Goal: Task Accomplishment & Management: Complete application form

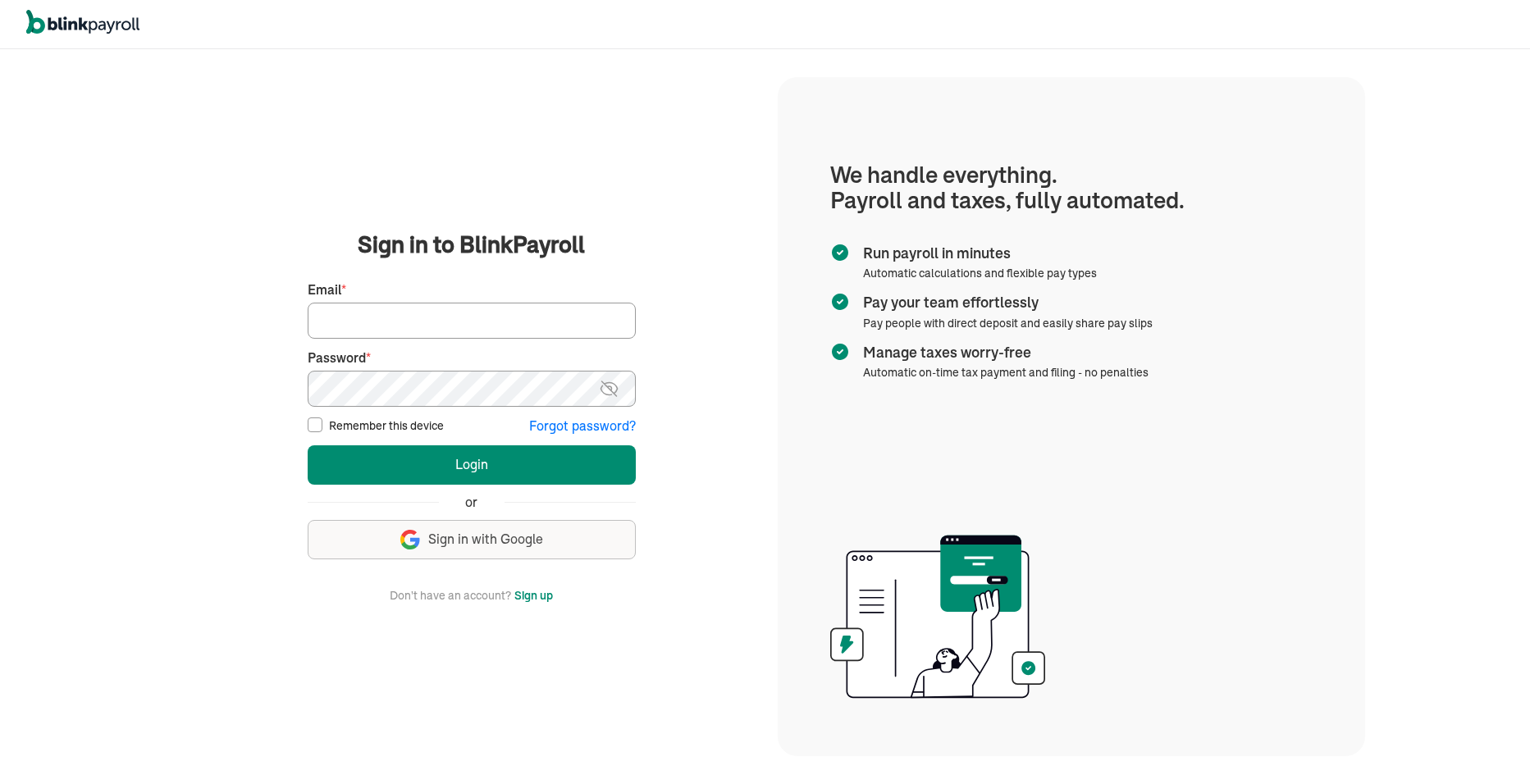
type input "[PERSON_NAME][EMAIL_ADDRESS][DOMAIN_NAME]"
click at [545, 599] on button "Sign up" at bounding box center [533, 595] width 39 height 20
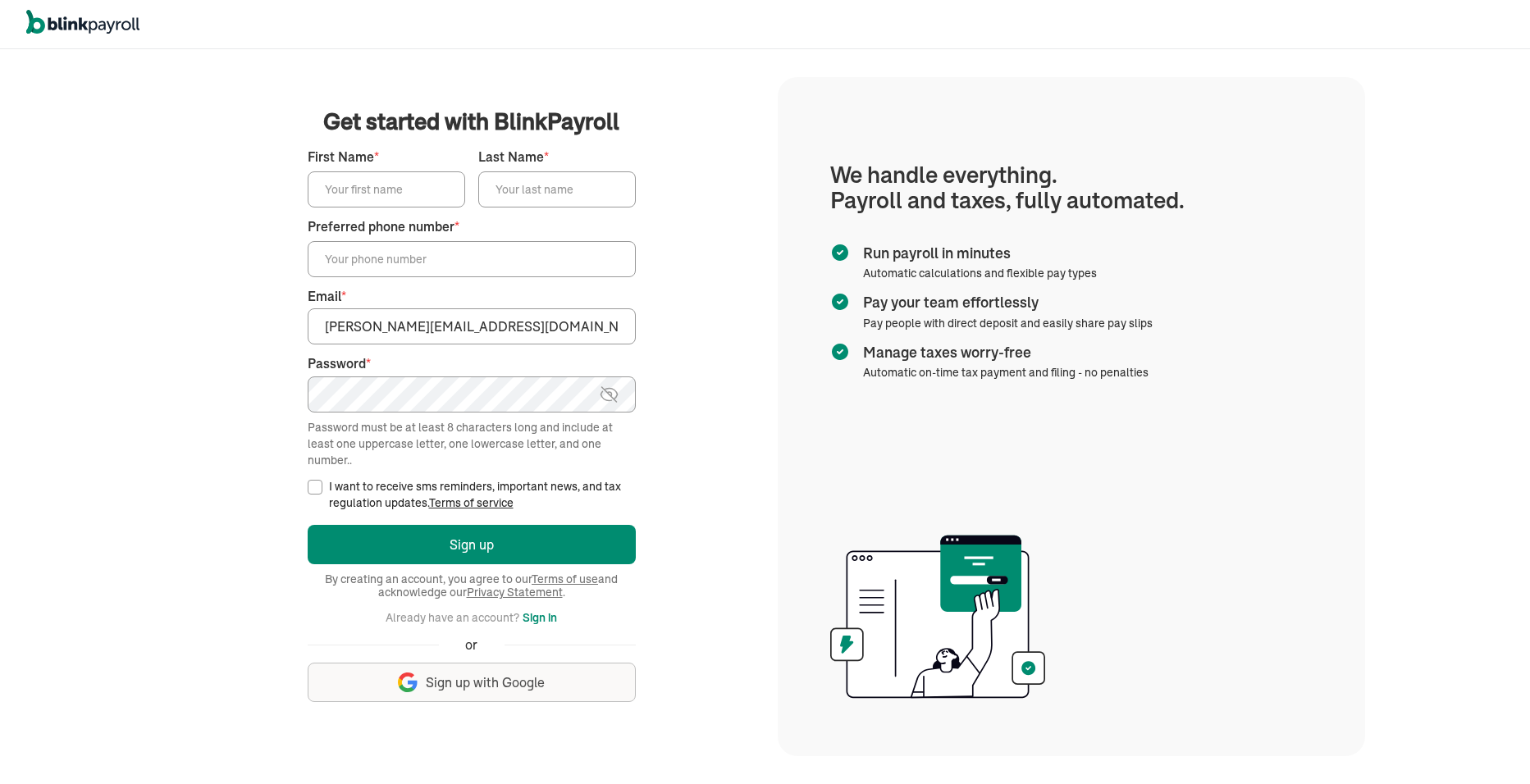
drag, startPoint x: 466, startPoint y: 328, endPoint x: 219, endPoint y: 342, distance: 247.4
click at [219, 342] on main "Get started with BlinkPayroll Get started with BlinkPayroll 30-day free trial S…" at bounding box center [472, 417] width 573 height 623
click at [1389, 105] on div "We handle it all. Payroll and taxes, fully automated. Back Forgot your password…" at bounding box center [765, 417] width 1530 height 735
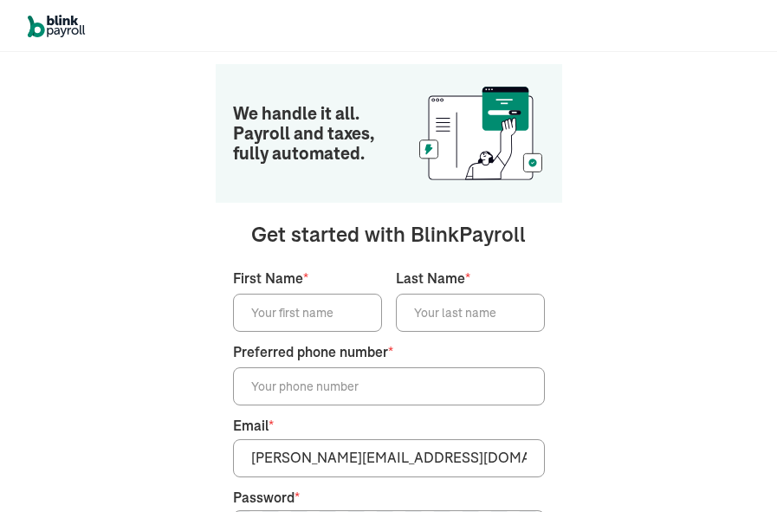
drag, startPoint x: 310, startPoint y: 3, endPoint x: 60, endPoint y: 400, distance: 469.0
click at [64, 405] on div "We handle it all. Payroll and taxes, fully automated. Back Forgot your password…" at bounding box center [388, 282] width 777 height 460
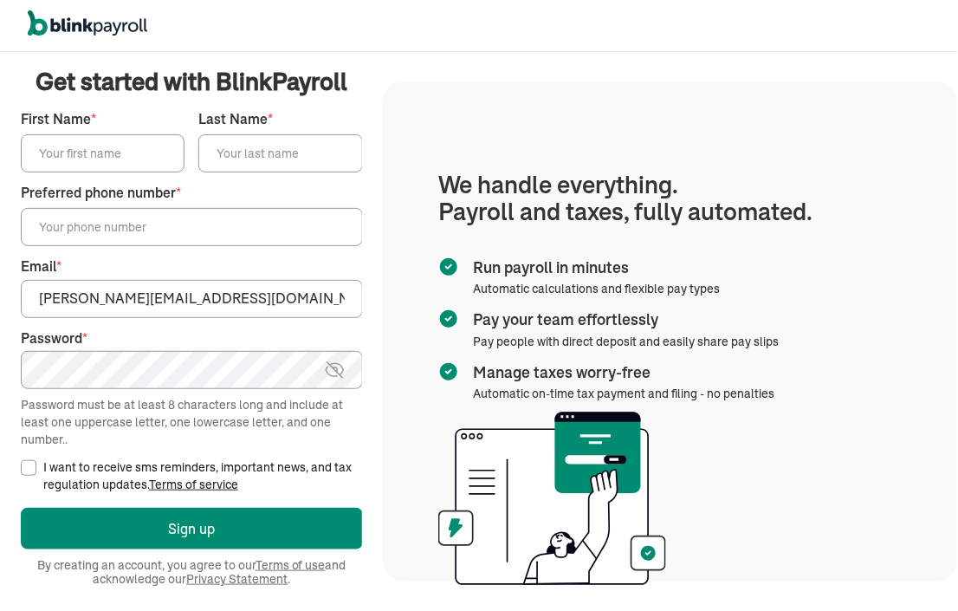
drag, startPoint x: 826, startPoint y: 0, endPoint x: 413, endPoint y: 106, distance: 426.4
click at [413, 106] on section "We handle everything. Payroll and taxes, fully automated. Run payroll in minute…" at bounding box center [670, 331] width 575 height 500
drag, startPoint x: 184, startPoint y: 301, endPoint x: -69, endPoint y: 318, distance: 254.3
click at [0, 318] on html "We handle it all. Payroll and taxes, fully automated. Back Forgot your password…" at bounding box center [479, 305] width 958 height 611
click at [0, 372] on html "We handle it all. Payroll and taxes, fully automated. Back Forgot your password…" at bounding box center [479, 305] width 958 height 611
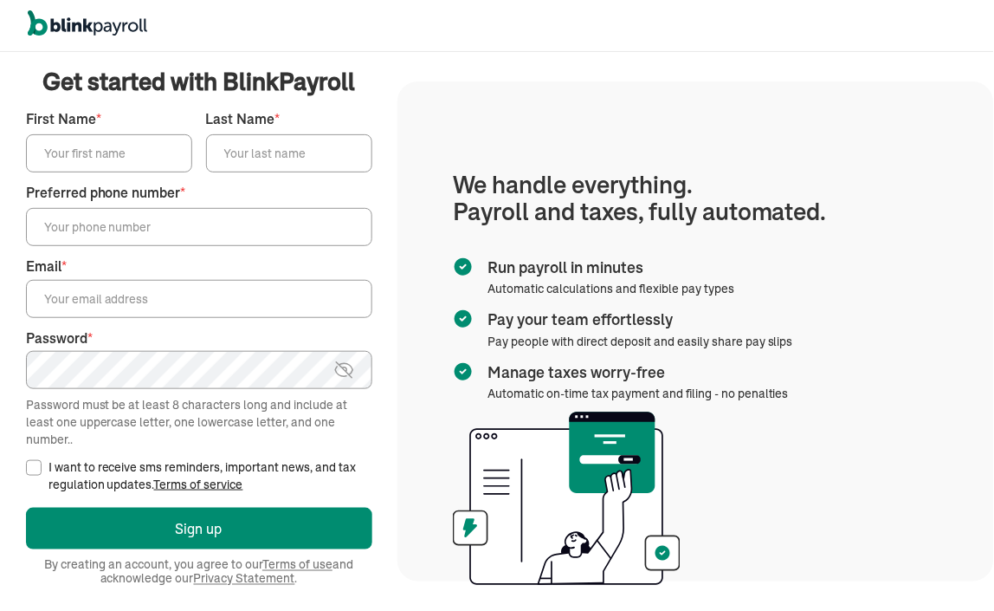
click at [514, 130] on section "We handle everything. Payroll and taxes, fully automated. Run payroll in minute…" at bounding box center [696, 331] width 597 height 500
click at [109, 157] on input "First Name *" at bounding box center [109, 153] width 166 height 38
type input "Kennith"
type input "King"
type input "(651) 314-9690"
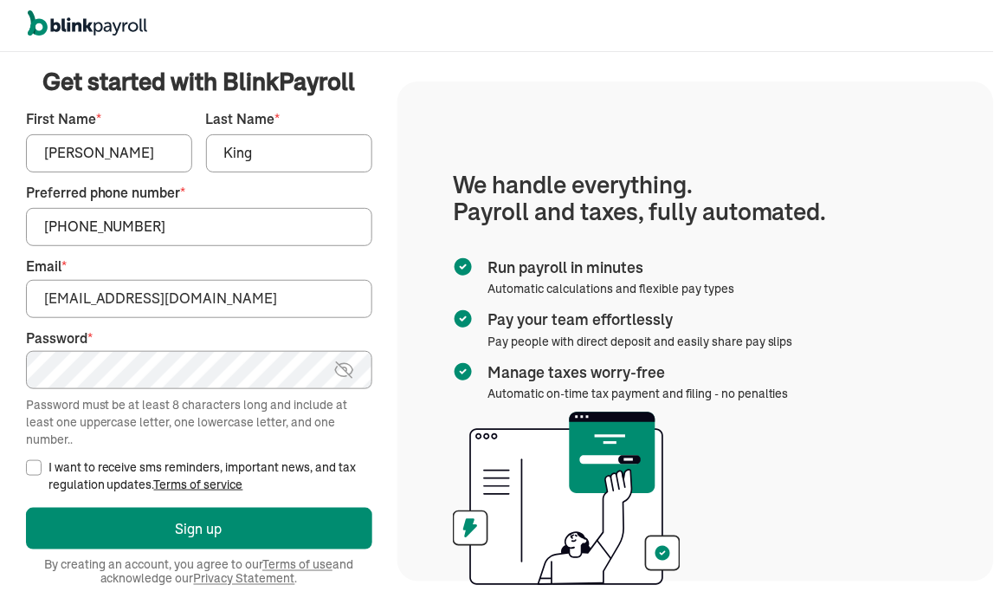
type input "sleepdestin@gmail.com"
click at [860, 36] on div at bounding box center [497, 26] width 994 height 52
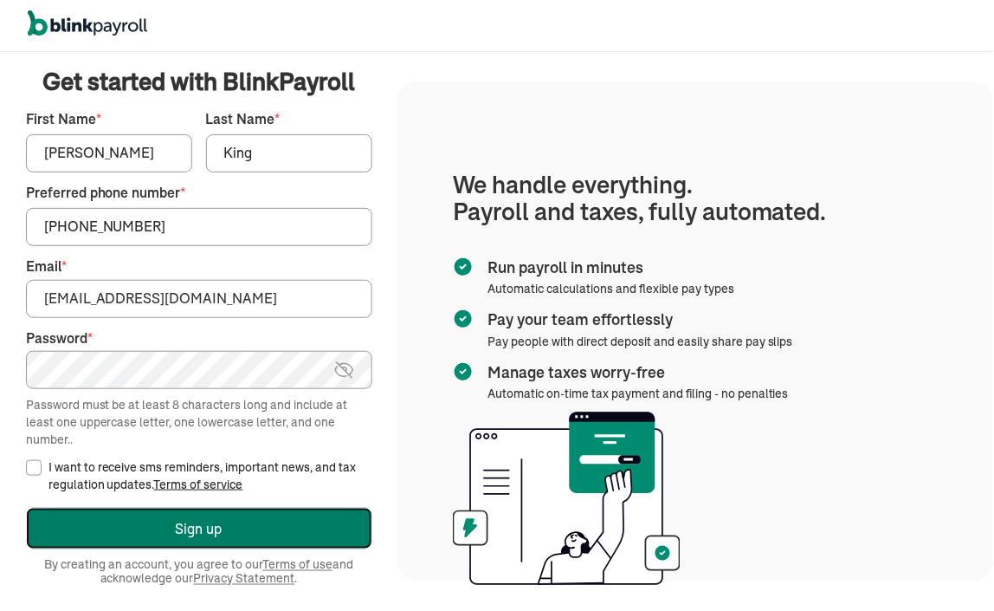
click at [145, 530] on button "Sign up" at bounding box center [199, 529] width 346 height 42
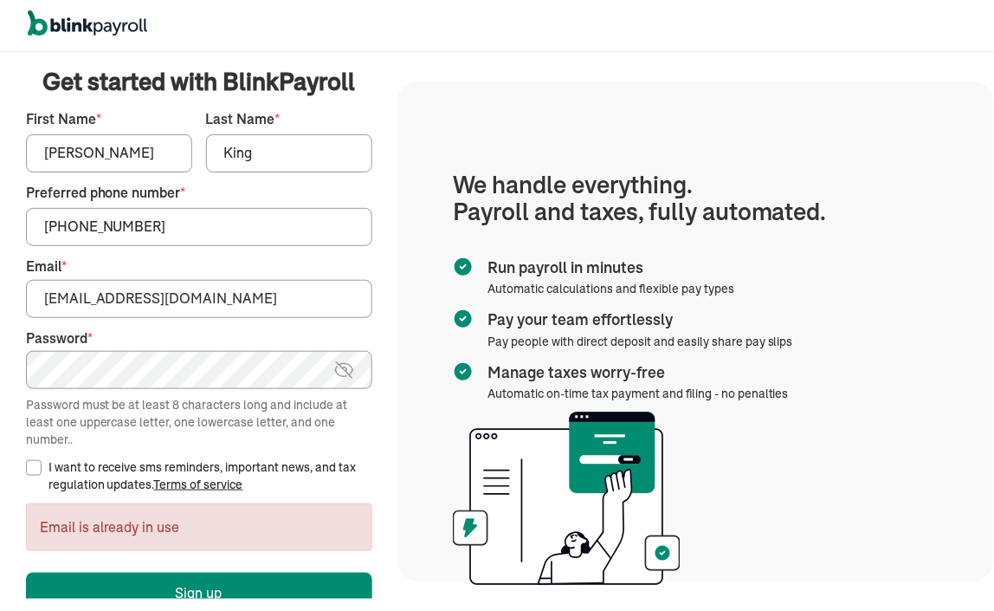
click at [41, 294] on input "sleepdestin@gmail.com" at bounding box center [199, 299] width 346 height 38
click at [497, 85] on section "We handle everything. Payroll and taxes, fully automated. Run payroll in minute…" at bounding box center [696, 331] width 597 height 500
click at [603, 106] on section "We handle everything. Payroll and taxes, fully automated. Run payroll in minute…" at bounding box center [696, 331] width 597 height 500
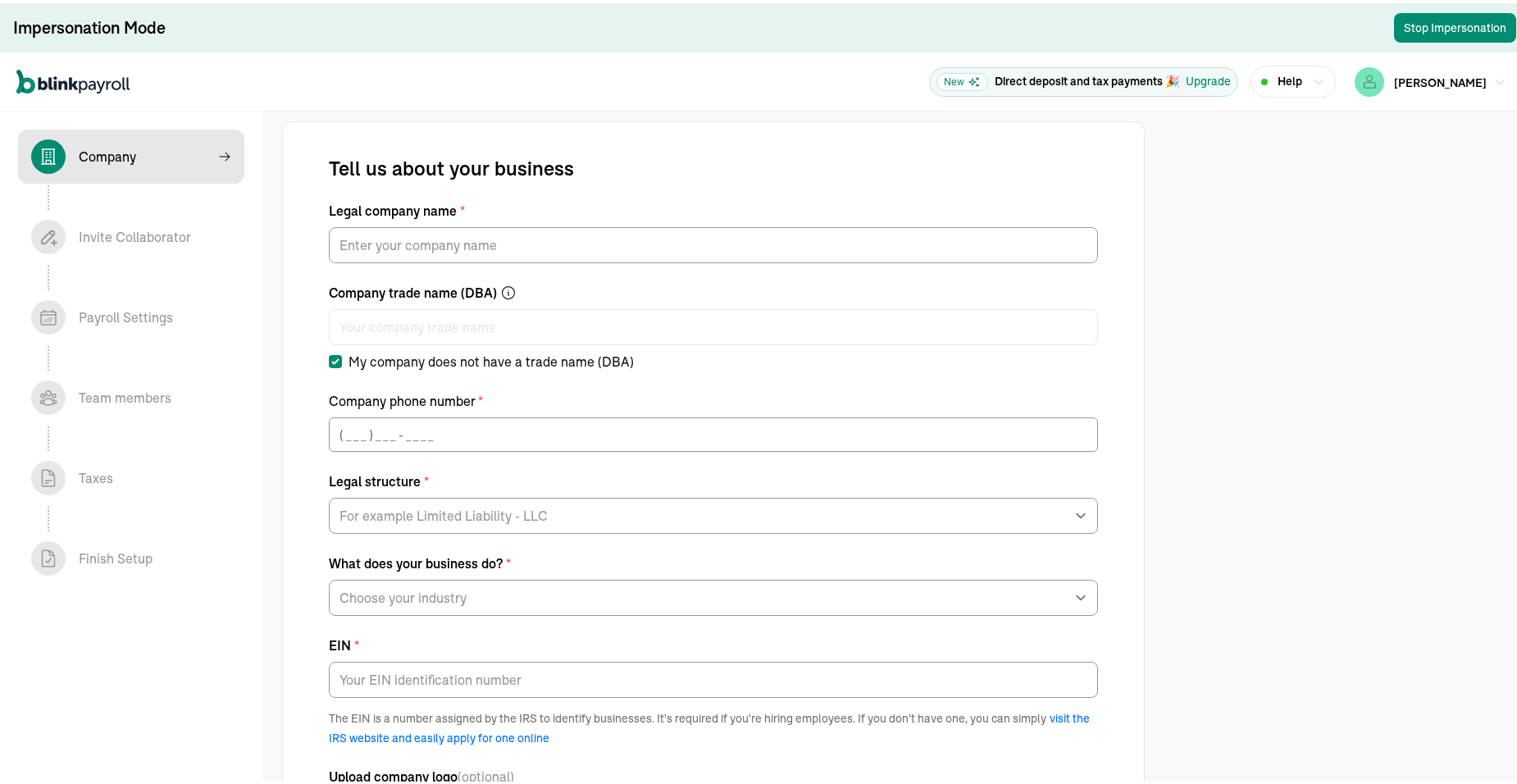
click at [646, 348] on label "My company does not have a trade name (DBA)" at bounding box center [713, 358] width 769 height 20
click at [342, 352] on input "My company does not have a trade name (DBA)" at bounding box center [335, 359] width 13 height 13
checkbox input "false"
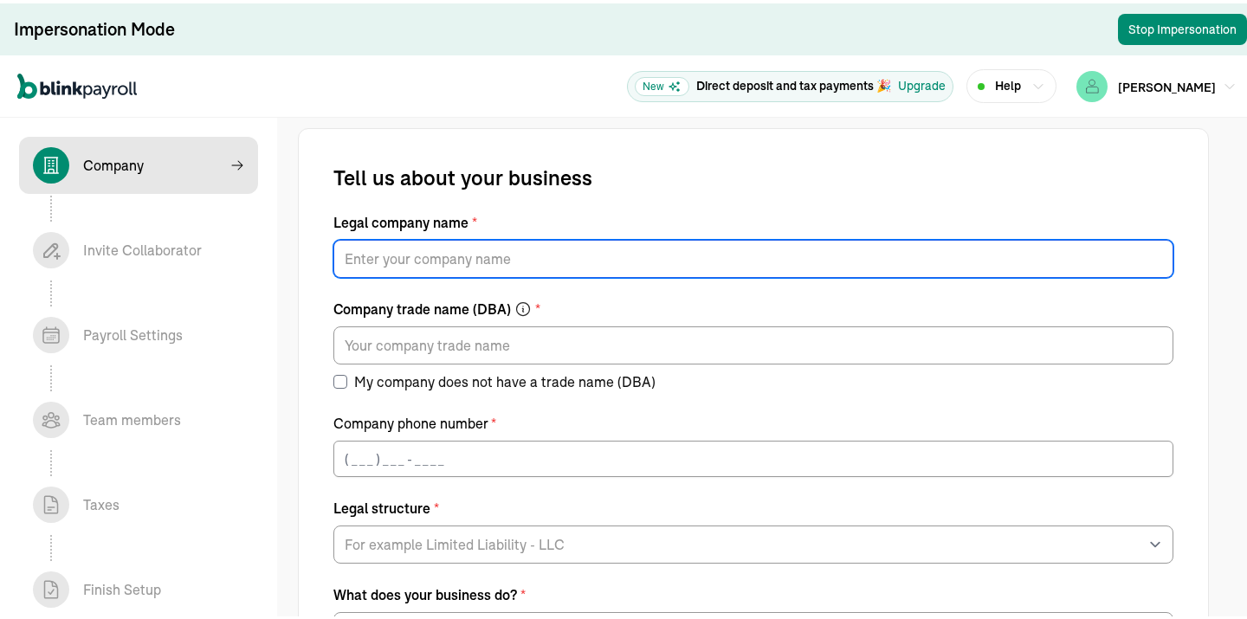
click at [368, 255] on input "Legal company name *" at bounding box center [753, 255] width 840 height 38
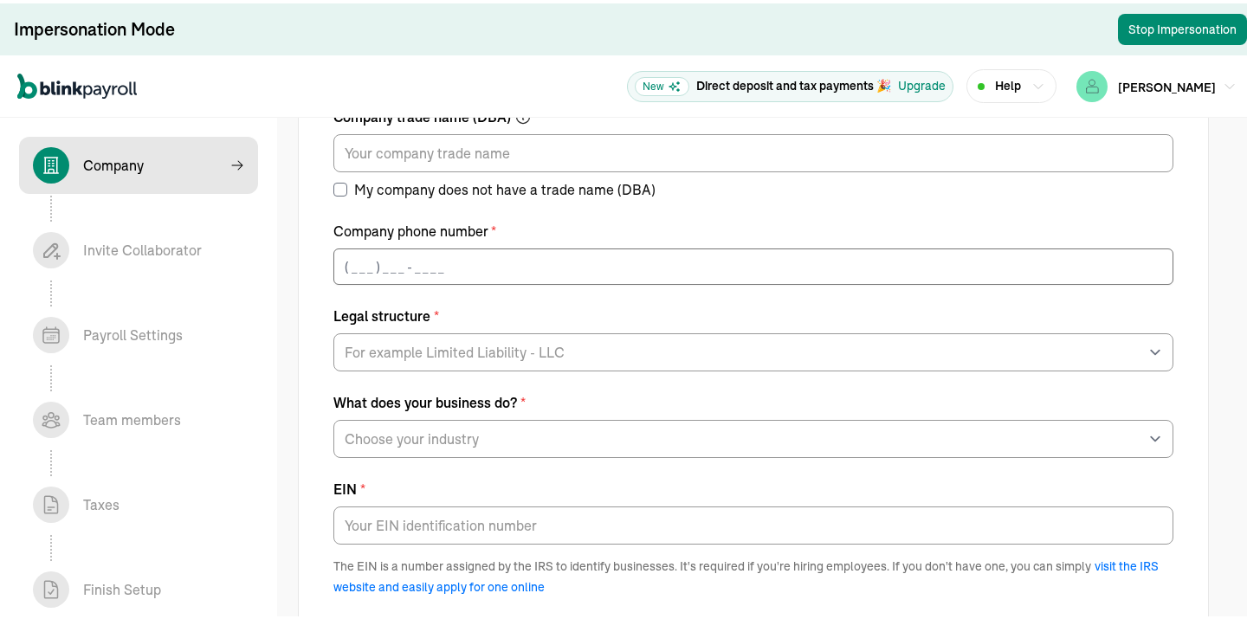
type input "King's Furniture & Mattress Co., INC."
type input "(___) ___-____"
click at [357, 257] on input "(___) ___-____" at bounding box center [753, 263] width 840 height 36
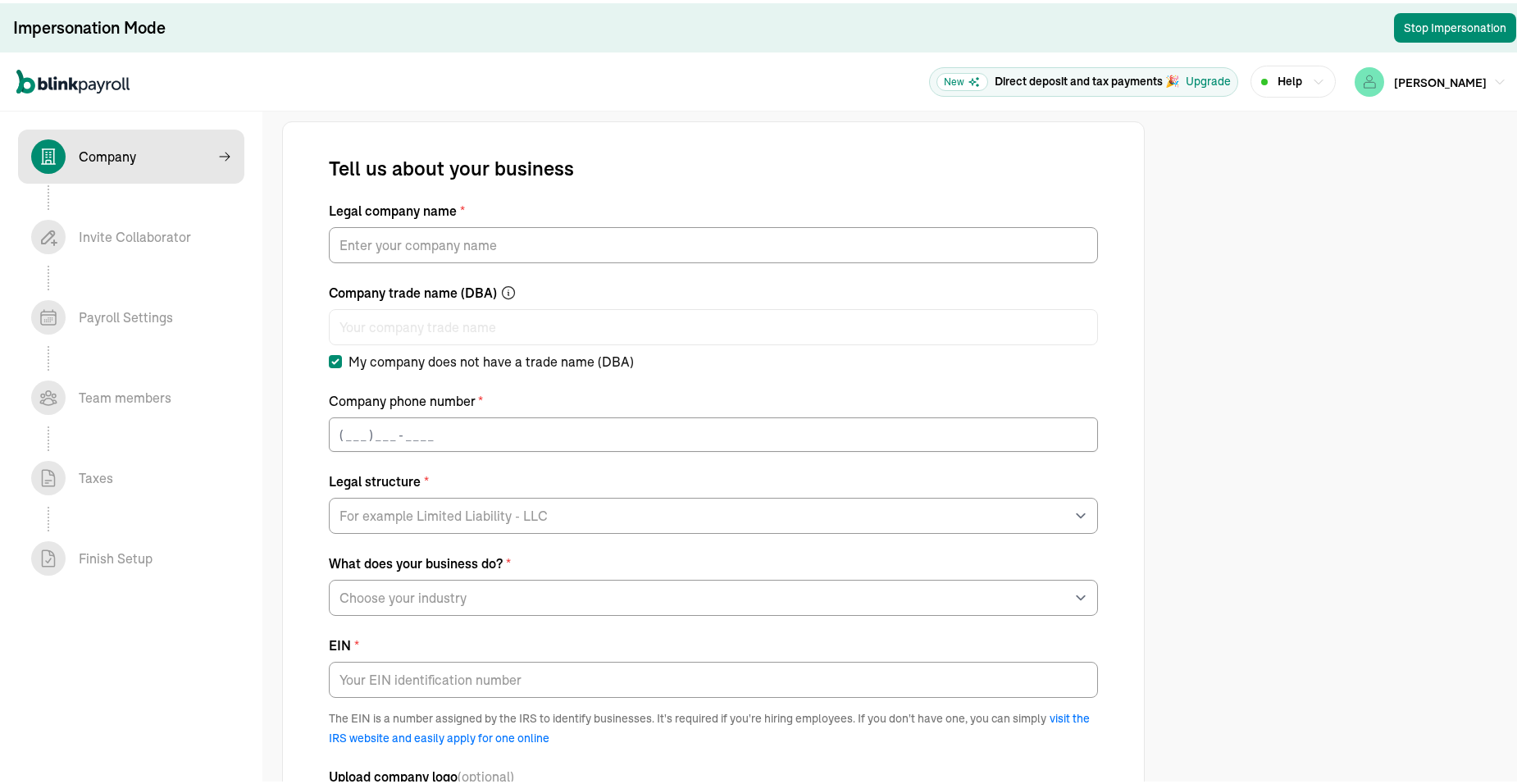
click at [646, 348] on label "My company does not have a trade name (DBA)" at bounding box center [713, 358] width 769 height 20
click at [342, 352] on input "My company does not have a trade name (DBA)" at bounding box center [335, 359] width 13 height 13
checkbox input "false"
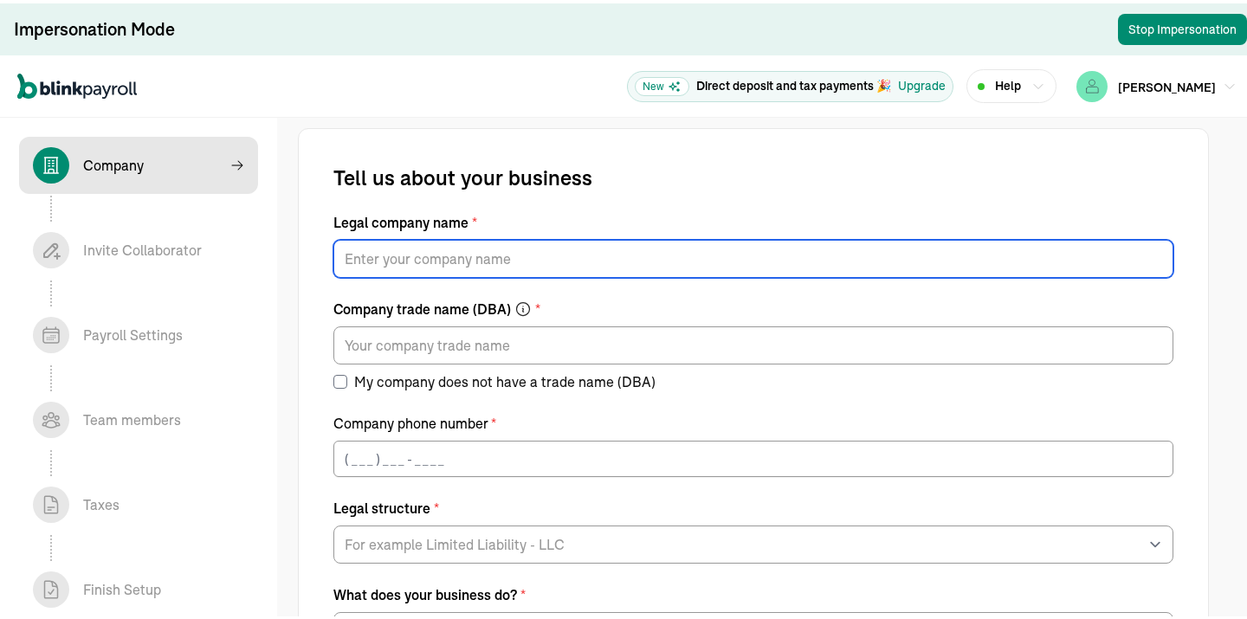
click at [368, 255] on input "Legal company name *" at bounding box center [753, 255] width 840 height 38
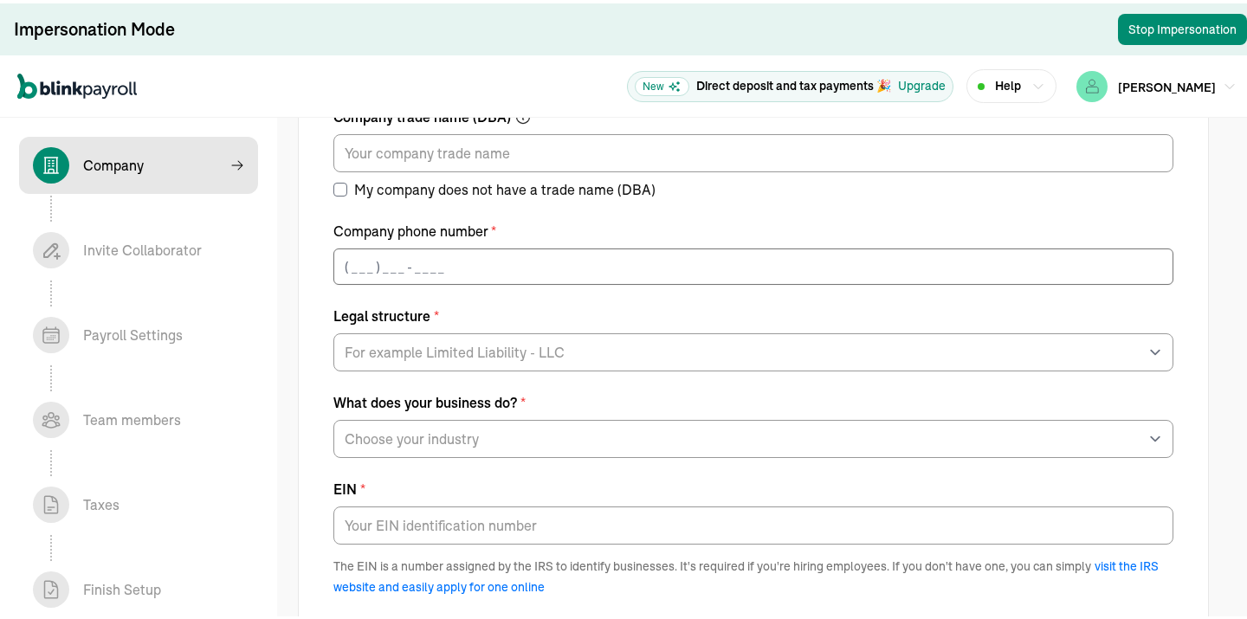
type input "King's Furniture & Mattress Co., INC."
type input "(___) ___-____"
click at [357, 257] on input "(___) ___-____" at bounding box center [753, 263] width 840 height 36
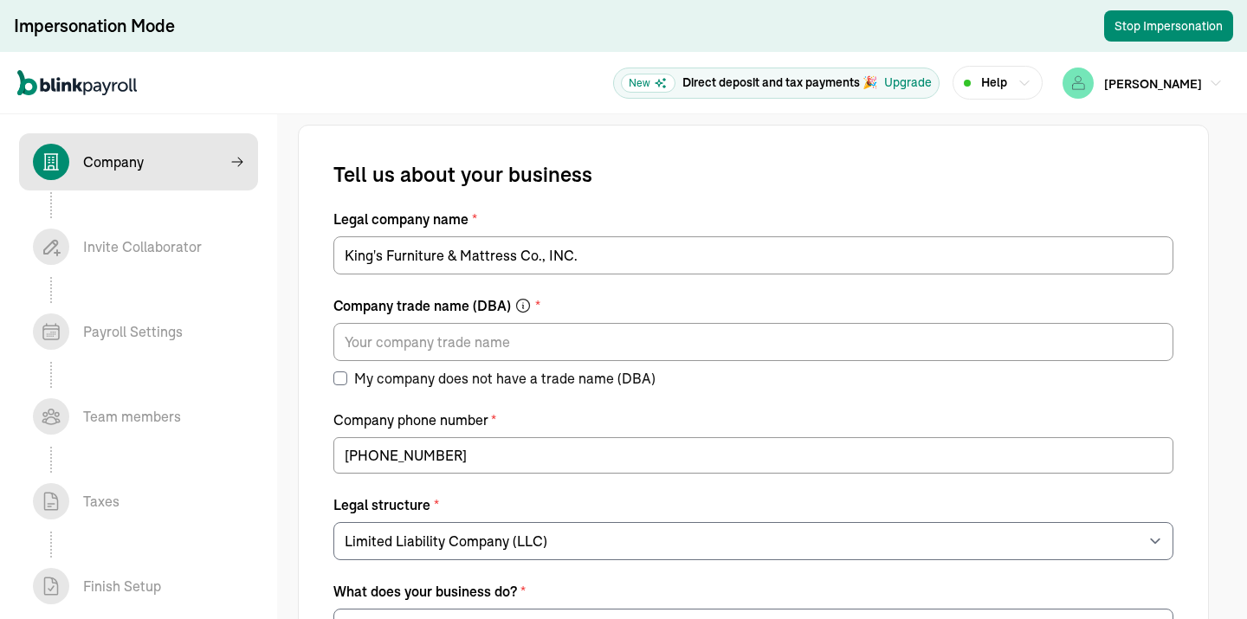
select select "Limited Liability Company (LLC)"
select select "Non Food Retail or Wholesale"
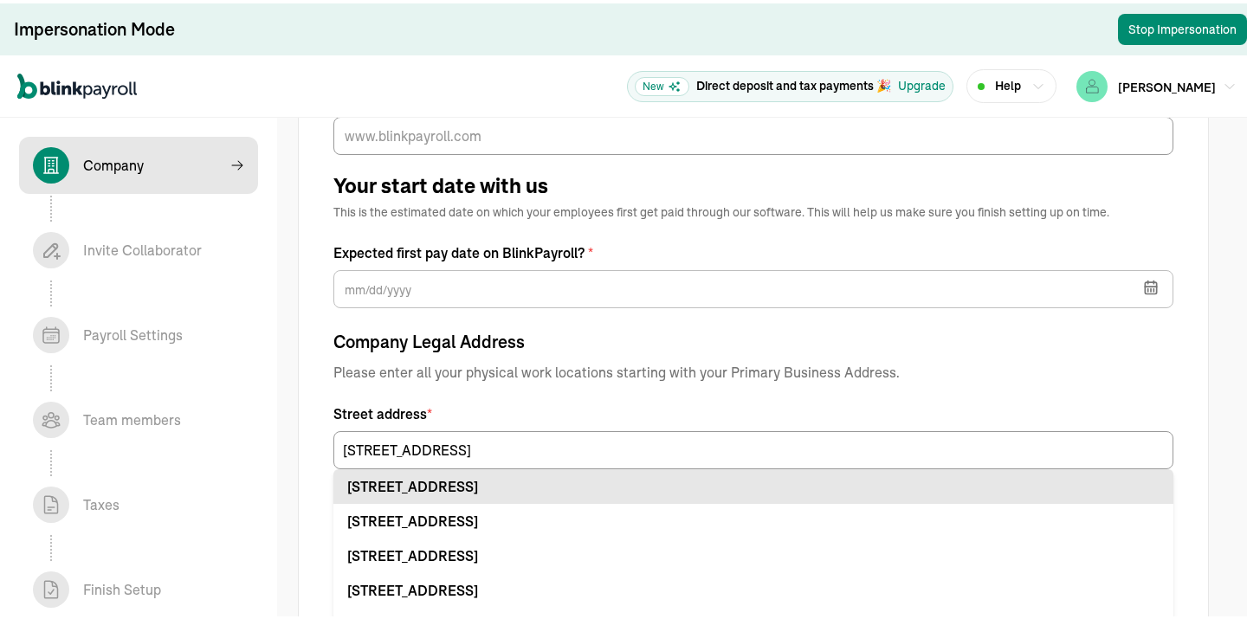
type input "[STREET_ADDRESS]"
click at [402, 474] on div "[STREET_ADDRESS]" at bounding box center [753, 483] width 812 height 21
type input "Destin"
type input "FL"
type input "32541"
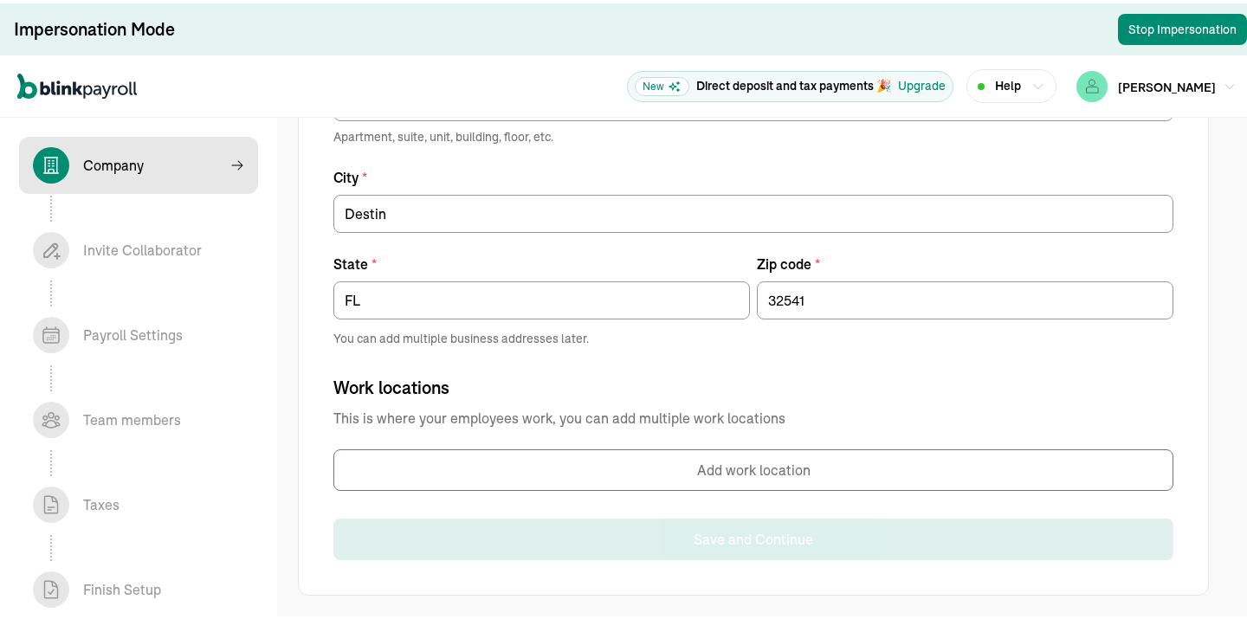
click at [574, 463] on button "Add work location" at bounding box center [753, 467] width 840 height 42
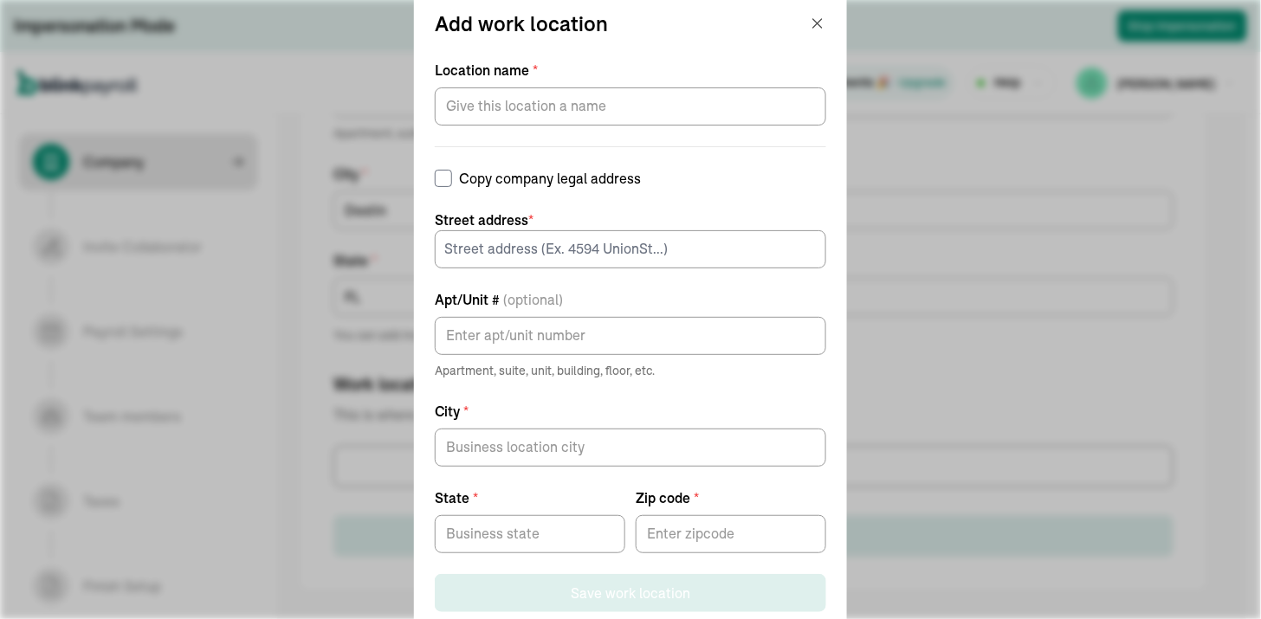
click at [452, 180] on input "Copy company legal address" at bounding box center [443, 178] width 17 height 17
checkbox input "true"
type input "737 Harbor Blvd"
type input "Destin"
type input "FL"
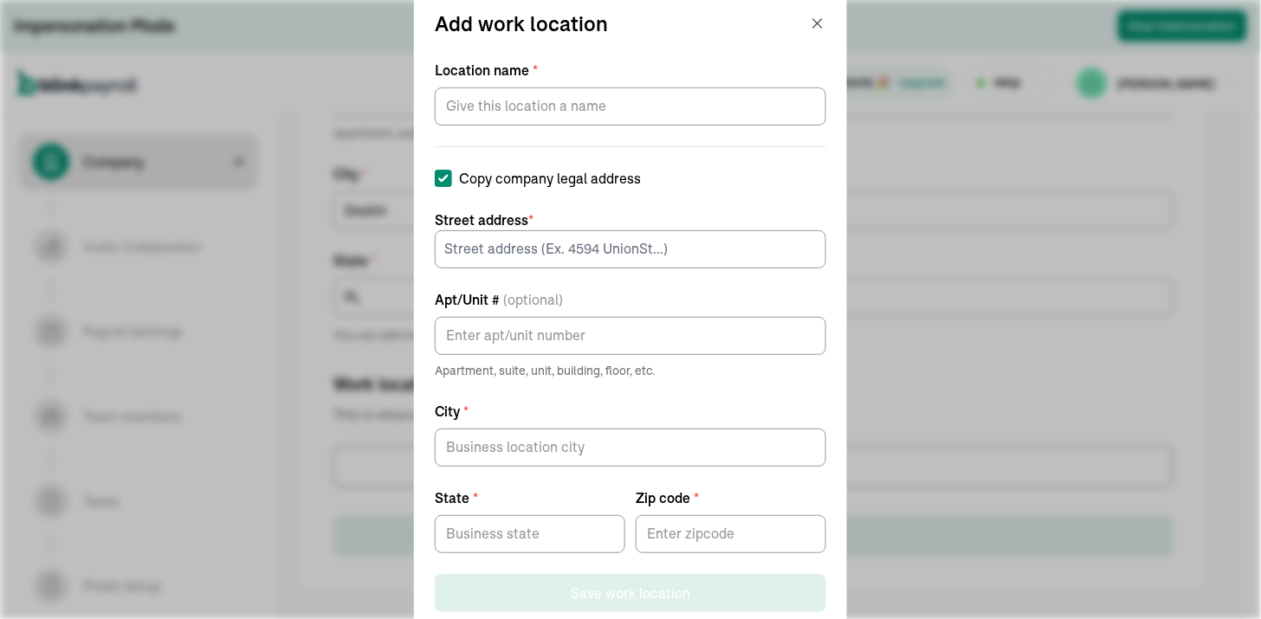
type input "32541"
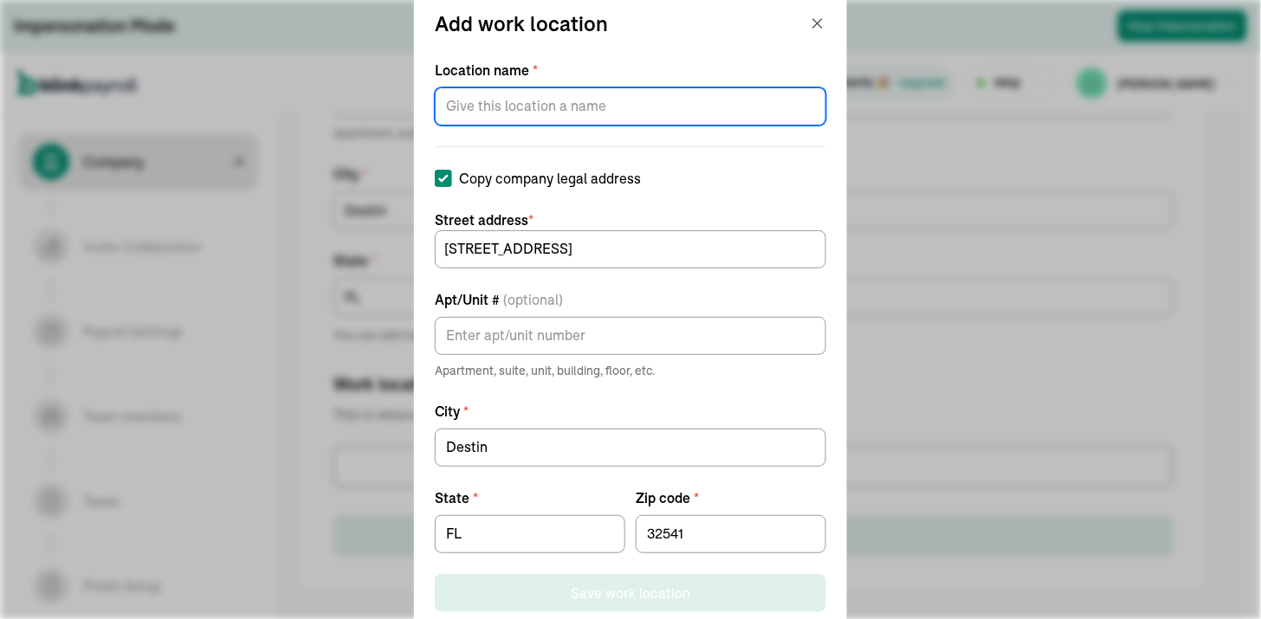
click at [518, 100] on input "Location name *" at bounding box center [630, 106] width 391 height 38
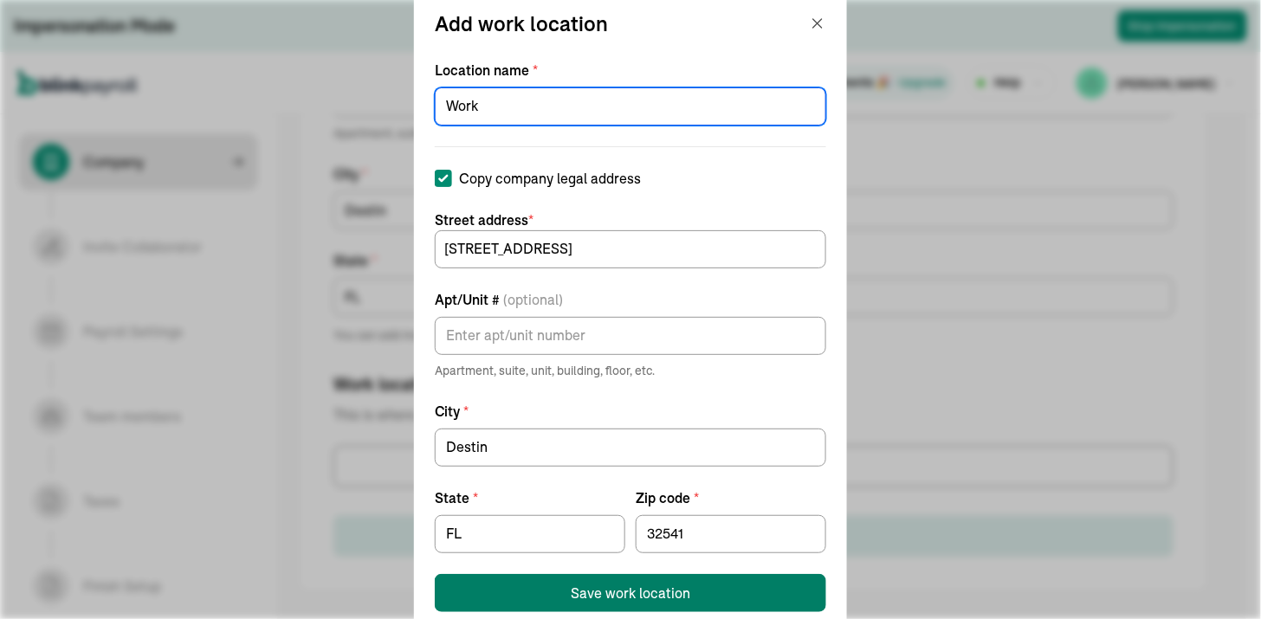
type input "Work"
click at [592, 594] on div "Save work location" at bounding box center [631, 593] width 120 height 21
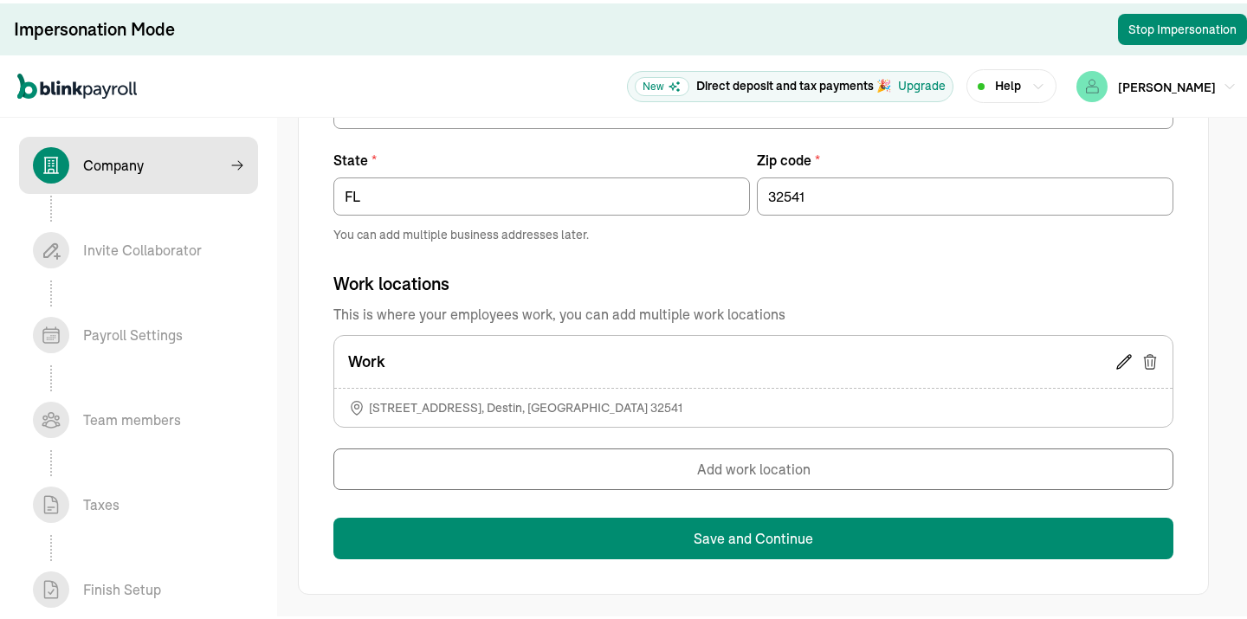
click at [1122, 355] on icon at bounding box center [1124, 358] width 17 height 17
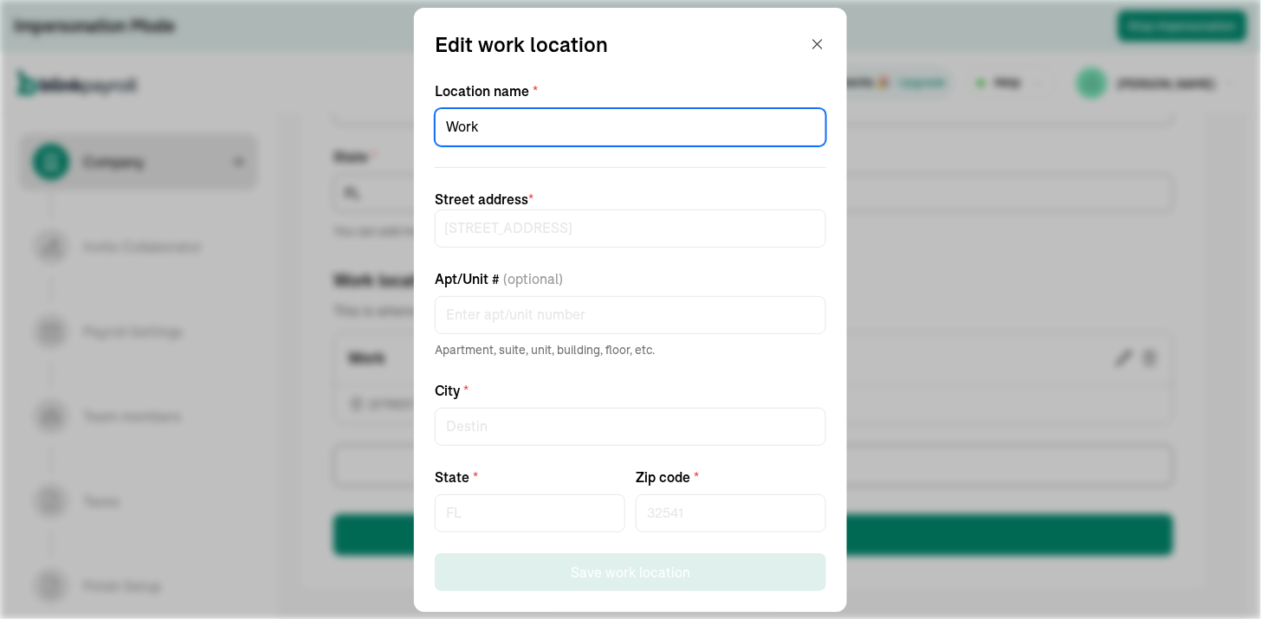
drag, startPoint x: 508, startPoint y: 130, endPoint x: 346, endPoint y: 137, distance: 161.2
click at [347, 137] on div "Edit work location Location name * Work Street address * 737 Harbor Blvd Apt/Un…" at bounding box center [630, 309] width 1261 height 619
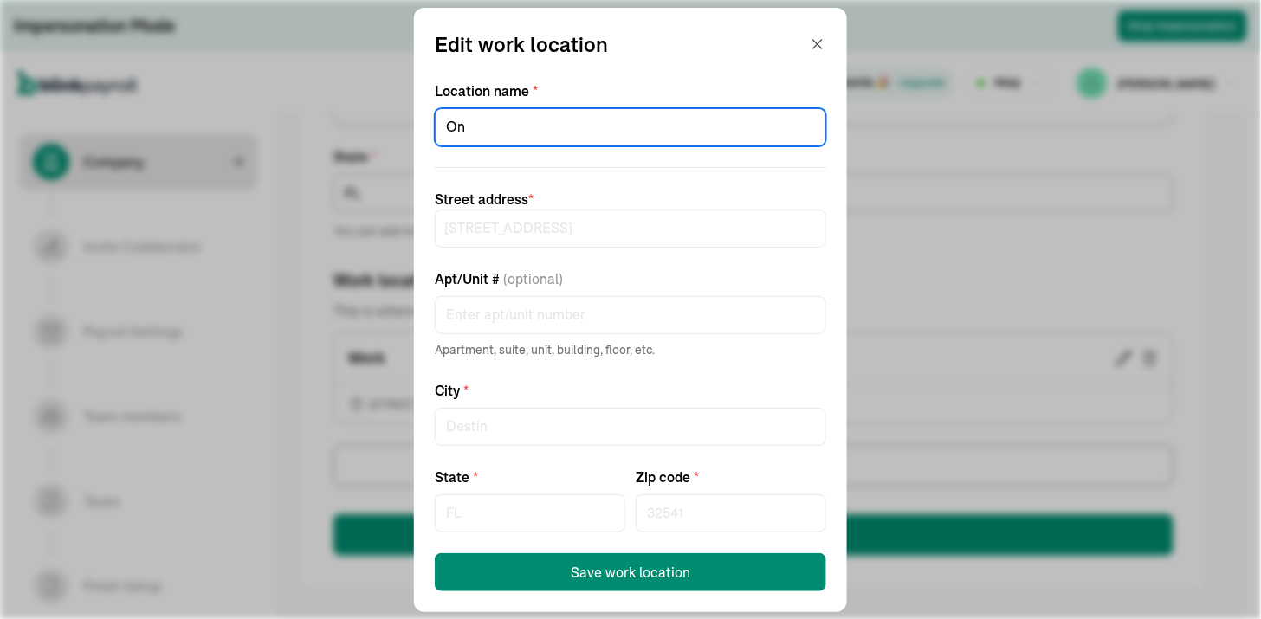
type input "O"
type input "Busin"
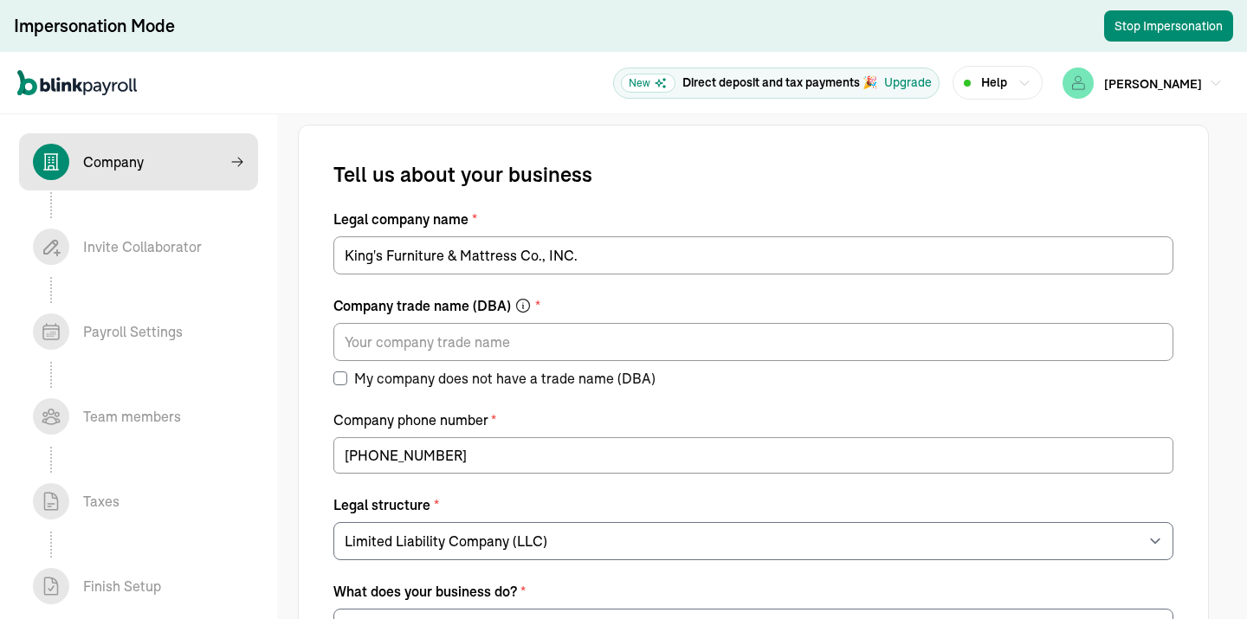
select select "Limited Liability Company (LLC)"
select select "Non Food Retail or Wholesale"
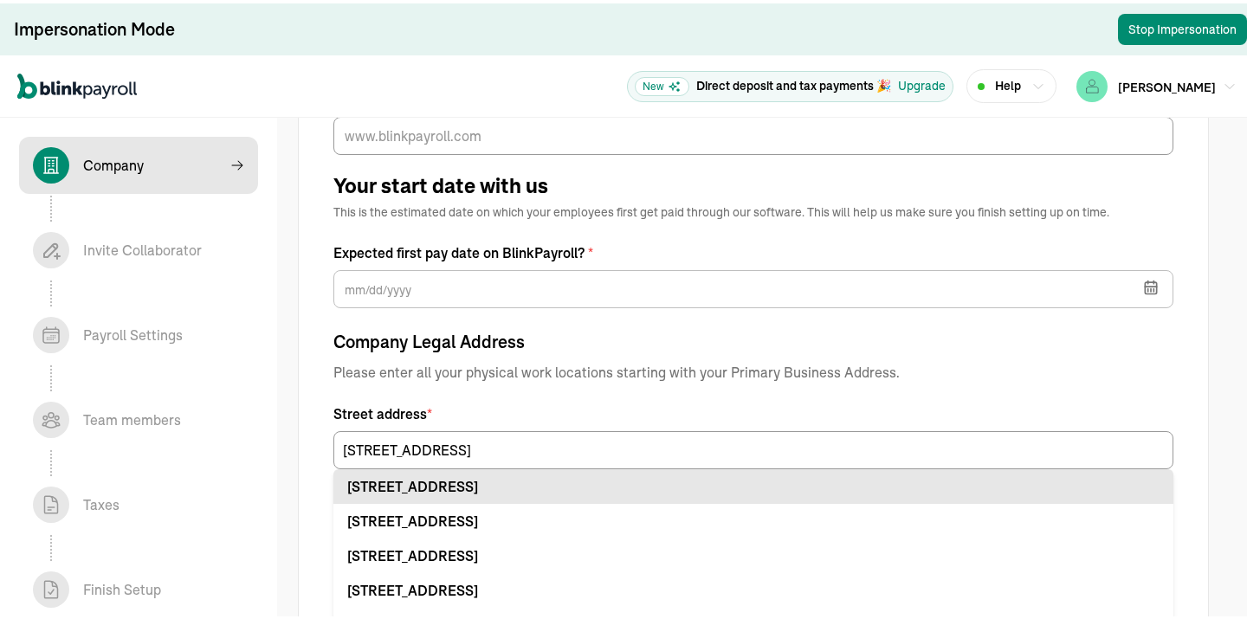
type input "737 Harbor Blvd"
click at [402, 474] on div "737 Harbor Blvd Destin, FL 32541" at bounding box center [753, 483] width 812 height 21
type input "Destin"
type input "FL"
type input "32541"
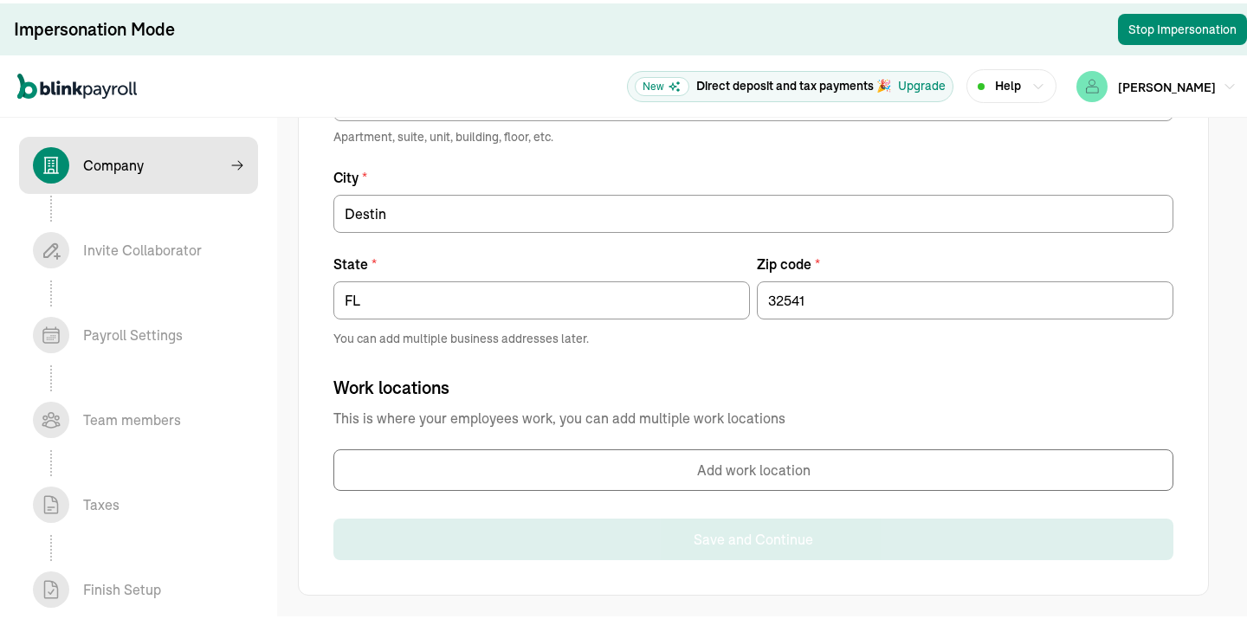
click at [574, 463] on button "Add work location" at bounding box center [753, 467] width 840 height 42
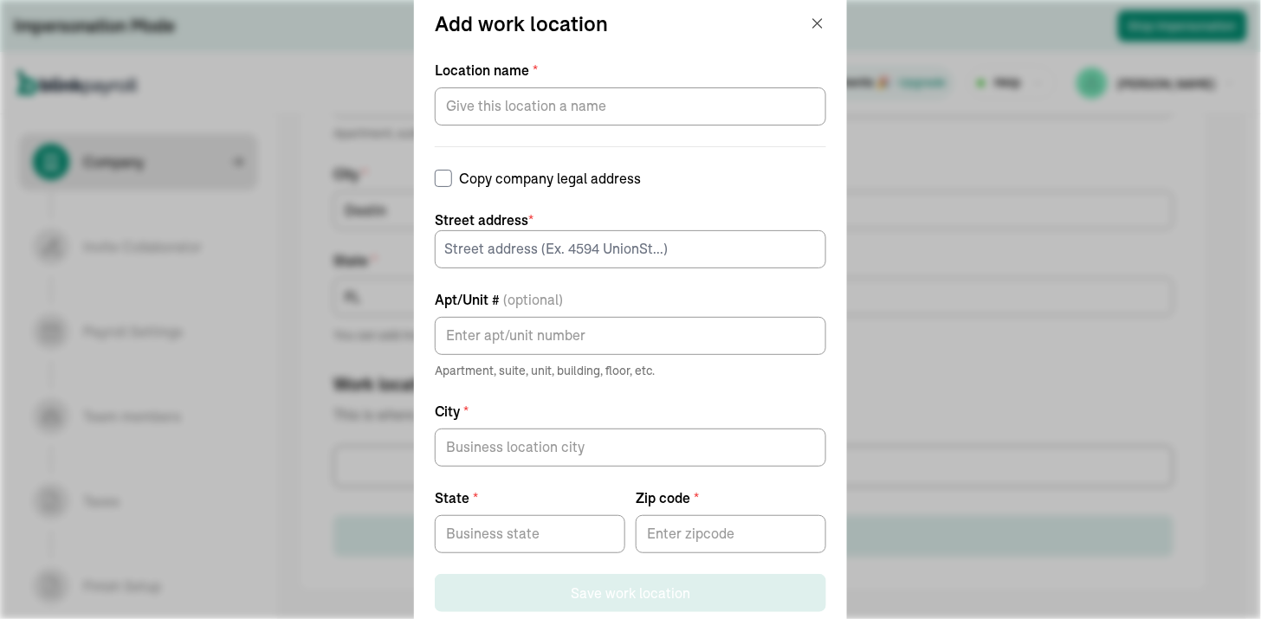
click at [452, 180] on input "Copy company legal address" at bounding box center [443, 178] width 17 height 17
checkbox input "true"
type input "737 Harbor Blvd"
type input "Destin"
type input "FL"
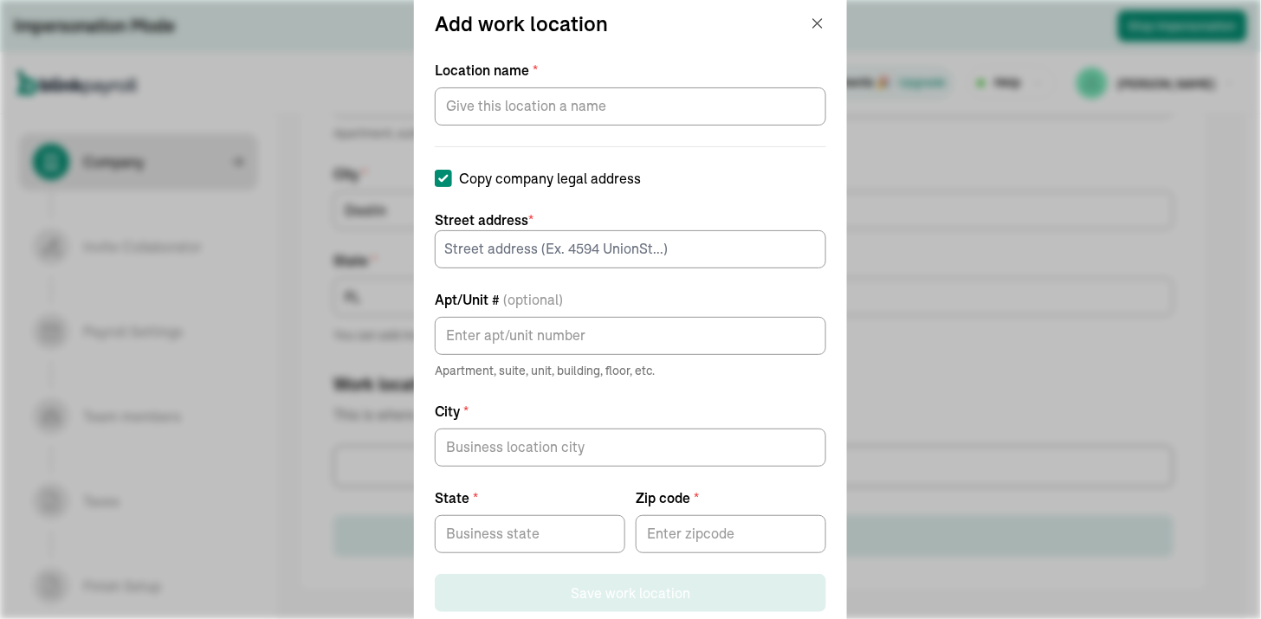
type input "32541"
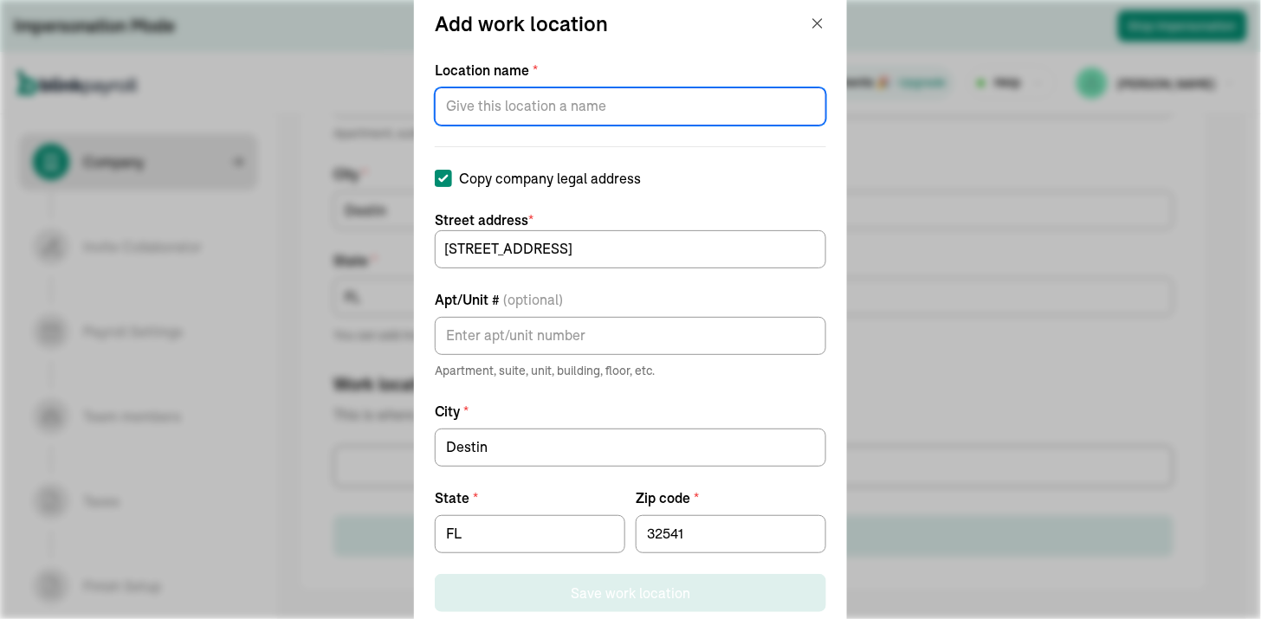
click at [518, 100] on input "Location name *" at bounding box center [630, 106] width 391 height 38
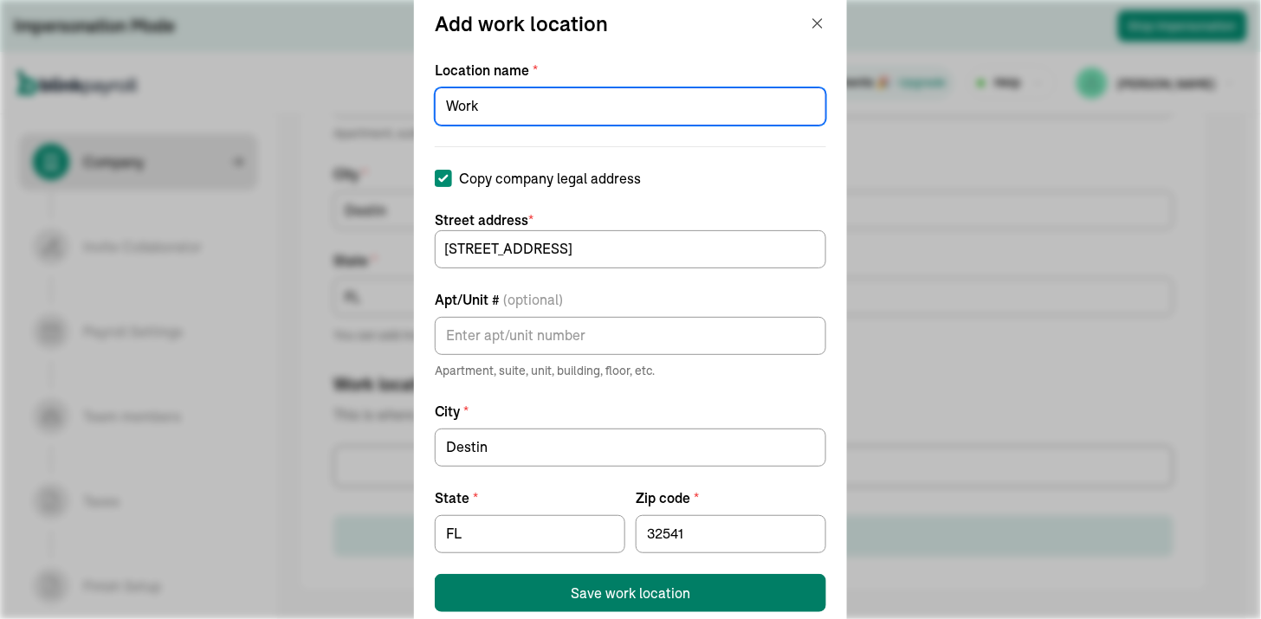
type input "Work"
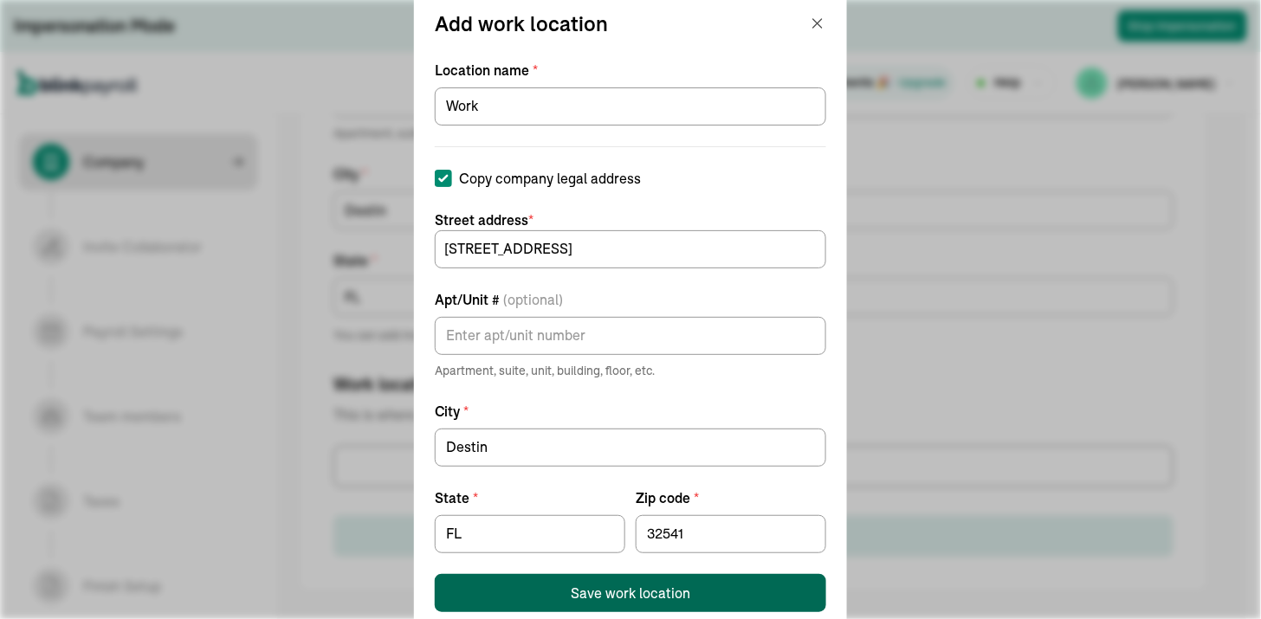
click at [592, 594] on div "Save work location" at bounding box center [631, 593] width 120 height 21
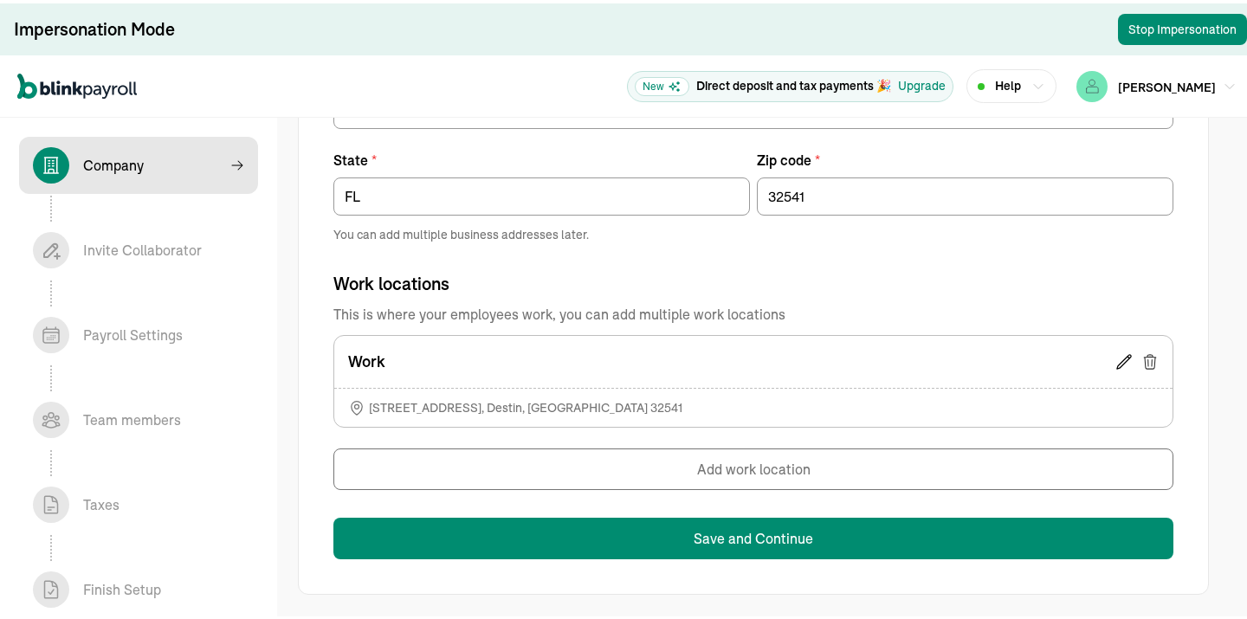
click at [1122, 355] on icon at bounding box center [1124, 358] width 17 height 17
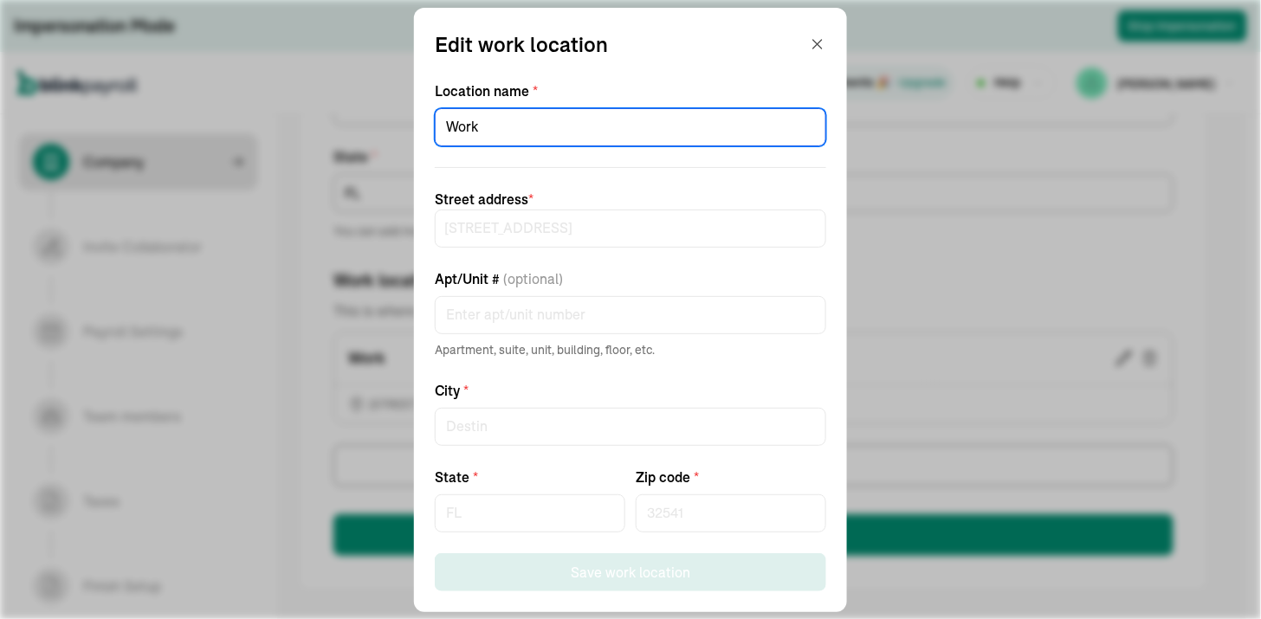
drag, startPoint x: 508, startPoint y: 130, endPoint x: 333, endPoint y: 139, distance: 175.2
click at [347, 137] on div "Edit work location Location name * Work Street address * 737 Harbor Blvd Apt/Un…" at bounding box center [630, 309] width 1261 height 619
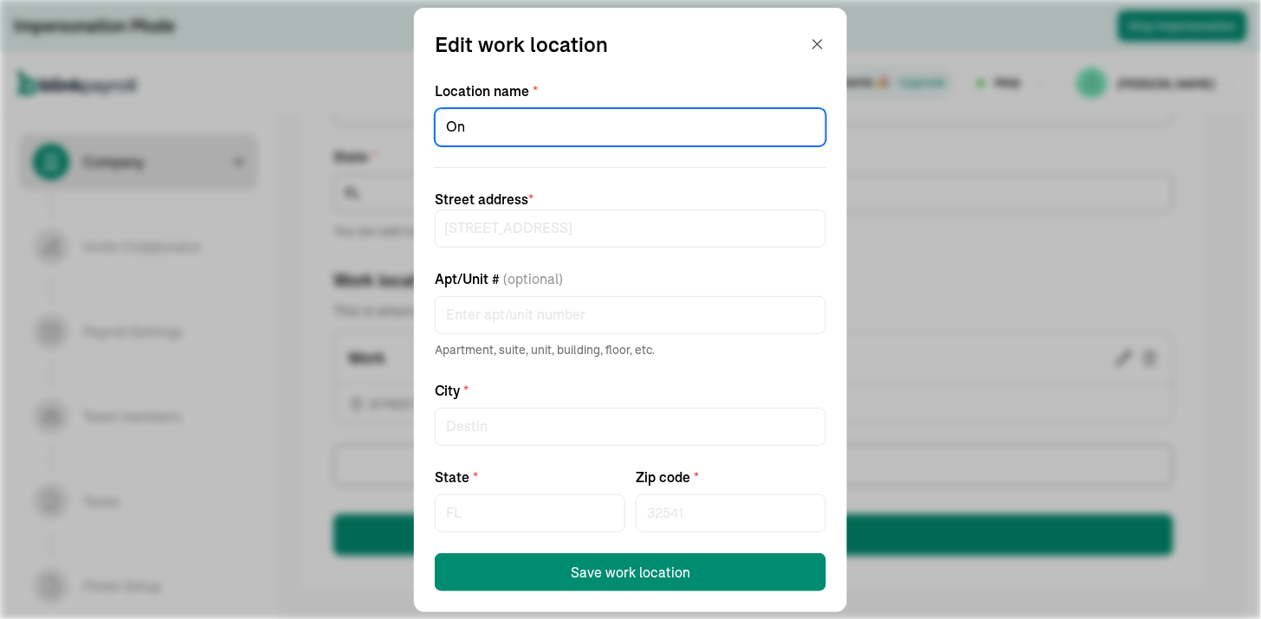
type input "O"
type input "Business Location"
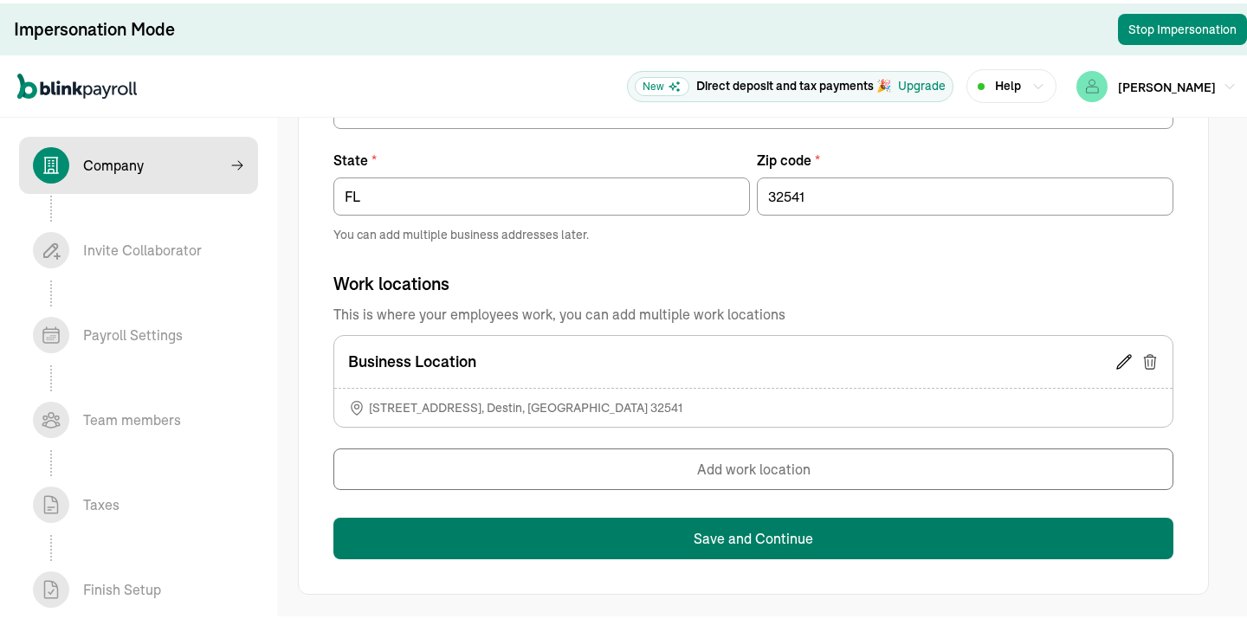
click at [723, 531] on button "Save and Continue" at bounding box center [753, 535] width 840 height 42
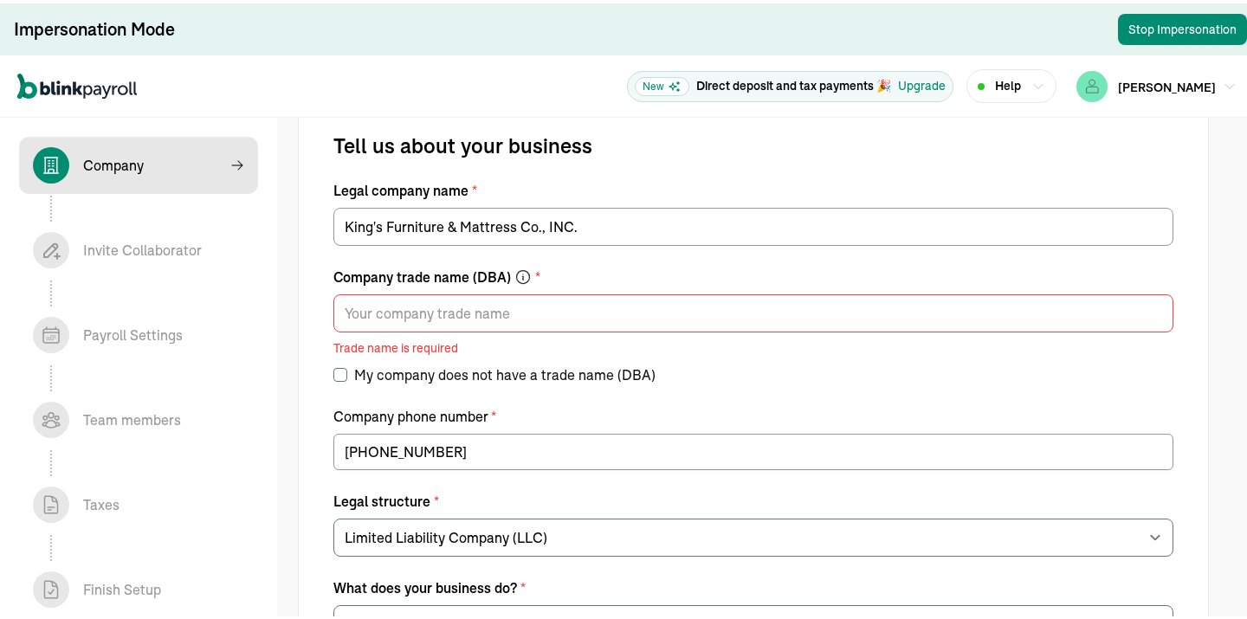
click at [344, 365] on input "My company does not have a trade name (DBA)" at bounding box center [340, 372] width 14 height 14
checkbox input "true"
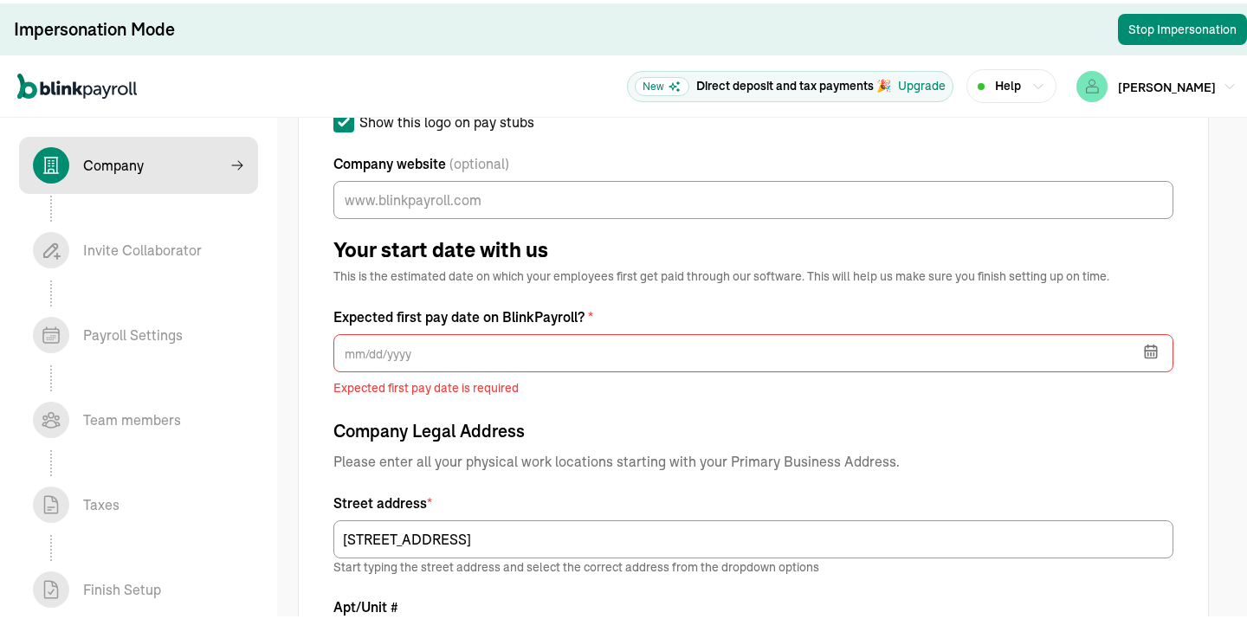
click at [1150, 344] on icon "button" at bounding box center [1150, 348] width 17 height 17
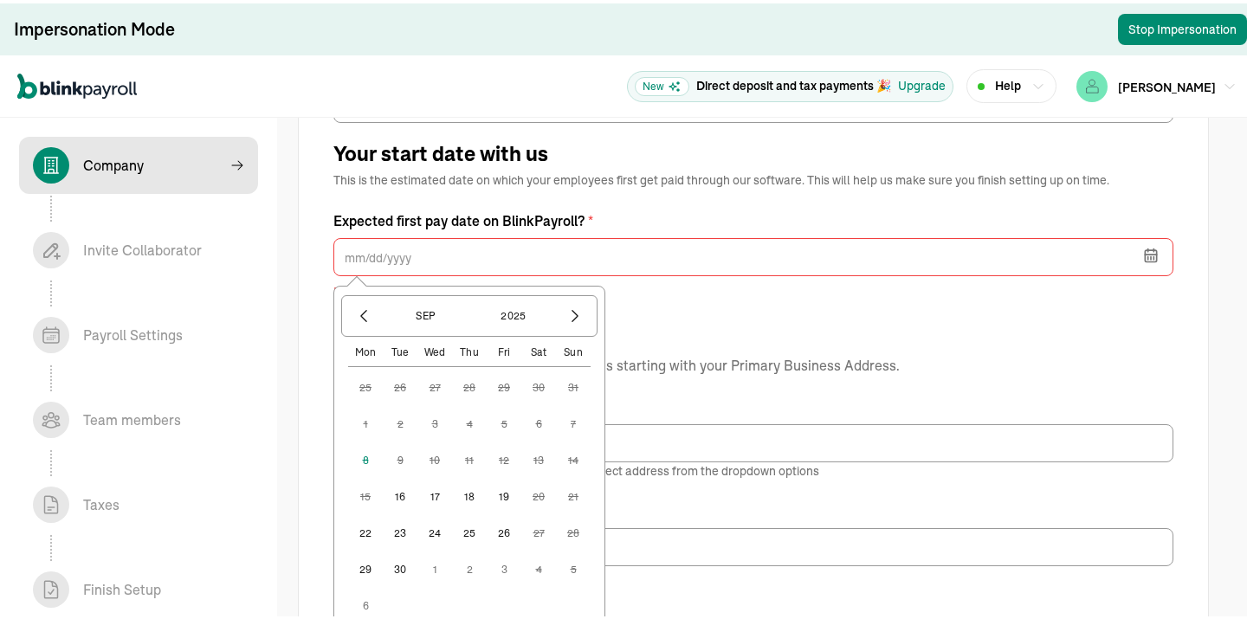
click at [506, 491] on button "19" at bounding box center [504, 493] width 35 height 35
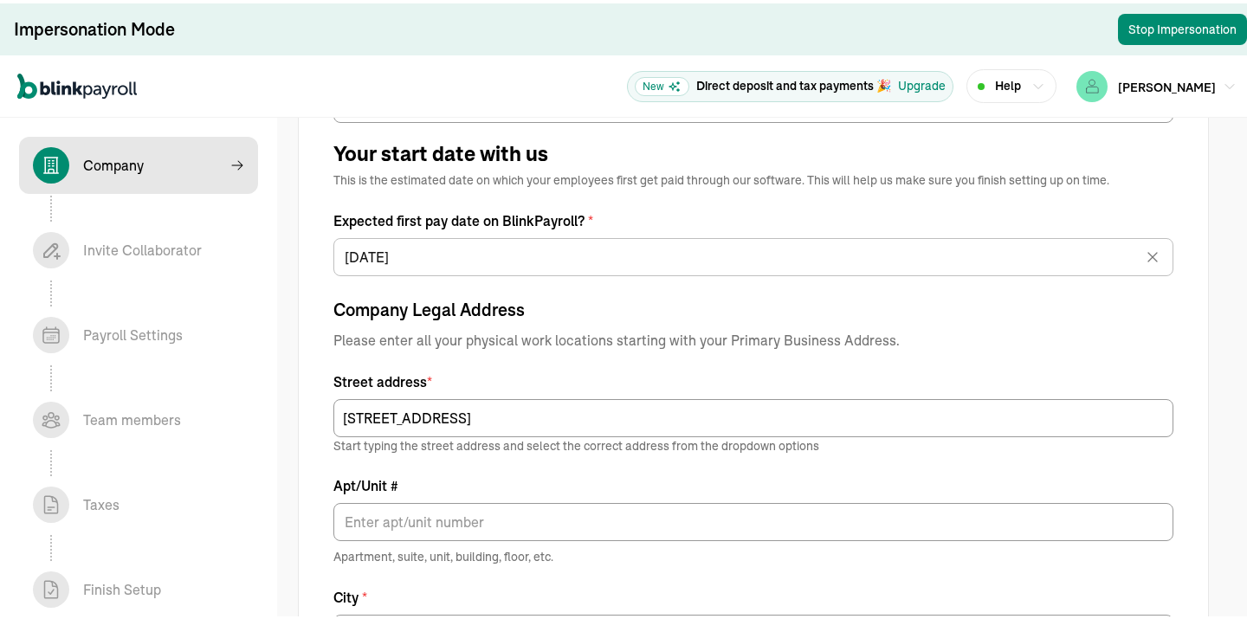
type input "09/19/2025"
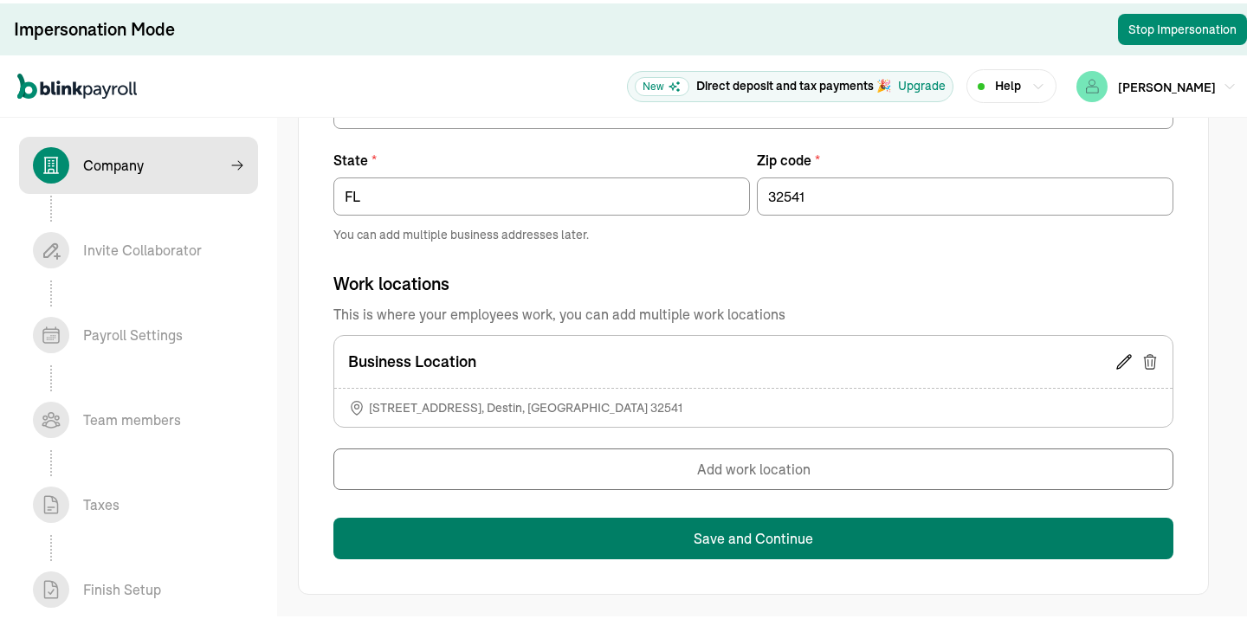
click at [638, 532] on button "Save and Continue" at bounding box center [753, 535] width 840 height 42
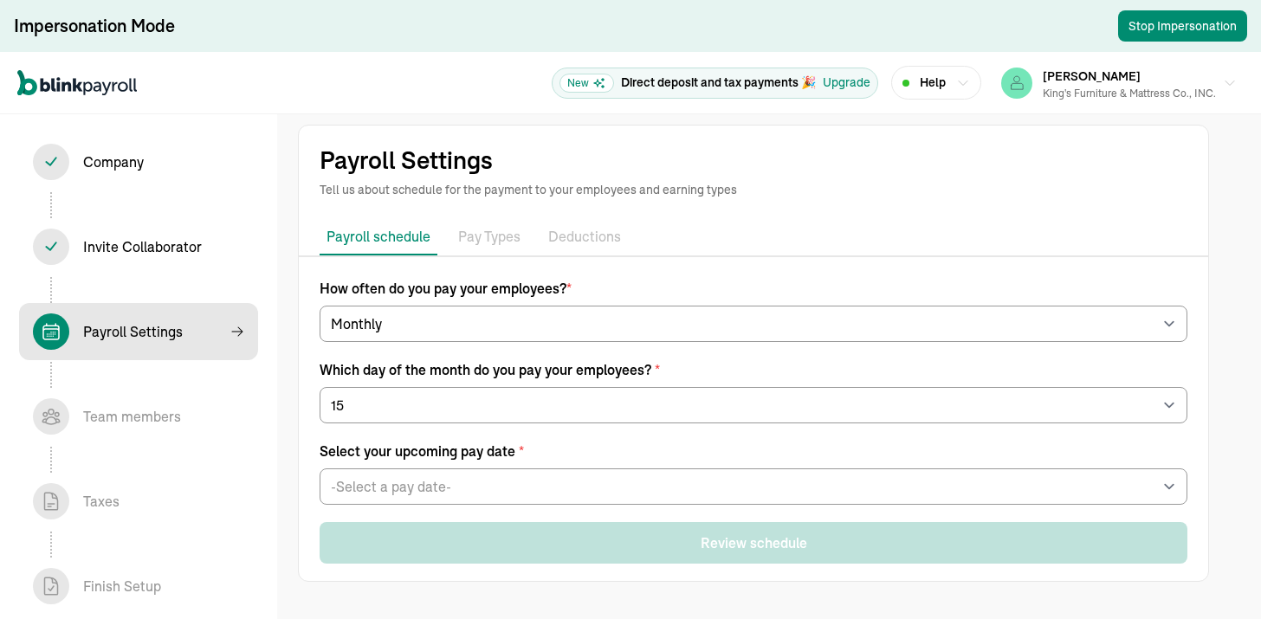
select select "monthly"
select select "15"
drag, startPoint x: 637, startPoint y: 360, endPoint x: 999, endPoint y: 418, distance: 367.5
click at [999, 418] on div "Which day of the month do you pay your employees? * -Select a day- 1 2 3 4 5 6 …" at bounding box center [754, 391] width 868 height 64
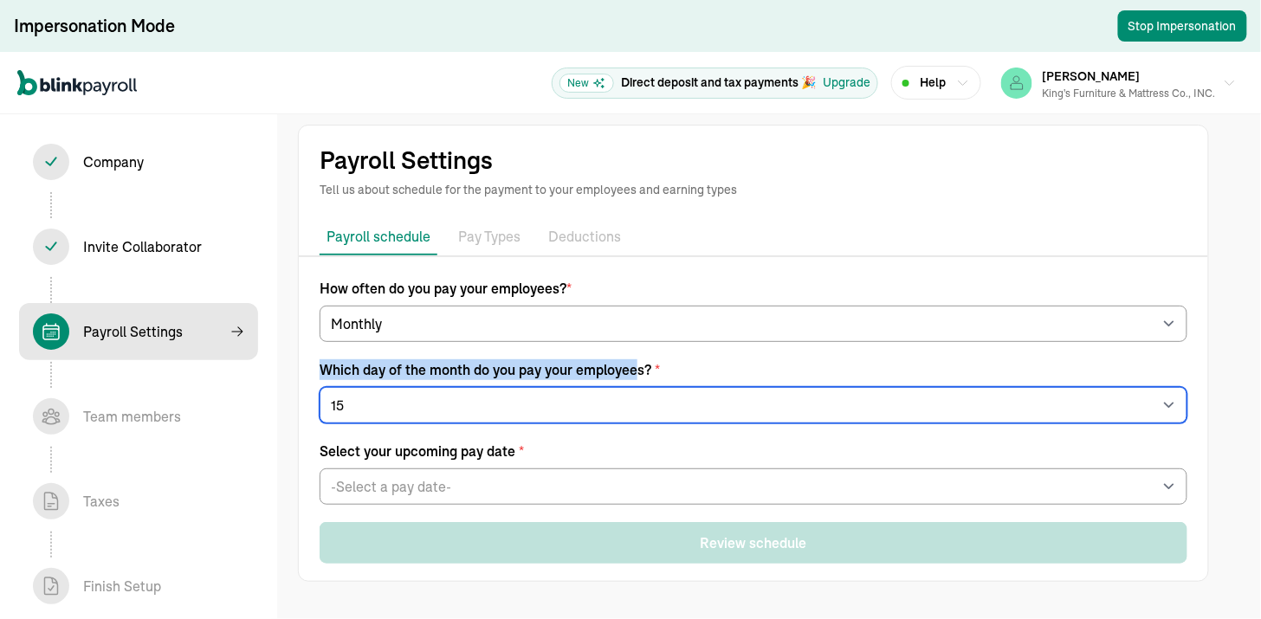
click at [999, 418] on select "-Select a day- 1 2 3 4 5 6 7 8 9 10 11 12 13 14 15 16 17 18 19 20 21 22 23 24 2…" at bounding box center [754, 405] width 868 height 36
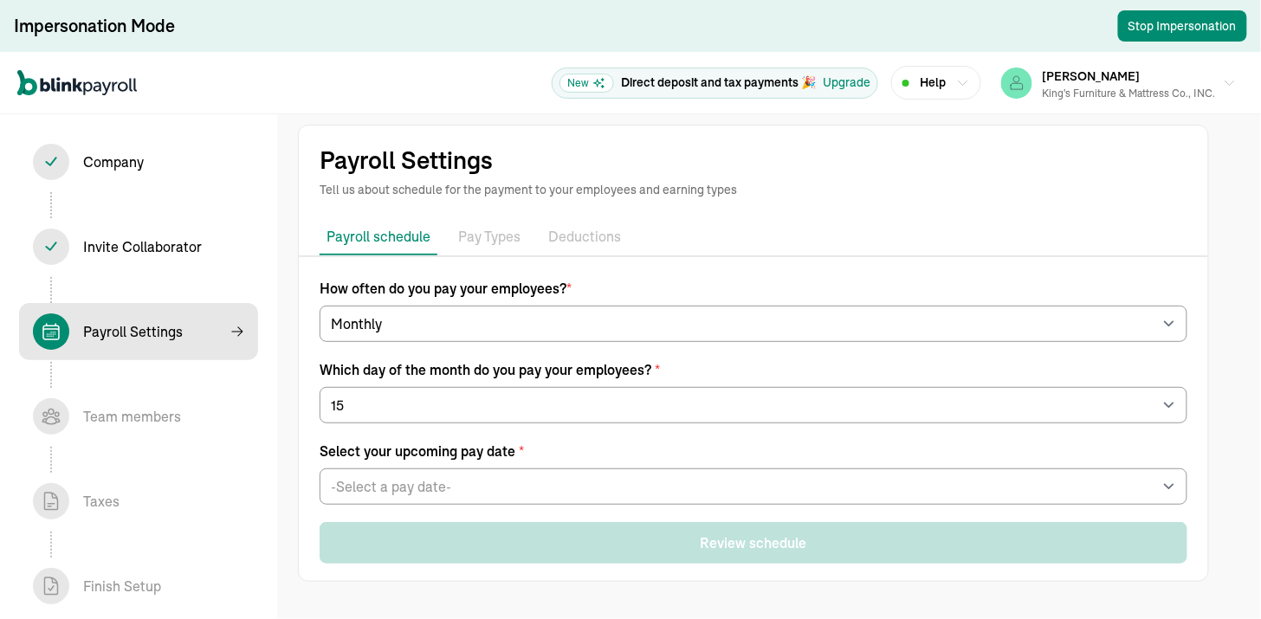
click at [288, 452] on div "Payroll Settings Tell us about schedule for the payment to your employees and e…" at bounding box center [753, 353] width 953 height 513
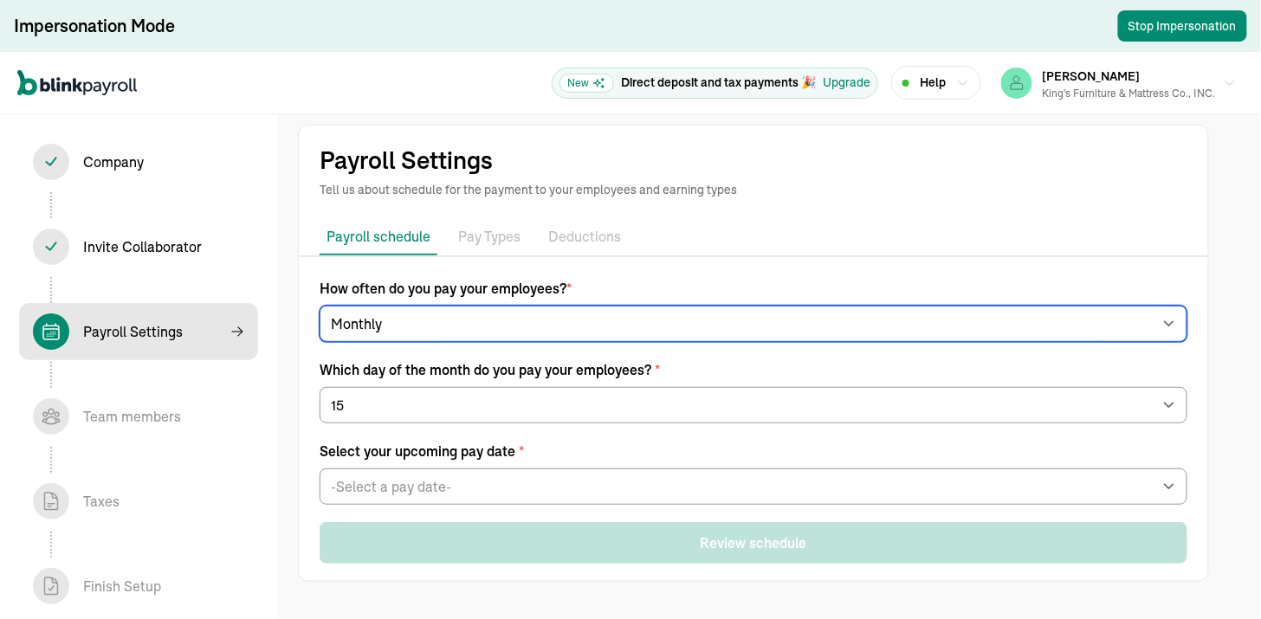
click at [378, 312] on select "-Select frequency- Weekly Bi-weekly Semi-monthly Monthly" at bounding box center [754, 324] width 868 height 36
select select "weekly"
click at [320, 306] on select "-Select frequency- Weekly Bi-weekly Semi-monthly Monthly" at bounding box center [754, 324] width 868 height 36
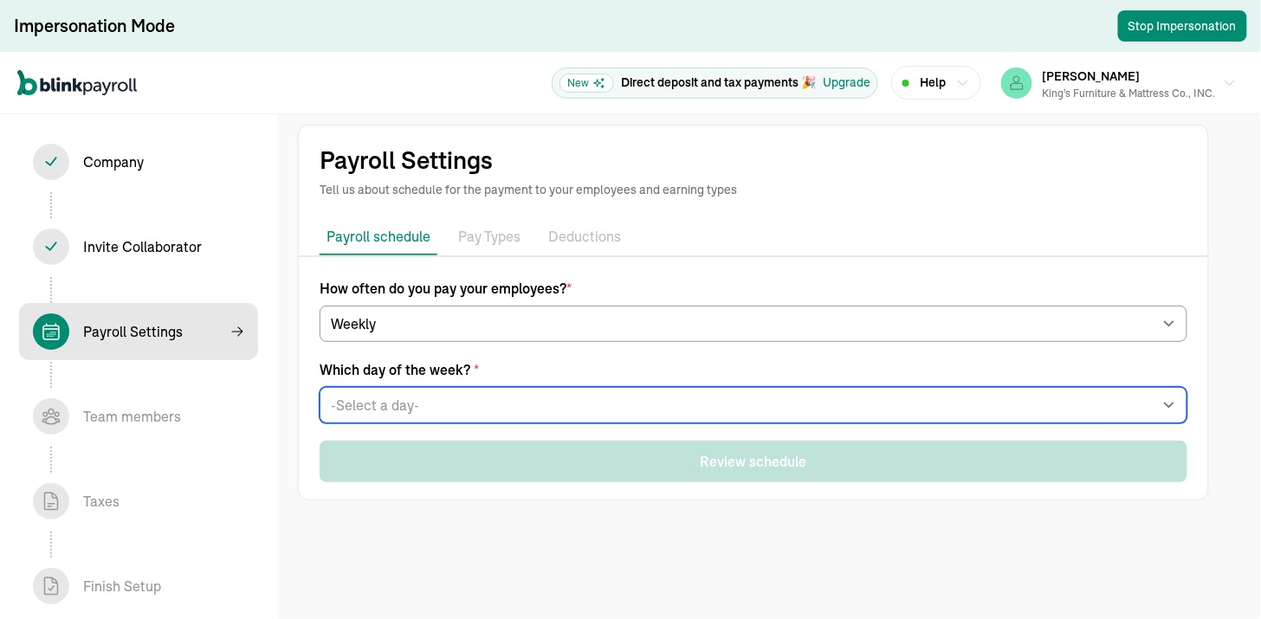
click at [372, 412] on select "-Select a day- Every Monday Every Tuesday Every Wednesday Every Thursday Every …" at bounding box center [754, 405] width 868 height 36
select select "Friday"
click at [320, 387] on select "-Select a day- Every Monday Every Tuesday Every Wednesday Every Thursday Every …" at bounding box center [754, 405] width 868 height 36
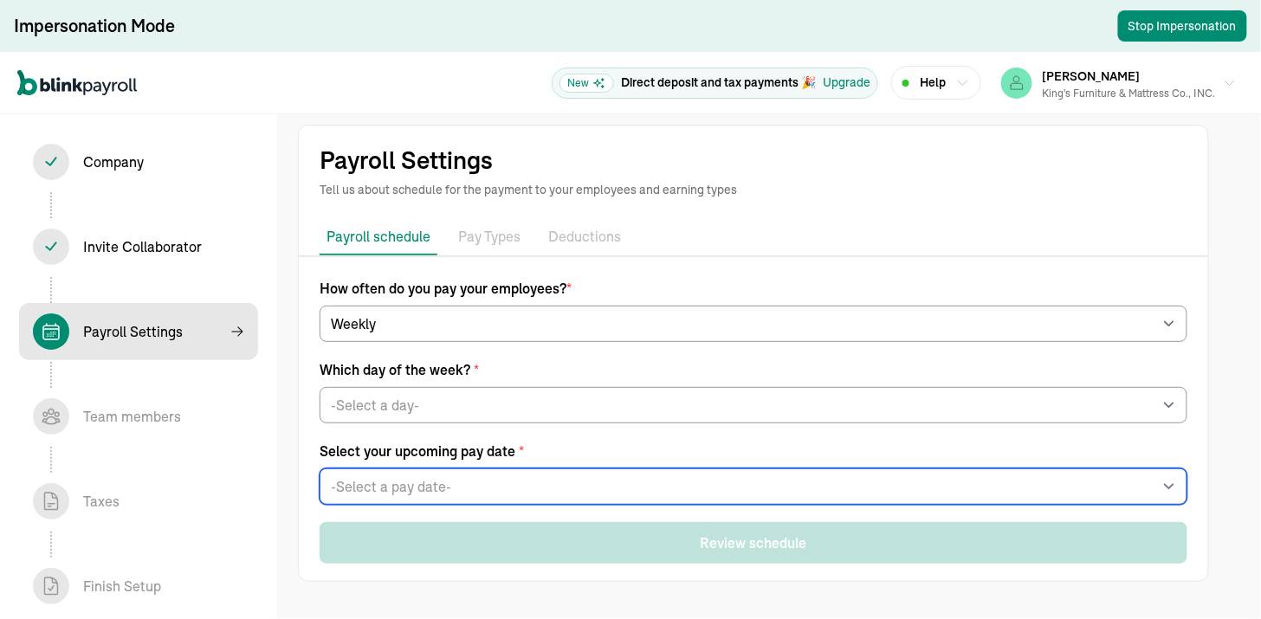
click at [437, 481] on select "-Select a pay date- Fri, Sep 12, 2025 Fri, Sep 19, 2025 Fri, Sep 26, 2025 Fri, …" at bounding box center [754, 487] width 868 height 36
select select "09/19/2025"
click at [320, 469] on select "-Select a pay date- Fri, Sep 12, 2025 Fri, Sep 19, 2025 Fri, Sep 26, 2025 Fri, …" at bounding box center [754, 487] width 868 height 36
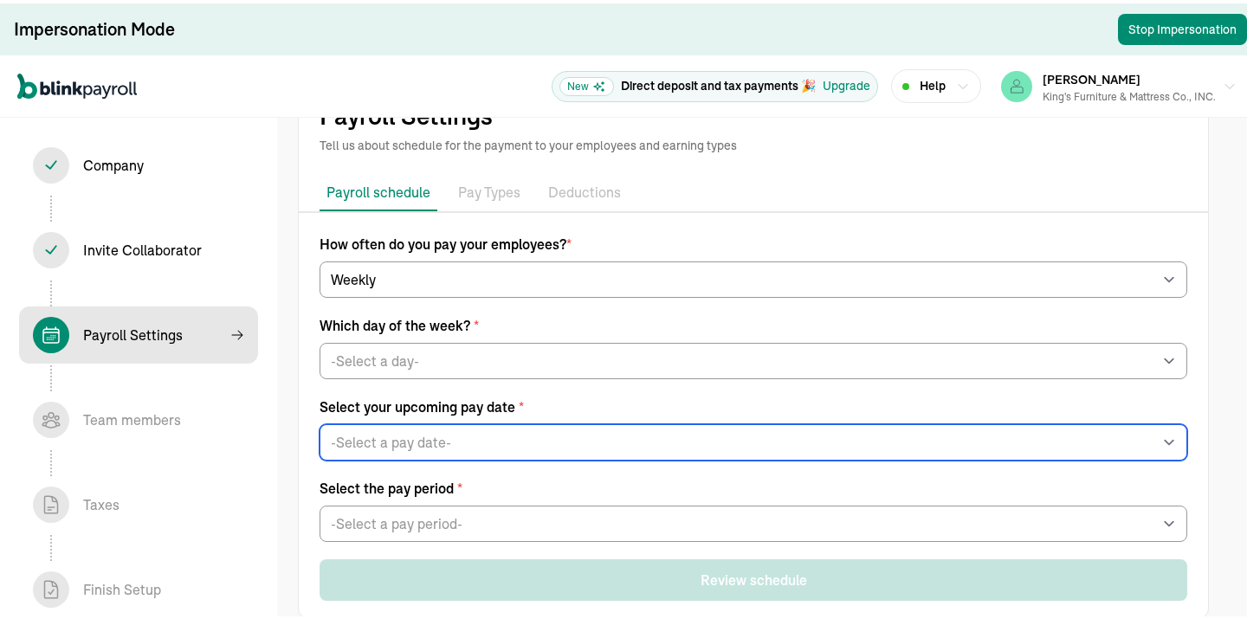
scroll to position [70, 0]
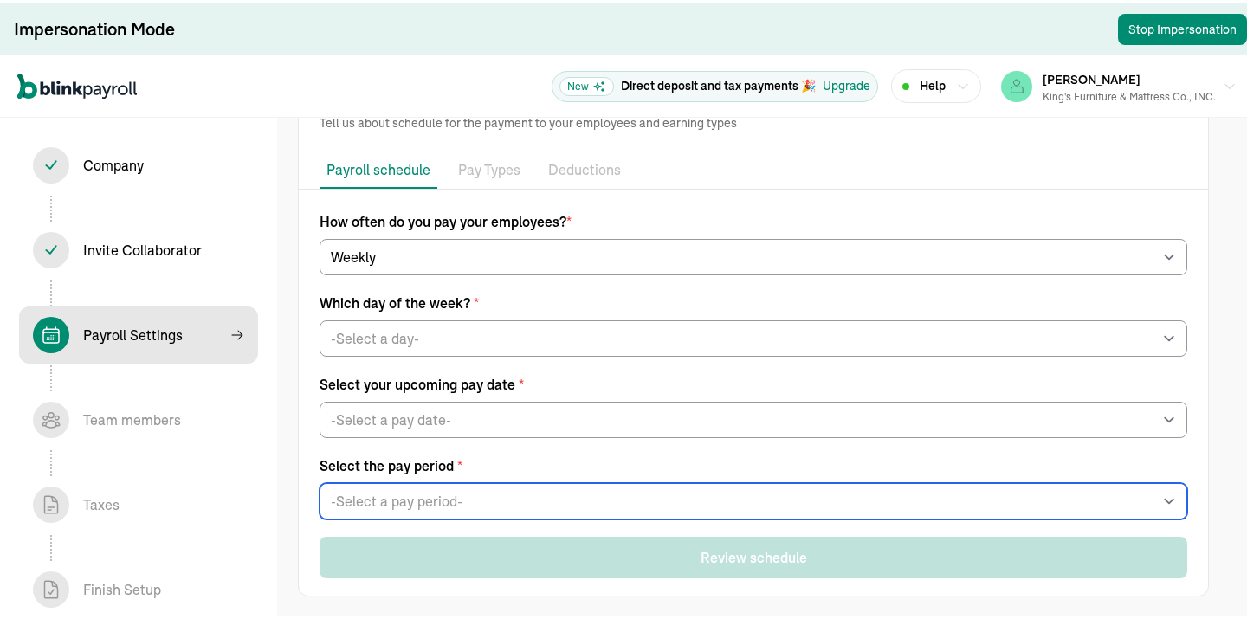
click at [443, 495] on select "-Select a pay period- Sat, Sep 06 - Fri, Sep 12 Sat, Sep 13 - Fri, Sep 19 Custo…" at bounding box center [754, 498] width 868 height 36
select select "Sat, Sep 06 - Fri, Sep 12"
click at [320, 480] on select "-Select a pay period- Sat, Sep 06 - Fri, Sep 12 Sat, Sep 13 - Fri, Sep 19 Custo…" at bounding box center [754, 498] width 868 height 36
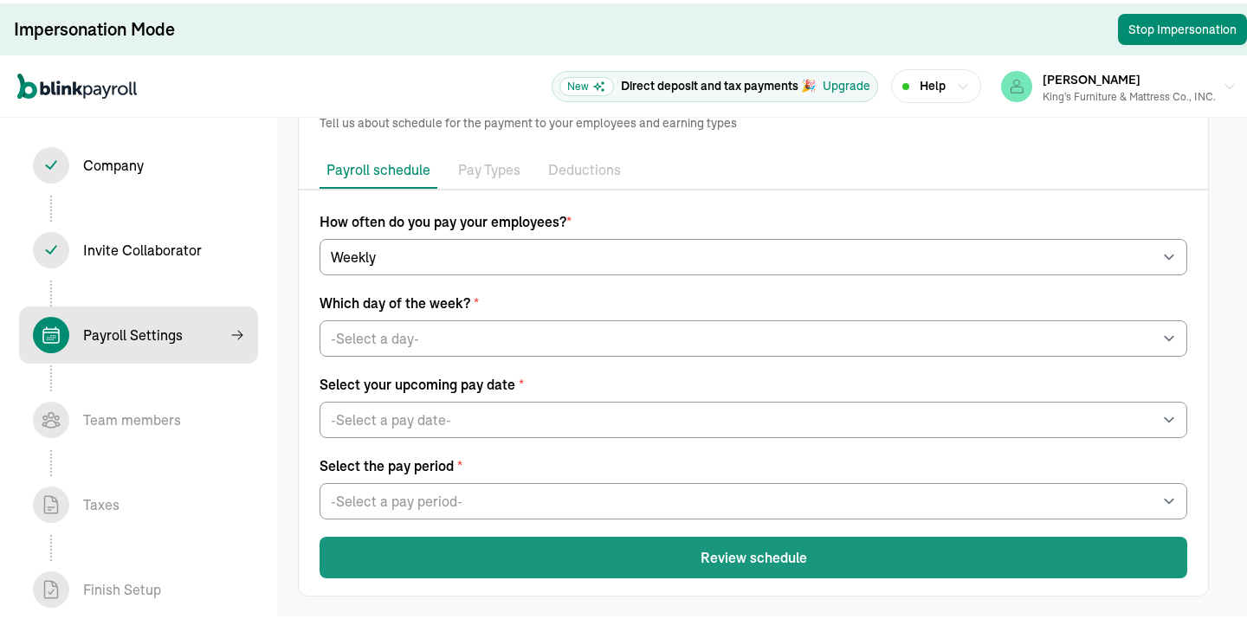
click at [716, 556] on button "Review schedule" at bounding box center [754, 555] width 868 height 42
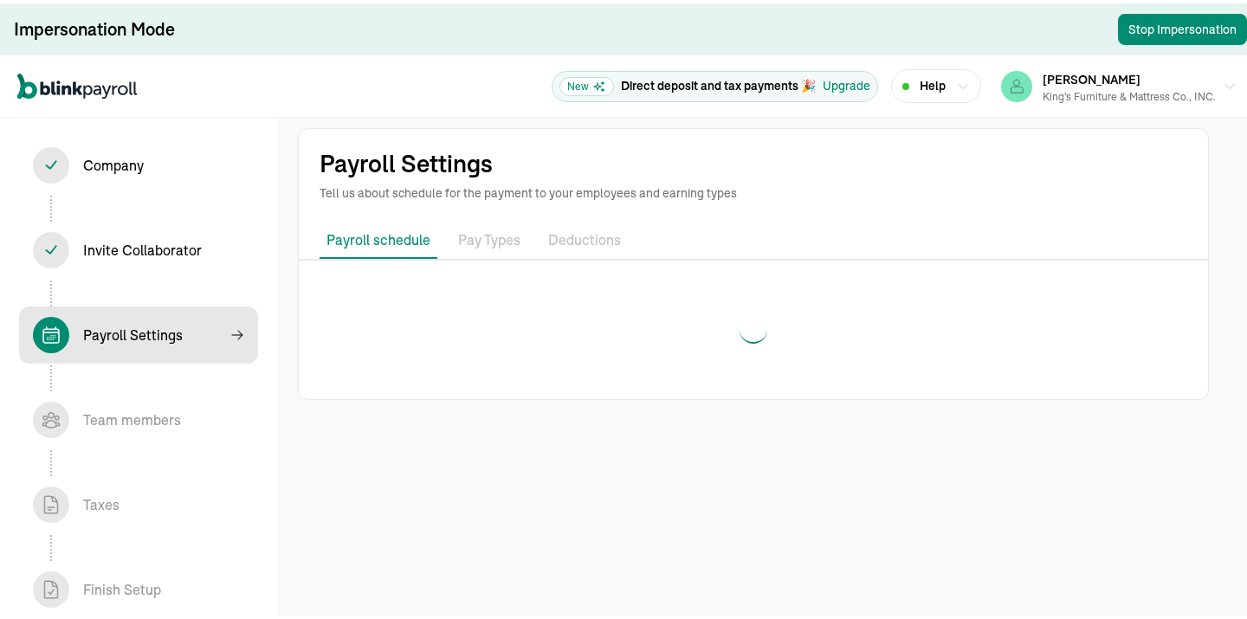
scroll to position [0, 0]
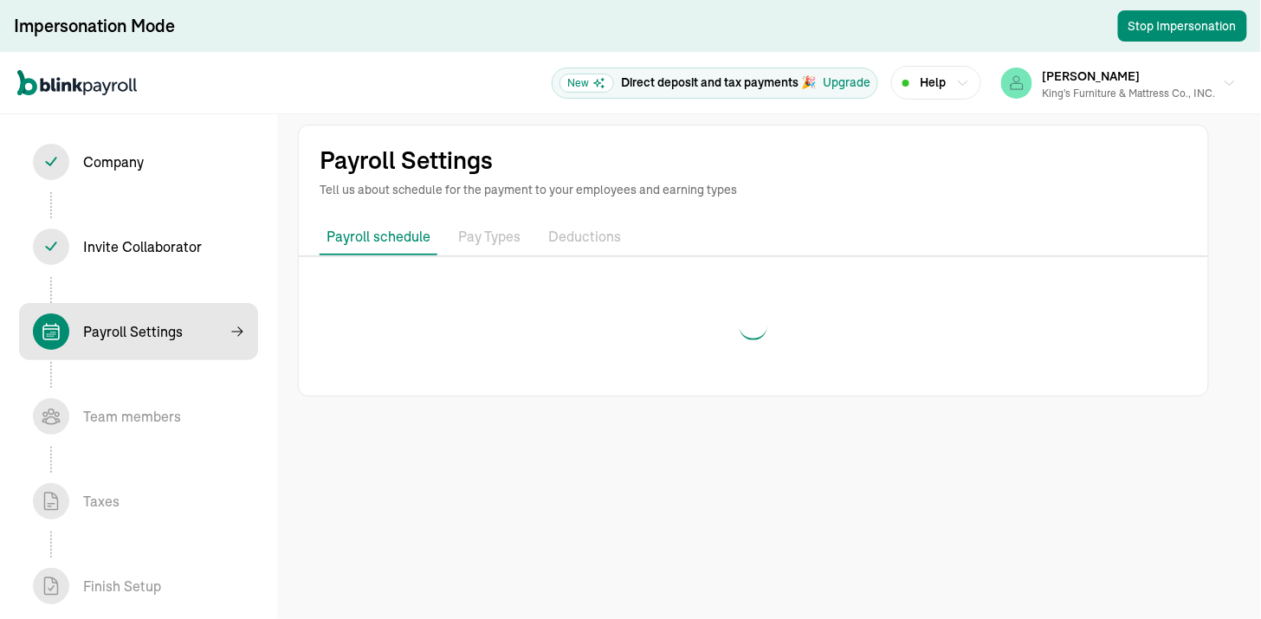
select select "weekly"
select select "Friday"
select select "09/19/2025"
select select "Sat, Sep 06 - Fri, Sep 12"
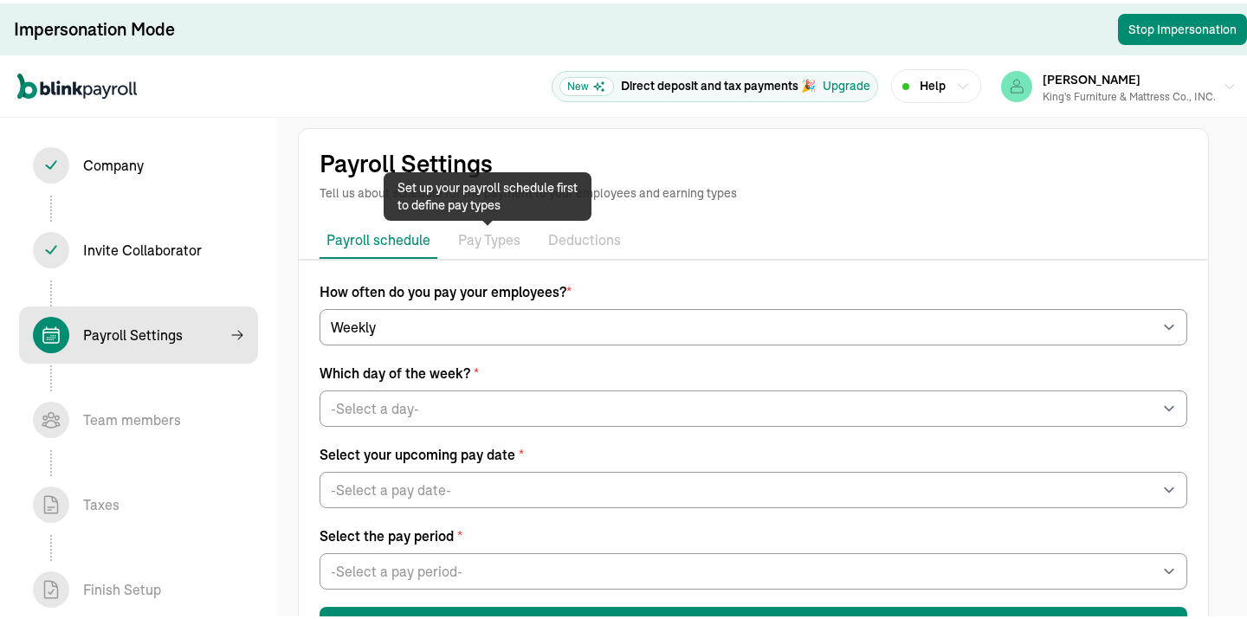
click at [479, 240] on p "Pay Types" at bounding box center [489, 237] width 62 height 23
click at [504, 236] on p "Pay Types" at bounding box center [489, 237] width 62 height 23
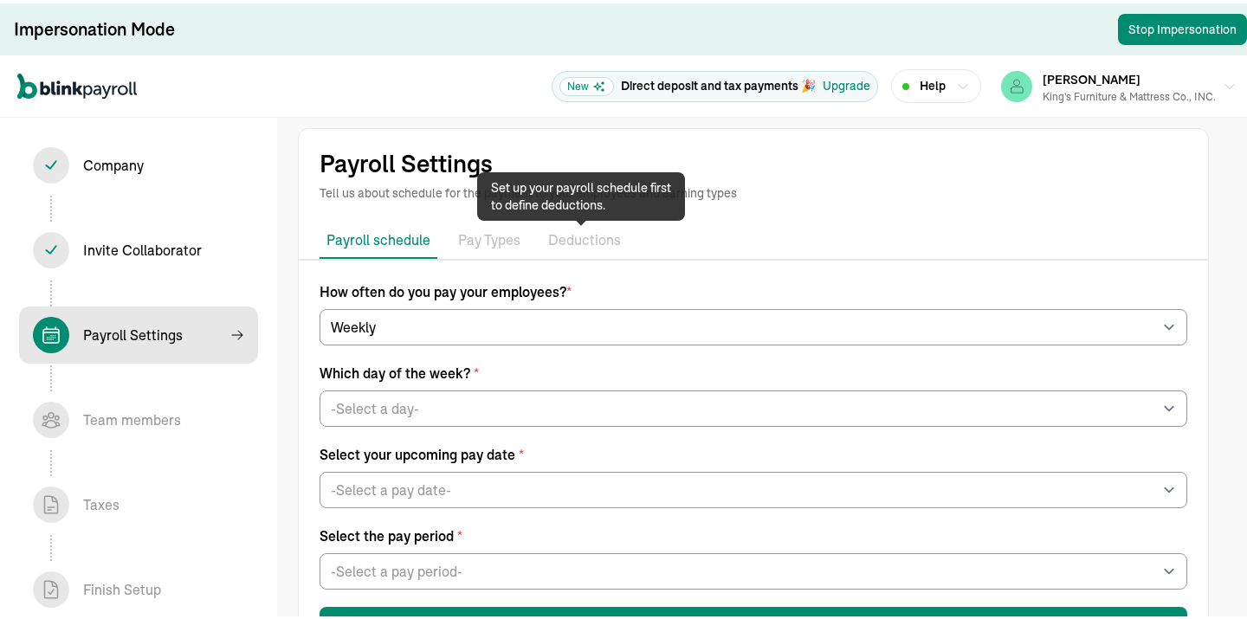
click at [570, 236] on p "Deductions" at bounding box center [584, 237] width 73 height 23
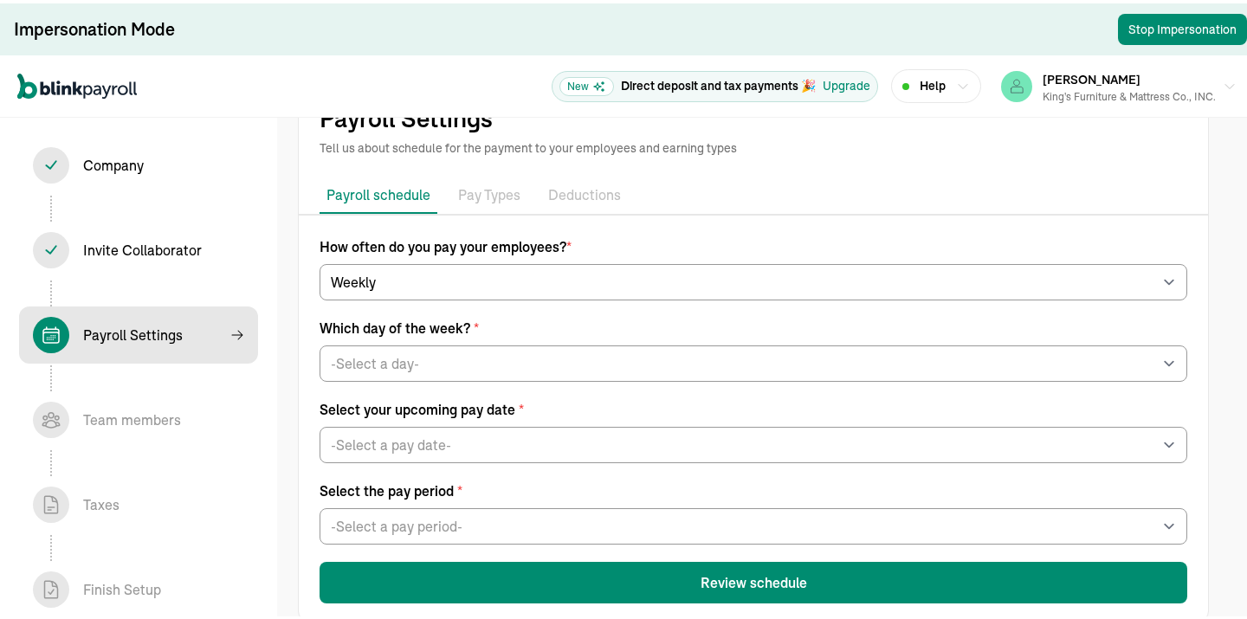
scroll to position [70, 0]
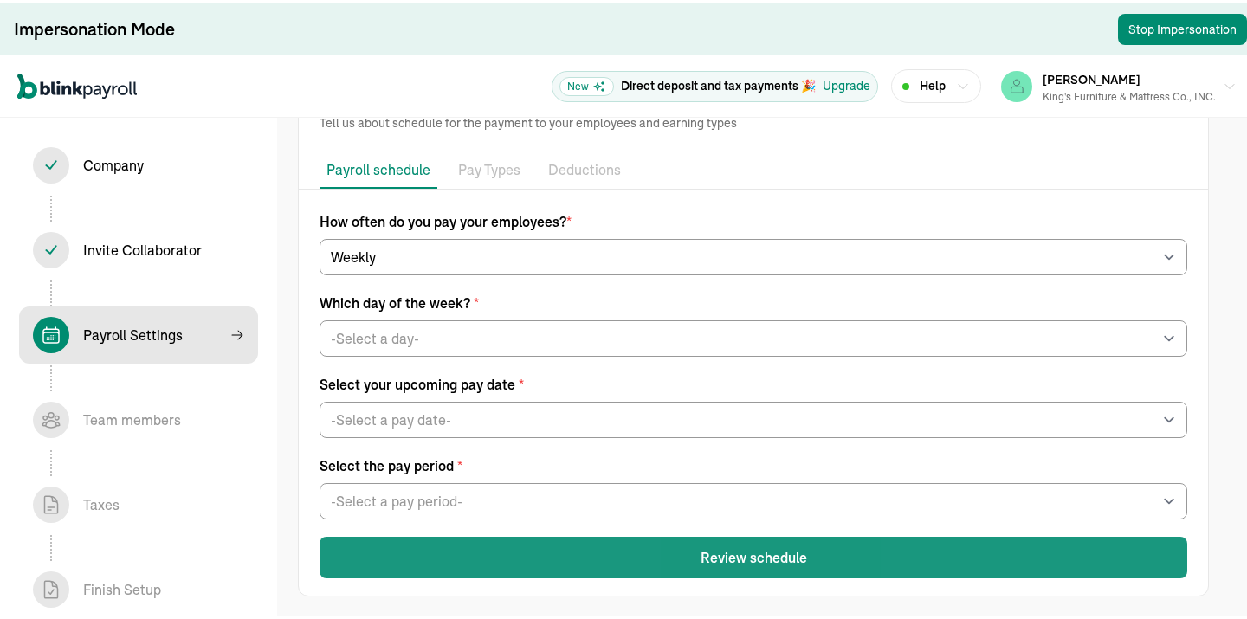
click at [759, 553] on button "Review schedule" at bounding box center [754, 555] width 868 height 42
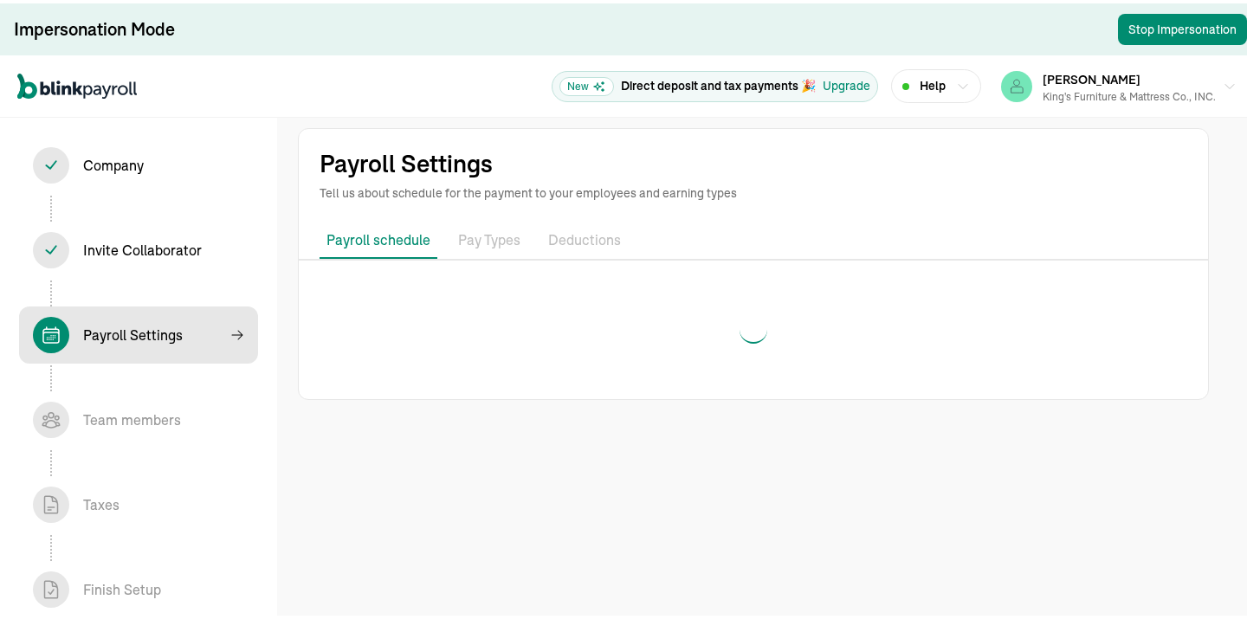
scroll to position [0, 0]
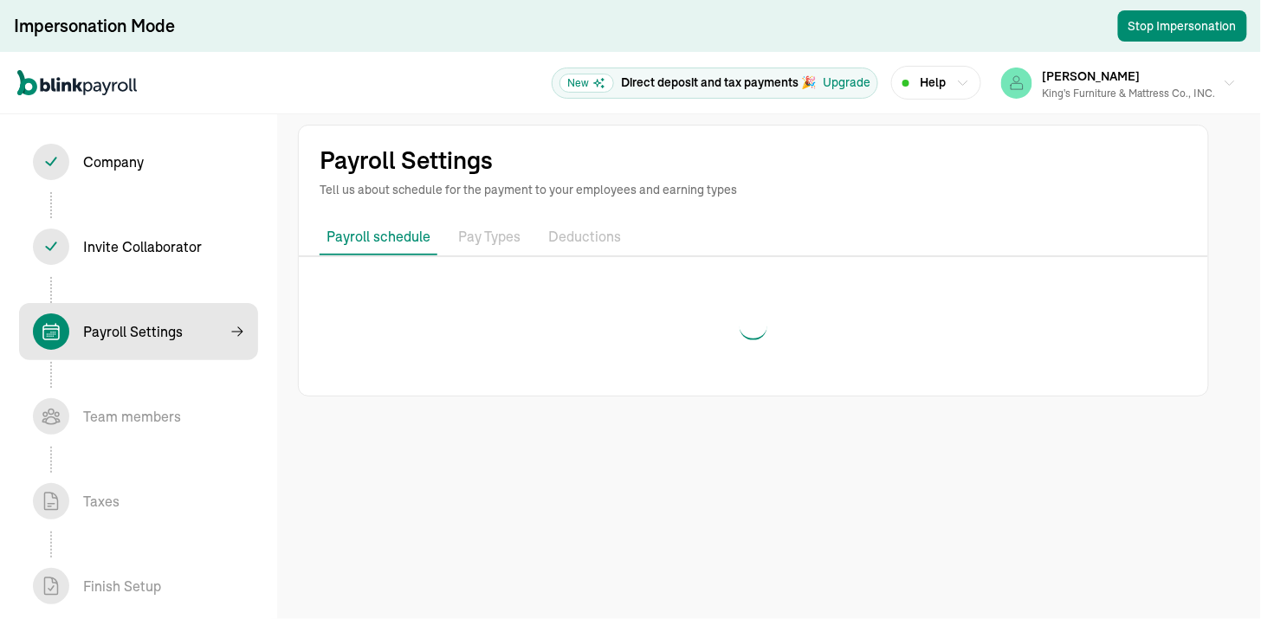
select select "weekly"
select select "Friday"
select select "09/19/2025"
select select "Sat, Sep 06 - Fri, Sep 12"
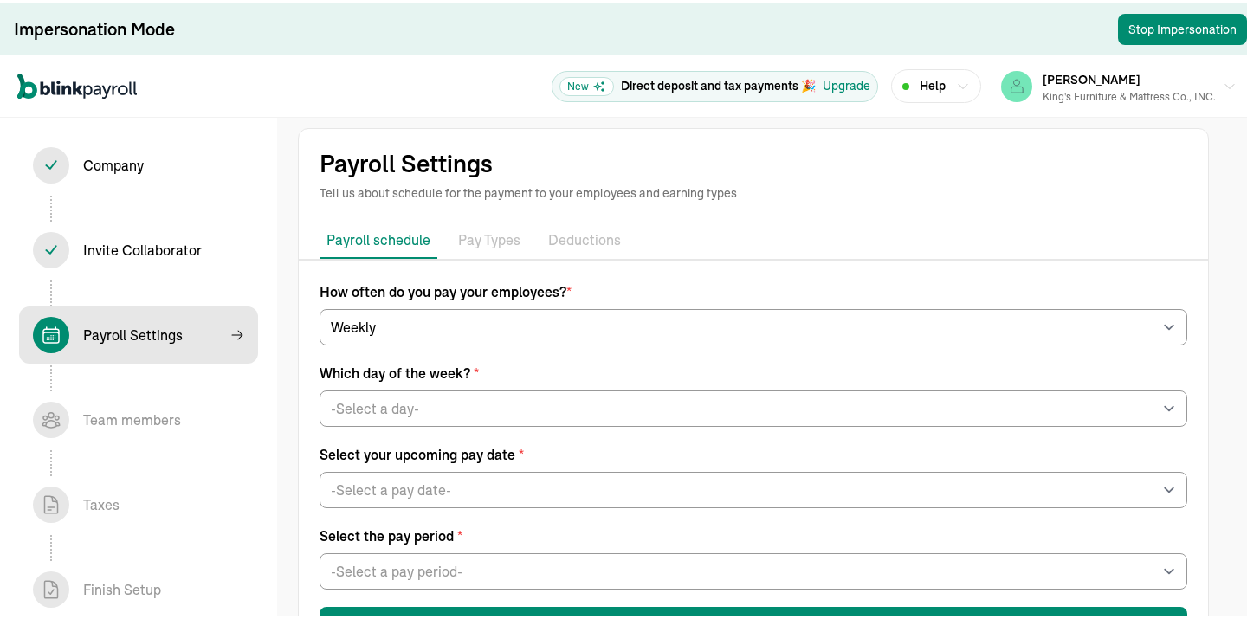
scroll to position [70, 0]
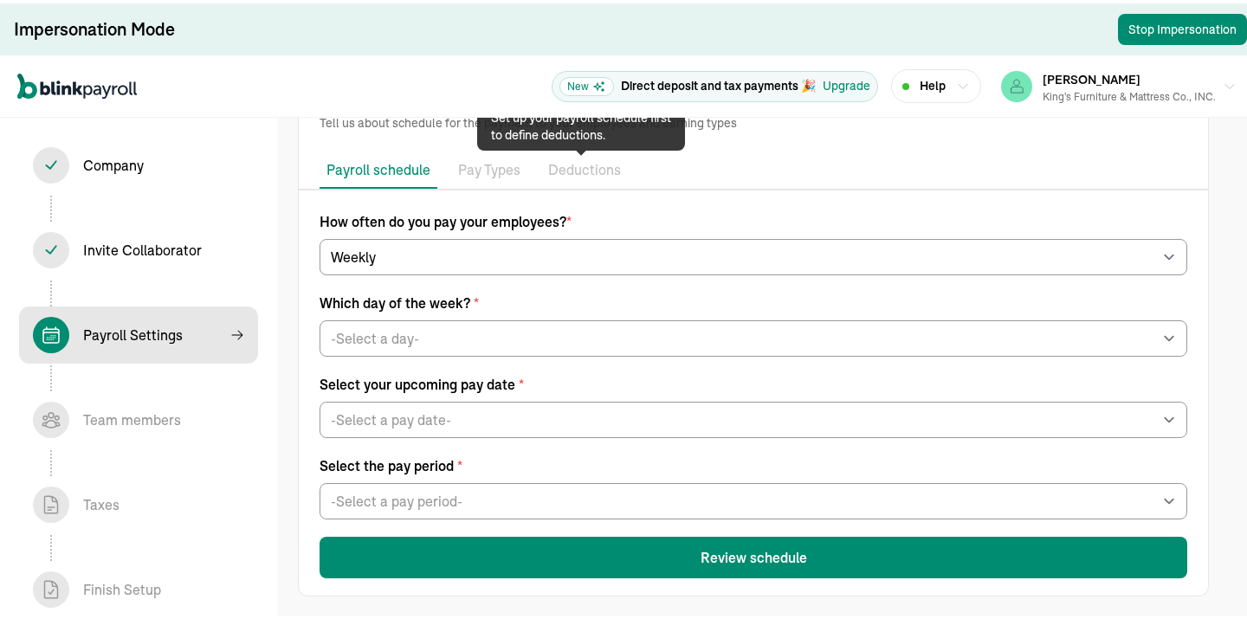
click at [566, 166] on p "Deductions" at bounding box center [584, 167] width 73 height 23
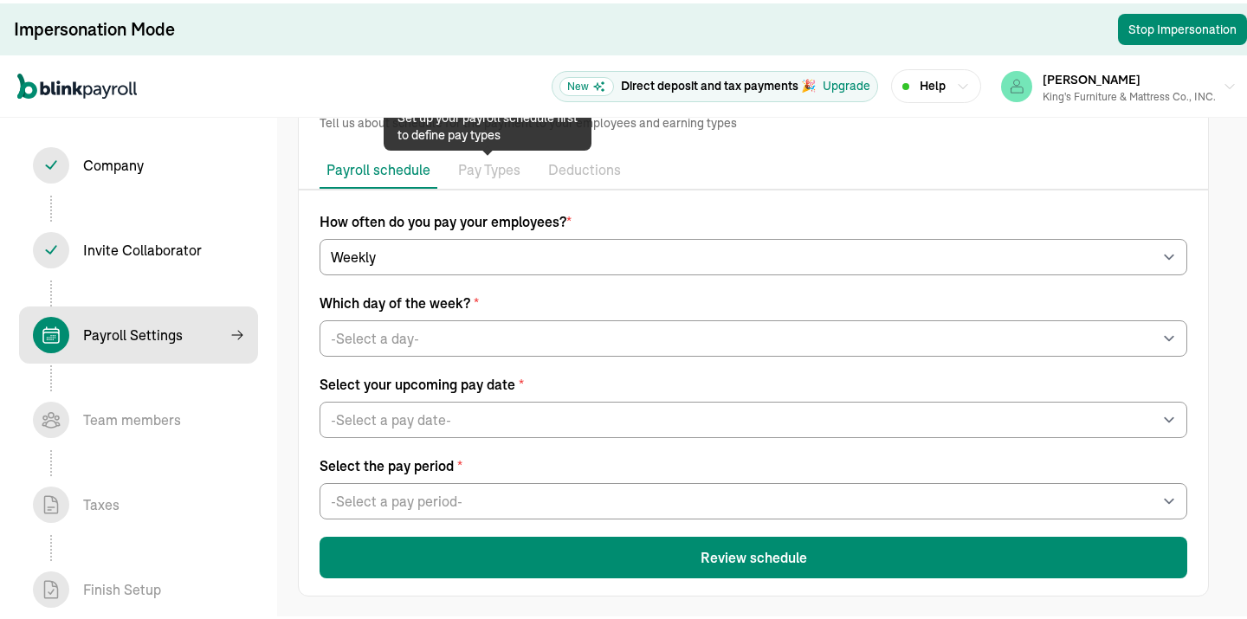
click at [482, 171] on p "Pay Types" at bounding box center [489, 167] width 62 height 23
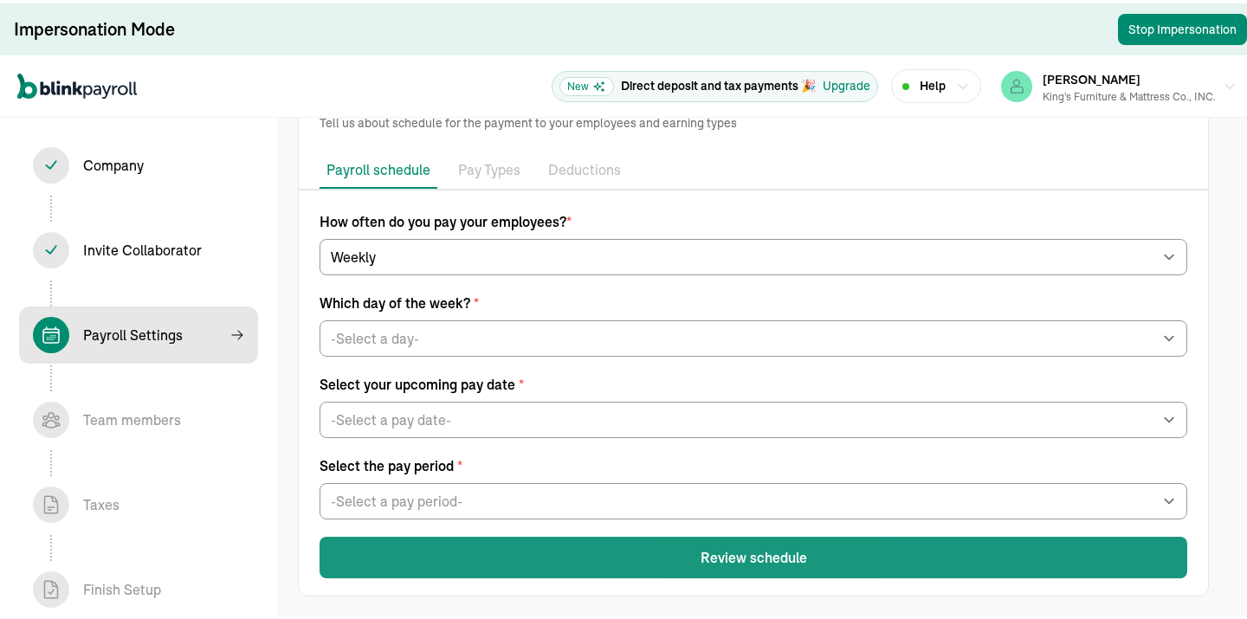
click at [827, 548] on button "Review schedule" at bounding box center [754, 555] width 868 height 42
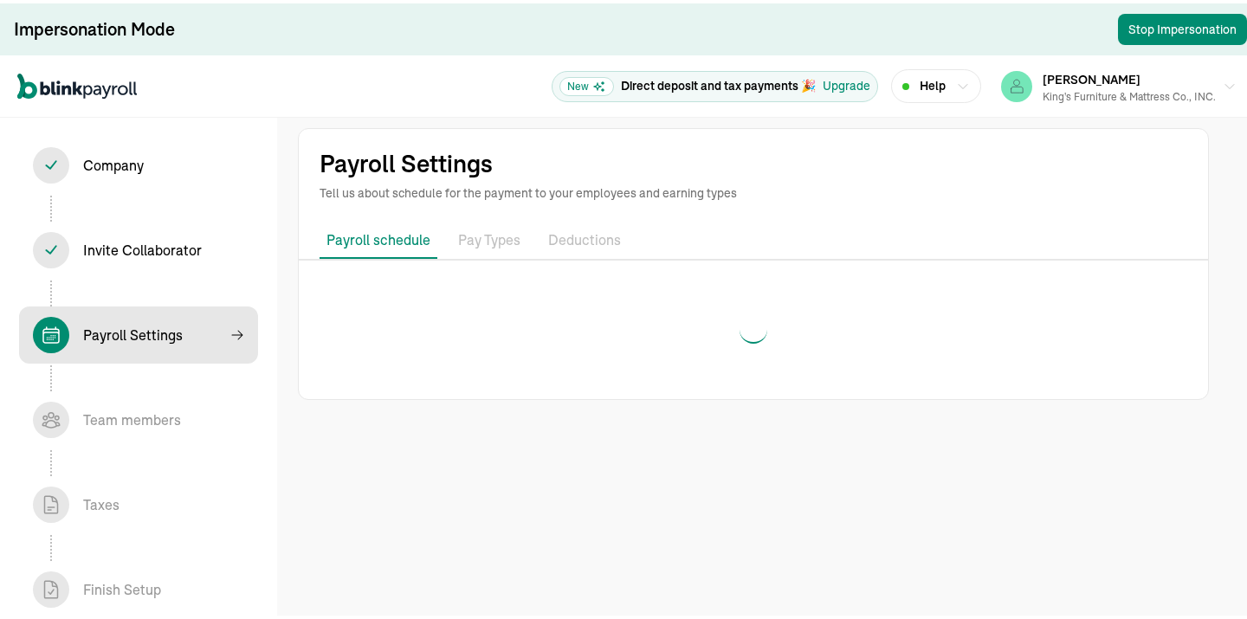
select select "weekly"
select select "Friday"
select select "09/19/2025"
select select "Sat, Sep 06 - Fri, Sep 12"
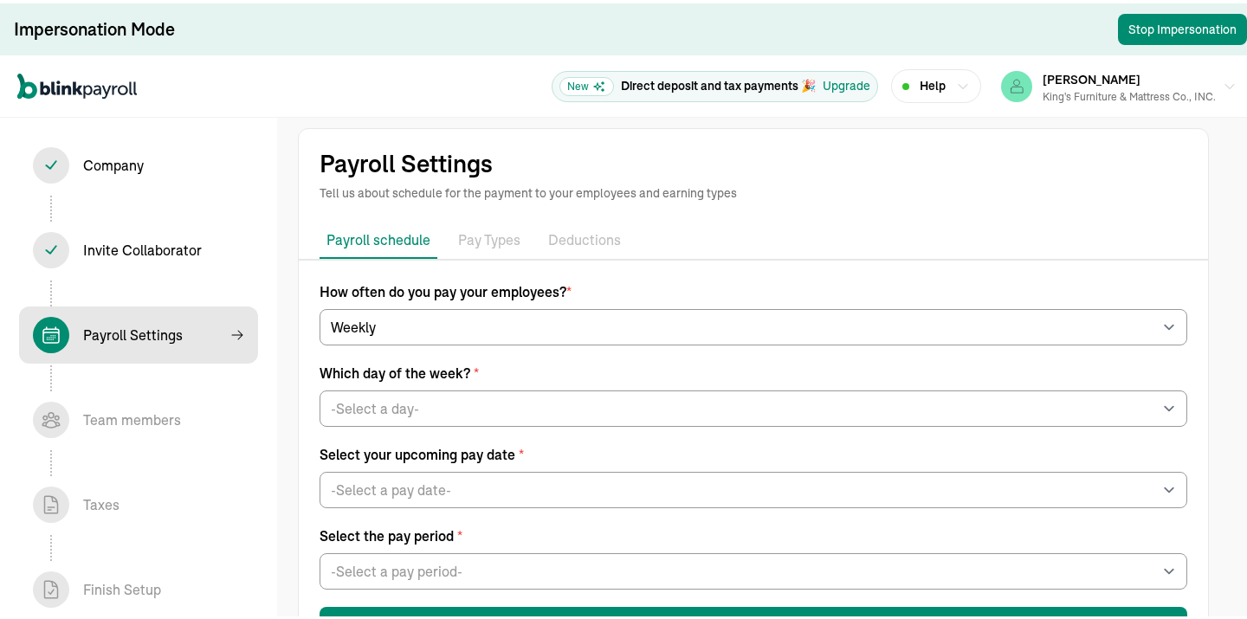
click at [235, 333] on icon at bounding box center [237, 332] width 14 height 14
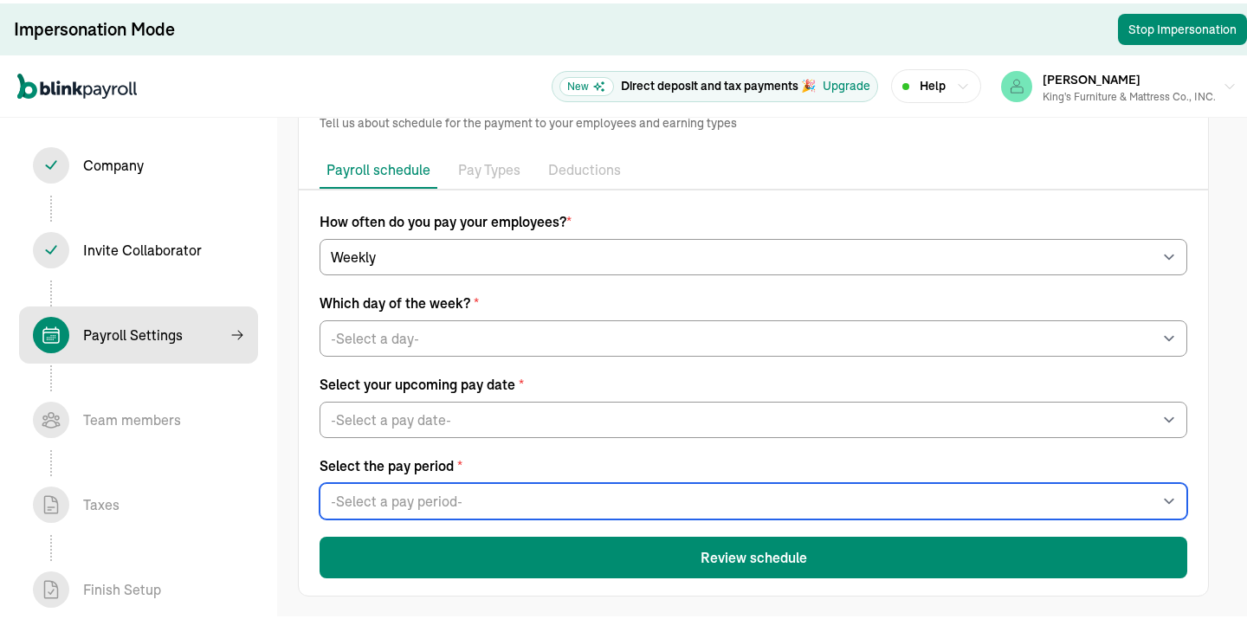
click at [452, 504] on select "-Select a pay period- Sat, Sep 06 - Fri, Sep 12 Sat, Sep 13 - Fri, Sep 19 Custo…" at bounding box center [754, 498] width 868 height 36
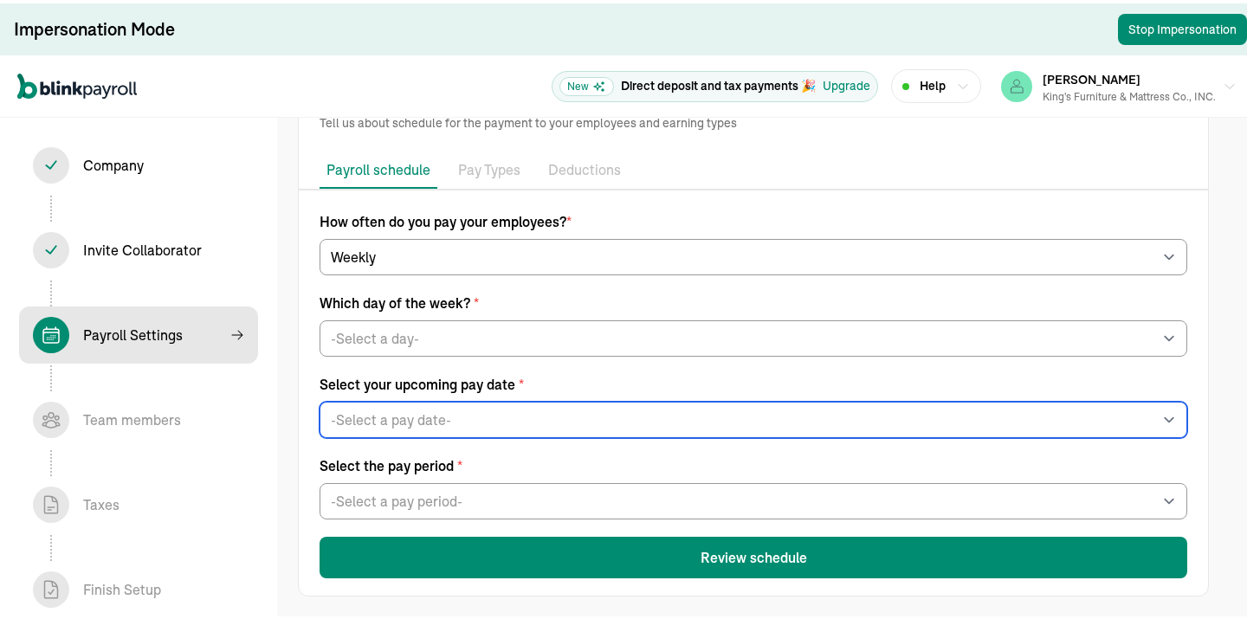
click at [452, 414] on select "-Select a pay date- Fri, Sep 12, 2025 Fri, Sep 19, 2025 Fri, Sep 26, 2025 Fri, …" at bounding box center [754, 416] width 868 height 36
drag, startPoint x: 452, startPoint y: 414, endPoint x: 452, endPoint y: 404, distance: 10.4
click at [452, 414] on select "-Select a pay date- Fri, Sep 12, 2025 Fri, Sep 19, 2025 Fri, Sep 26, 2025 Fri, …" at bounding box center [754, 416] width 868 height 36
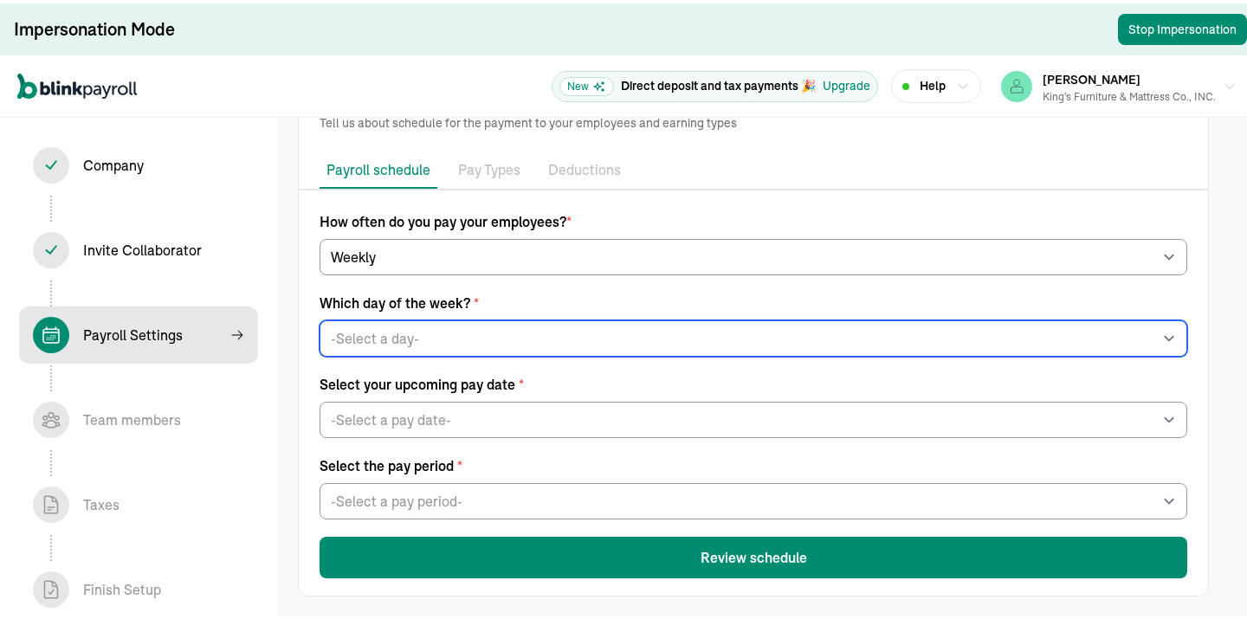
click at [444, 330] on select "-Select a day- Every [DATE] Every [DATE] Every [DATE] Every [DATE] Every [DATE]" at bounding box center [754, 335] width 868 height 36
drag, startPoint x: 444, startPoint y: 330, endPoint x: 379, endPoint y: 270, distance: 88.3
click at [444, 330] on select "-Select a day- Every [DATE] Every [DATE] Every [DATE] Every [DATE] Every [DATE]" at bounding box center [754, 335] width 868 height 36
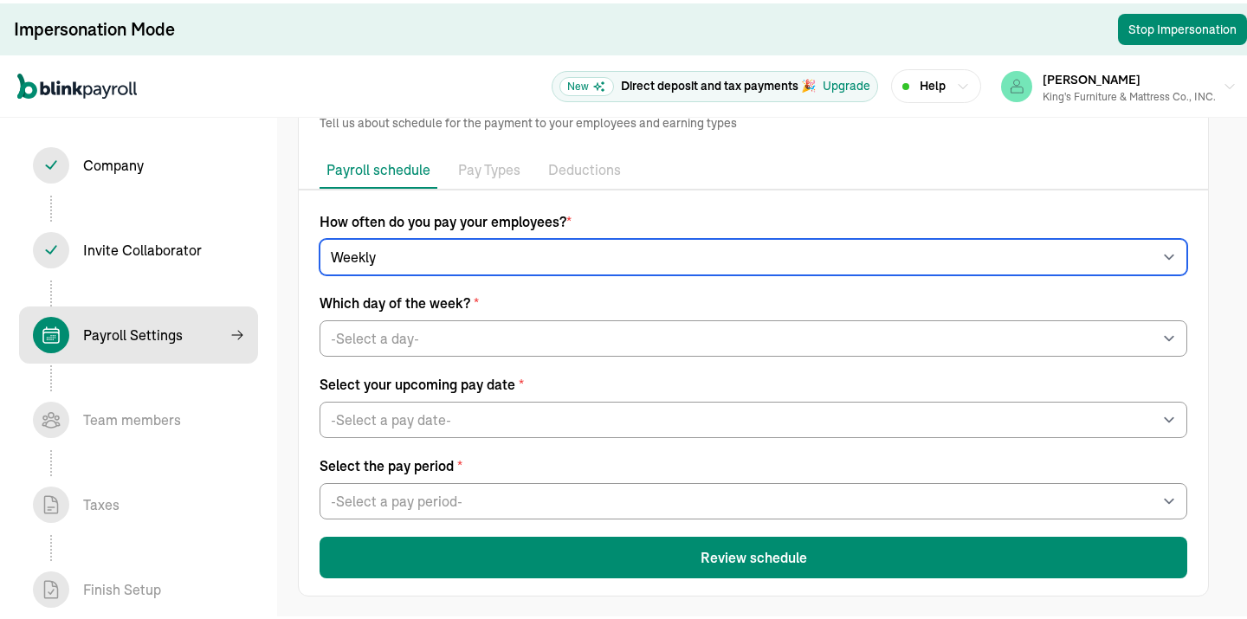
click at [408, 253] on select "-Select frequency- Weekly Bi-weekly Semi-monthly Monthly" at bounding box center [754, 254] width 868 height 36
drag, startPoint x: 408, startPoint y: 253, endPoint x: 515, endPoint y: 477, distance: 248.7
click at [408, 253] on select "-Select frequency- Weekly Bi-weekly Semi-monthly Monthly" at bounding box center [754, 254] width 868 height 36
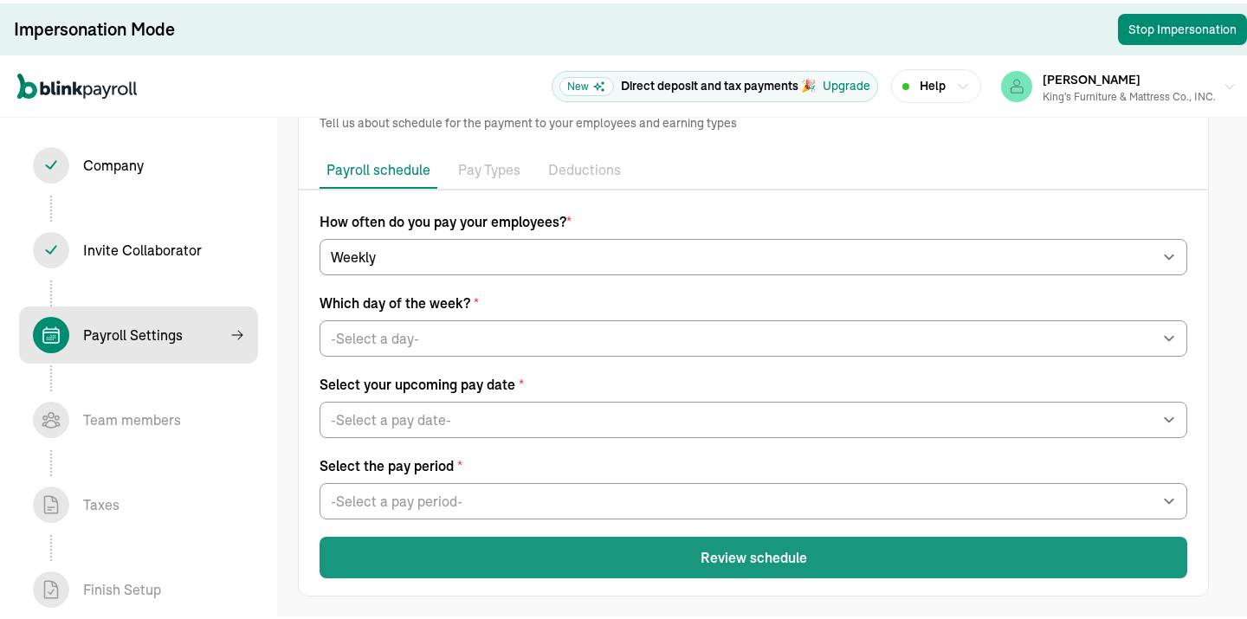
click at [691, 559] on button "Review schedule" at bounding box center [754, 555] width 868 height 42
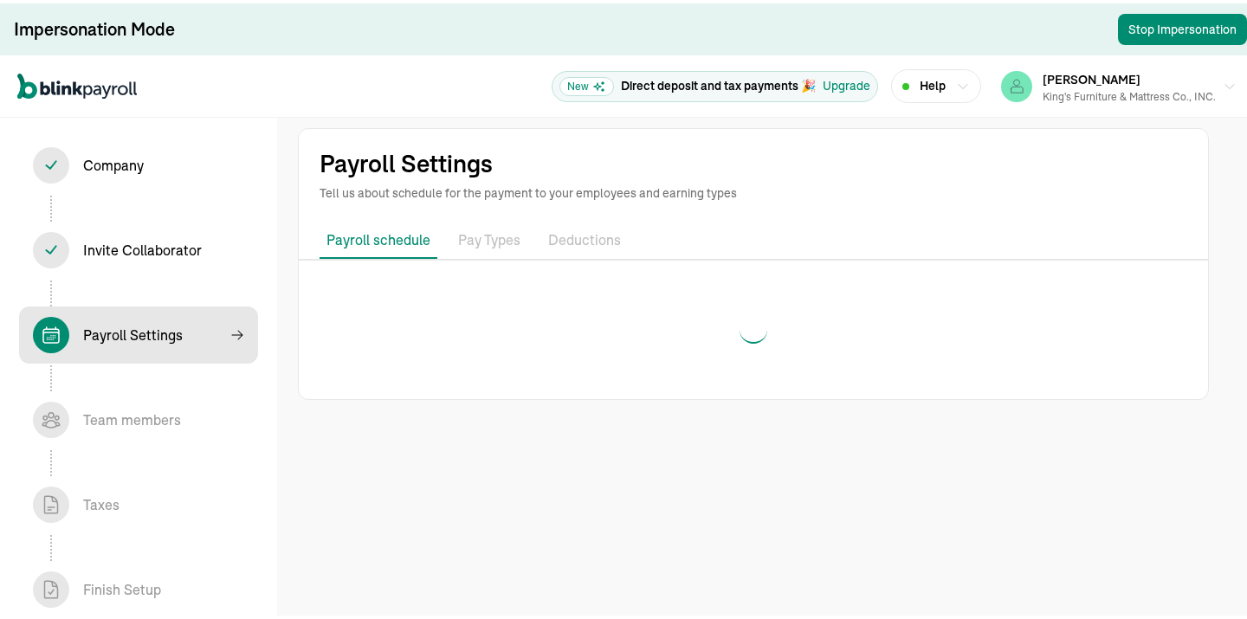
scroll to position [0, 0]
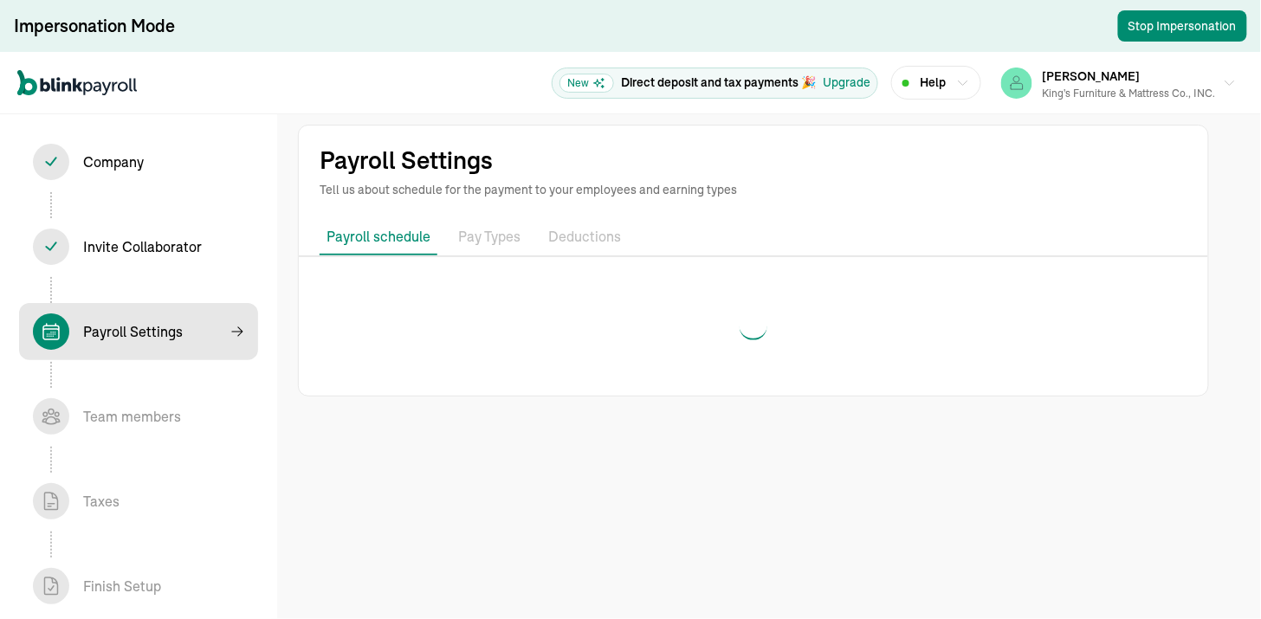
select select "weekly"
select select "[DATE]"
select select "[DATE] - [DATE]"
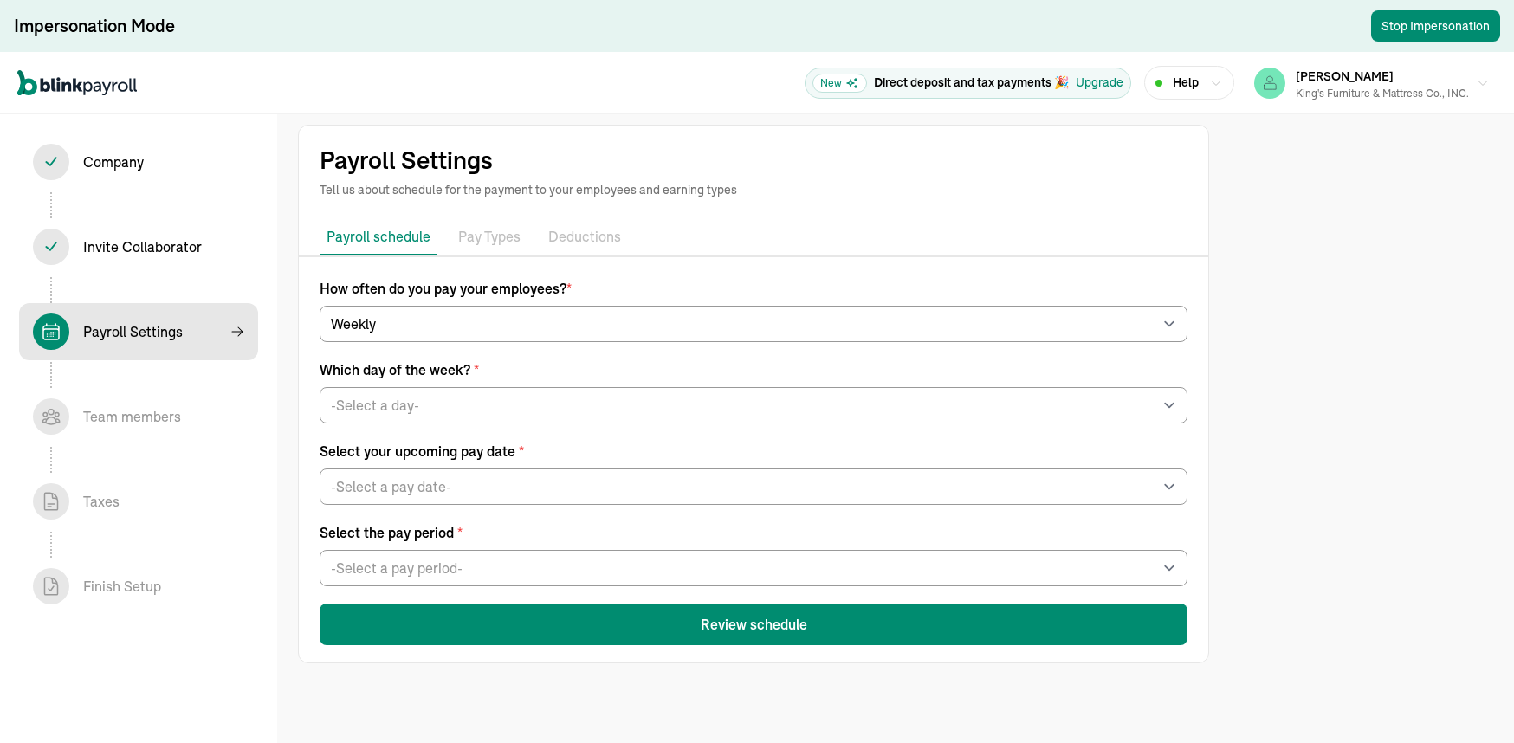
drag, startPoint x: 948, startPoint y: 0, endPoint x: 861, endPoint y: 241, distance: 255.9
click at [861, 241] on ul "Payroll schedule Pay Types Deductions" at bounding box center [753, 237] width 909 height 36
click at [582, 233] on p "Deductions" at bounding box center [584, 237] width 73 height 23
click at [479, 233] on p "Pay Types" at bounding box center [489, 237] width 62 height 23
click at [365, 182] on p "Tell us about schedule for the payment to your employees and earning types" at bounding box center [754, 189] width 868 height 17
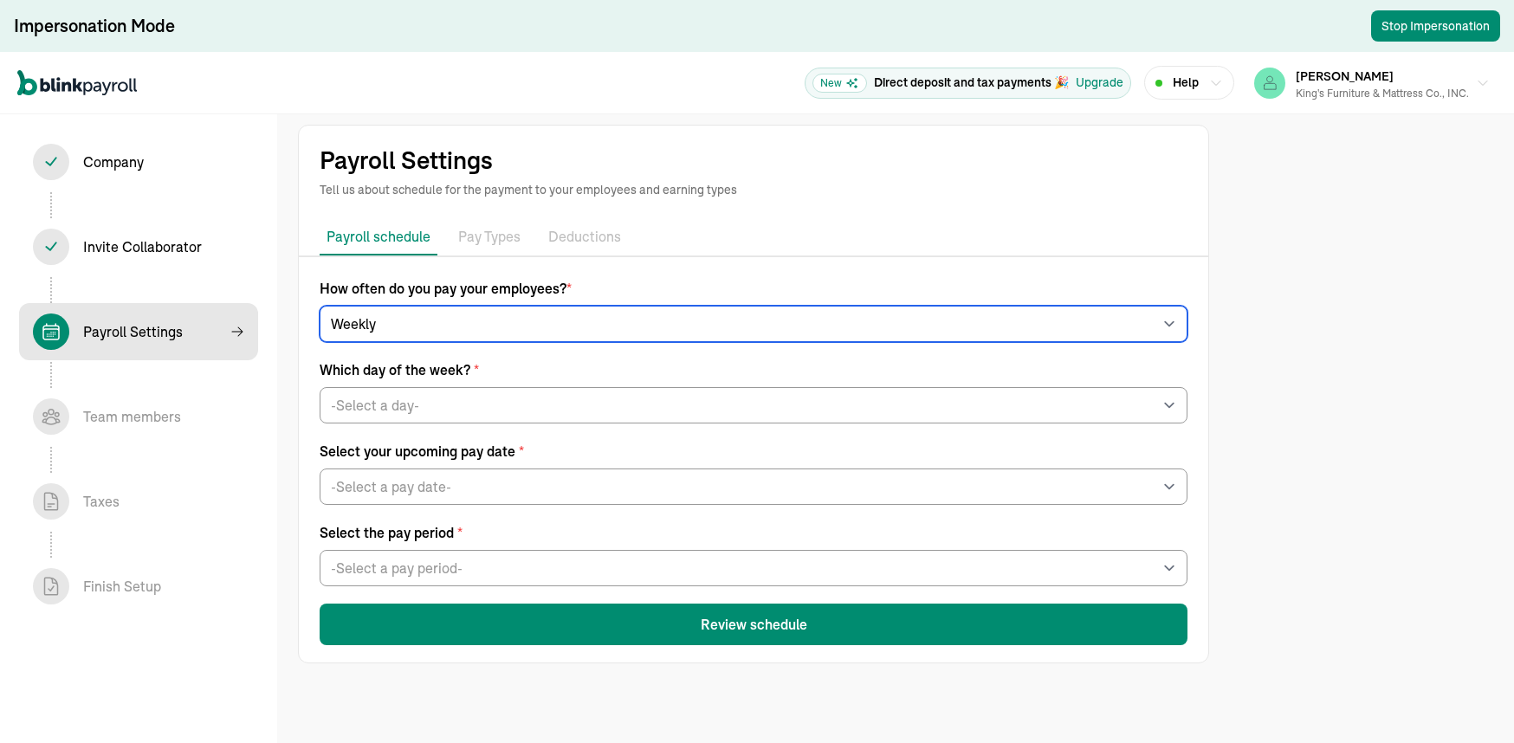
click at [471, 310] on select "-Select frequency- Weekly Bi-weekly Semi-monthly Monthly" at bounding box center [754, 324] width 868 height 36
click at [320, 306] on select "-Select frequency- Weekly Bi-weekly Semi-monthly Monthly" at bounding box center [754, 324] width 868 height 36
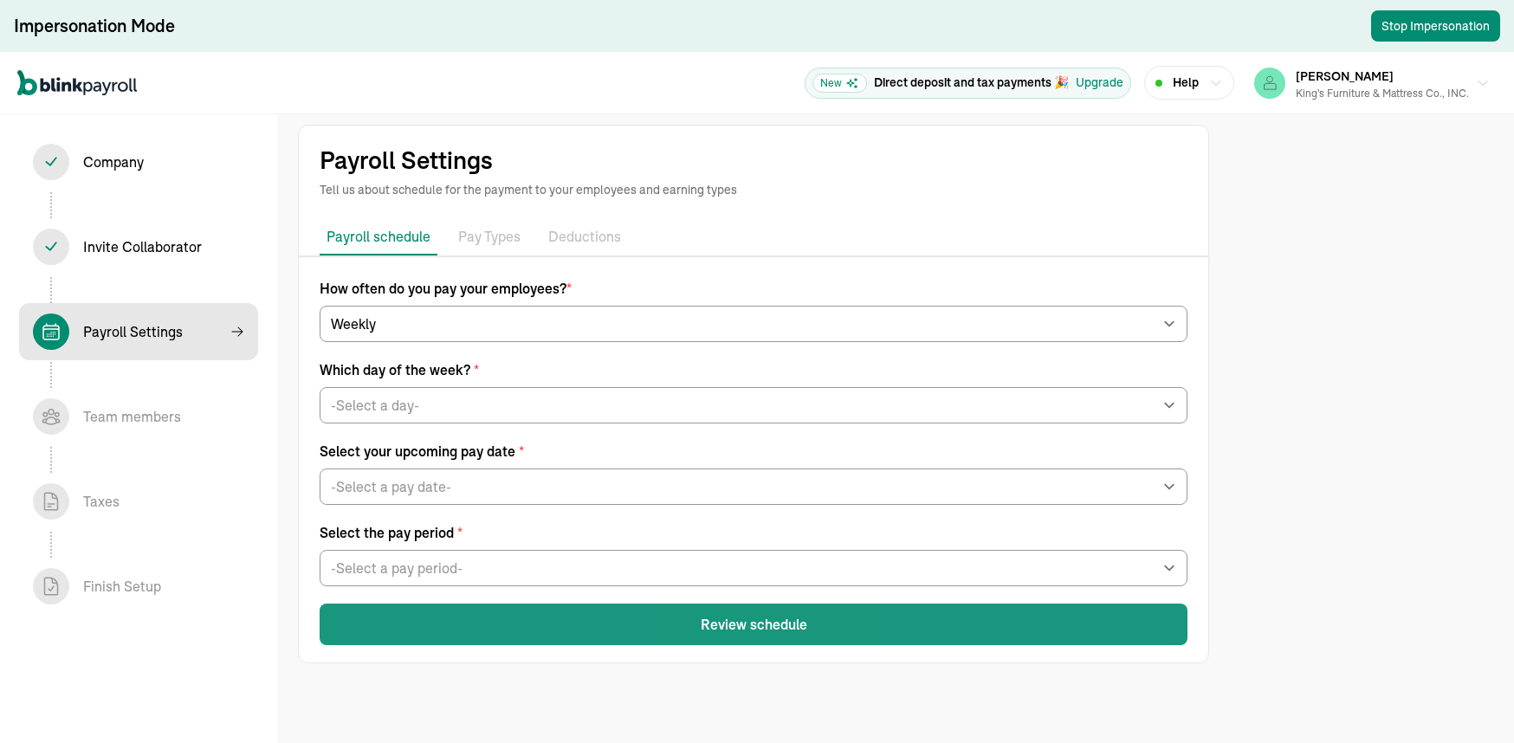
click at [742, 618] on button "Review schedule" at bounding box center [754, 625] width 868 height 42
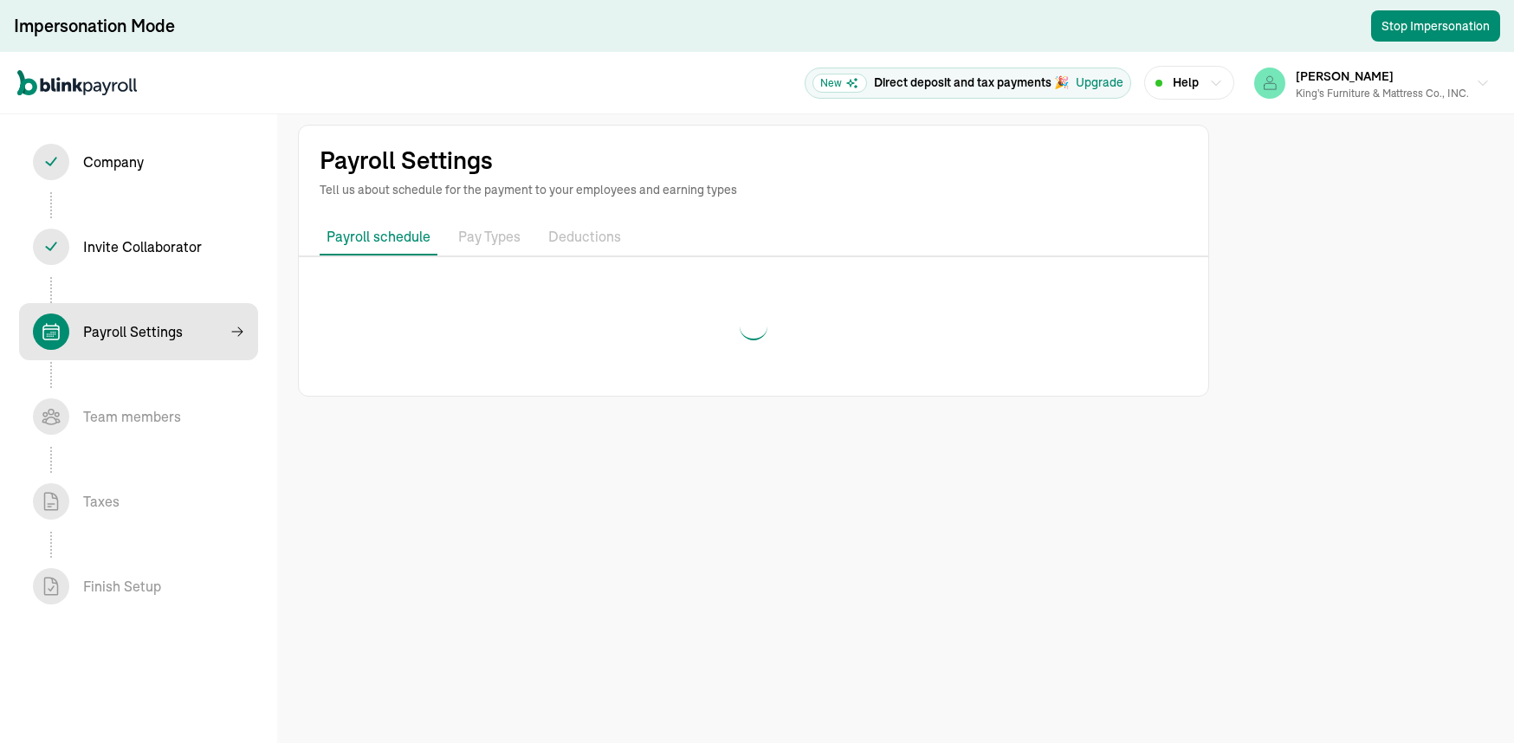
select select "weekly"
select select "[DATE]"
select select "[DATE] - [DATE]"
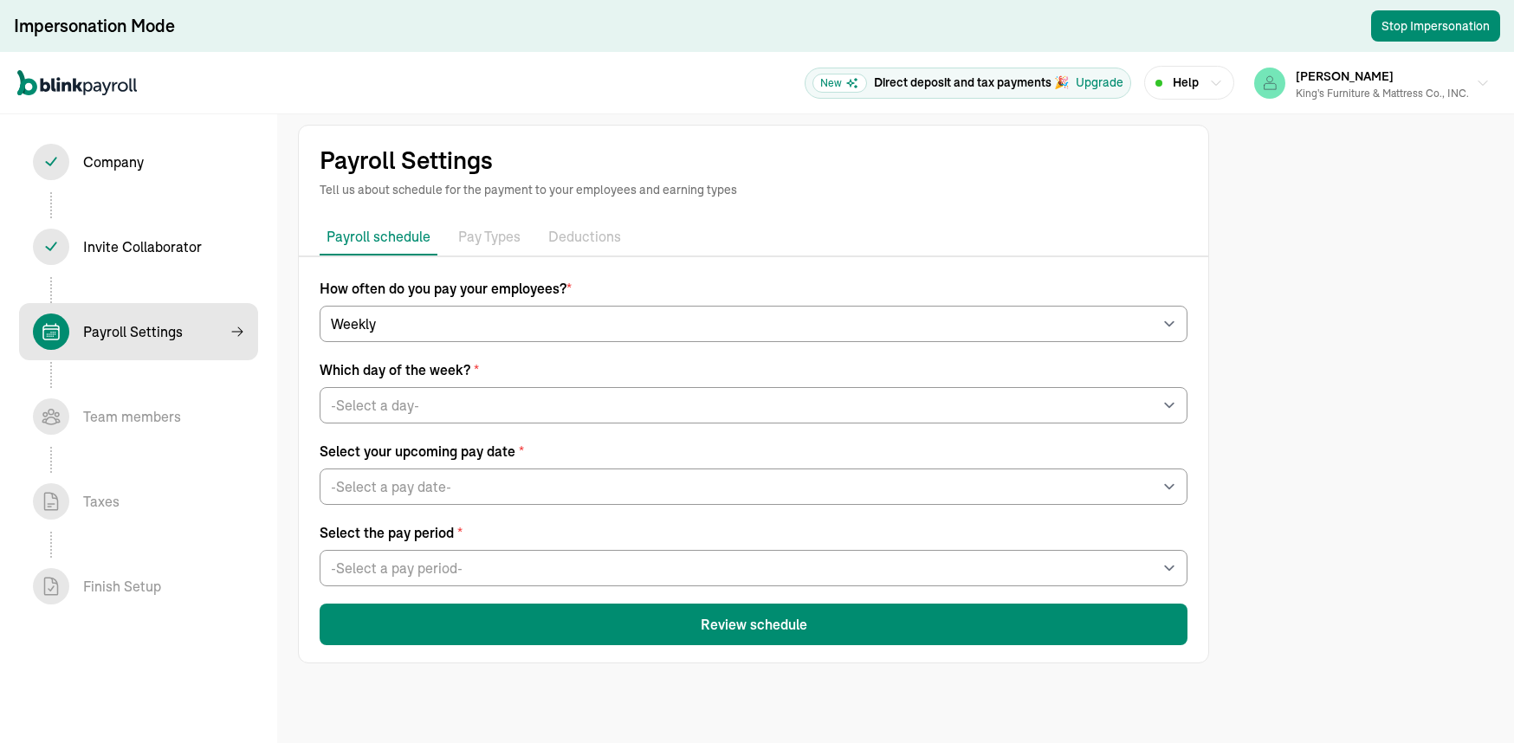
click at [102, 247] on div "Invite Collaborator In progress" at bounding box center [142, 246] width 119 height 21
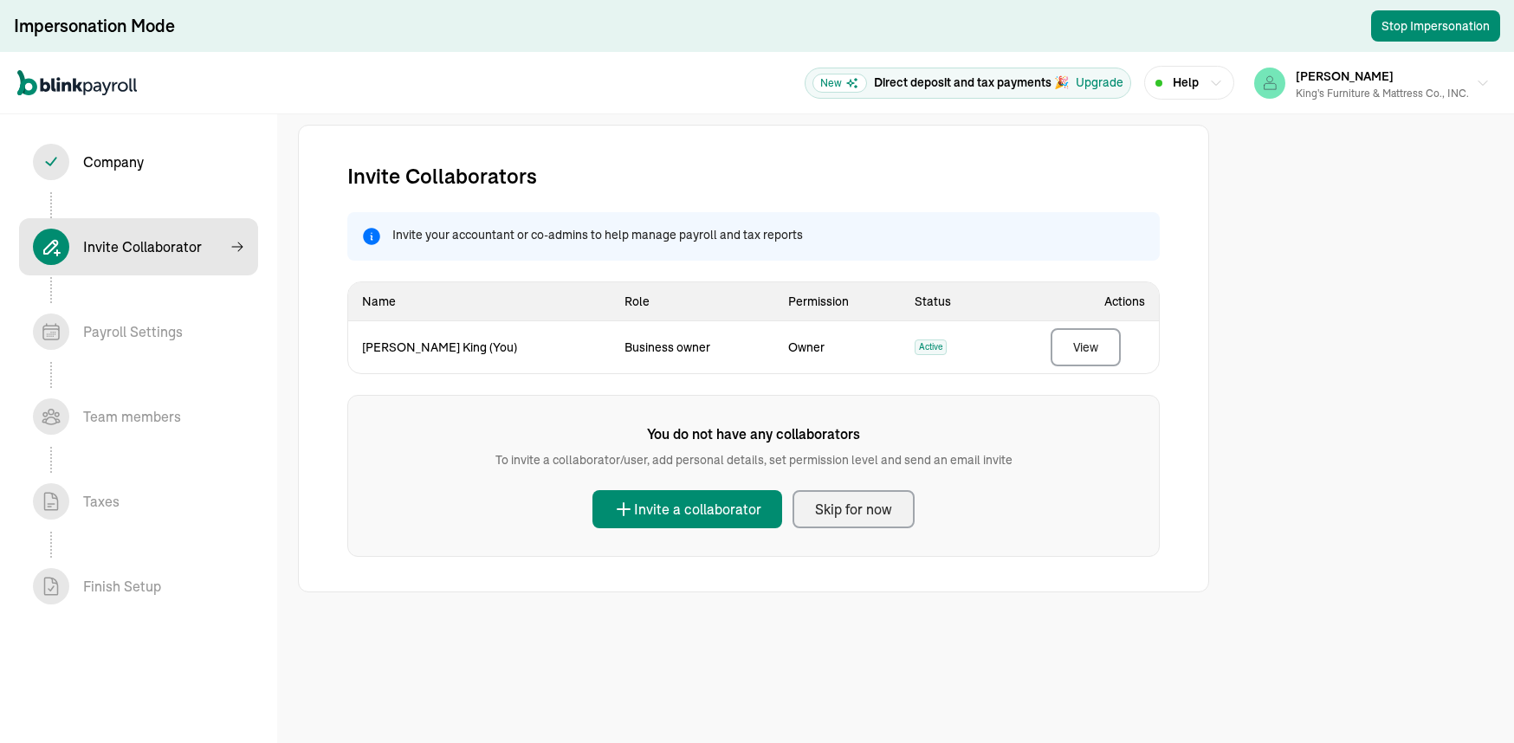
click at [856, 514] on div "Skip for now" at bounding box center [853, 509] width 77 height 21
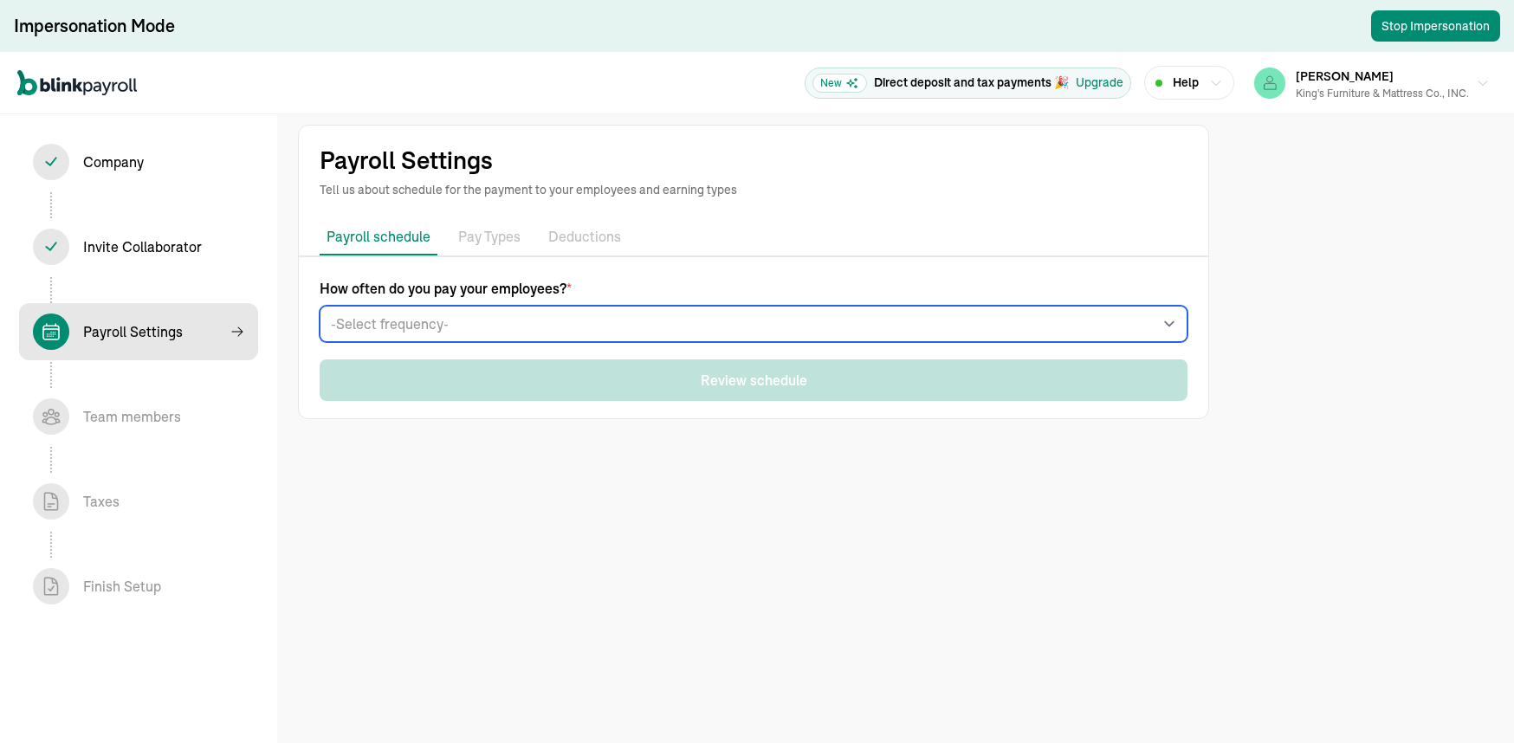
click at [393, 324] on select "-Select frequency- Weekly Bi-weekly Semi-monthly Monthly" at bounding box center [754, 324] width 868 height 36
select select "weekly"
click at [320, 306] on select "-Select frequency- Weekly Bi-weekly Semi-monthly Monthly" at bounding box center [754, 324] width 868 height 36
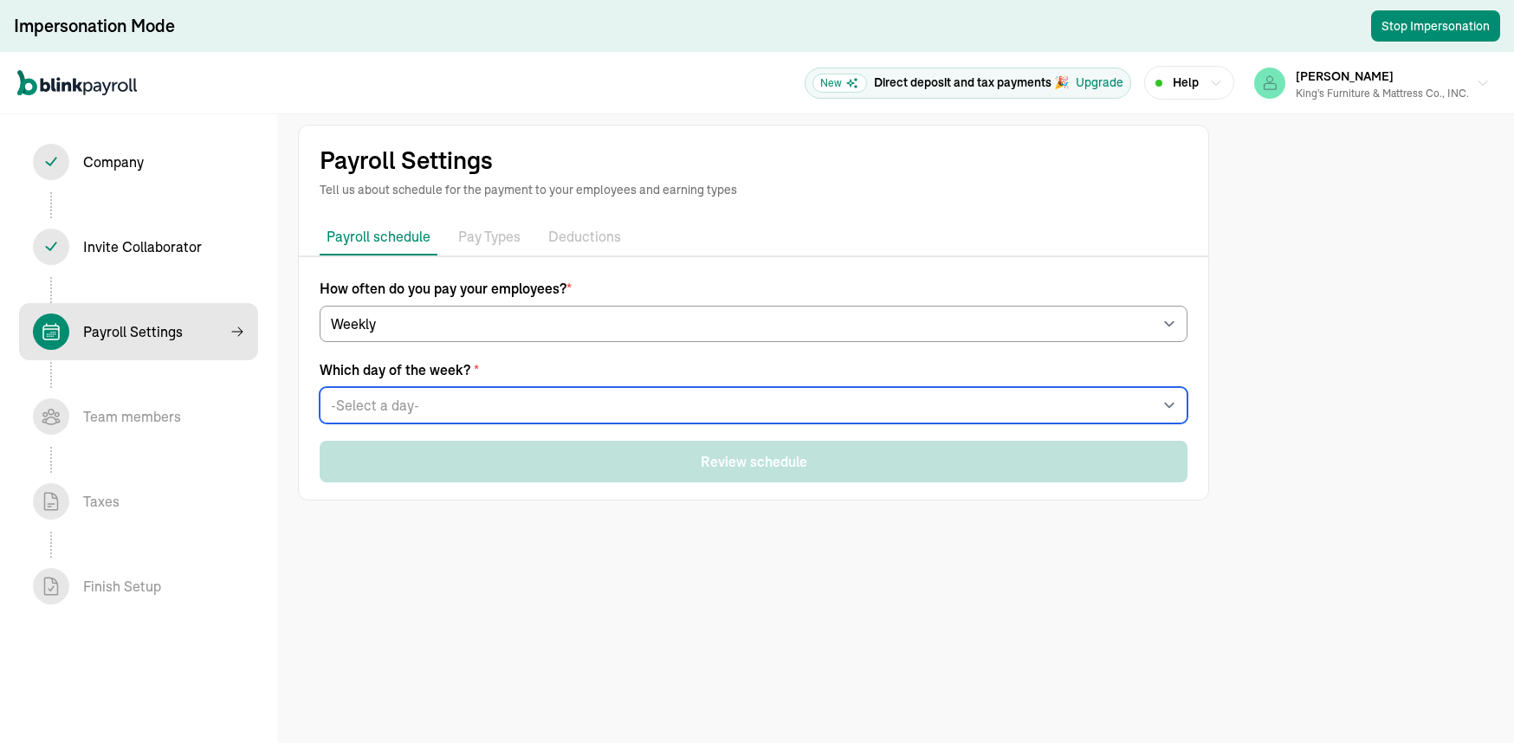
click at [367, 405] on select "-Select a day- Every [DATE] Every [DATE] Every [DATE] Every [DATE] Every [DATE]" at bounding box center [754, 405] width 868 height 36
select select "[DATE]"
click at [320, 387] on select "-Select a day- Every [DATE] Every [DATE] Every [DATE] Every [DATE] Every [DATE]" at bounding box center [754, 405] width 868 height 36
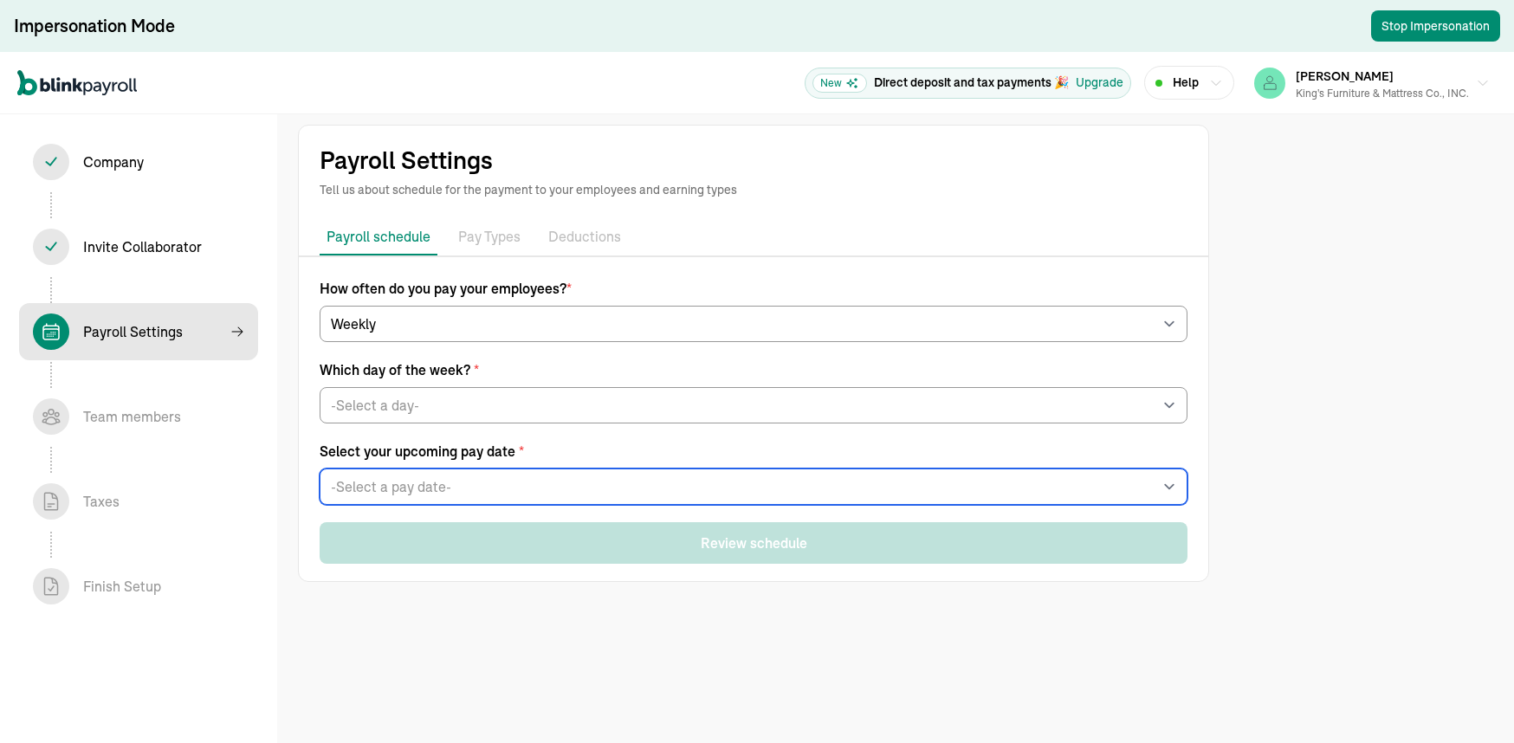
click at [391, 482] on select "-Select a pay date- [DATE] [DATE] [DATE] [DATE] [DATE] [DATE] [DATE] [DATE] [DA…" at bounding box center [754, 487] width 868 height 36
select select "[DATE]"
click at [320, 469] on select "-Select a pay date- [DATE] [DATE] [DATE] [DATE] [DATE] [DATE] [DATE] [DATE] [DA…" at bounding box center [754, 487] width 868 height 36
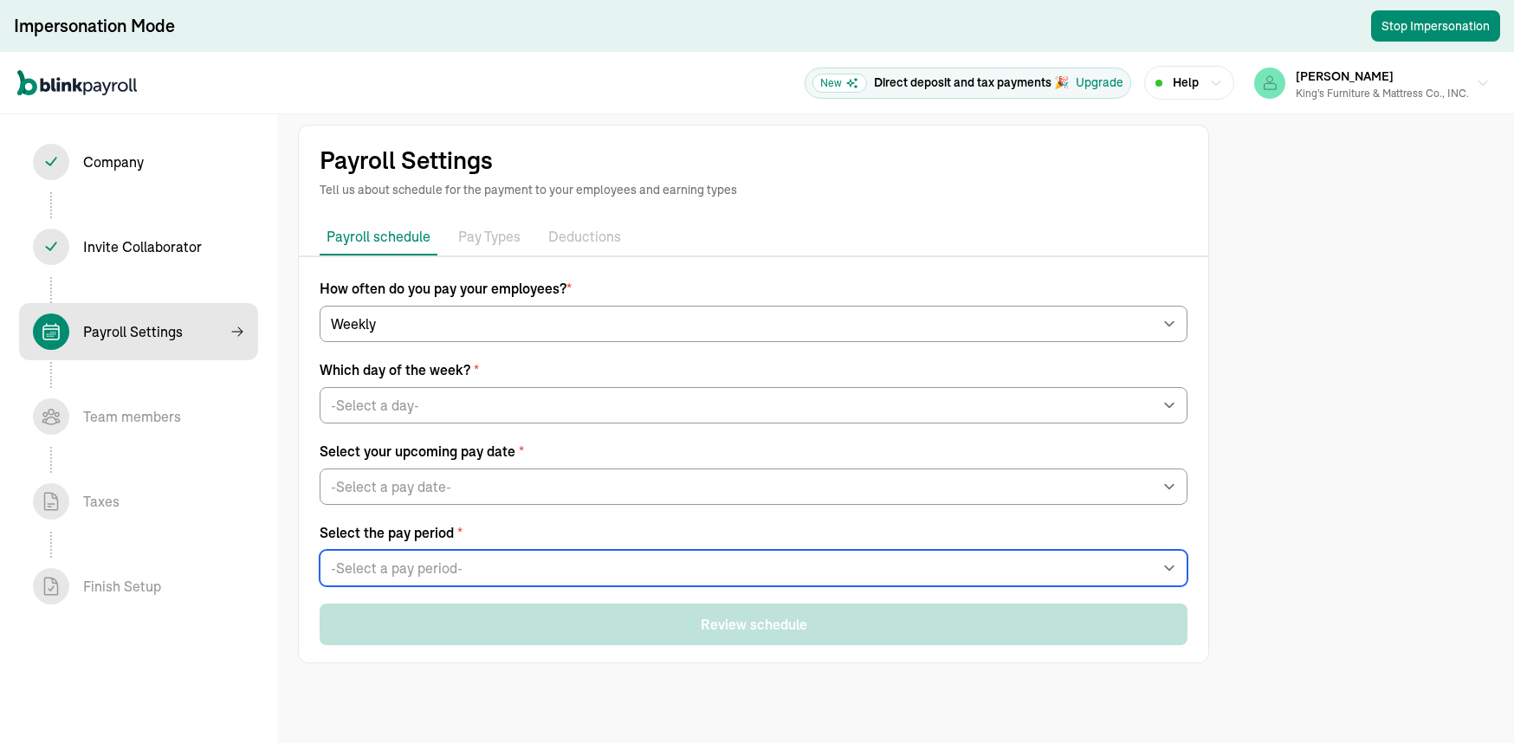
click at [365, 566] on select "-Select a pay period- [DATE] - [DATE] [DATE] - [DATE] Custom Pay Period" at bounding box center [754, 568] width 868 height 36
select select "[DATE] - [DATE]"
click at [320, 551] on select "-Select a pay period- [DATE] - [DATE] [DATE] - [DATE] Custom Pay Period" at bounding box center [754, 568] width 868 height 36
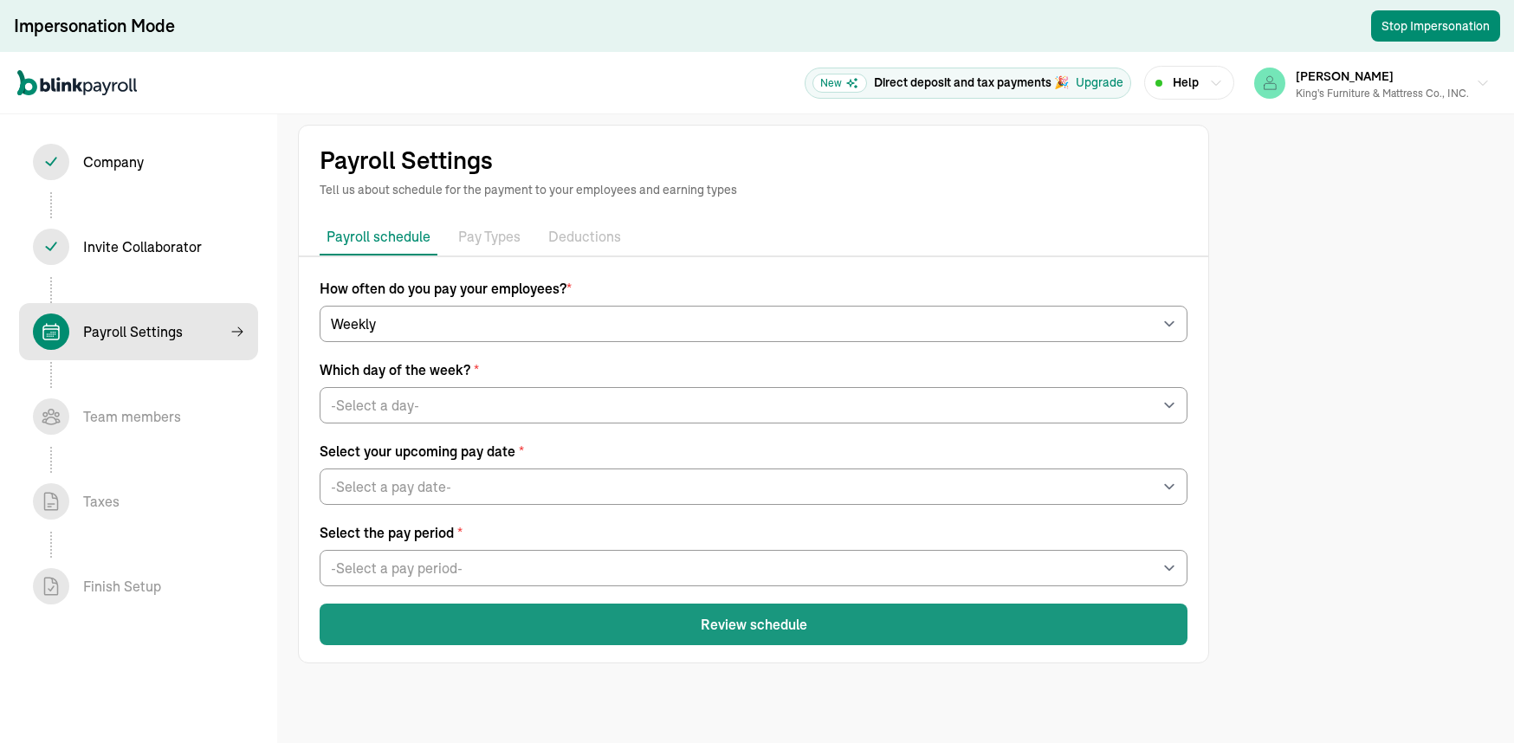
click at [461, 618] on button "Review schedule" at bounding box center [754, 625] width 868 height 42
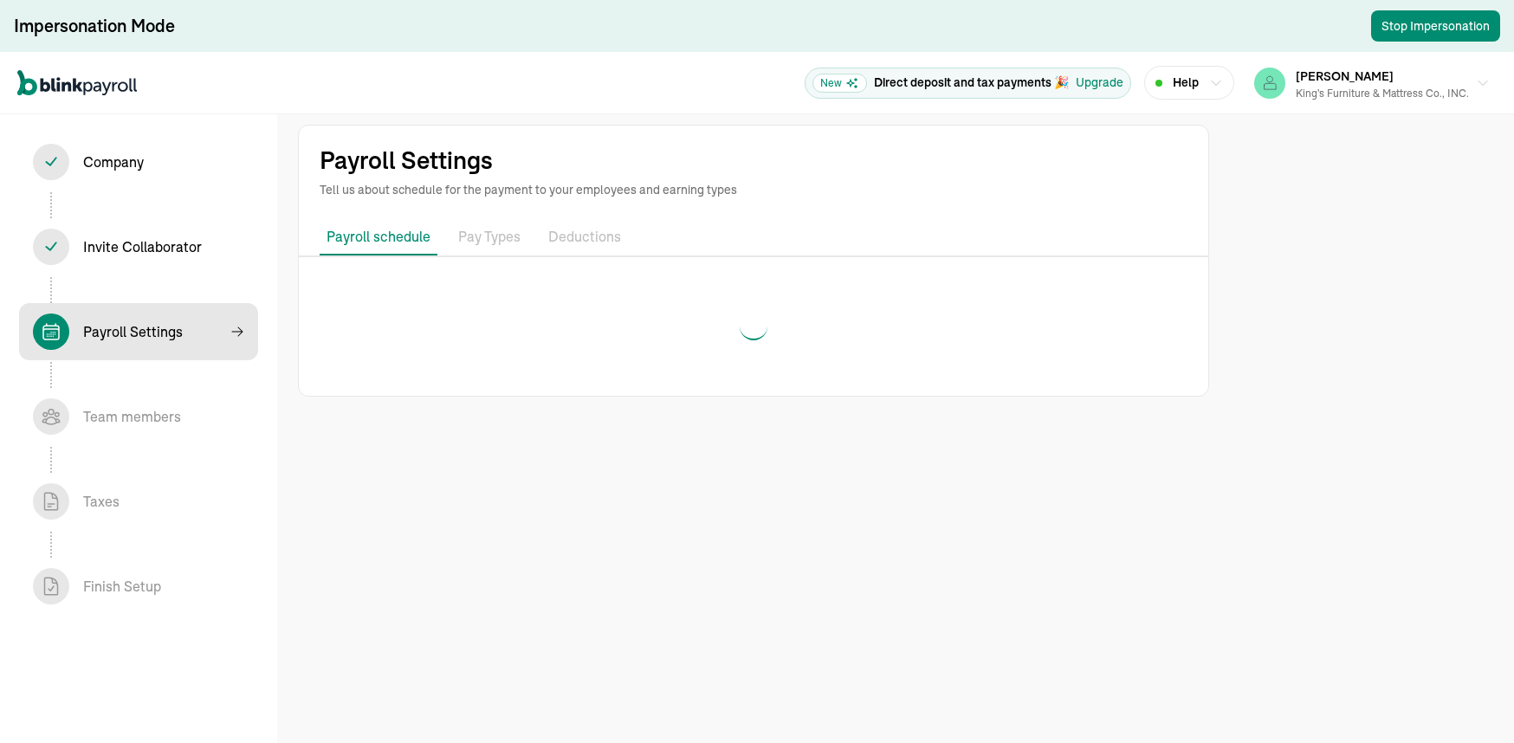
select select "weekly"
select select "[DATE]"
select select "[DATE] - [DATE]"
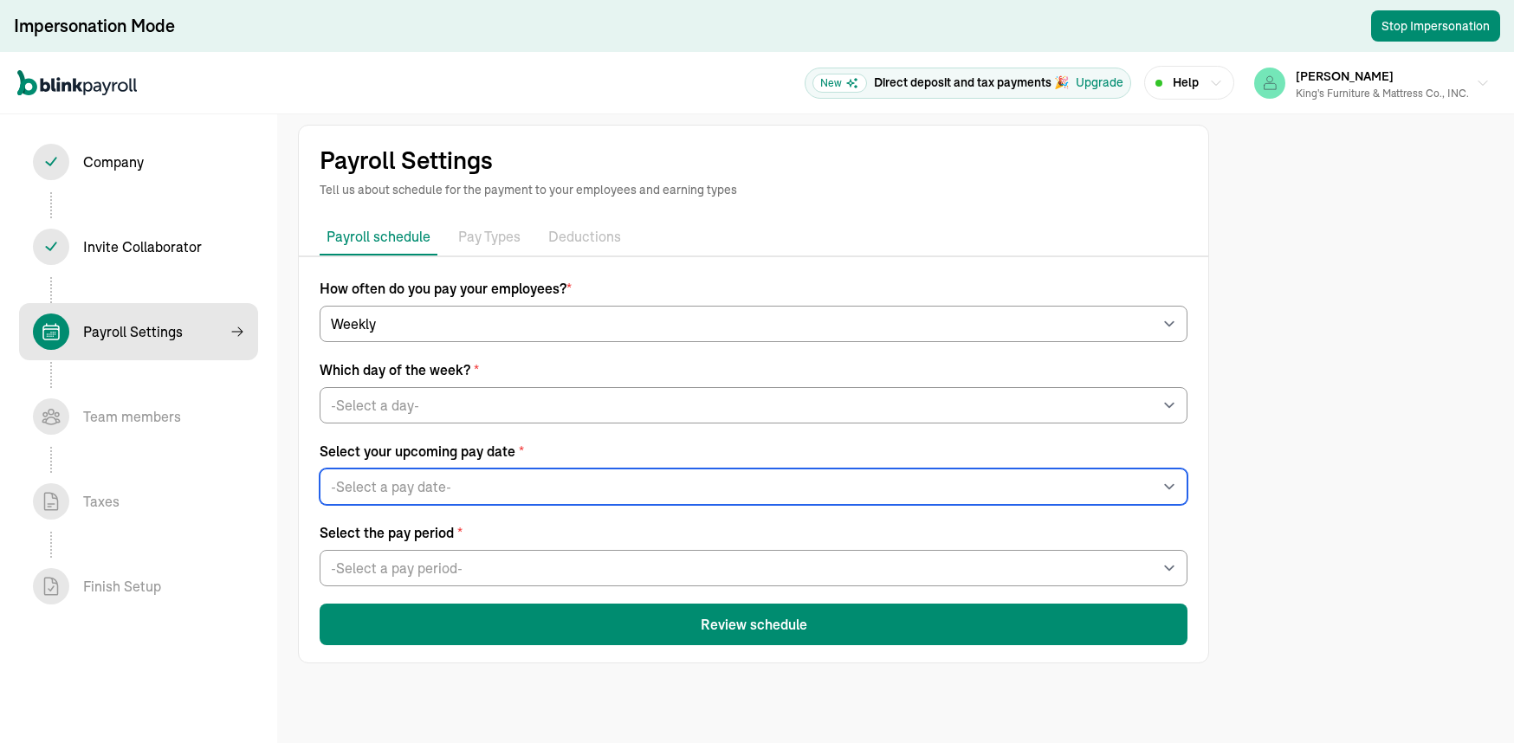
click at [604, 489] on select "-Select a pay date- [DATE] [DATE] [DATE] [DATE] [DATE] [DATE] [DATE] [DATE] [DA…" at bounding box center [754, 487] width 868 height 36
click at [320, 469] on select "-Select a pay date- [DATE] [DATE] [DATE] [DATE] [DATE] [DATE] [DATE] [DATE] [DA…" at bounding box center [754, 487] width 868 height 36
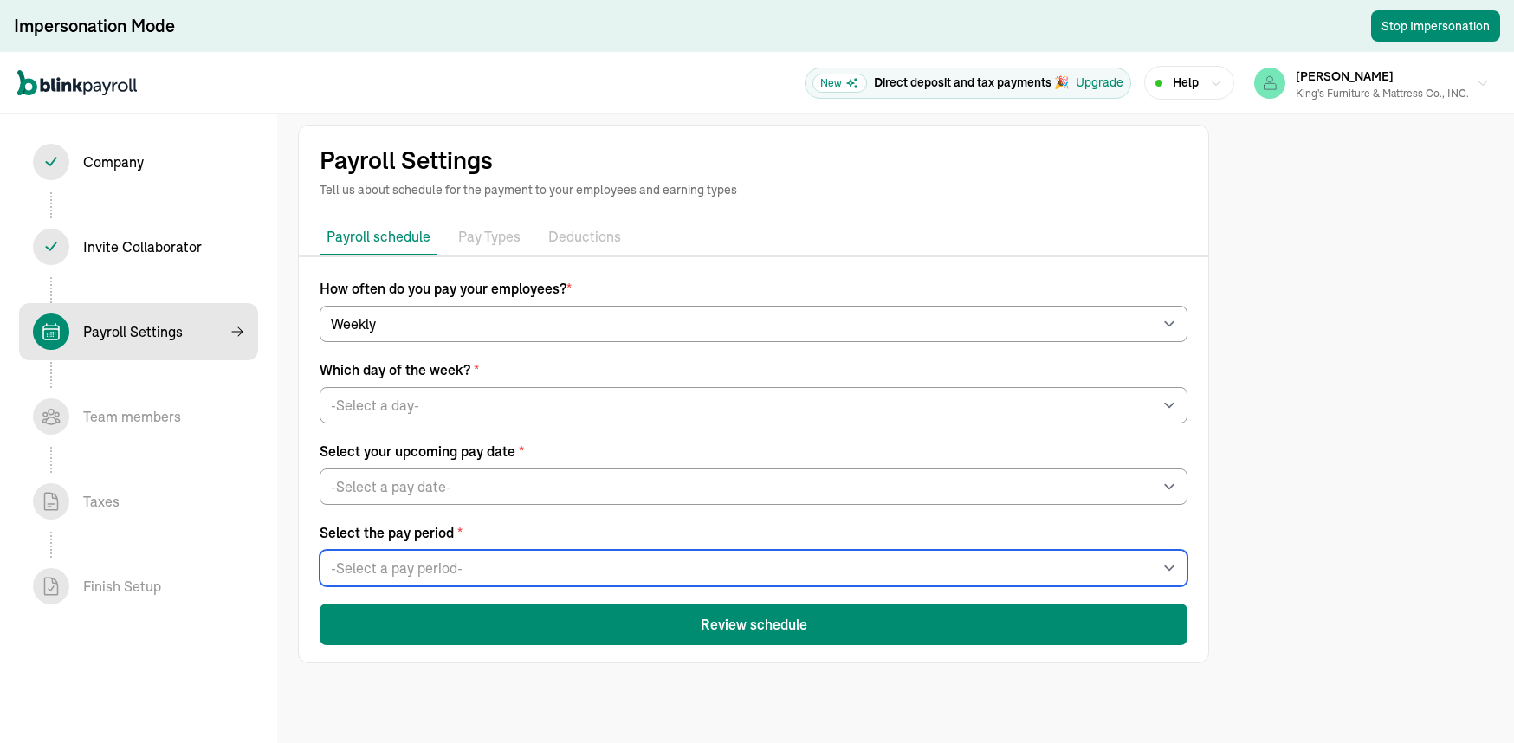
click at [487, 566] on select "-Select a pay period- [DATE] - [DATE] [DATE] - [DATE] Custom Pay Period" at bounding box center [754, 568] width 868 height 36
drag, startPoint x: 487, startPoint y: 566, endPoint x: 711, endPoint y: 655, distance: 241.4
click at [487, 566] on select "-Select a pay period- [DATE] - [DATE] [DATE] - [DATE] Custom Pay Period" at bounding box center [754, 568] width 868 height 36
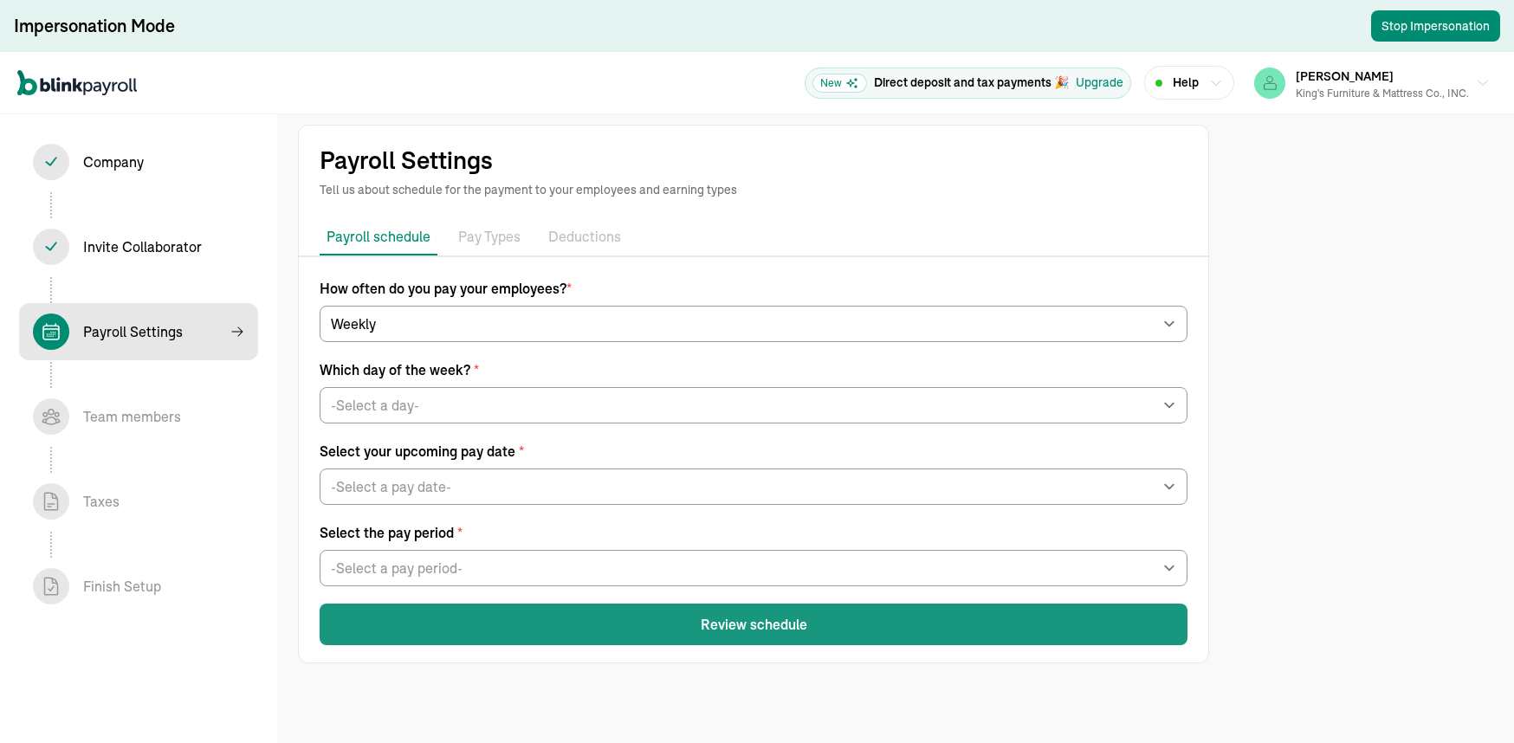
click at [752, 618] on button "Review schedule" at bounding box center [754, 625] width 868 height 42
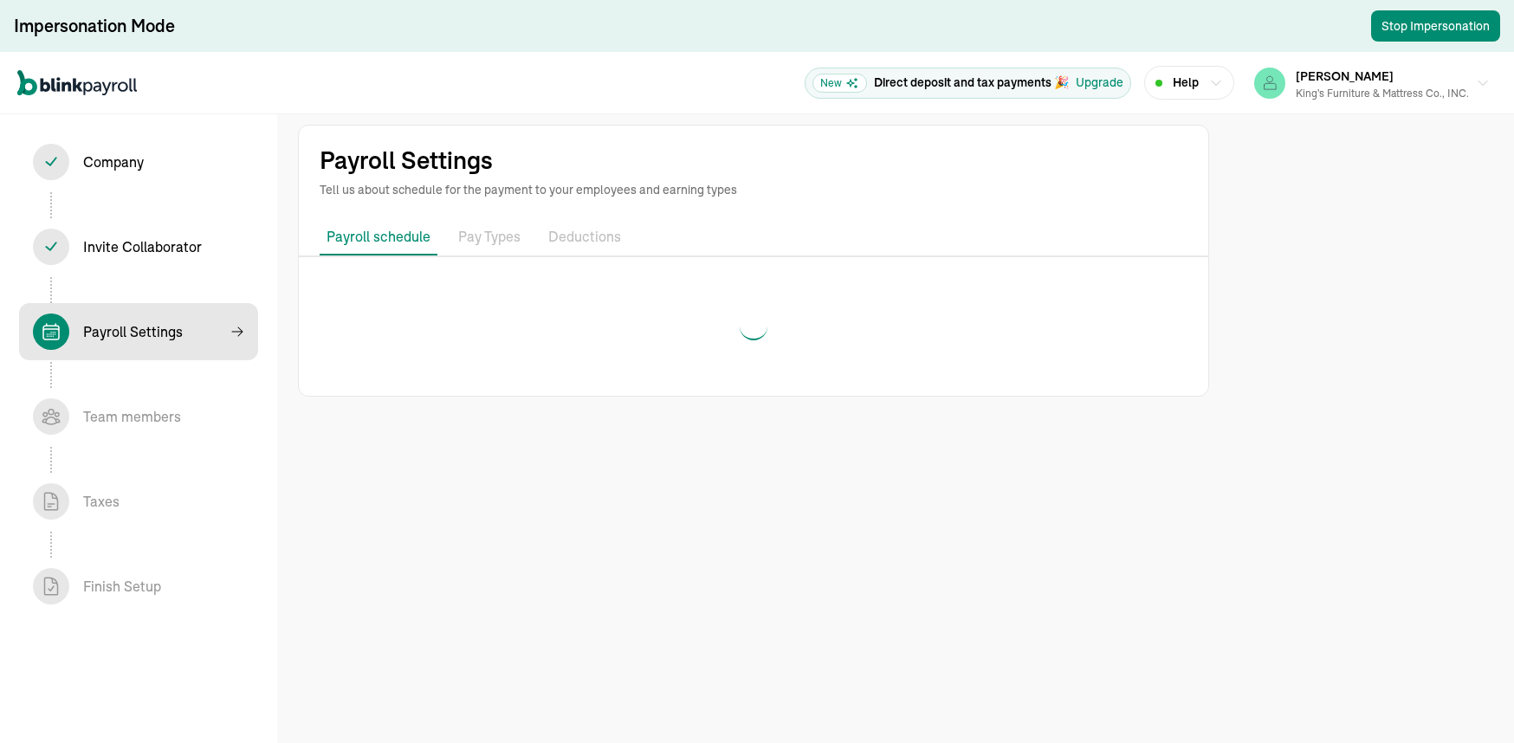
select select "weekly"
select select "[DATE]"
select select "[DATE] - [DATE]"
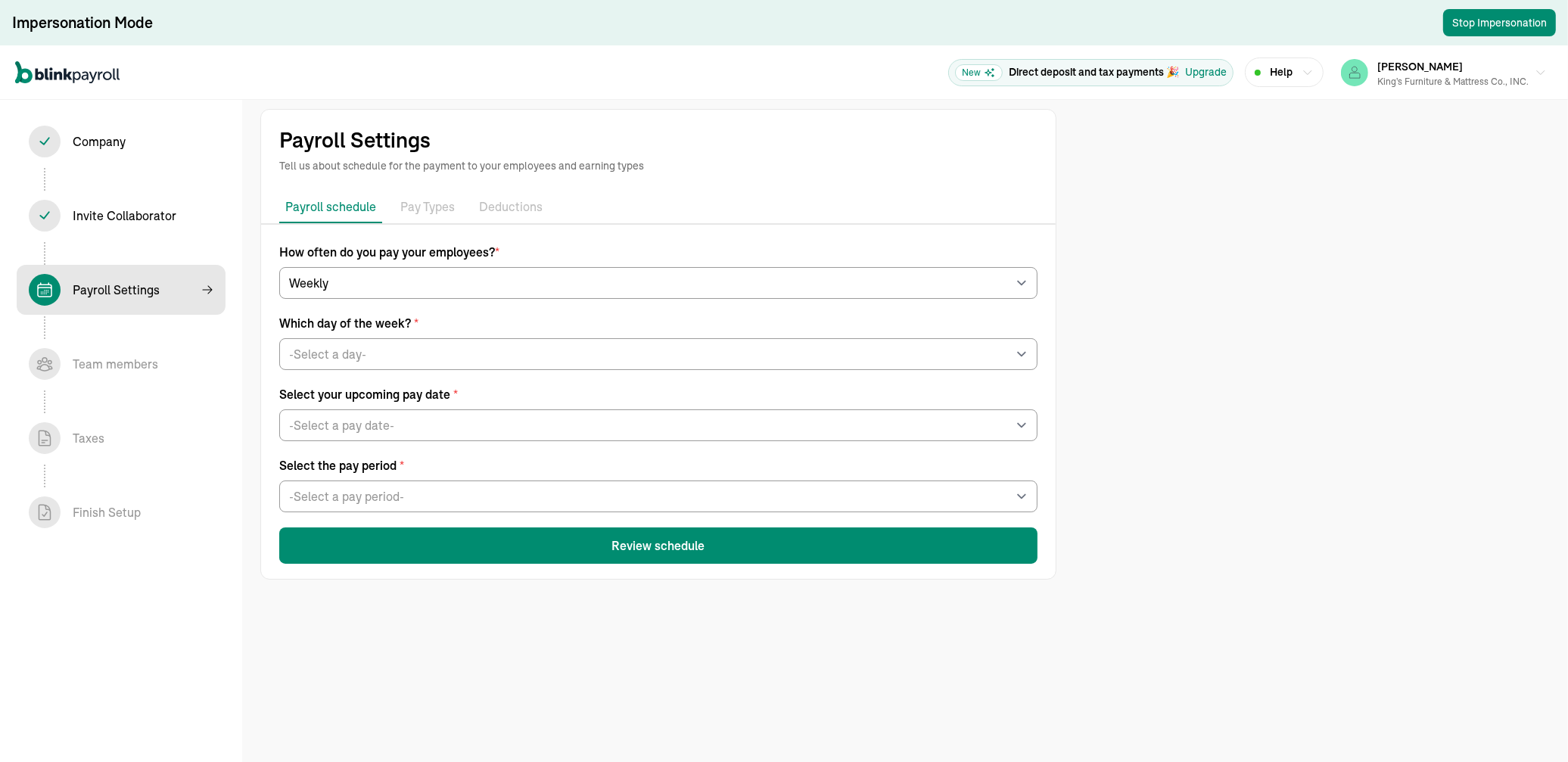
drag, startPoint x: 1556, startPoint y: 6, endPoint x: 1128, endPoint y: 487, distance: 643.9
click at [1101, 488] on div "Payroll Settings Tell us about schedule for the payment to your employees and e…" at bounding box center [784, 381] width 1568 height 762
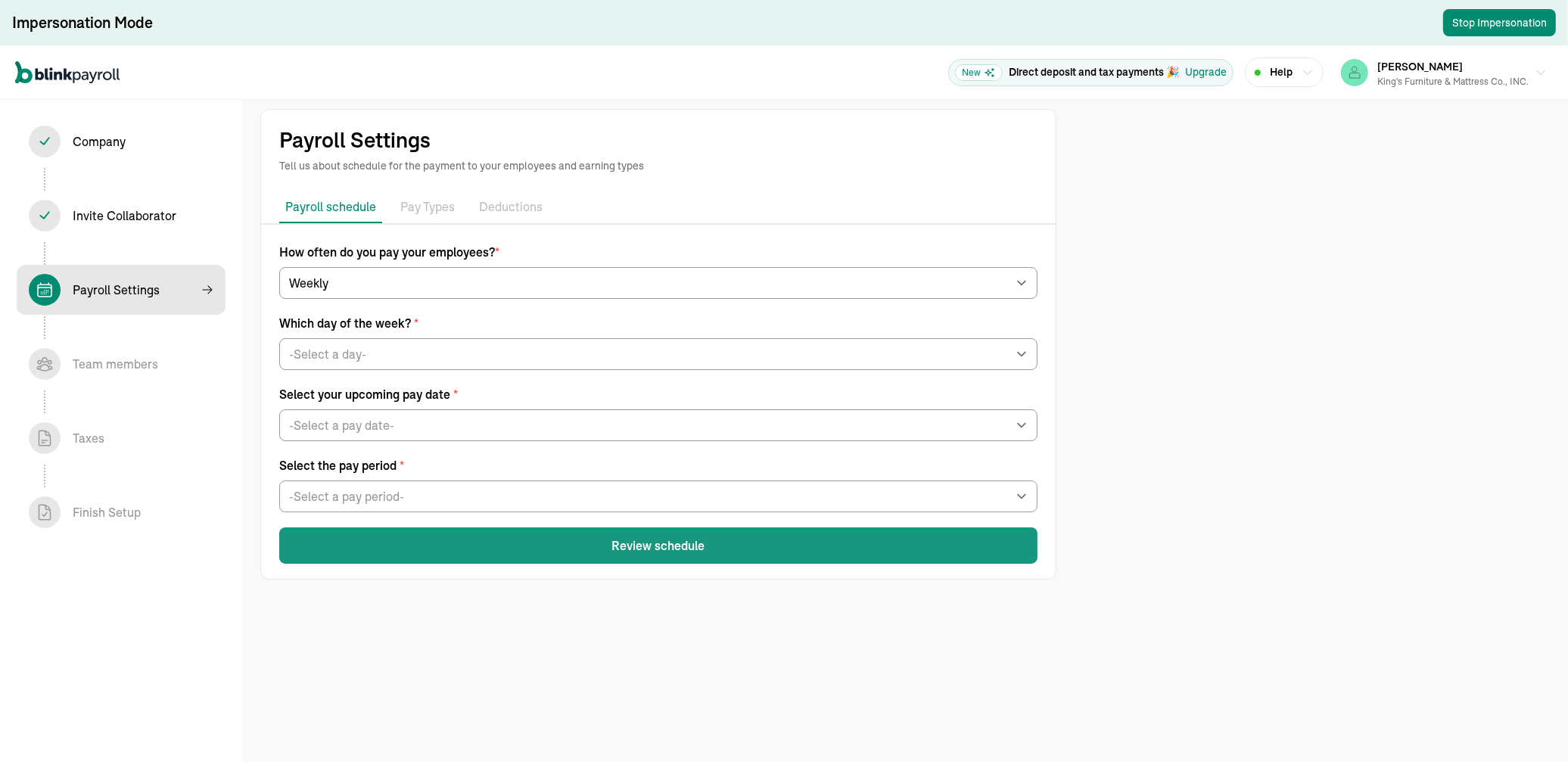
click at [679, 540] on button "Review schedule" at bounding box center [659, 546] width 758 height 37
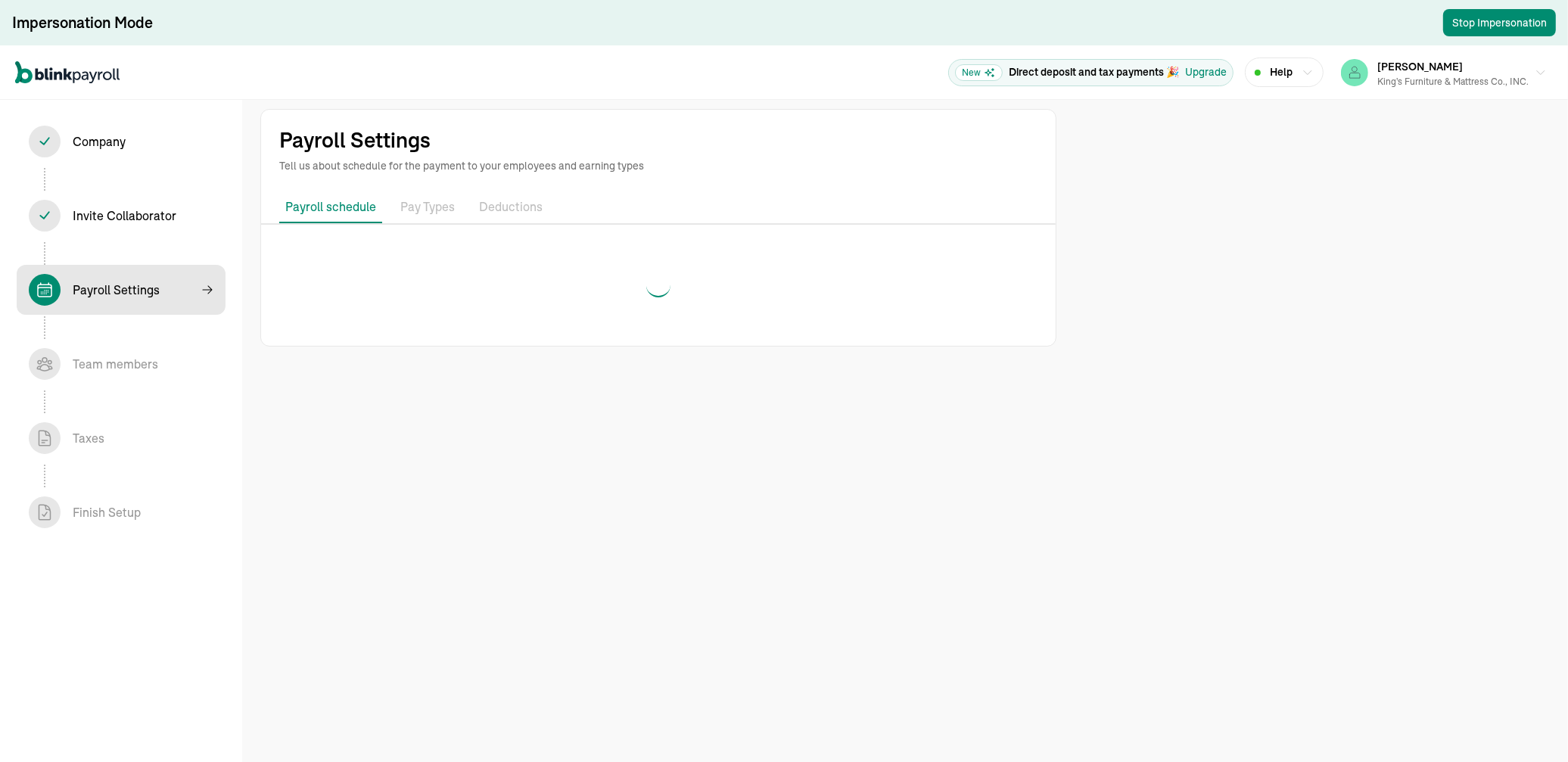
select select "weekly"
select select "[DATE]"
select select "[DATE] - [DATE]"
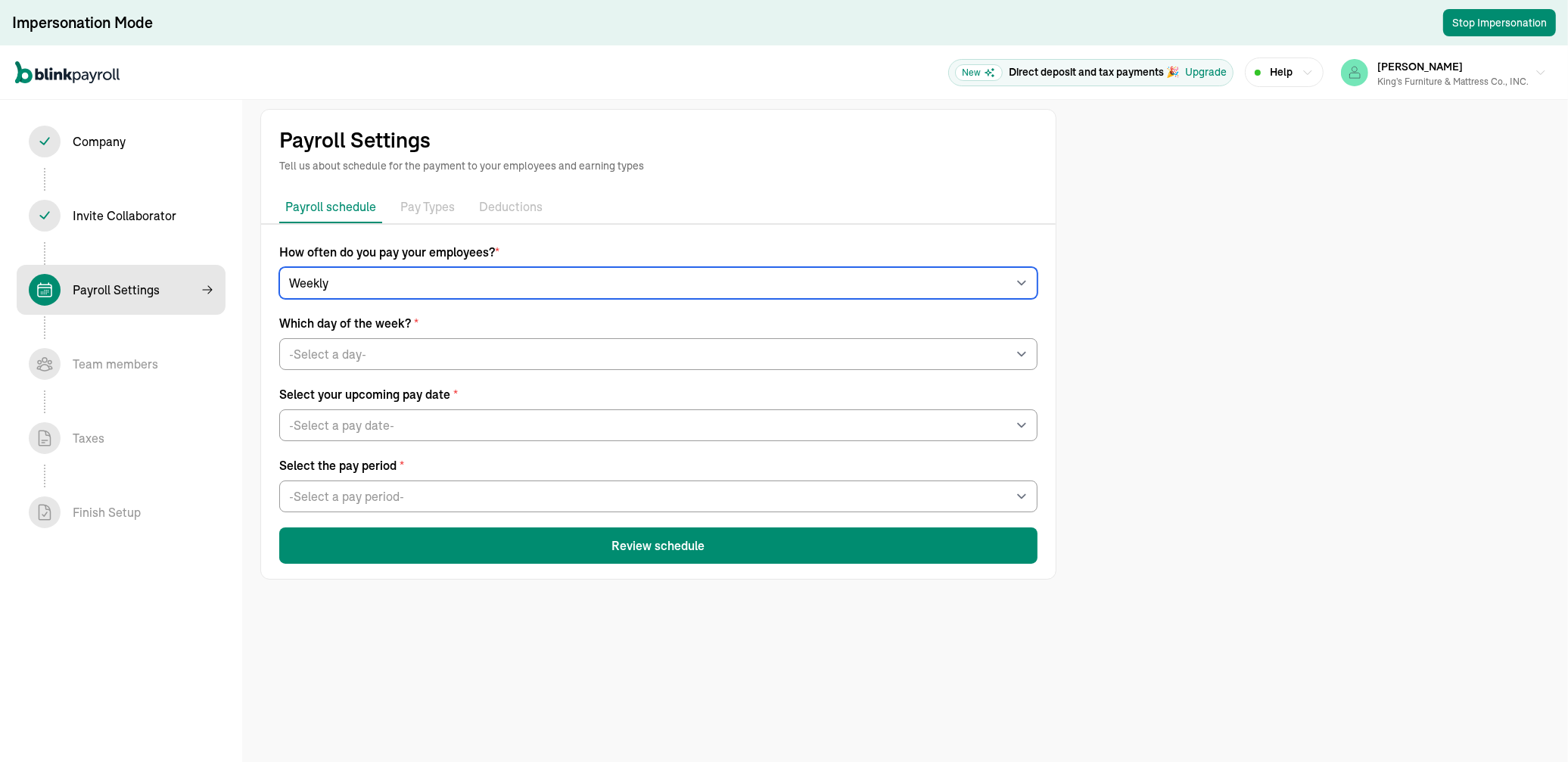
click at [508, 283] on select "-Select frequency- Weekly Bi-weekly Semi-monthly Monthly" at bounding box center [659, 283] width 758 height 31
select select "biweekly"
click at [280, 267] on select "-Select frequency- Weekly Bi-weekly Semi-monthly Monthly" at bounding box center [659, 283] width 758 height 31
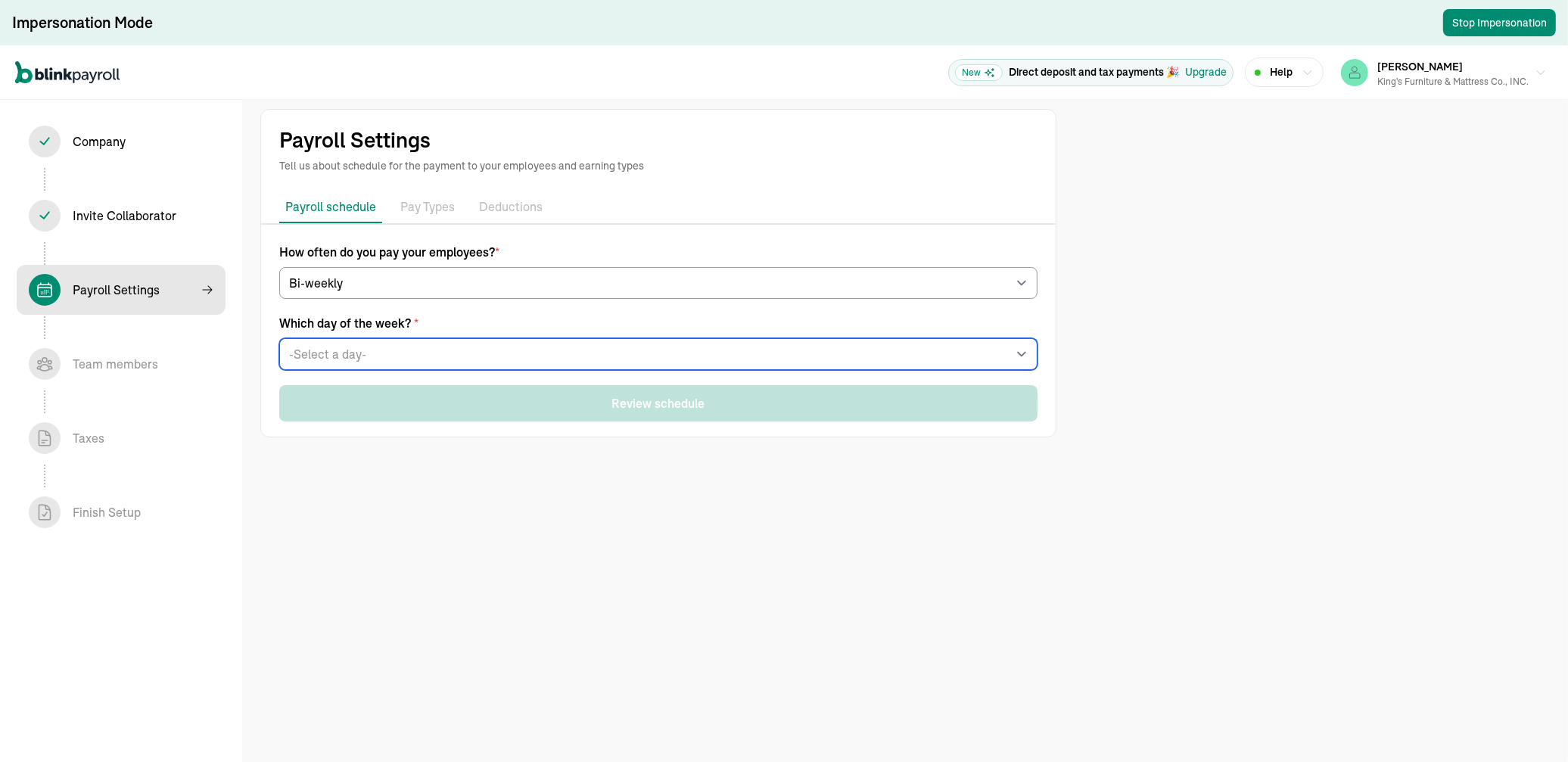
drag, startPoint x: 490, startPoint y: 300, endPoint x: 432, endPoint y: 354, distance: 79.2
click at [432, 354] on select "-Select a day- Every [DATE] Every [DATE] Every [DATE] Every [DATE] Every [DATE]" at bounding box center [659, 354] width 758 height 31
select select "[DATE]"
click at [280, 338] on select "-Select a day- Every [DATE] Every [DATE] Every [DATE] Every [DATE] Every [DATE]" at bounding box center [659, 354] width 758 height 31
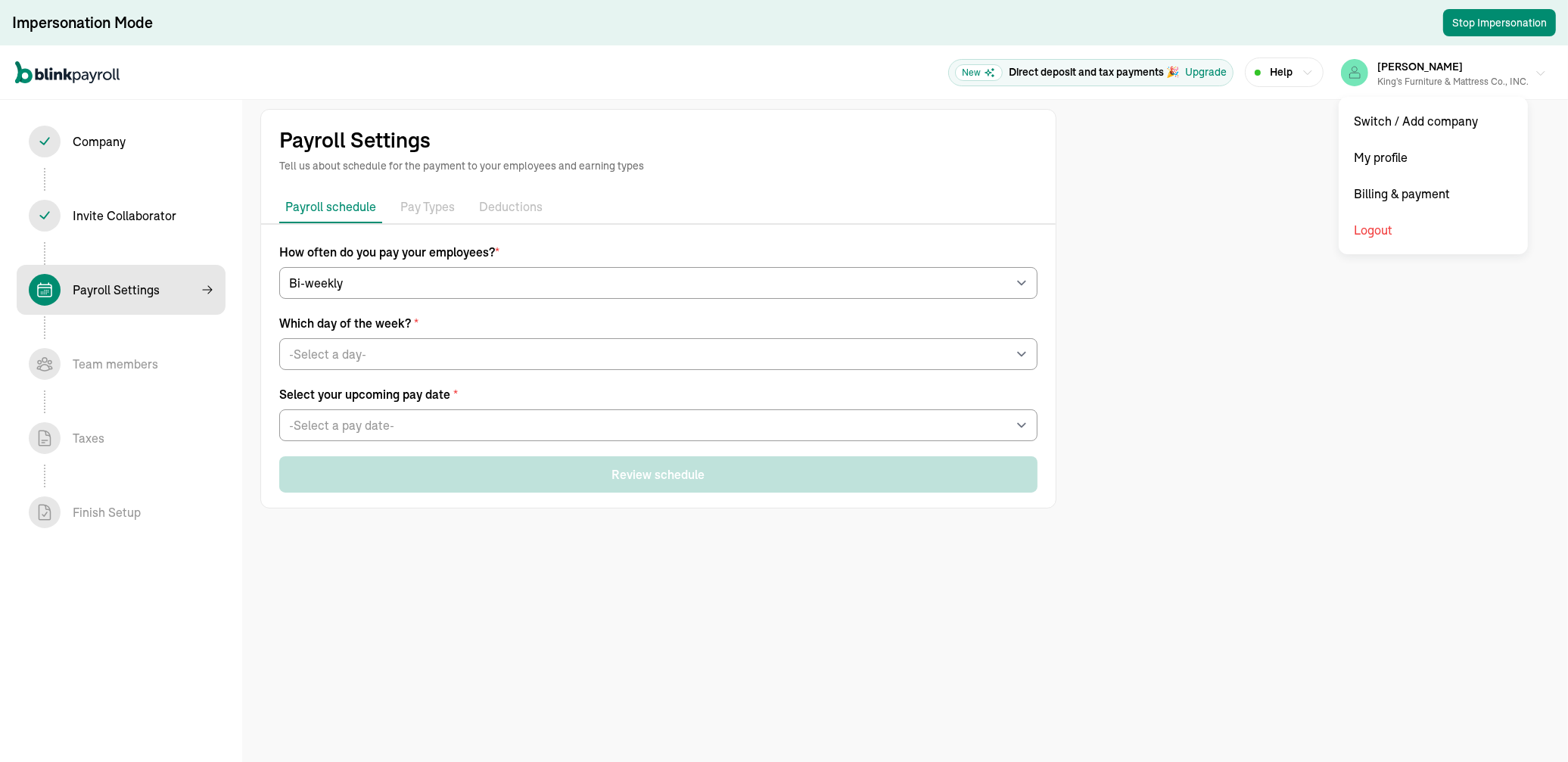
click at [1101, 70] on button "Kennith King King's Furniture & Mattress Co., INC." at bounding box center [1443, 72] width 218 height 38
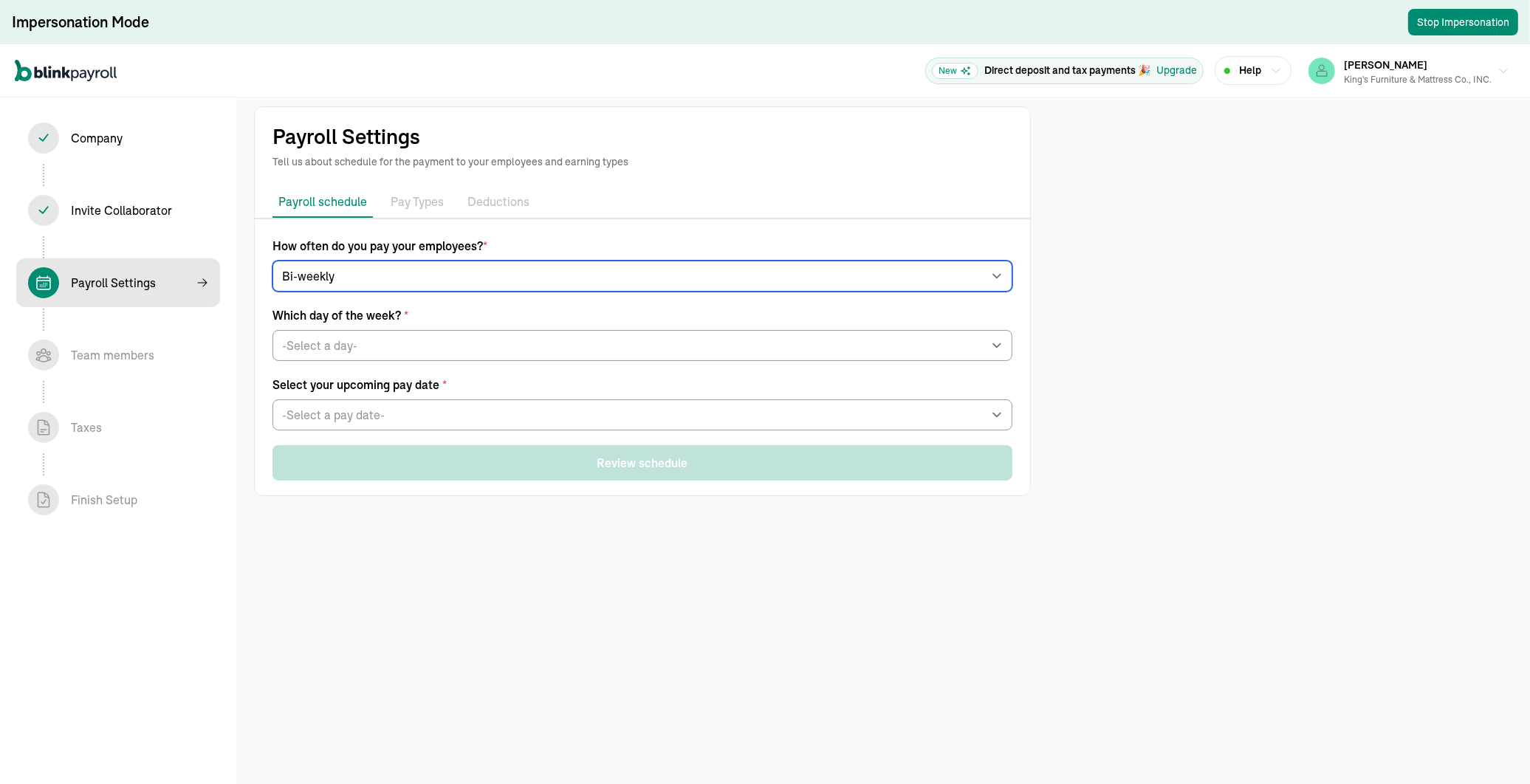
click at [332, 276] on select "-Select frequency- Weekly Bi-weekly Semi-monthly Monthly" at bounding box center [643, 276] width 740 height 31
select select "semimonthly"
click at [273, 261] on select "-Select frequency- Weekly Bi-weekly Semi-monthly Monthly" at bounding box center [643, 276] width 740 height 31
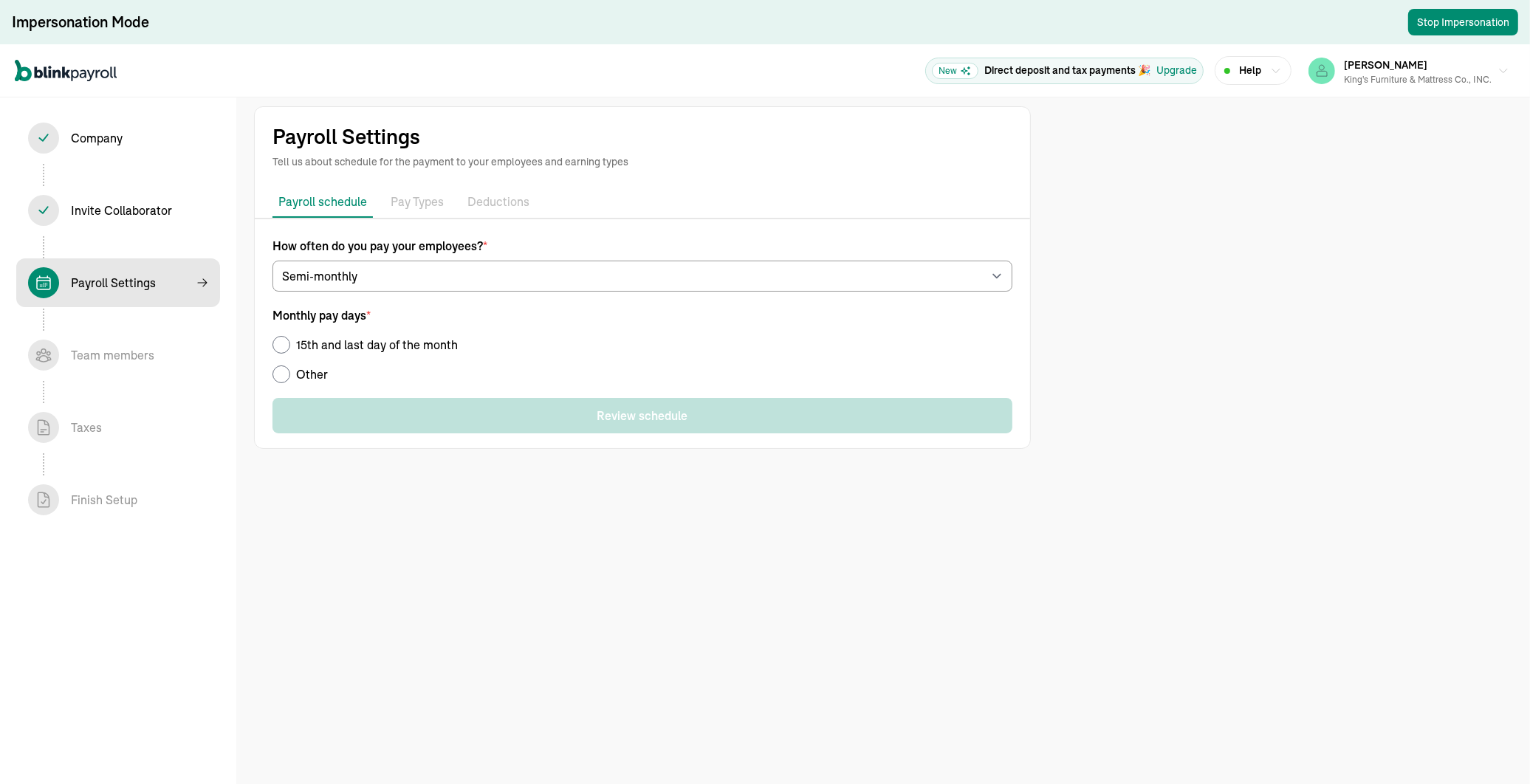
click at [279, 347] on input "15th and last day of the month" at bounding box center [281, 344] width 18 height 18
radio input "true"
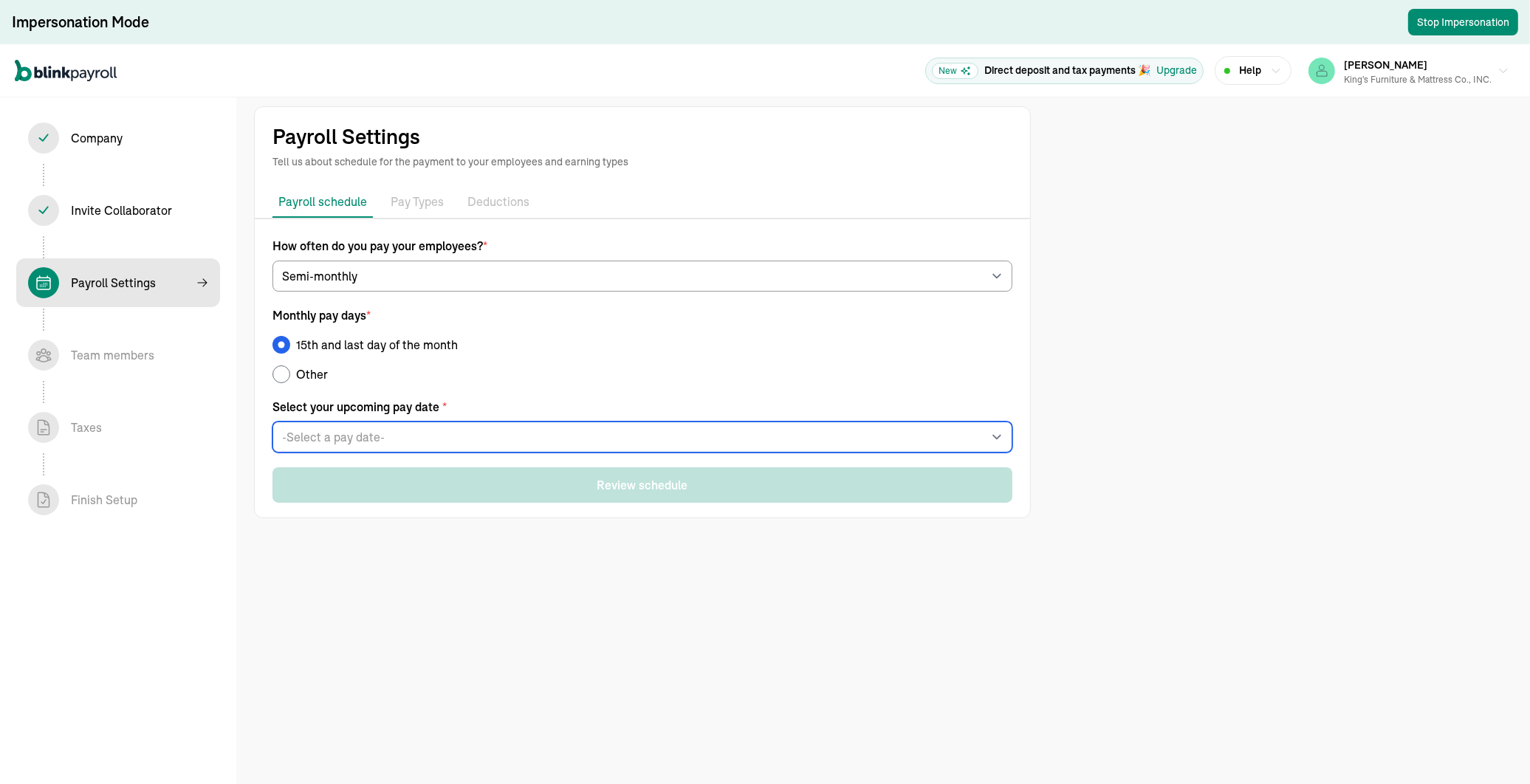
click at [399, 436] on select "-Select a pay date- Mon, Sep 15, 2025 Tue, Sep 30, 2025 Wed, Oct 15, 2025 Fri, …" at bounding box center [643, 437] width 740 height 31
select select "09/15/2025"
click at [273, 422] on select "-Select a pay date- Mon, Sep 15, 2025 Tue, Sep 30, 2025 Wed, Oct 15, 2025 Fri, …" at bounding box center [643, 437] width 740 height 31
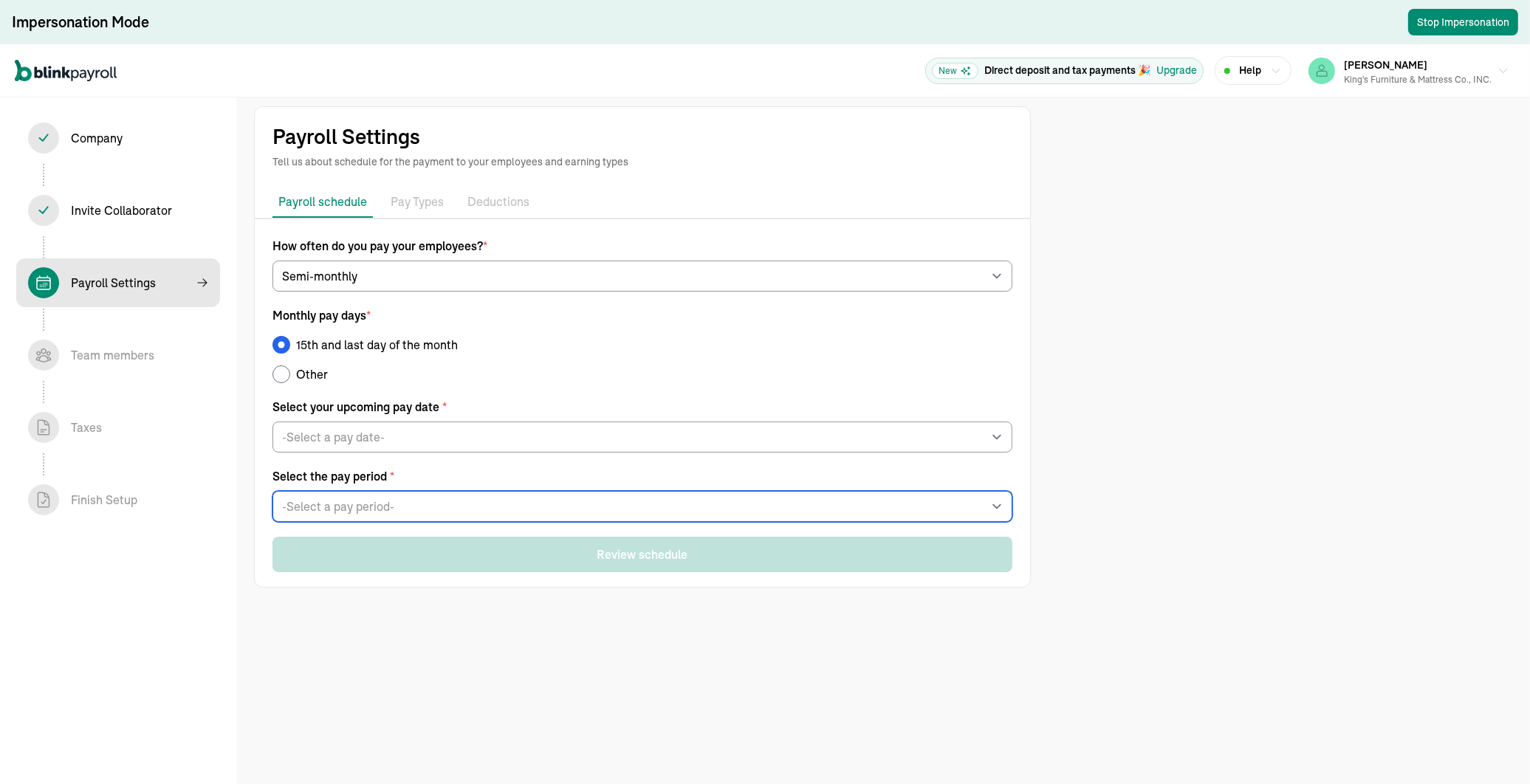
click at [357, 504] on select "-Select a pay period- Wed, Aug 27 - Wed, Sep 10 Mon, Sep 01 - Mon, Sep 15 Custo…" at bounding box center [643, 506] width 740 height 31
select select "Wed, Aug 27 - Wed, Sep 10"
click at [273, 491] on select "-Select a pay period- Wed, Aug 27 - Wed, Sep 10 Mon, Sep 01 - Mon, Sep 15 Custo…" at bounding box center [643, 506] width 740 height 31
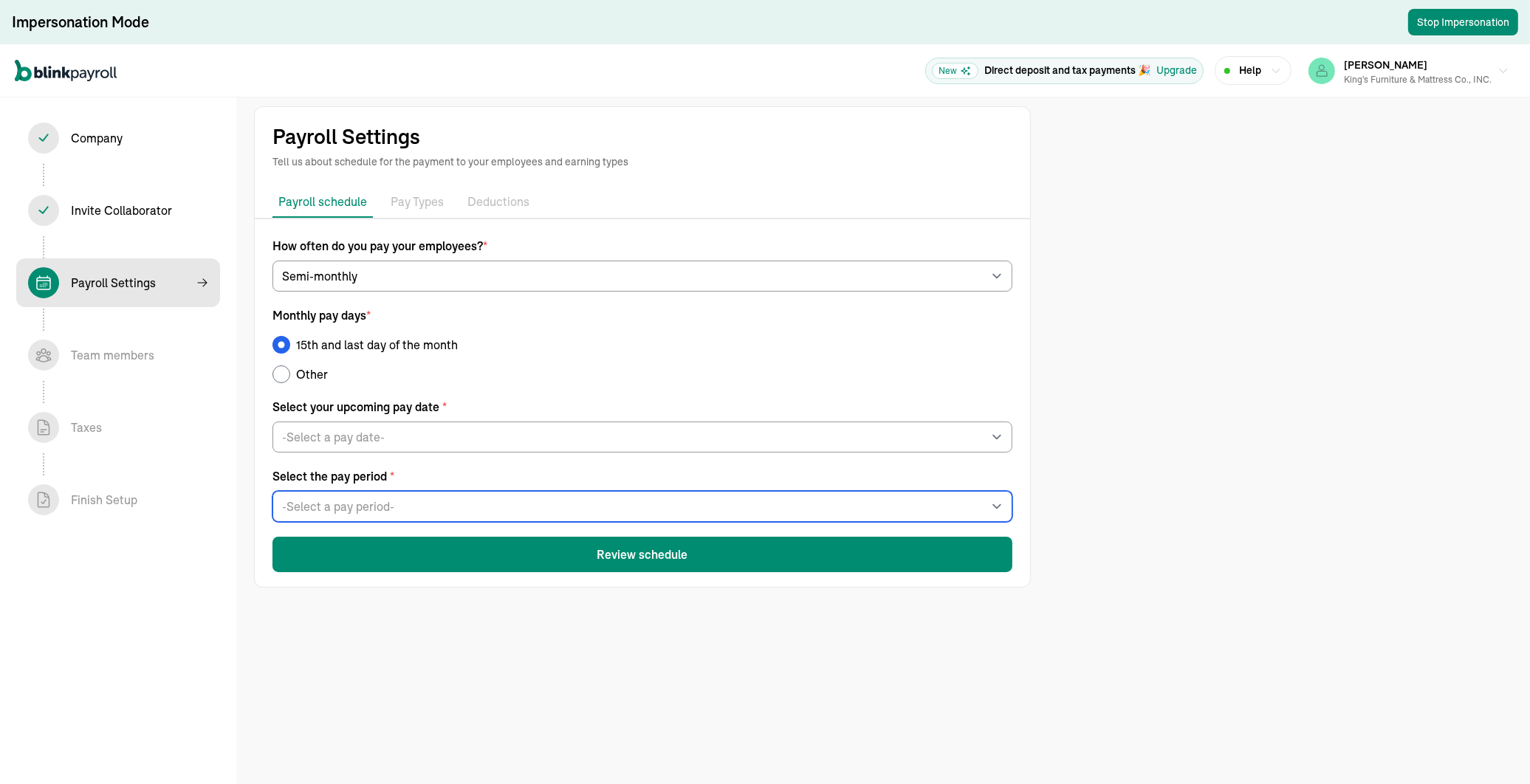
click at [392, 506] on select "-Select a pay period- Wed, Aug 27 - Wed, Sep 10 Mon, Sep 01 - Mon, Sep 15 Custo…" at bounding box center [643, 506] width 740 height 31
click at [273, 491] on select "-Select a pay period- Wed, Aug 27 - Wed, Sep 10 Mon, Sep 01 - Mon, Sep 15 Custo…" at bounding box center [643, 506] width 740 height 31
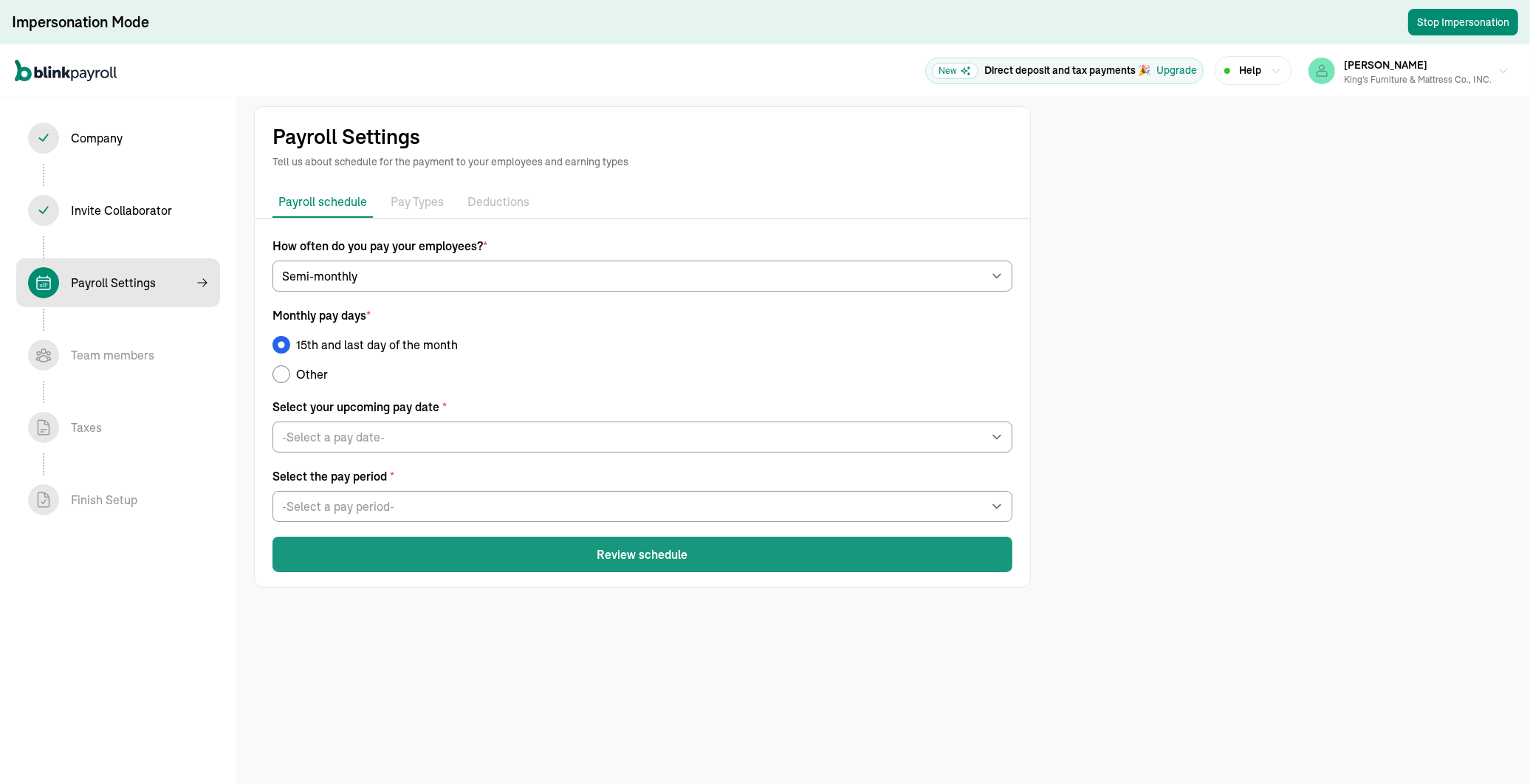
click at [643, 527] on button "Review schedule" at bounding box center [643, 555] width 740 height 36
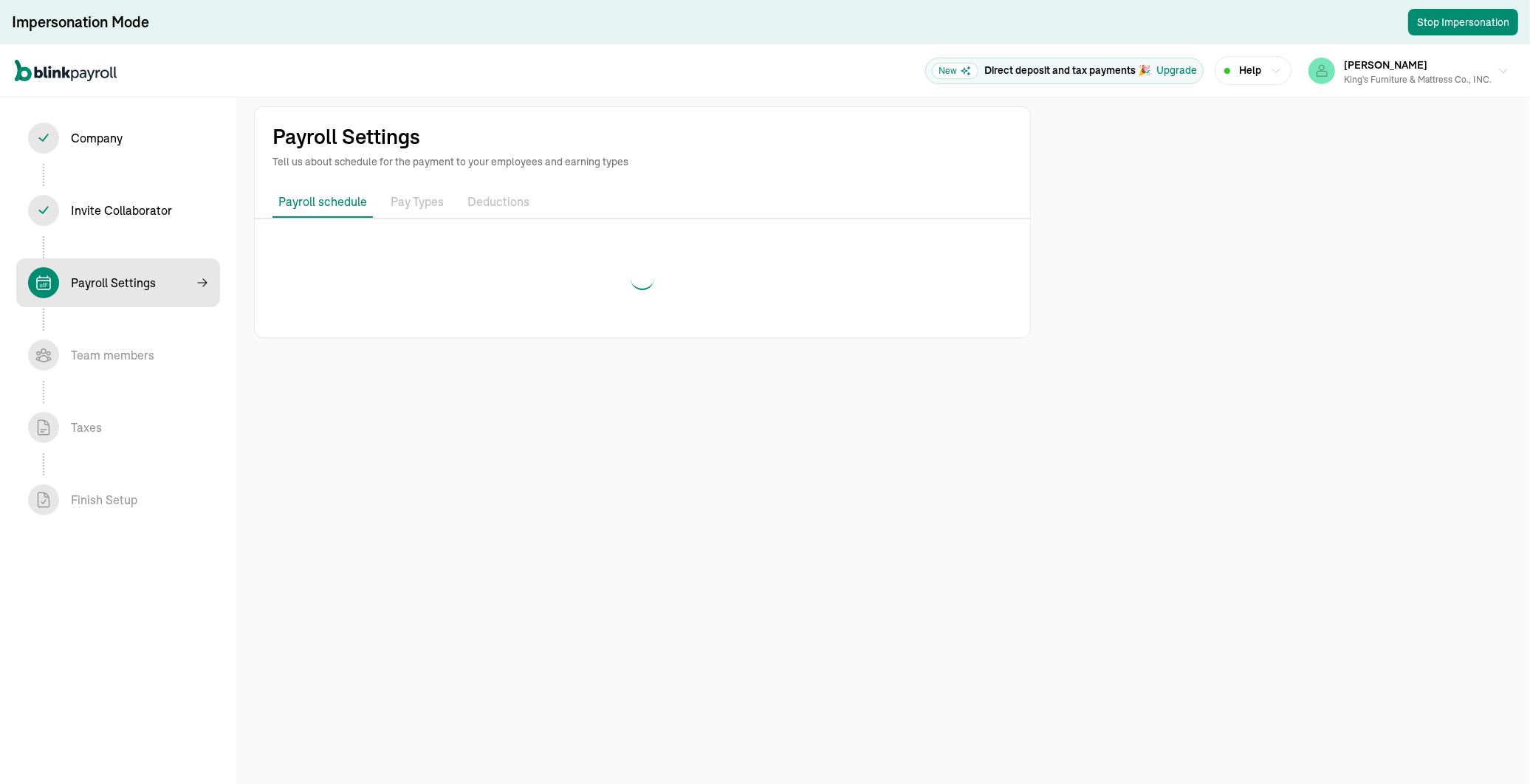
select select "semimonthly"
select select "09/15/2025"
select select "Mon, Aug 11 - Wed, Sep 10"
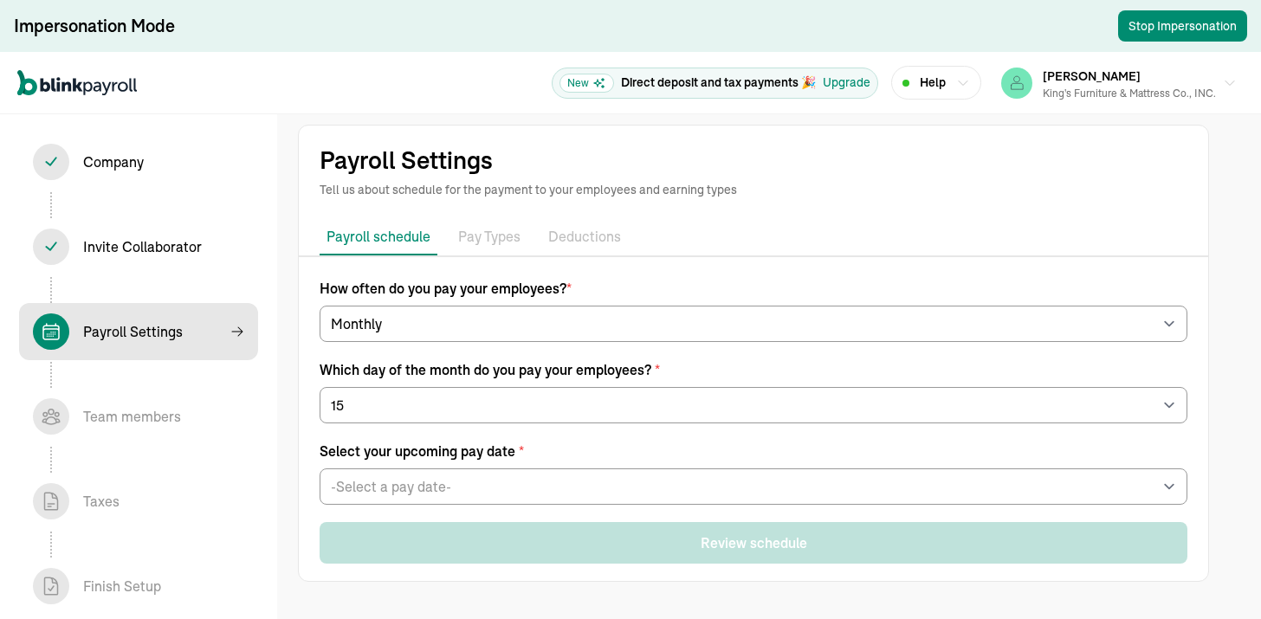
select select "monthly"
select select "15"
drag, startPoint x: 637, startPoint y: 360, endPoint x: 999, endPoint y: 418, distance: 367.5
click at [999, 418] on div "Which day of the month do you pay your employees? * -Select a day- 1 2 3 4 5 6 …" at bounding box center [754, 391] width 868 height 64
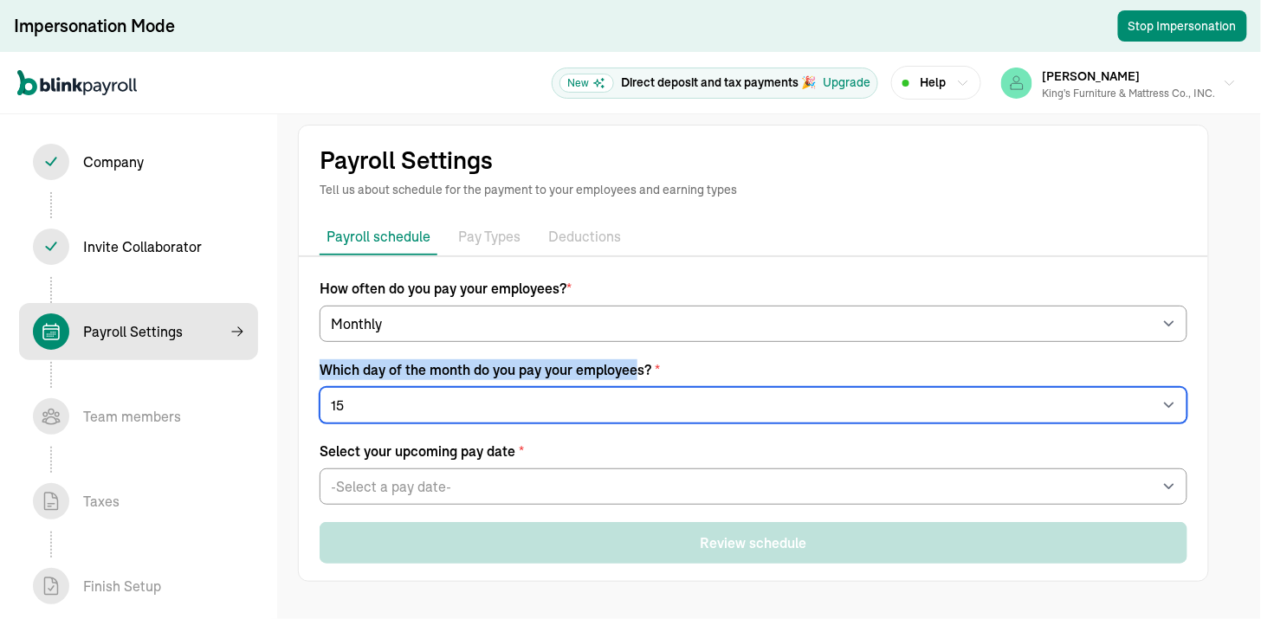
click at [999, 418] on select "-Select a day- 1 2 3 4 5 6 7 8 9 10 11 12 13 14 15 16 17 18 19 20 21 22 23 24 2…" at bounding box center [754, 405] width 868 height 36
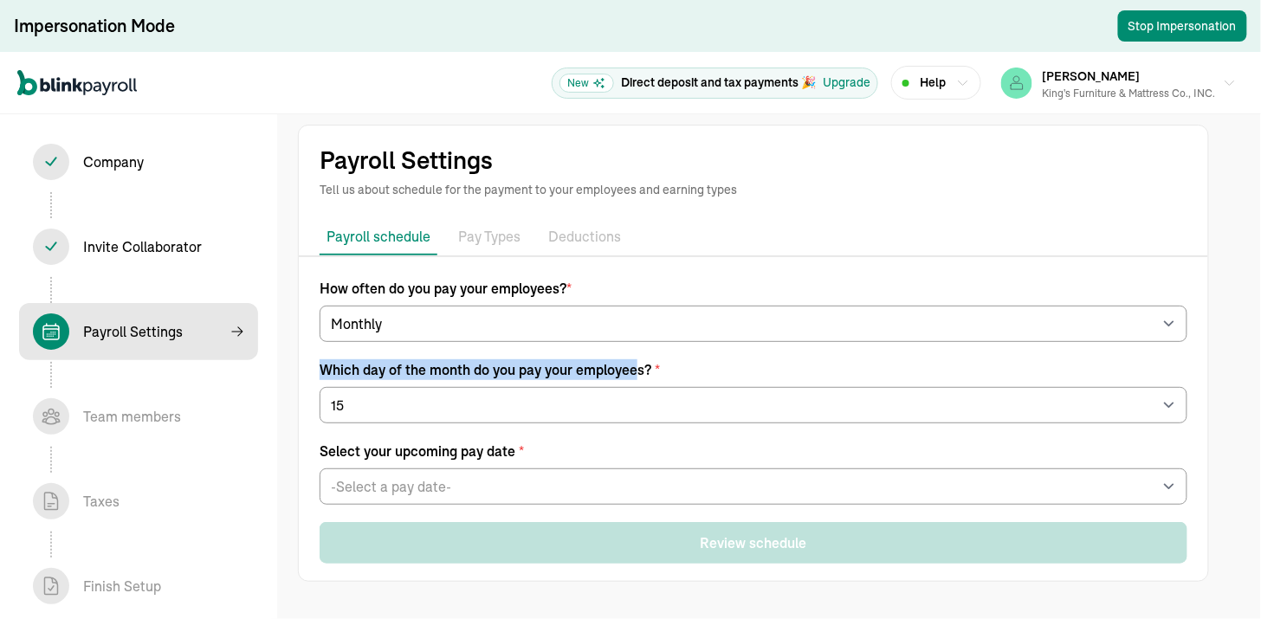
click at [288, 452] on div "Payroll Settings Tell us about schedule for the payment to your employees and e…" at bounding box center [753, 353] width 953 height 513
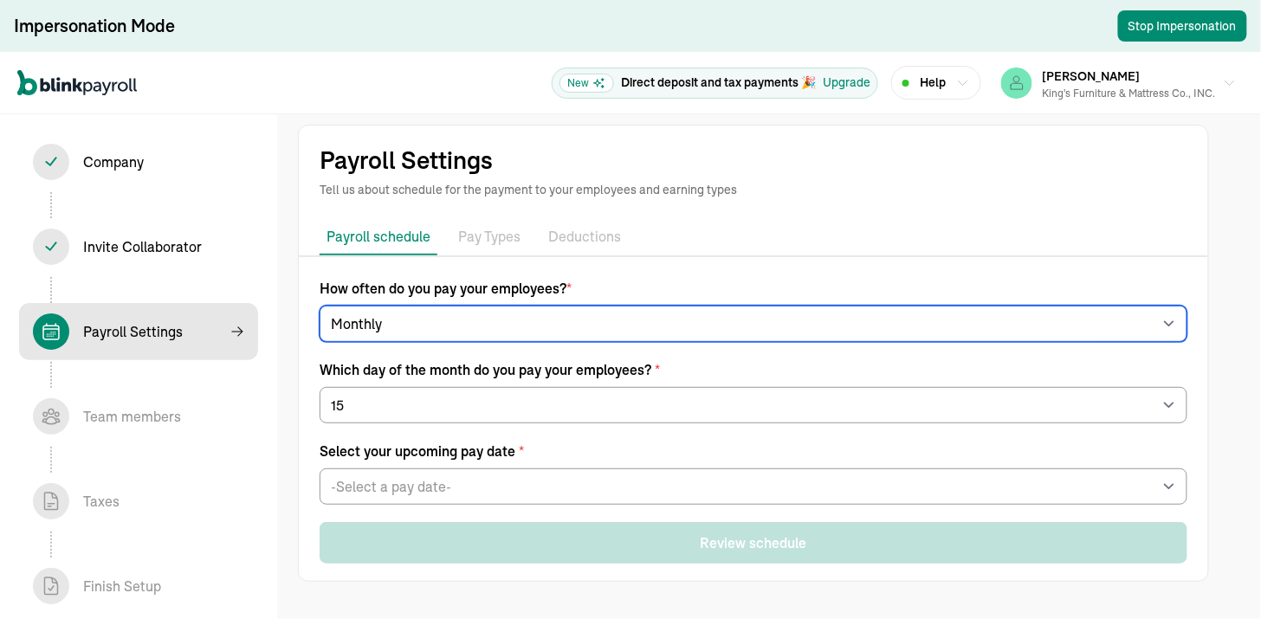
click at [378, 312] on select "-Select frequency- Weekly Bi-weekly Semi-monthly Monthly" at bounding box center [754, 324] width 868 height 36
select select "weekly"
click at [320, 306] on select "-Select frequency- Weekly Bi-weekly Semi-monthly Monthly" at bounding box center [754, 324] width 868 height 36
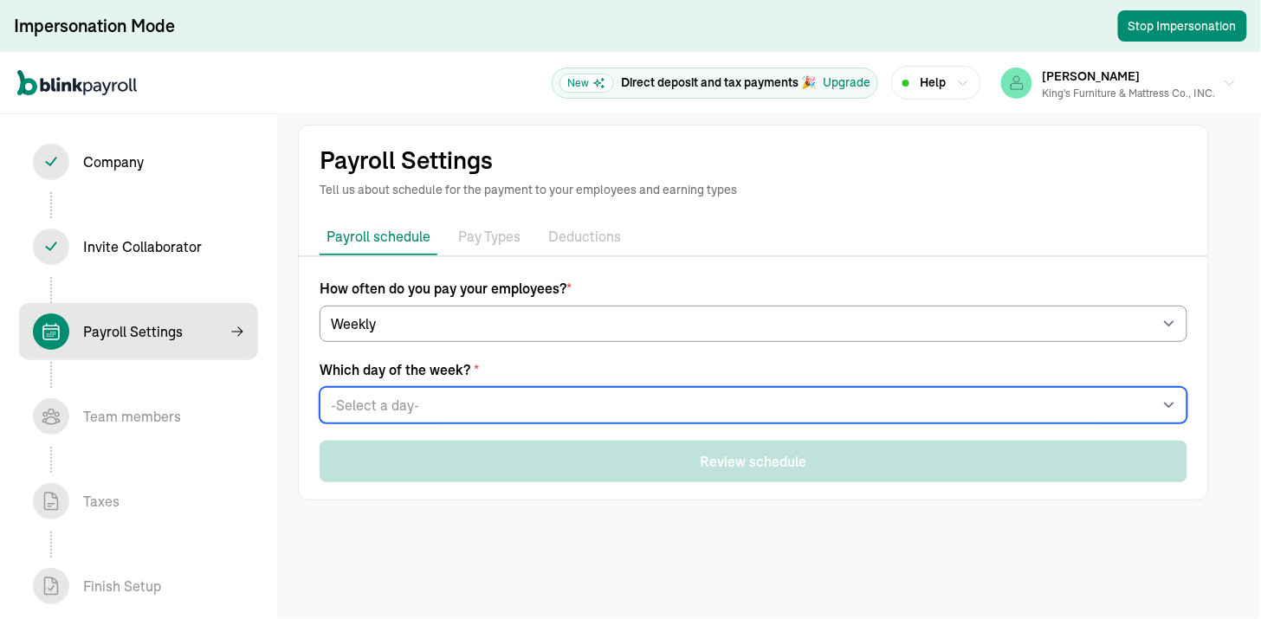
click at [372, 412] on select "-Select a day- Every [DATE] Every [DATE] Every [DATE] Every [DATE] Every [DATE]" at bounding box center [754, 405] width 868 height 36
select select "[DATE]"
click at [320, 387] on select "-Select a day- Every [DATE] Every [DATE] Every [DATE] Every [DATE] Every [DATE]" at bounding box center [754, 405] width 868 height 36
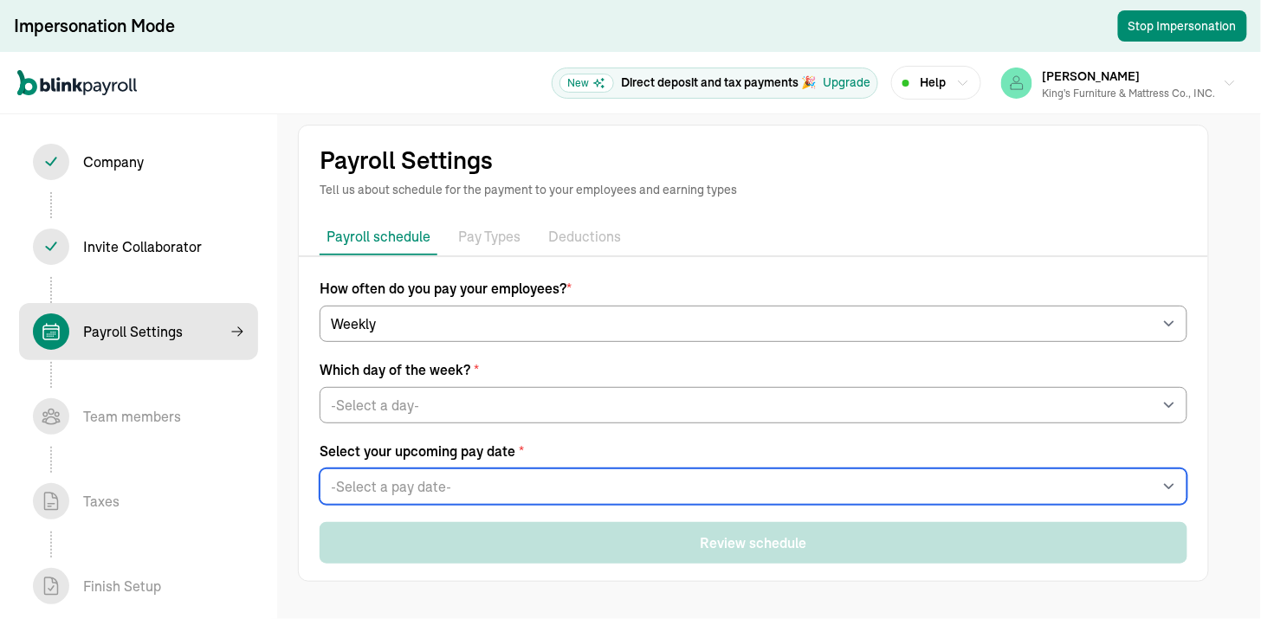
click at [437, 481] on select "-Select a pay date- [DATE] [DATE] [DATE] [DATE] [DATE] [DATE] [DATE] [DATE] [DA…" at bounding box center [754, 487] width 868 height 36
select select "[DATE]"
click at [320, 469] on select "-Select a pay date- [DATE] [DATE] [DATE] [DATE] [DATE] [DATE] [DATE] [DATE] [DA…" at bounding box center [754, 487] width 868 height 36
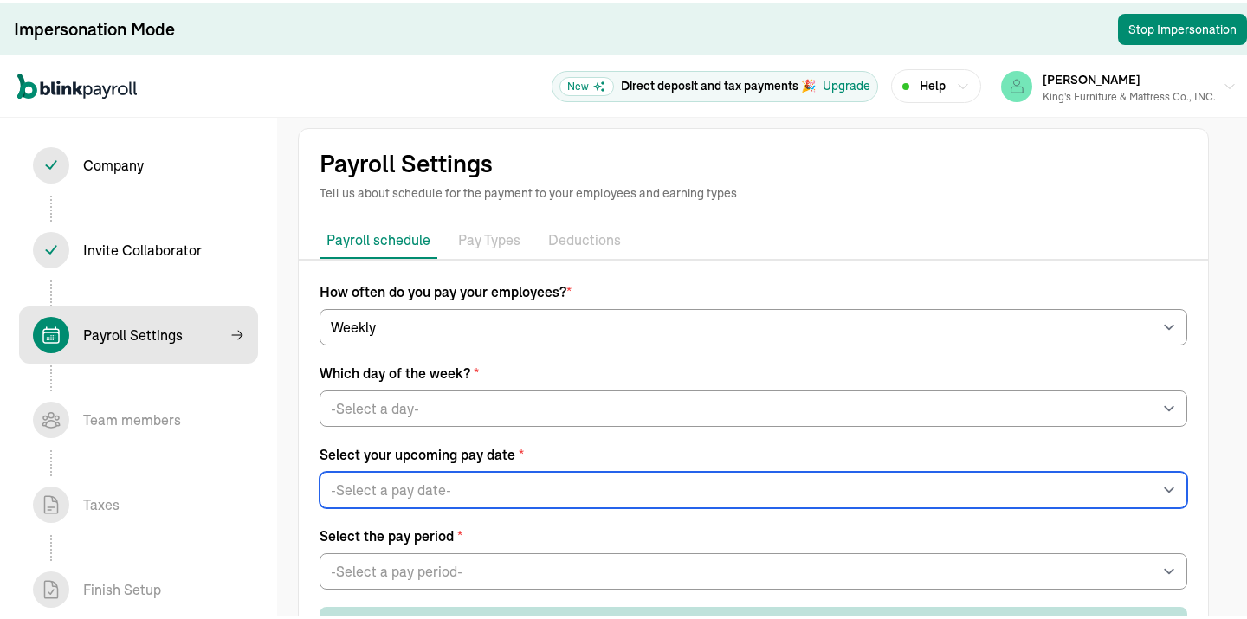
scroll to position [70, 0]
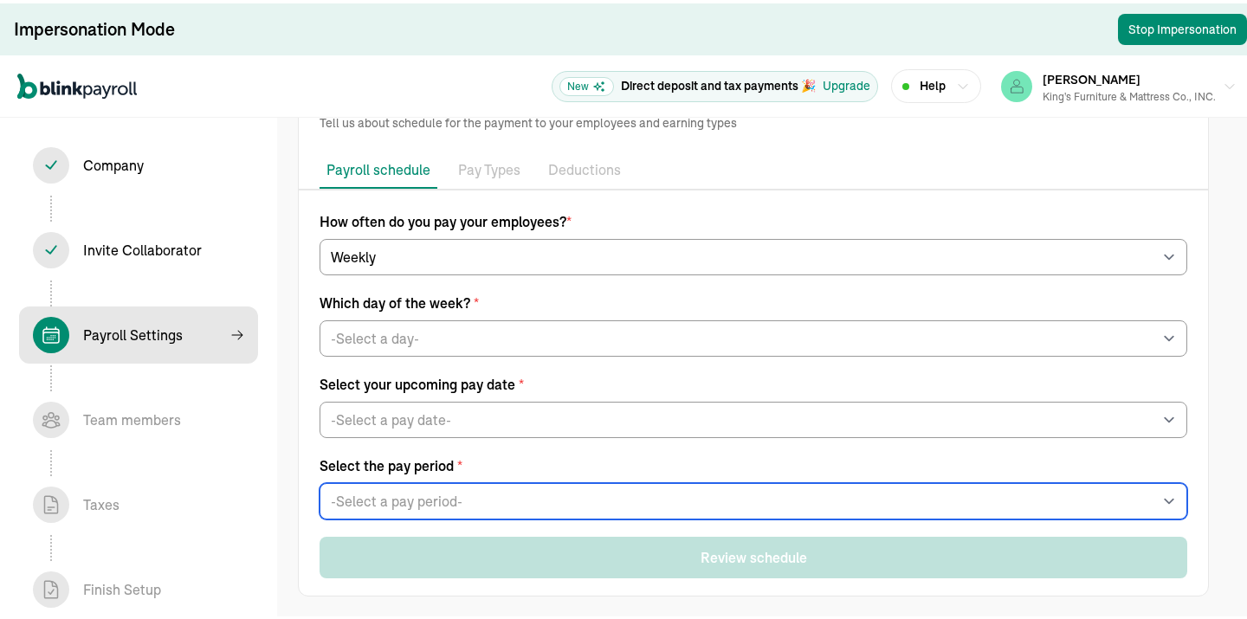
click at [443, 495] on select "-Select a pay period- [DATE] - [DATE] [DATE] - [DATE] Custom Pay Period" at bounding box center [754, 498] width 868 height 36
select select "[DATE] - [DATE]"
click at [320, 480] on select "-Select a pay period- [DATE] - [DATE] [DATE] - [DATE] Custom Pay Period" at bounding box center [754, 498] width 868 height 36
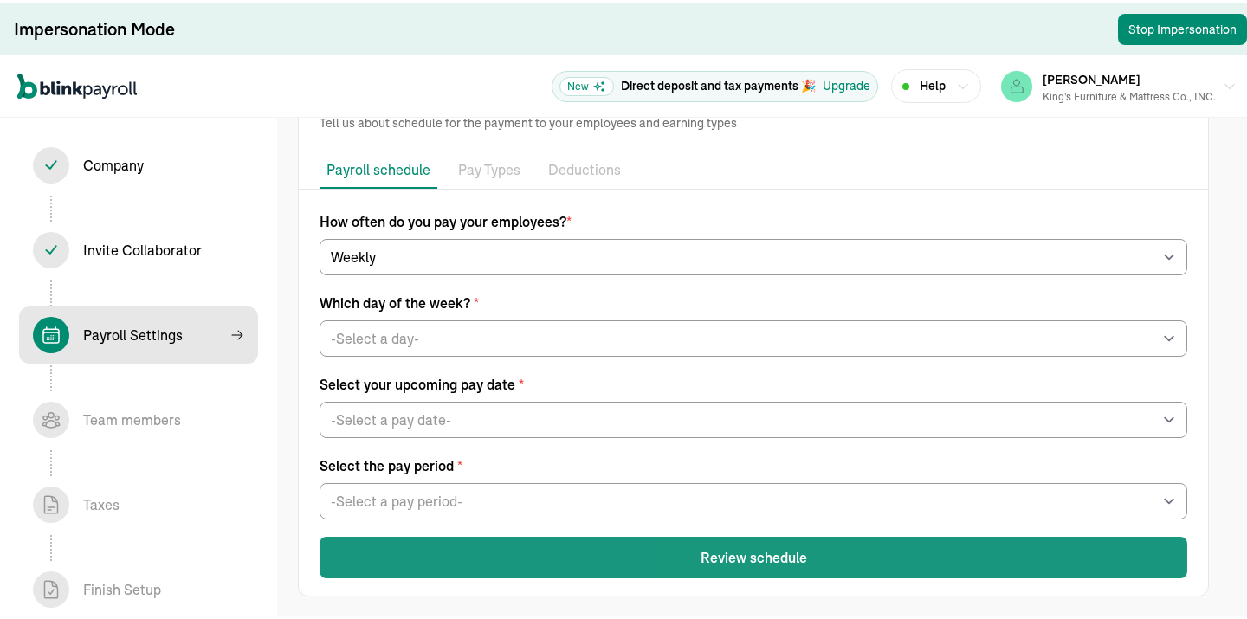
click at [716, 556] on button "Review schedule" at bounding box center [754, 555] width 868 height 42
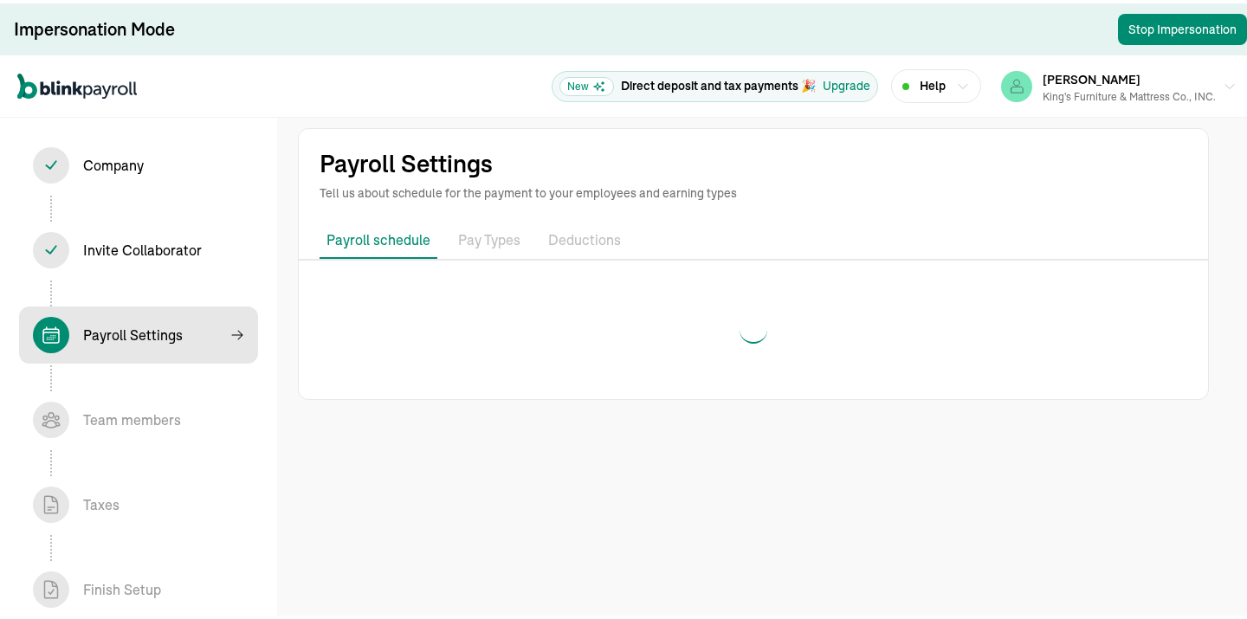
scroll to position [0, 0]
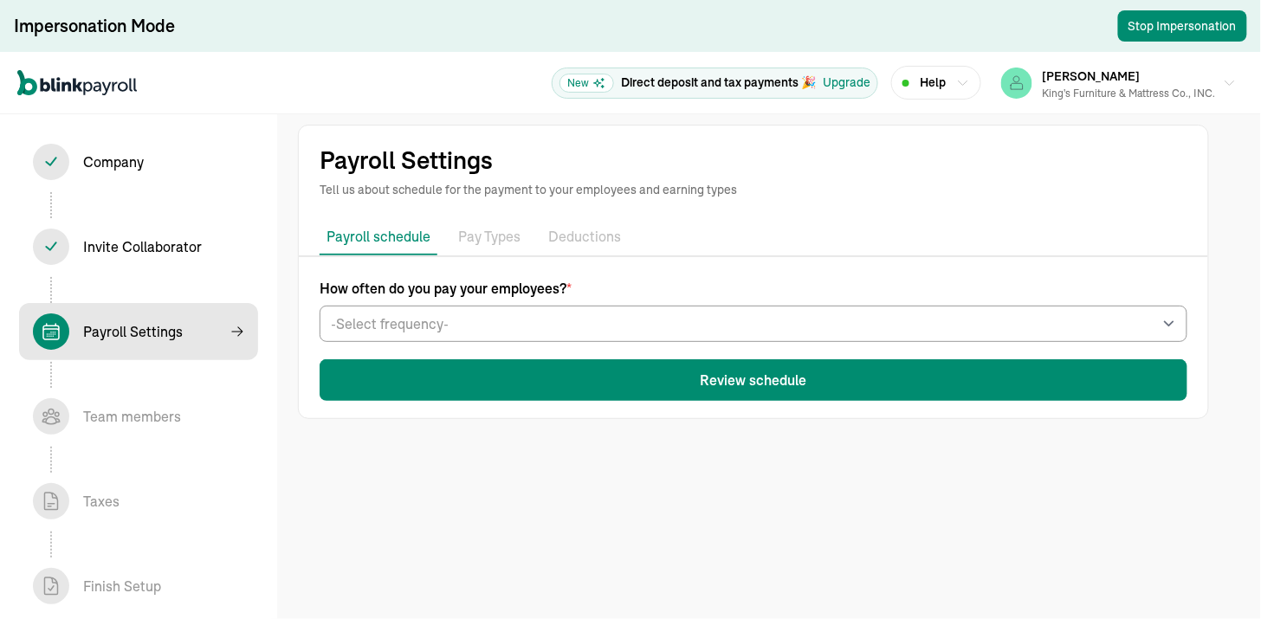
select select "weekly"
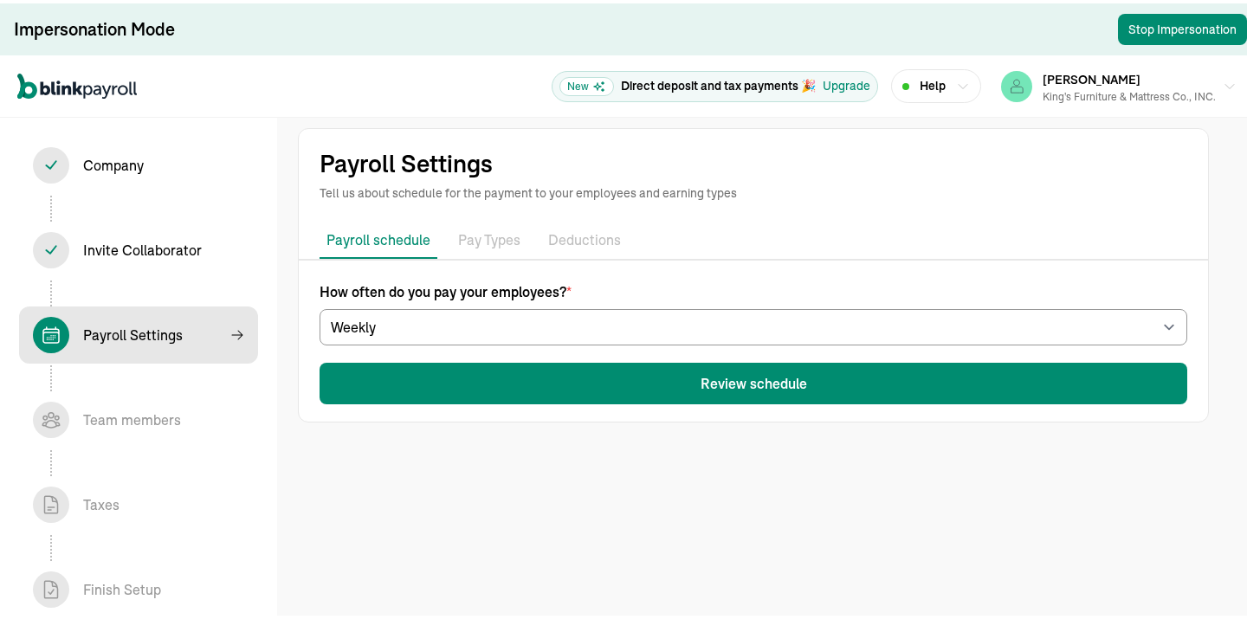
select select "[DATE]"
select select "[DATE] - [DATE]"
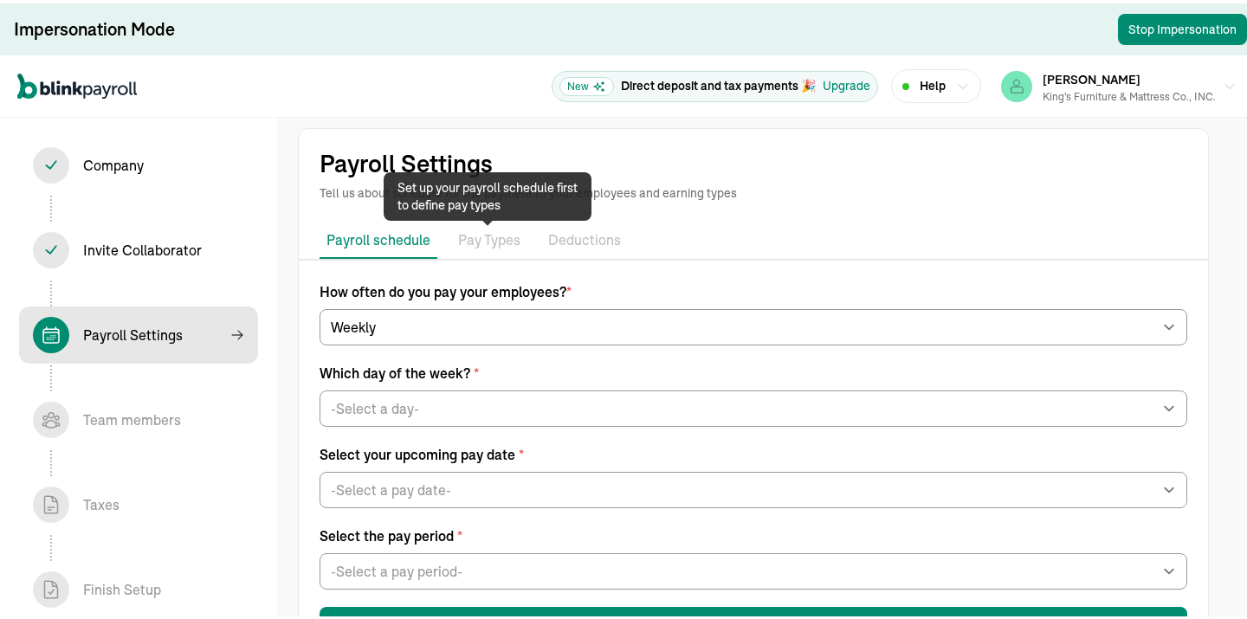
click at [479, 240] on p "Pay Types" at bounding box center [489, 237] width 62 height 23
click at [504, 236] on p "Pay Types" at bounding box center [489, 237] width 62 height 23
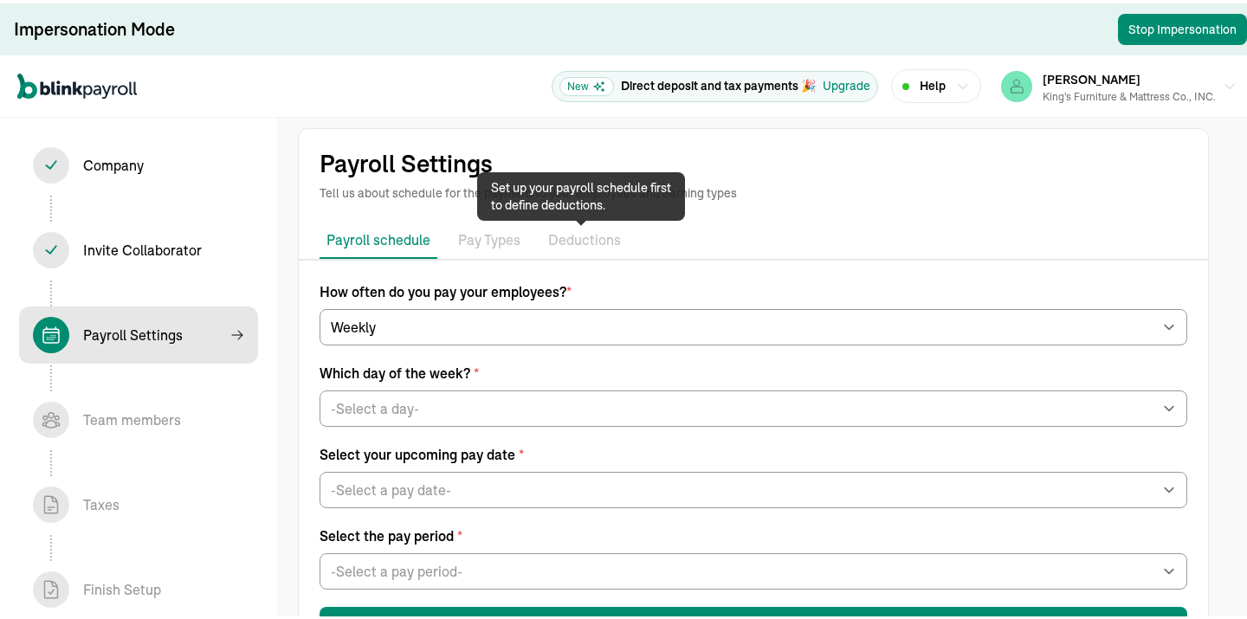
click at [570, 236] on p "Deductions" at bounding box center [584, 237] width 73 height 23
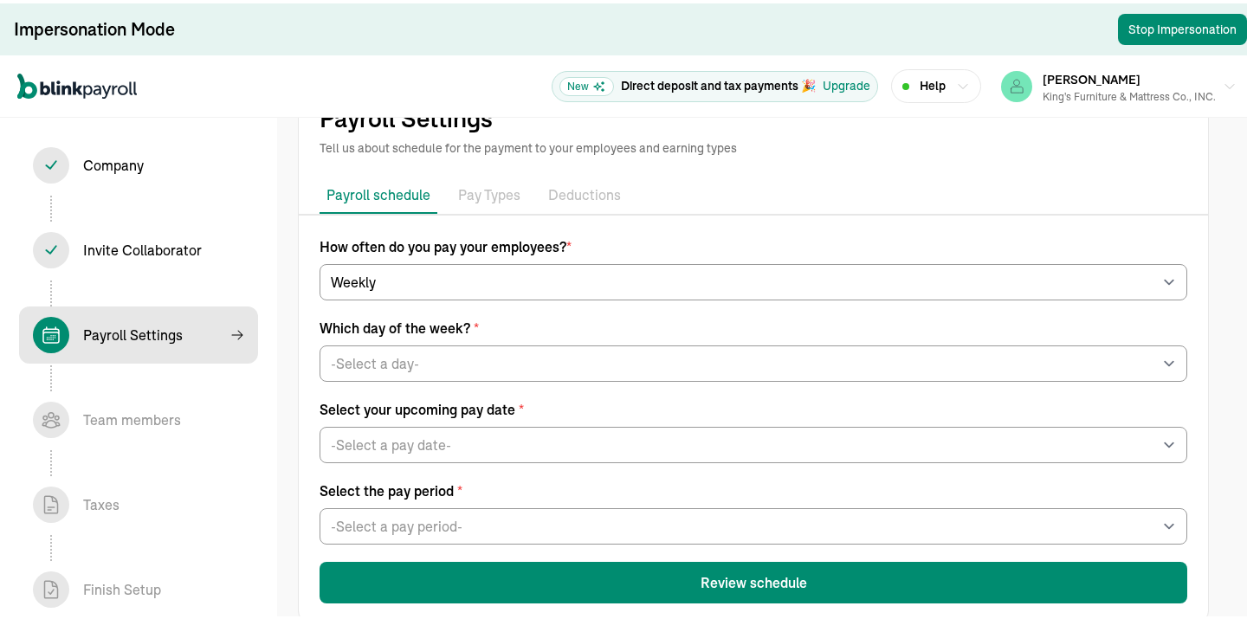
scroll to position [70, 0]
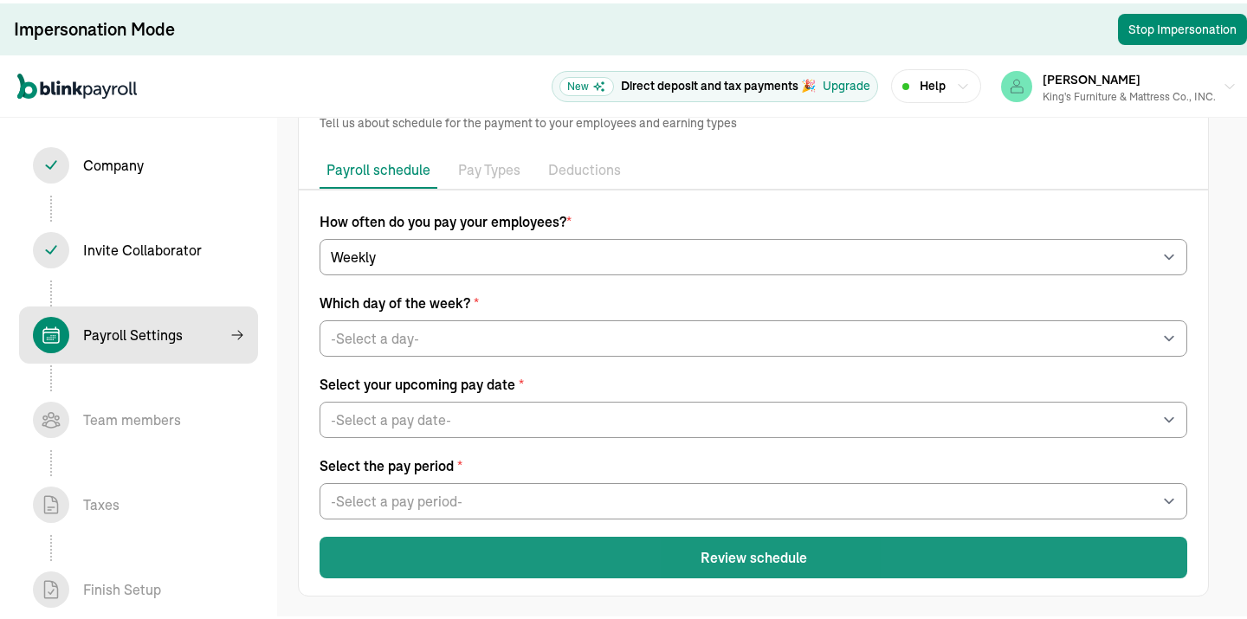
click at [759, 553] on button "Review schedule" at bounding box center [754, 555] width 868 height 42
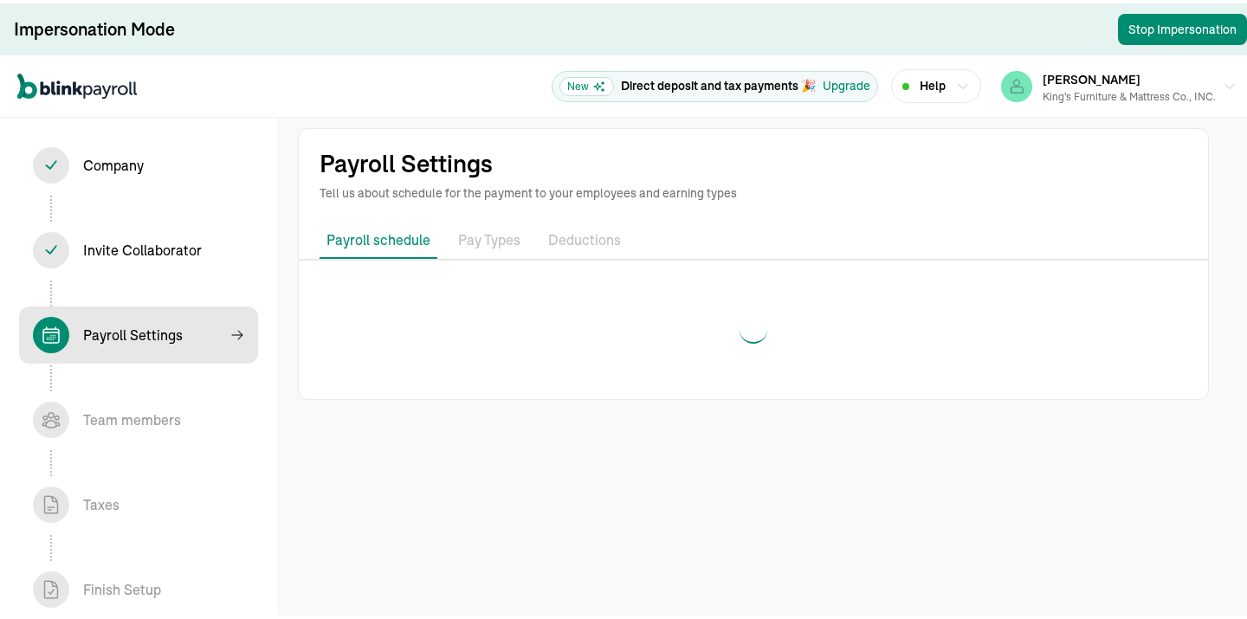
scroll to position [0, 0]
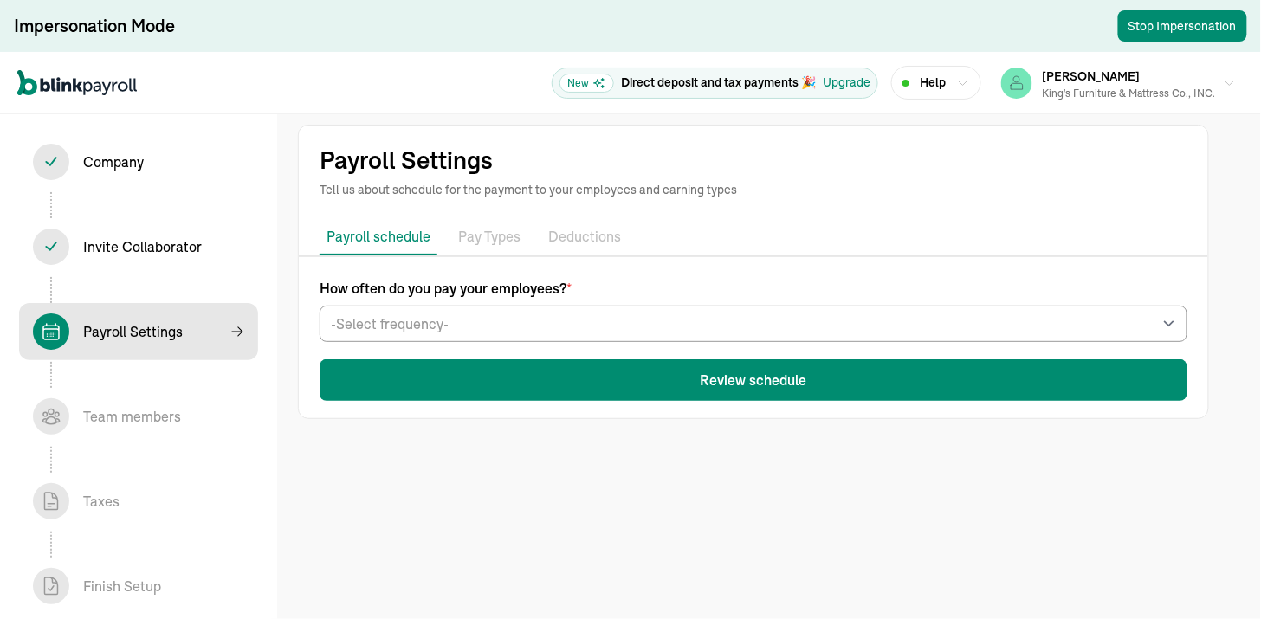
select select "weekly"
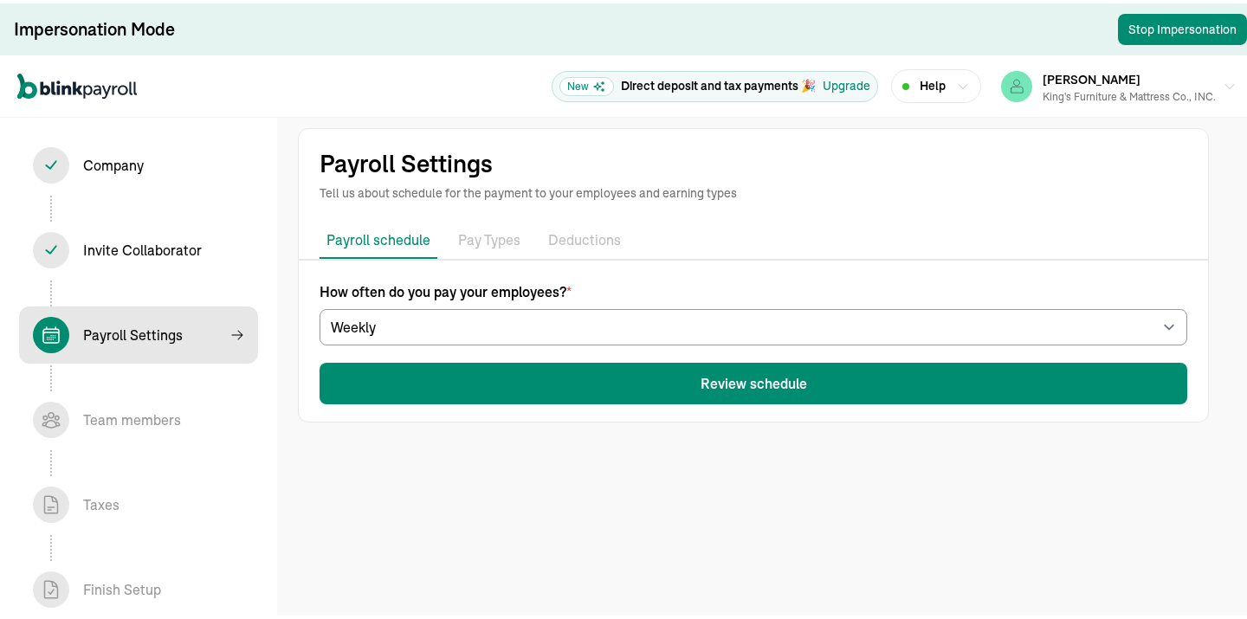
select select "Friday"
select select "09/19/2025"
select select "Sat, Sep 06 - Fri, Sep 12"
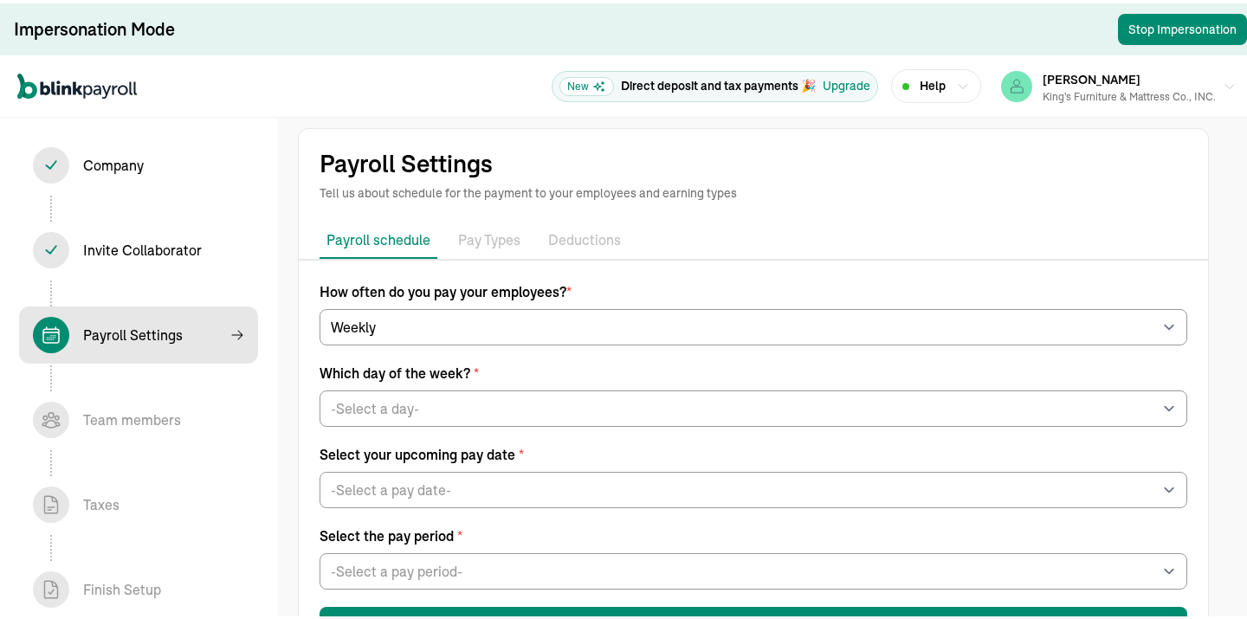
scroll to position [70, 0]
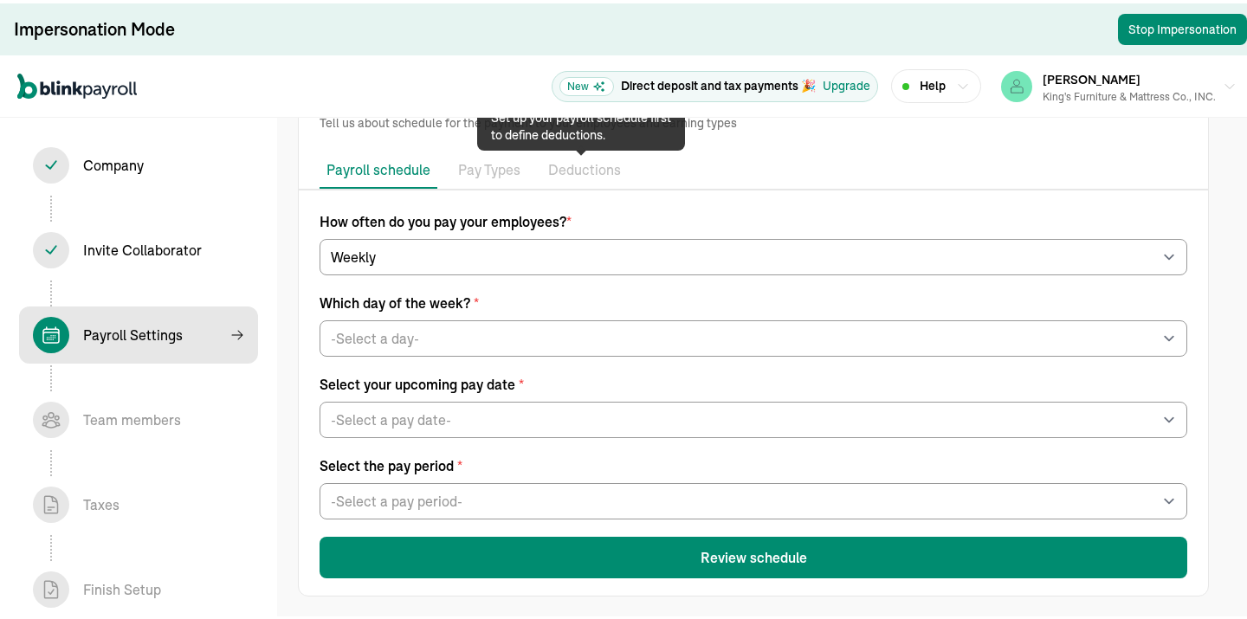
click at [566, 166] on p "Deductions" at bounding box center [584, 167] width 73 height 23
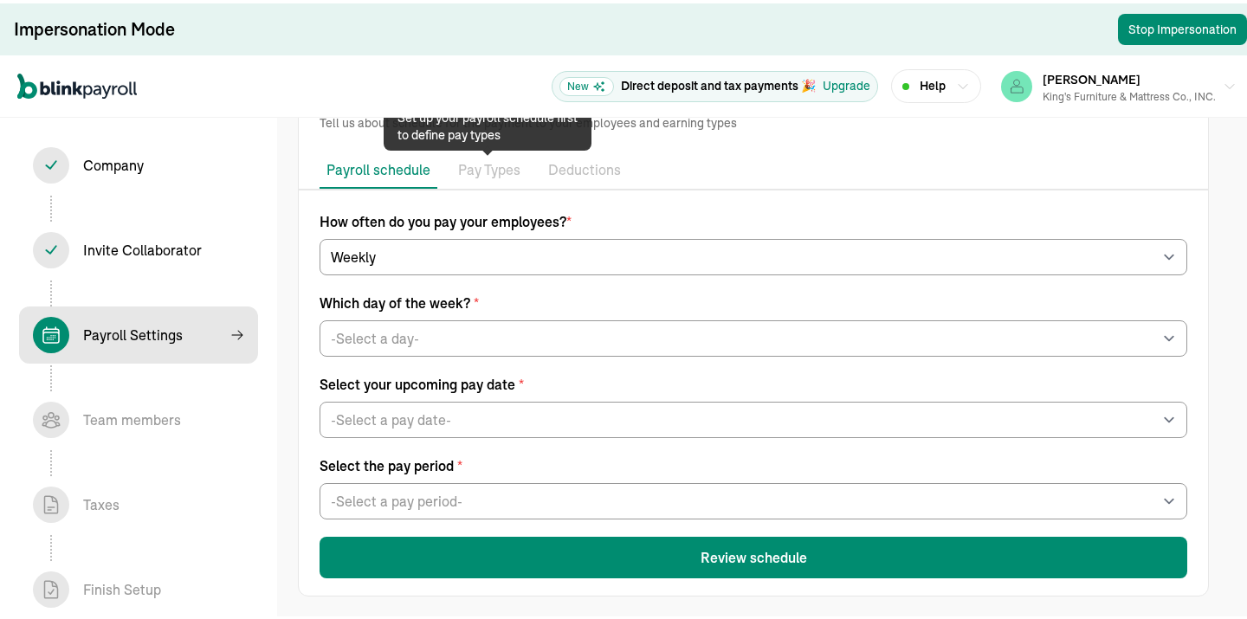
click at [482, 171] on p "Pay Types" at bounding box center [489, 167] width 62 height 23
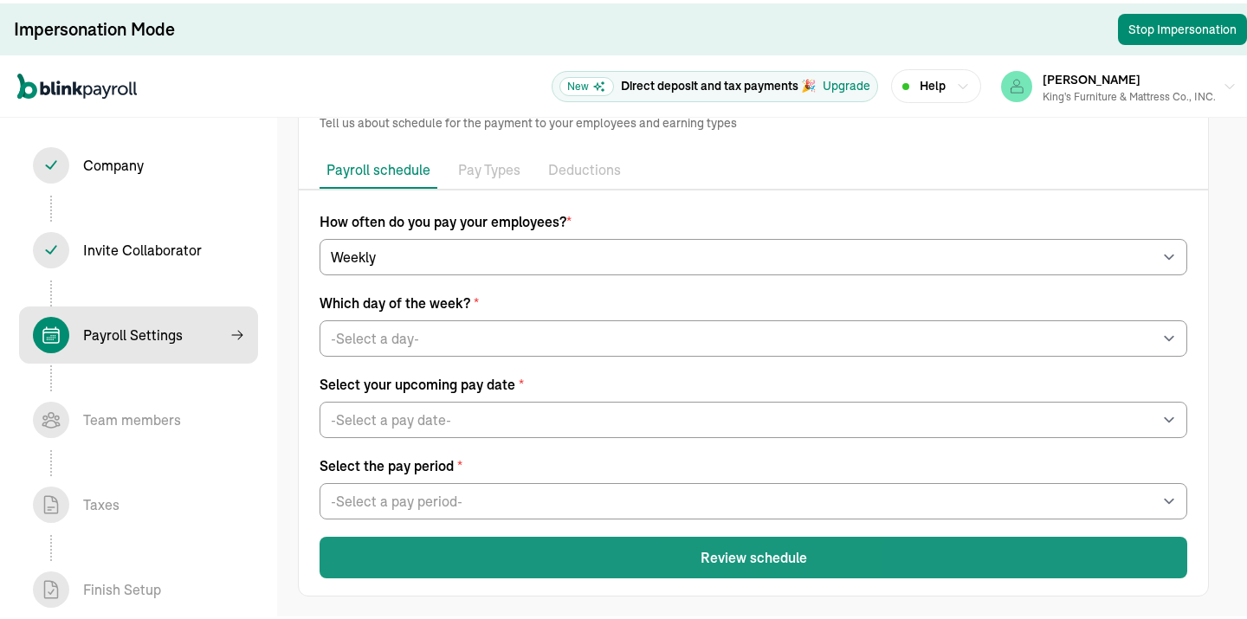
click at [827, 548] on button "Review schedule" at bounding box center [754, 555] width 868 height 42
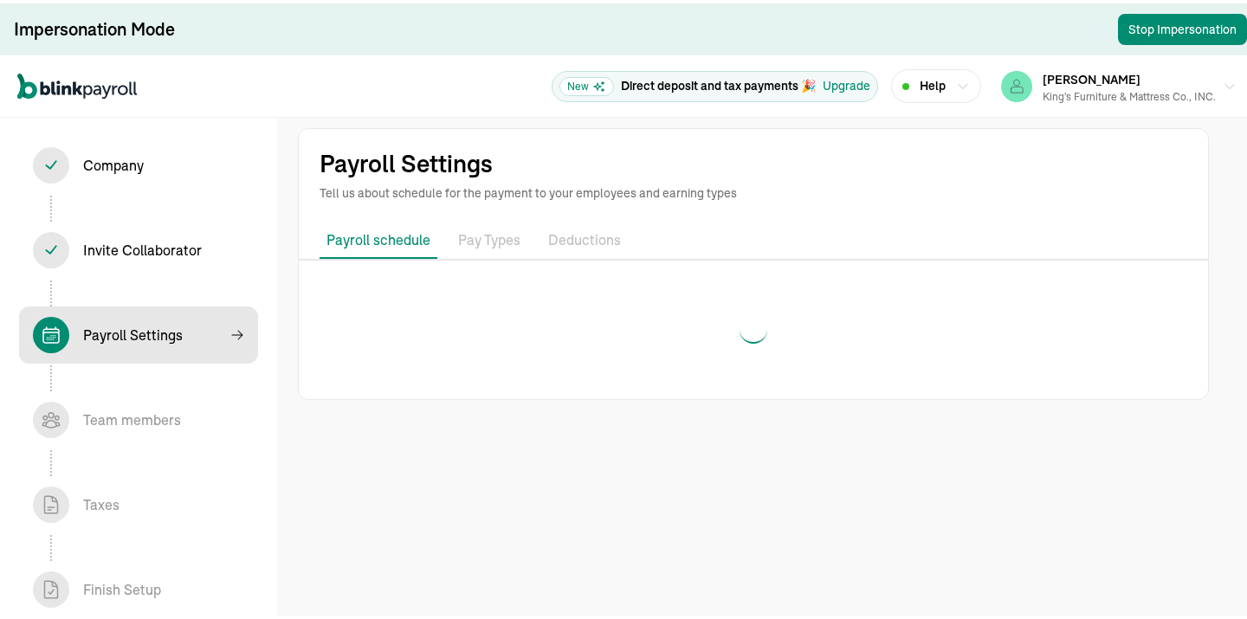
select select "weekly"
select select "Friday"
select select "09/19/2025"
select select "Sat, Sep 06 - Fri, Sep 12"
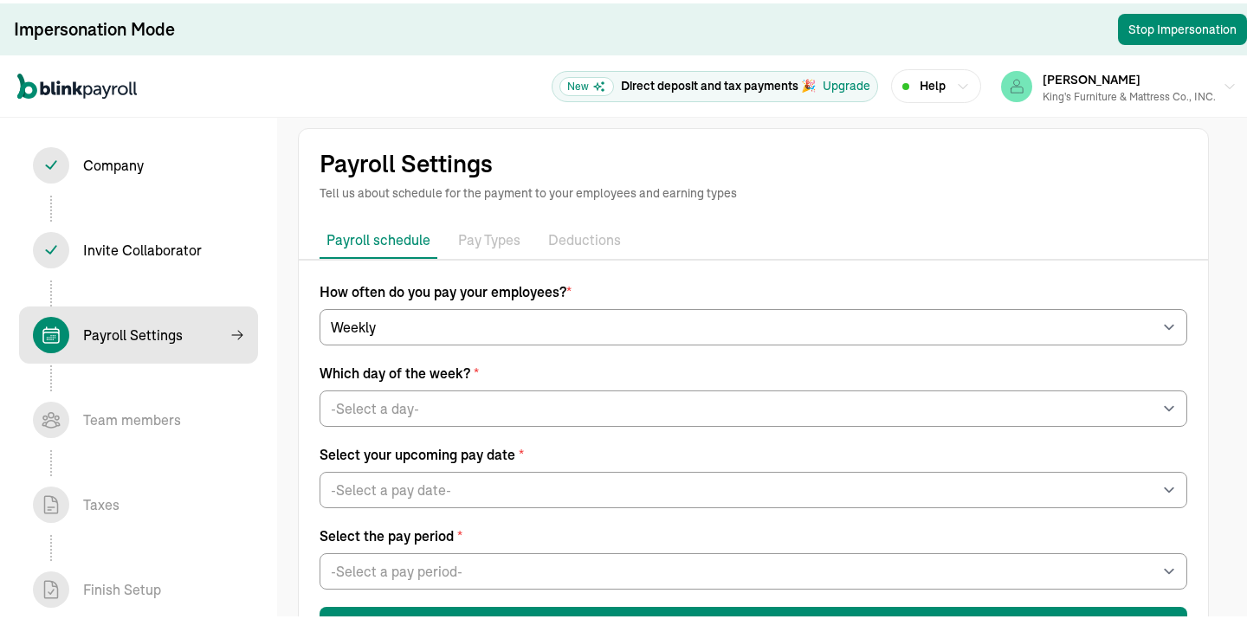
click at [235, 333] on icon at bounding box center [237, 332] width 14 height 14
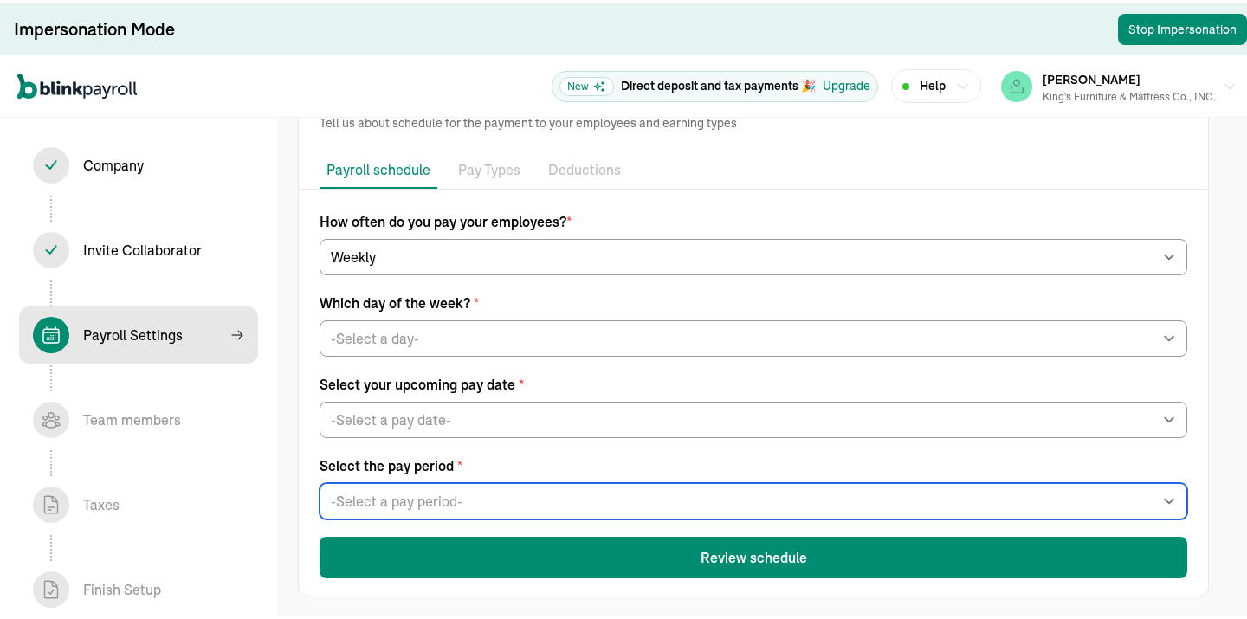
click at [452, 504] on select "-Select a pay period- Sat, Sep 06 - Fri, Sep 12 Sat, Sep 13 - Fri, Sep 19 Custo…" at bounding box center [754, 498] width 868 height 36
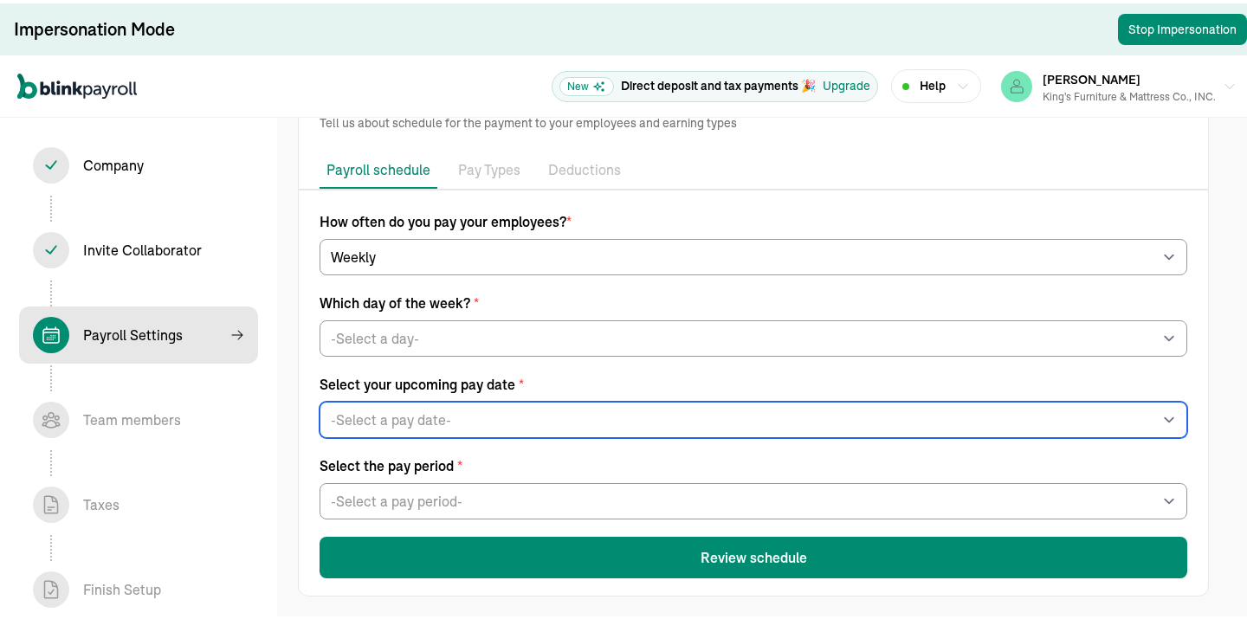
click at [452, 414] on select "-Select a pay date- Fri, Sep 12, 2025 Fri, Sep 19, 2025 Fri, Sep 26, 2025 Fri, …" at bounding box center [754, 416] width 868 height 36
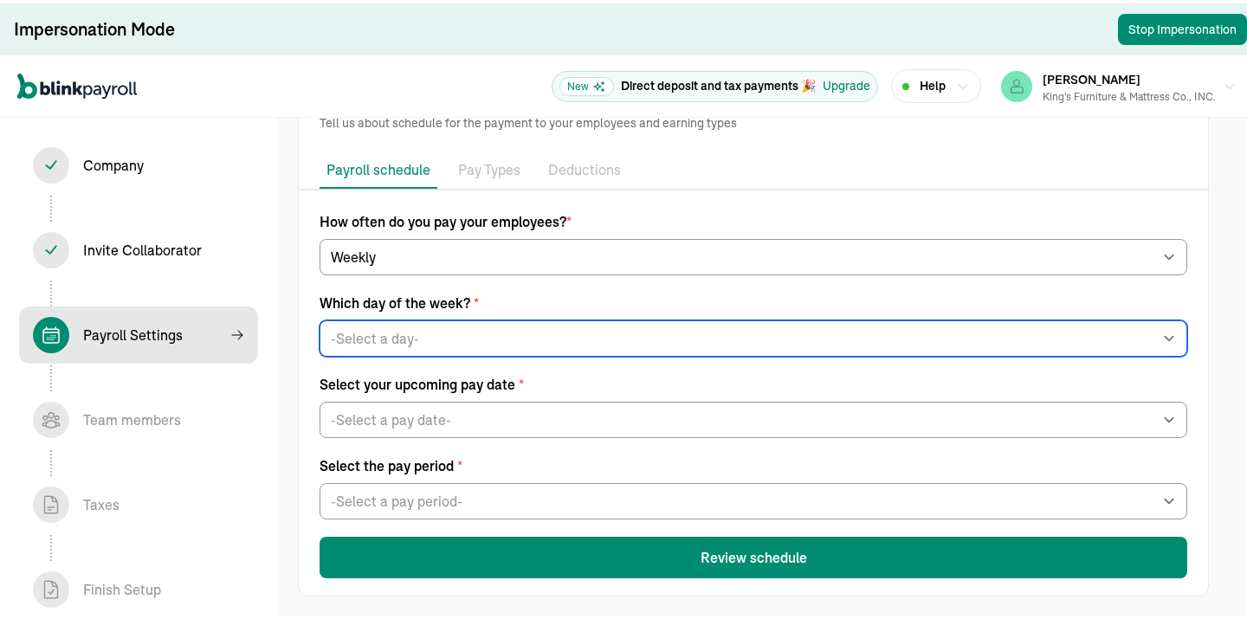
click at [444, 330] on select "-Select a day- Every Monday Every Tuesday Every Wednesday Every Thursday Every …" at bounding box center [754, 335] width 868 height 36
drag, startPoint x: 444, startPoint y: 330, endPoint x: 379, endPoint y: 270, distance: 88.3
click at [444, 330] on select "-Select a day- Every Monday Every Tuesday Every Wednesday Every Thursday Every …" at bounding box center [754, 335] width 868 height 36
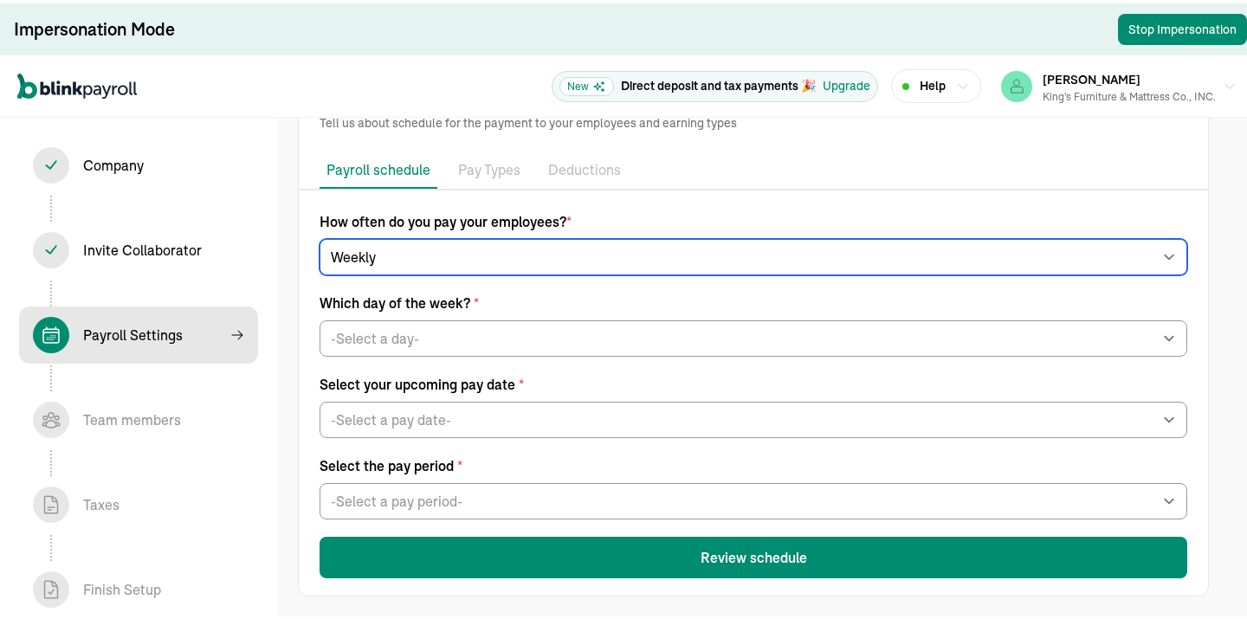
click at [408, 253] on select "-Select frequency- Weekly Bi-weekly Semi-monthly Monthly" at bounding box center [754, 254] width 868 height 36
drag, startPoint x: 408, startPoint y: 253, endPoint x: 499, endPoint y: 447, distance: 214.3
click at [408, 253] on select "-Select frequency- Weekly Bi-weekly Semi-monthly Monthly" at bounding box center [754, 254] width 868 height 36
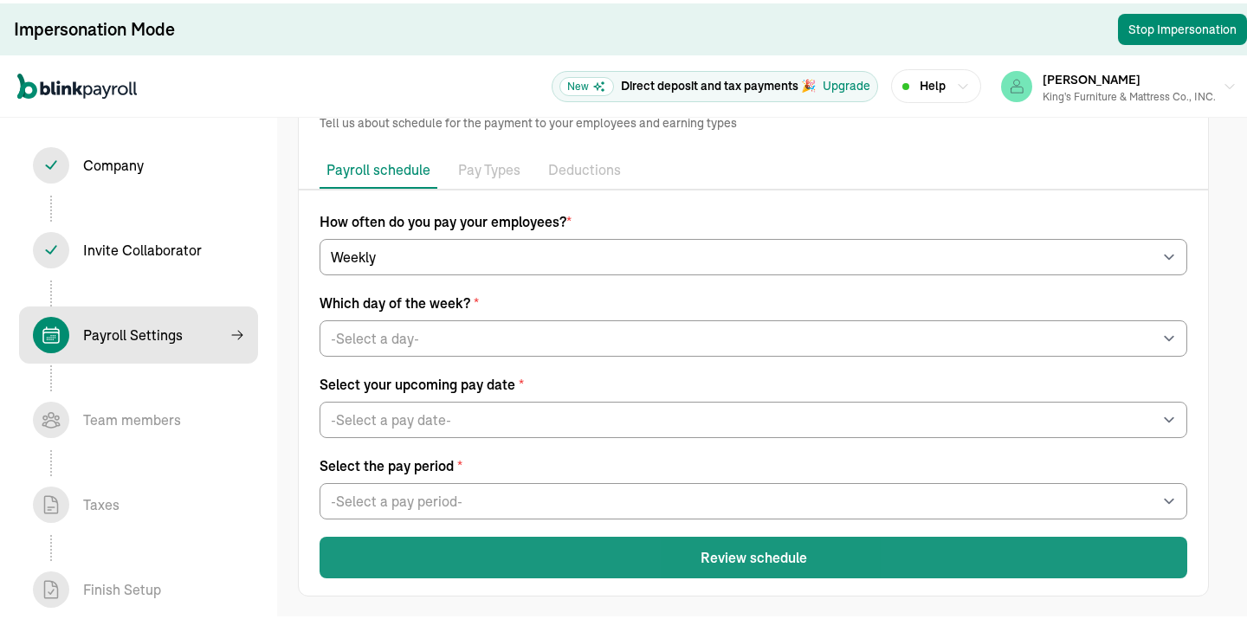
click at [691, 559] on button "Review schedule" at bounding box center [754, 555] width 868 height 42
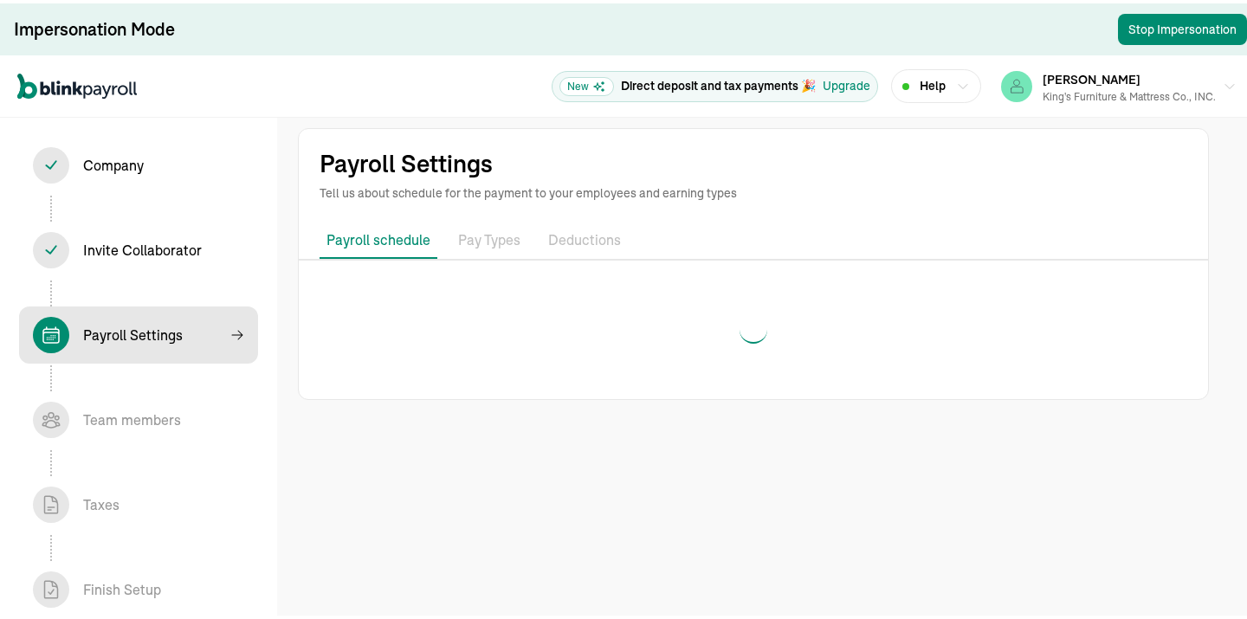
select select "weekly"
select select "Friday"
select select "09/19/2025"
select select "Sat, Sep 06 - Fri, Sep 12"
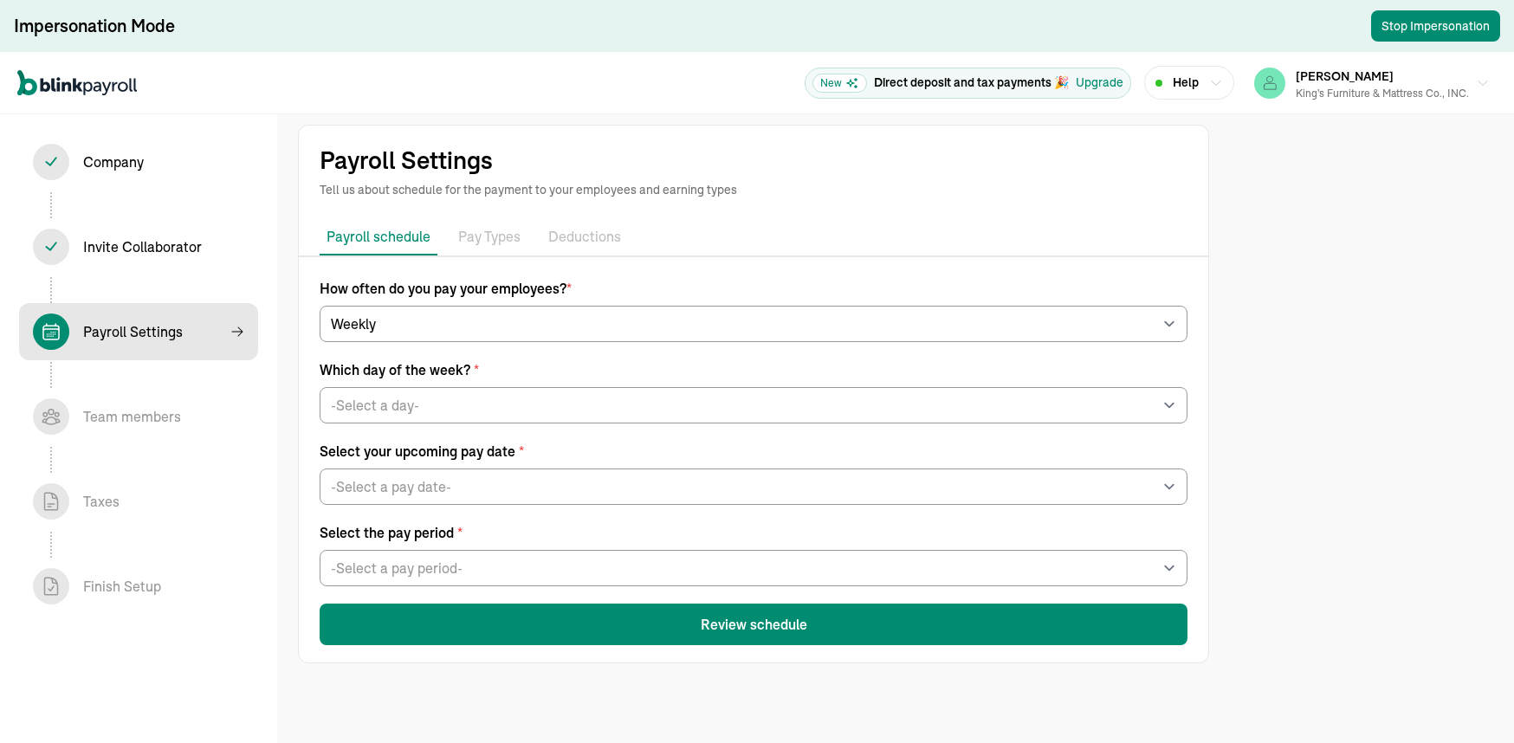
drag, startPoint x: 948, startPoint y: 0, endPoint x: 861, endPoint y: 241, distance: 255.9
click at [861, 241] on ul "Payroll schedule Pay Types Deductions" at bounding box center [753, 237] width 909 height 36
click at [582, 233] on p "Deductions" at bounding box center [584, 237] width 73 height 23
click at [479, 233] on p "Pay Types" at bounding box center [489, 237] width 62 height 23
click at [365, 182] on p "Tell us about schedule for the payment to your employees and earning types" at bounding box center [754, 189] width 868 height 17
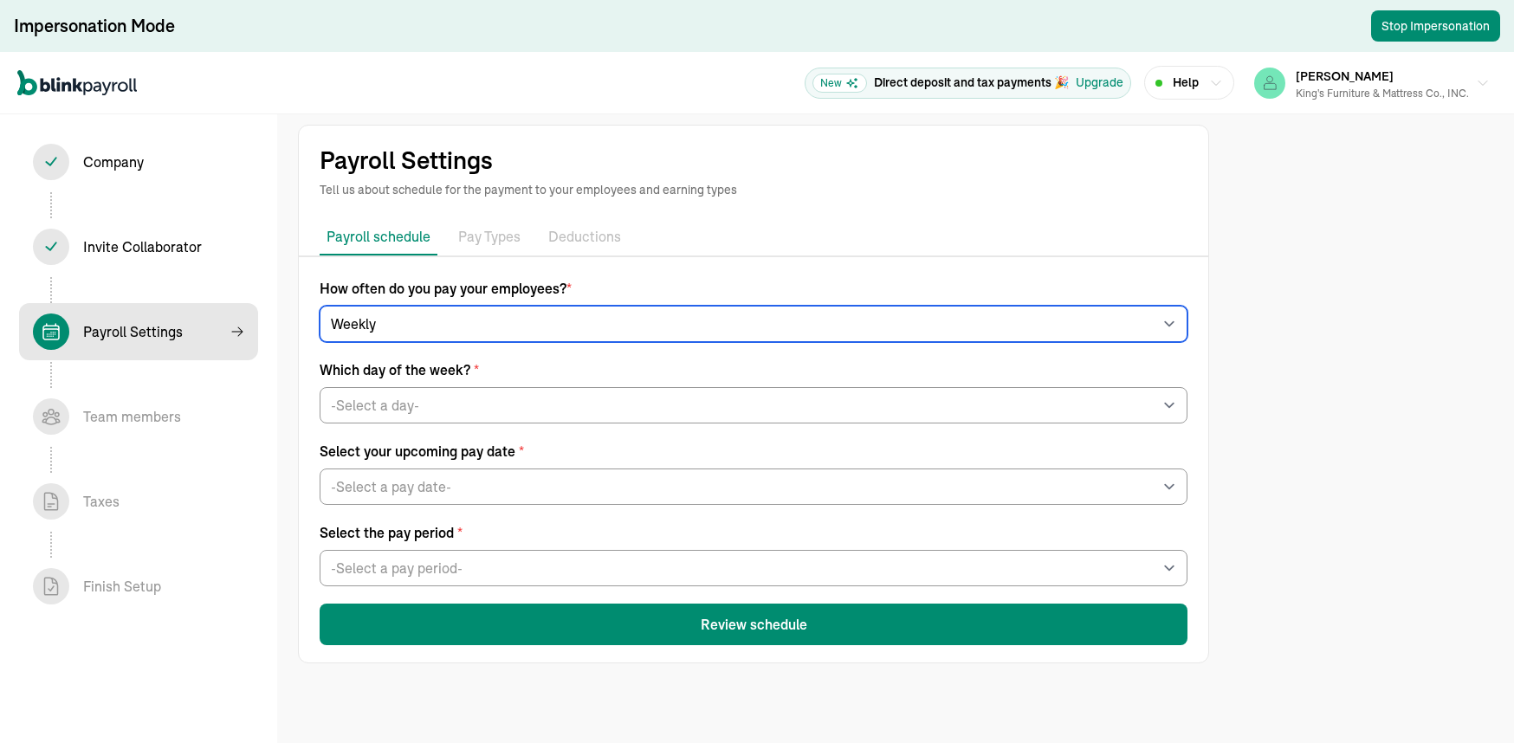
click at [471, 310] on select "-Select frequency- Weekly Bi-weekly Semi-monthly Monthly" at bounding box center [754, 324] width 868 height 36
click at [320, 306] on select "-Select frequency- Weekly Bi-weekly Semi-monthly Monthly" at bounding box center [754, 324] width 868 height 36
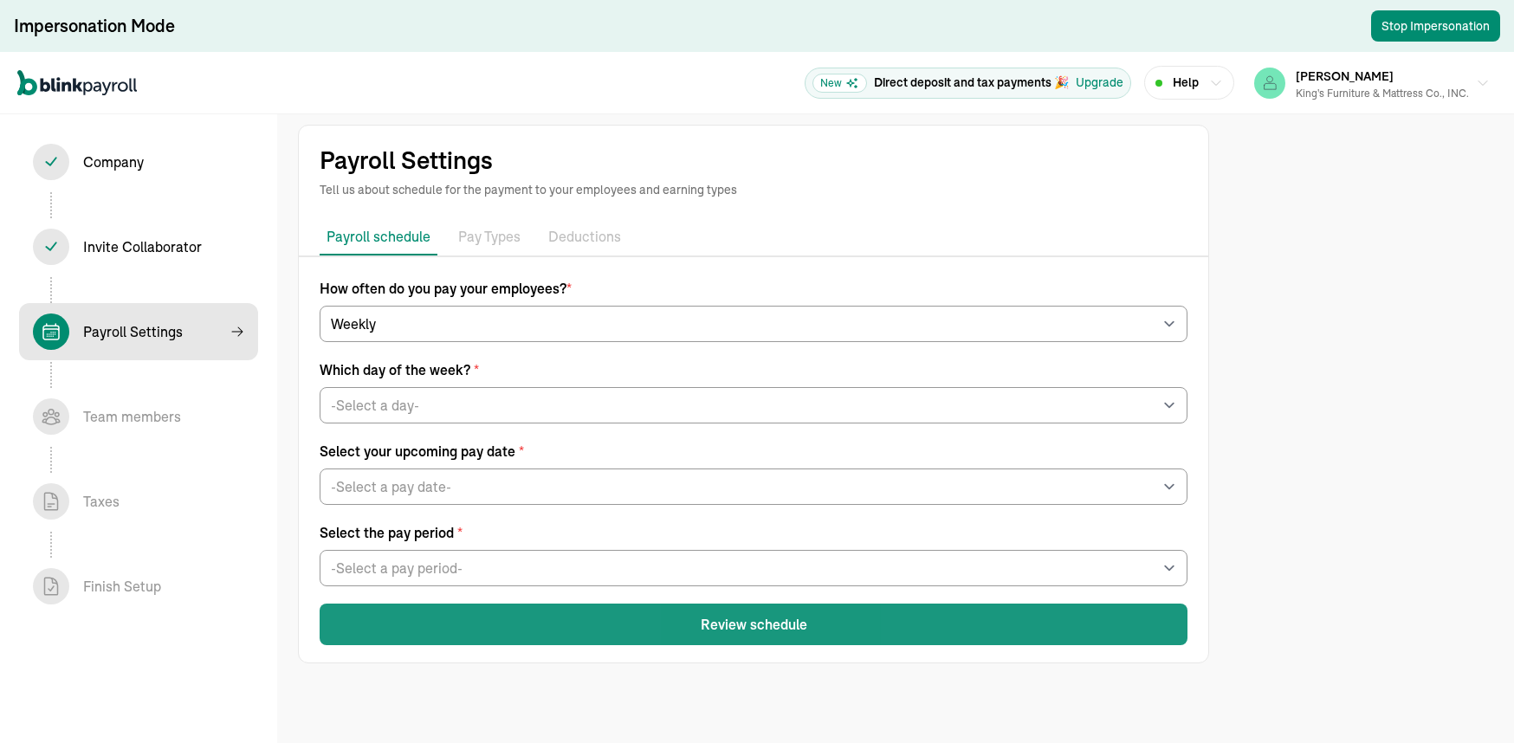
click at [742, 618] on button "Review schedule" at bounding box center [754, 625] width 868 height 42
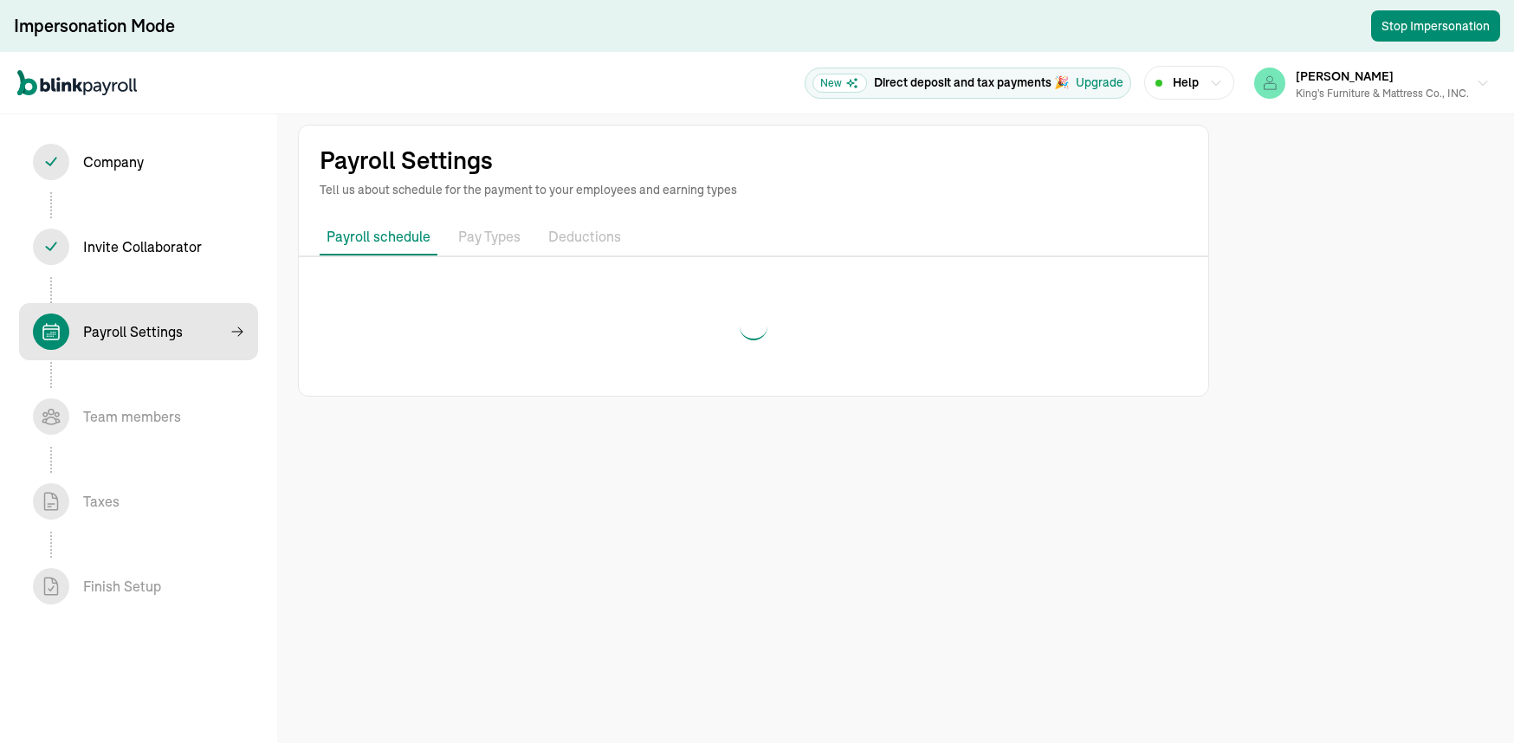
select select "weekly"
select select "Friday"
select select "09/19/2025"
select select "Sat, Sep 06 - Fri, Sep 12"
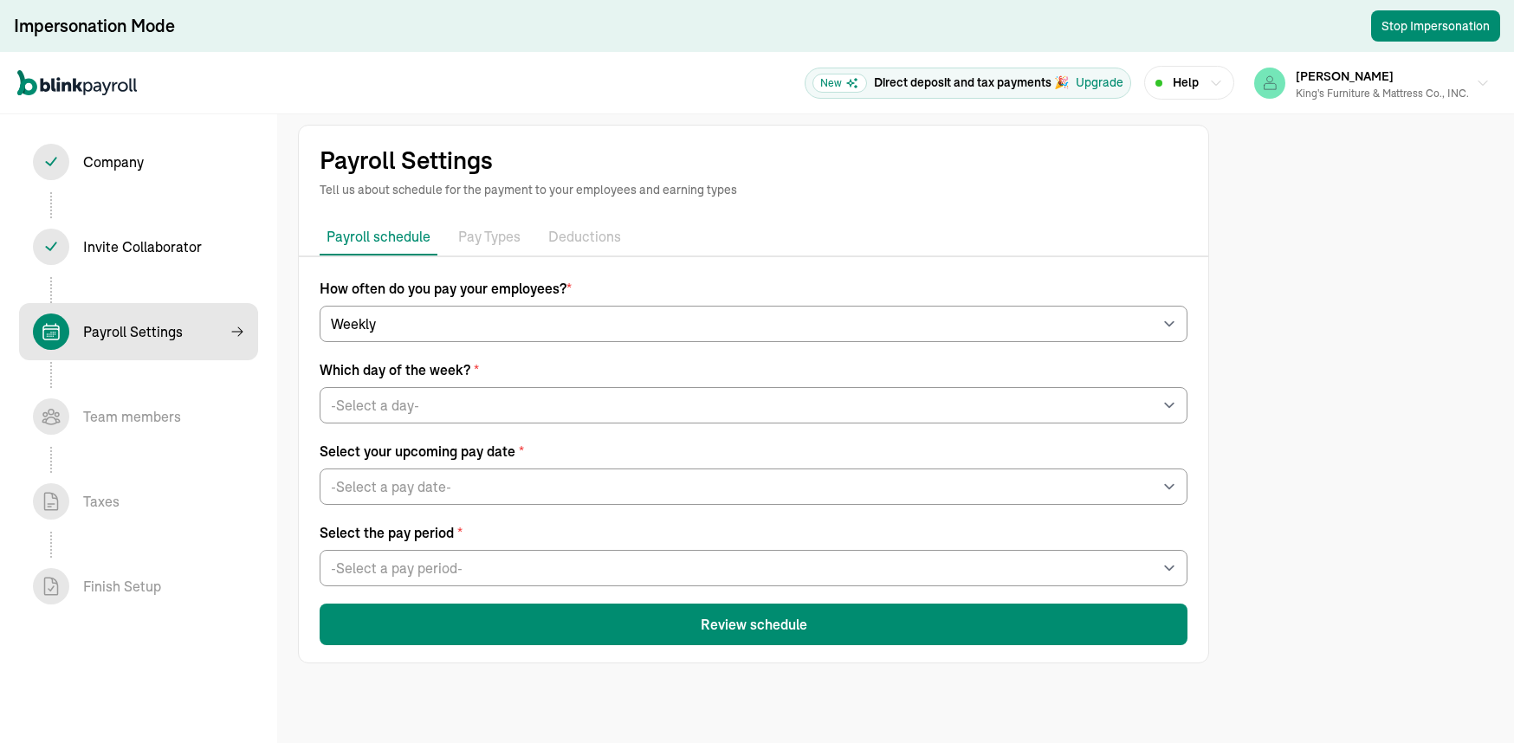
click at [102, 247] on div "Invite Collaborator In progress" at bounding box center [142, 246] width 119 height 21
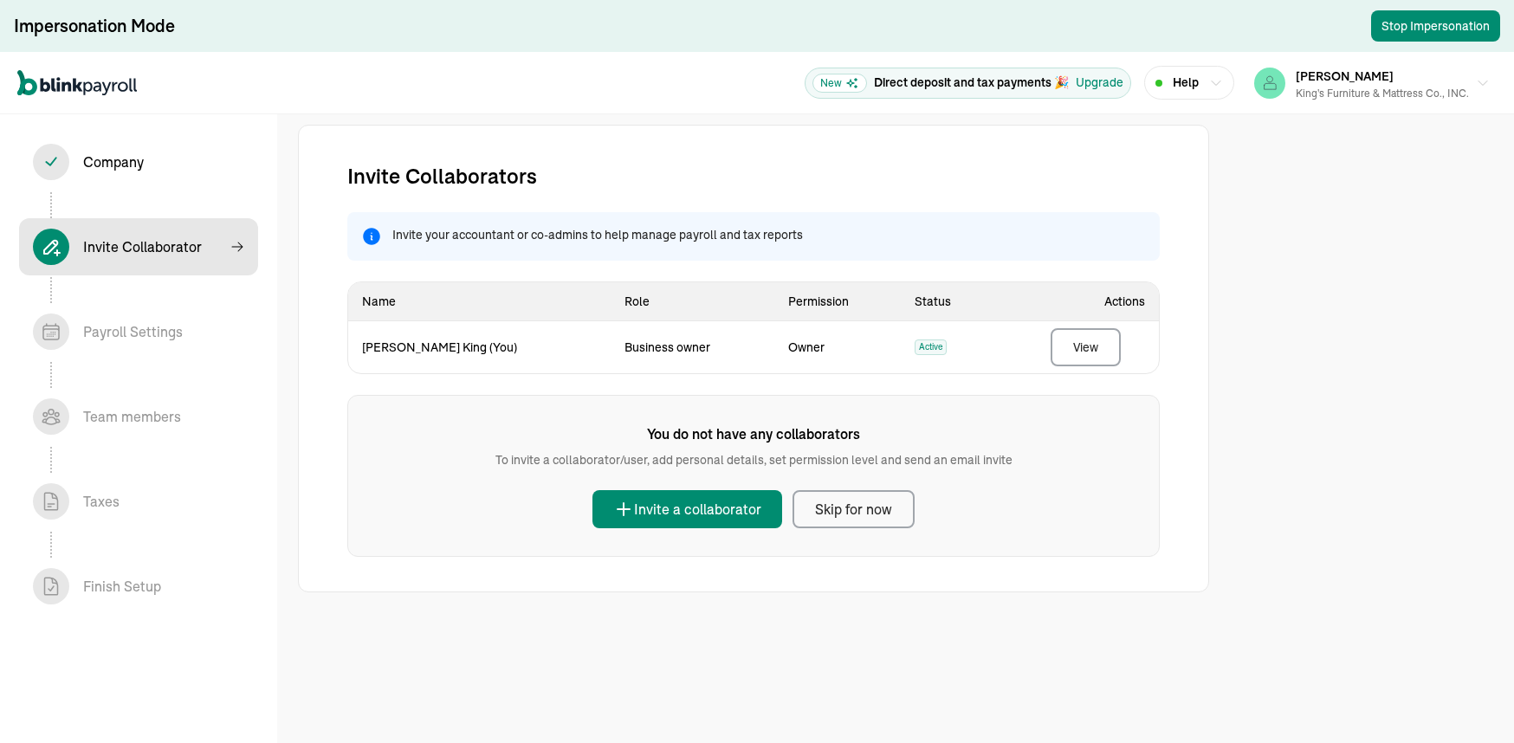
click at [856, 514] on div "Skip for now" at bounding box center [853, 509] width 77 height 21
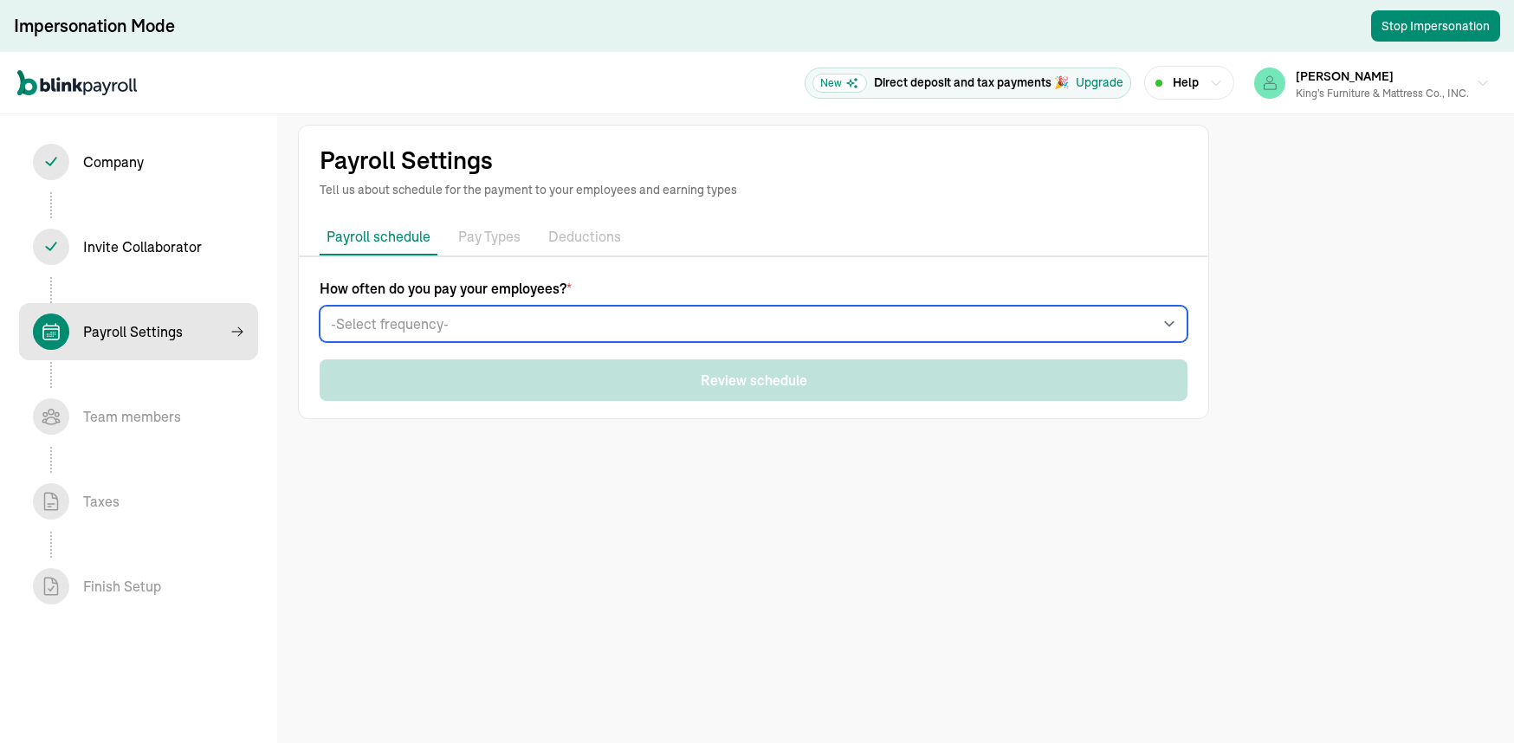
click at [393, 324] on select "-Select frequency- Weekly Bi-weekly Semi-monthly Monthly" at bounding box center [754, 324] width 868 height 36
select select "weekly"
click at [320, 306] on select "-Select frequency- Weekly Bi-weekly Semi-monthly Monthly" at bounding box center [754, 324] width 868 height 36
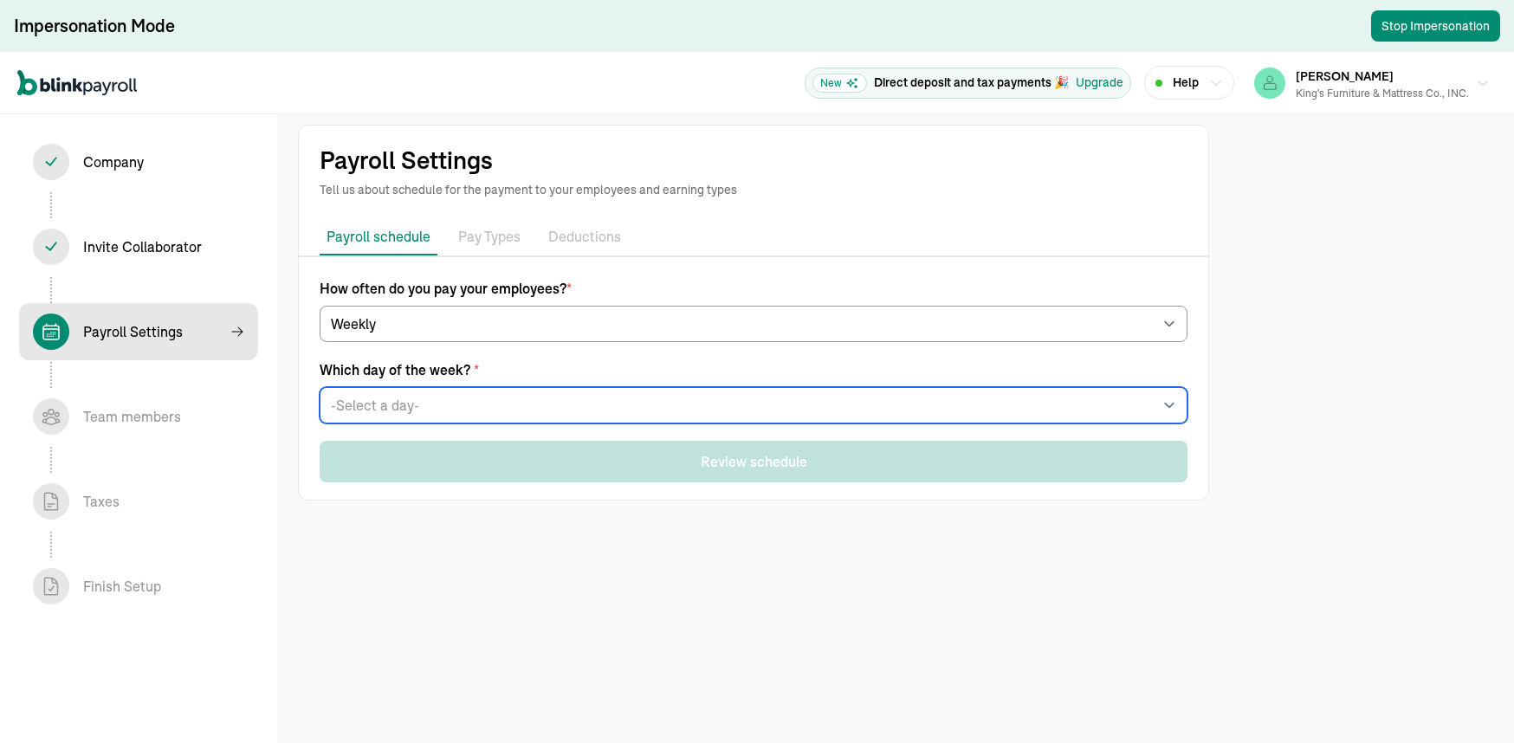
click at [367, 405] on select "-Select a day- Every Monday Every Tuesday Every Wednesday Every Thursday Every …" at bounding box center [754, 405] width 868 height 36
select select "Friday"
click at [320, 387] on select "-Select a day- Every Monday Every Tuesday Every Wednesday Every Thursday Every …" at bounding box center [754, 405] width 868 height 36
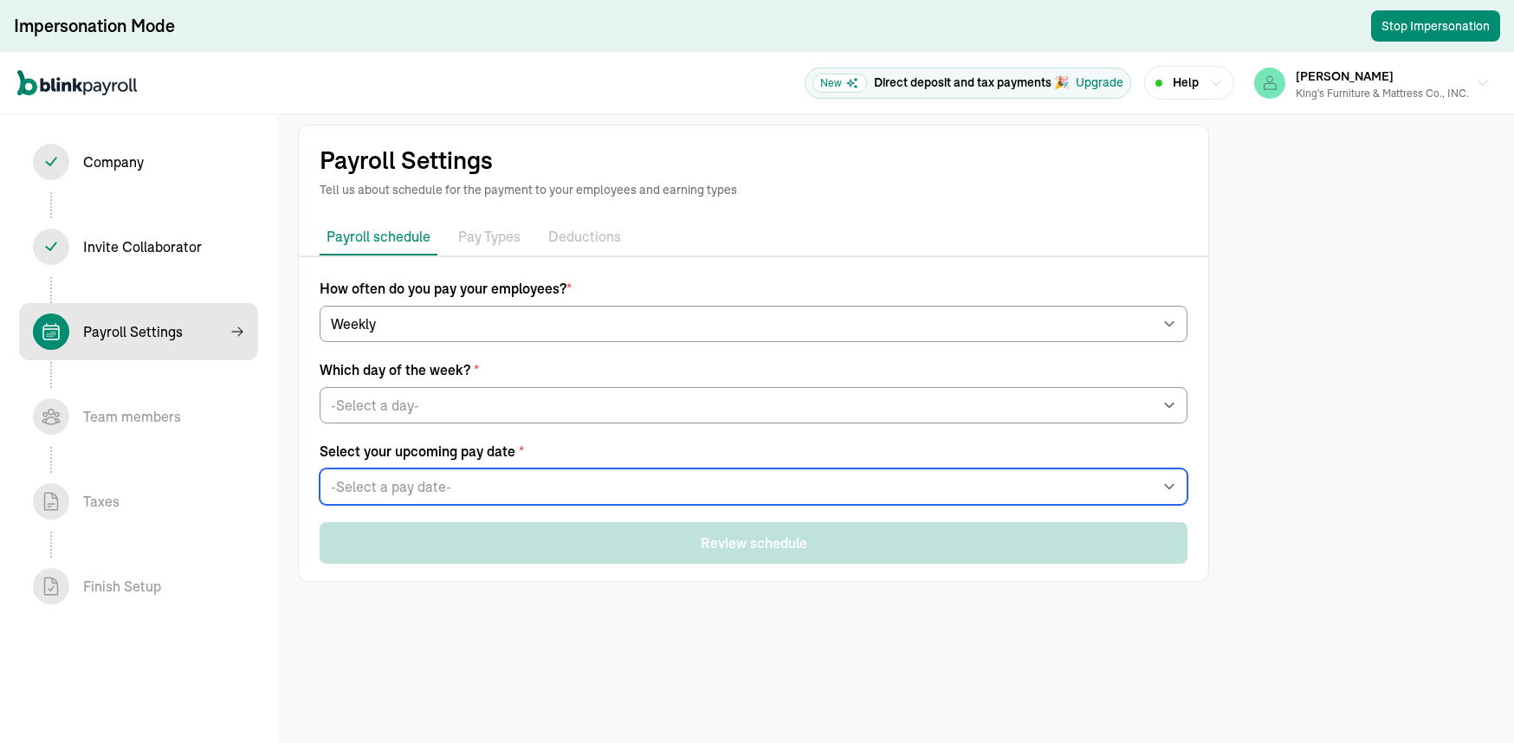
click at [391, 482] on select "-Select a pay date- Fri, Sep 12, 2025 Fri, Sep 19, 2025 Fri, Sep 26, 2025 Fri, …" at bounding box center [754, 487] width 868 height 36
select select "09/19/2025"
click at [320, 469] on select "-Select a pay date- Fri, Sep 12, 2025 Fri, Sep 19, 2025 Fri, Sep 26, 2025 Fri, …" at bounding box center [754, 487] width 868 height 36
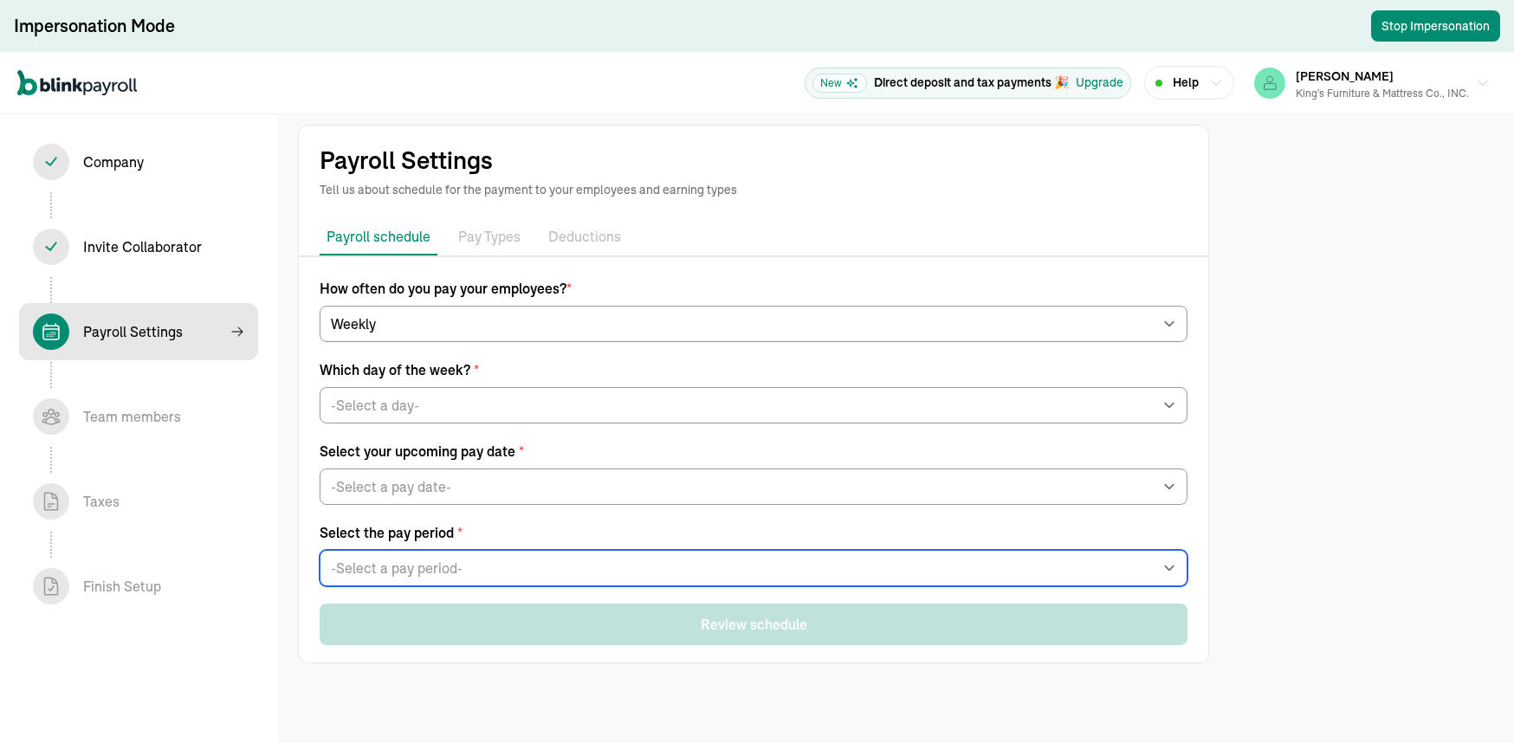
click at [365, 566] on select "-Select a pay period- Sat, Sep 06 - Fri, Sep 12 Sat, Sep 13 - Fri, Sep 19 Custo…" at bounding box center [754, 568] width 868 height 36
select select "Sat, Sep 06 - Fri, Sep 12"
click at [320, 551] on select "-Select a pay period- Sat, Sep 06 - Fri, Sep 12 Sat, Sep 13 - Fri, Sep 19 Custo…" at bounding box center [754, 568] width 868 height 36
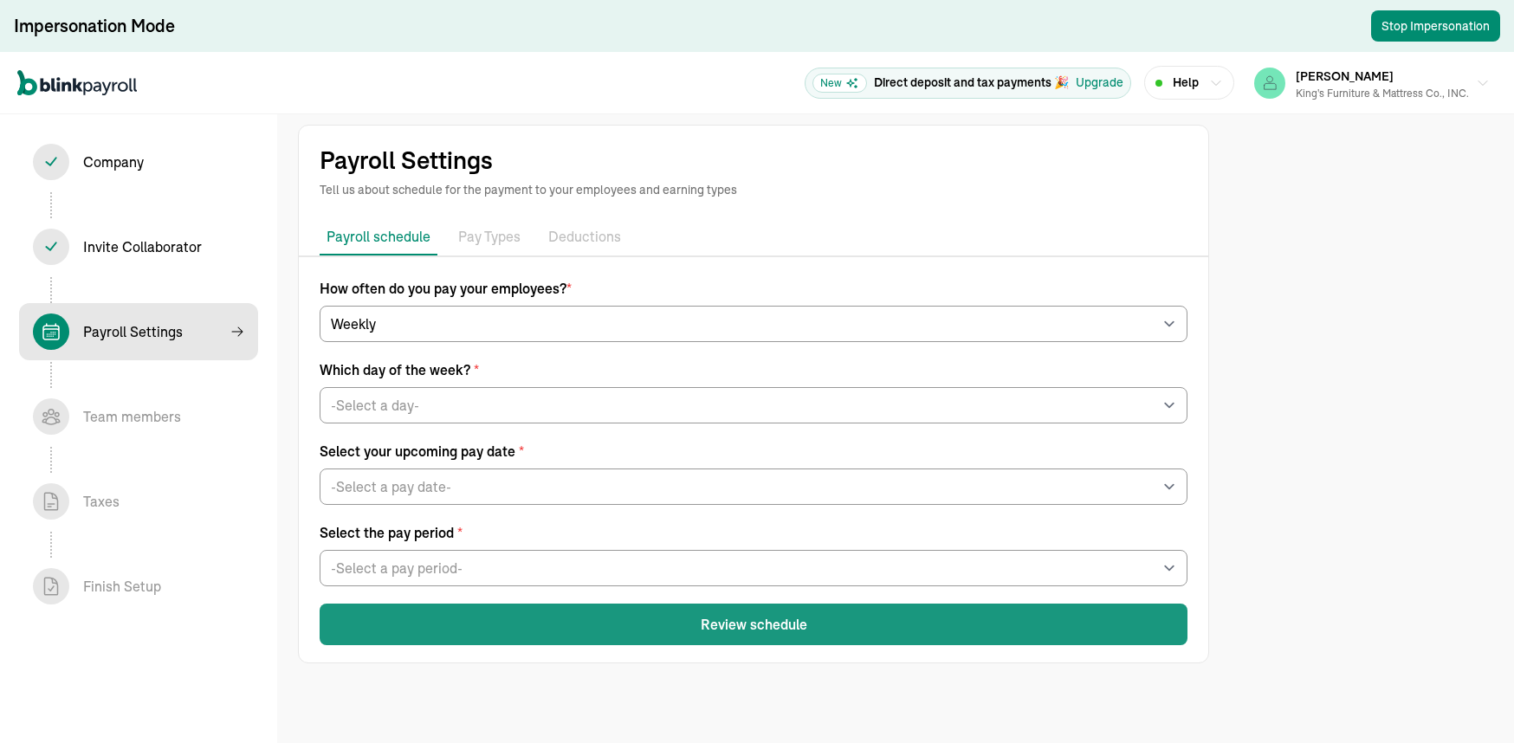
click at [461, 618] on button "Review schedule" at bounding box center [754, 625] width 868 height 42
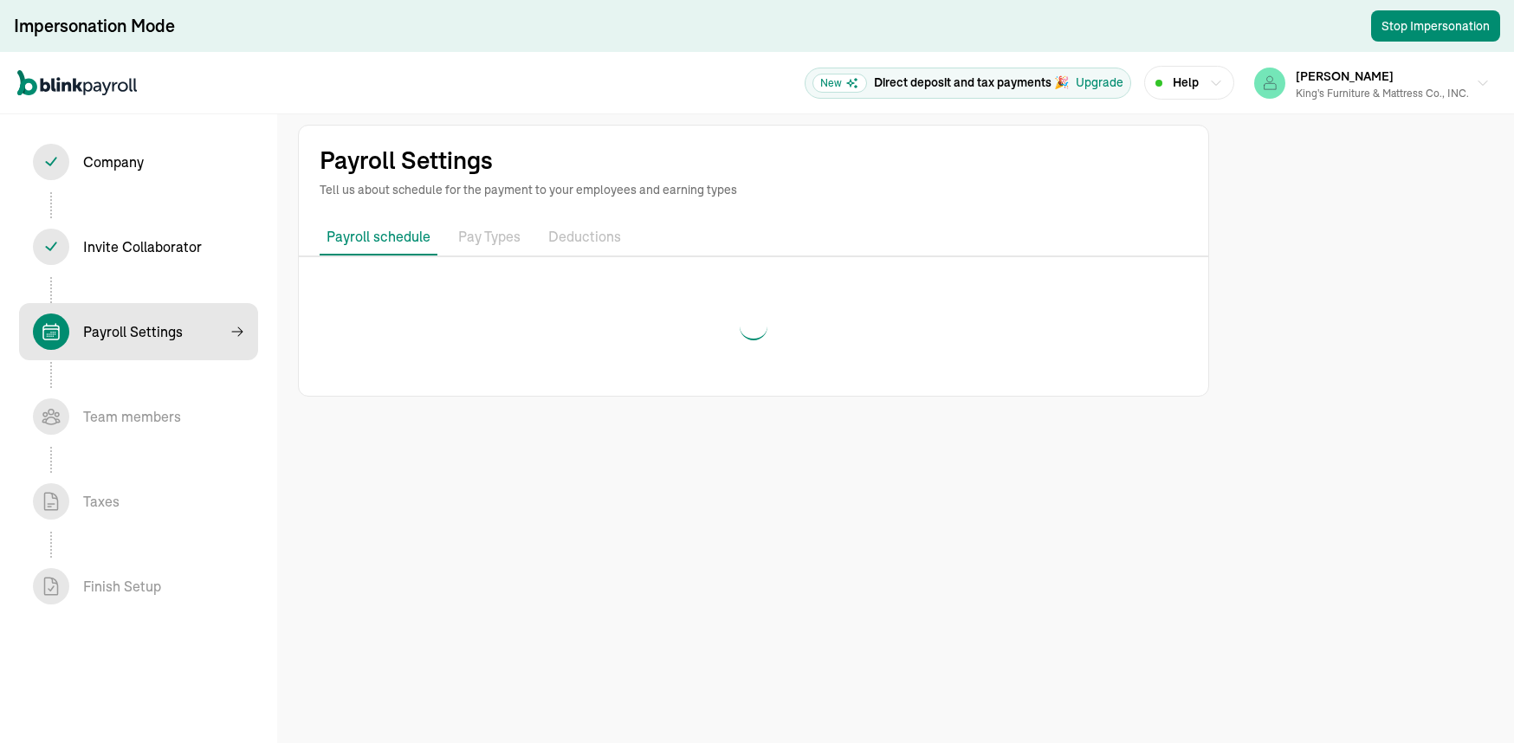
select select "weekly"
select select "Friday"
select select "09/19/2025"
select select "Sat, Sep 06 - Fri, Sep 12"
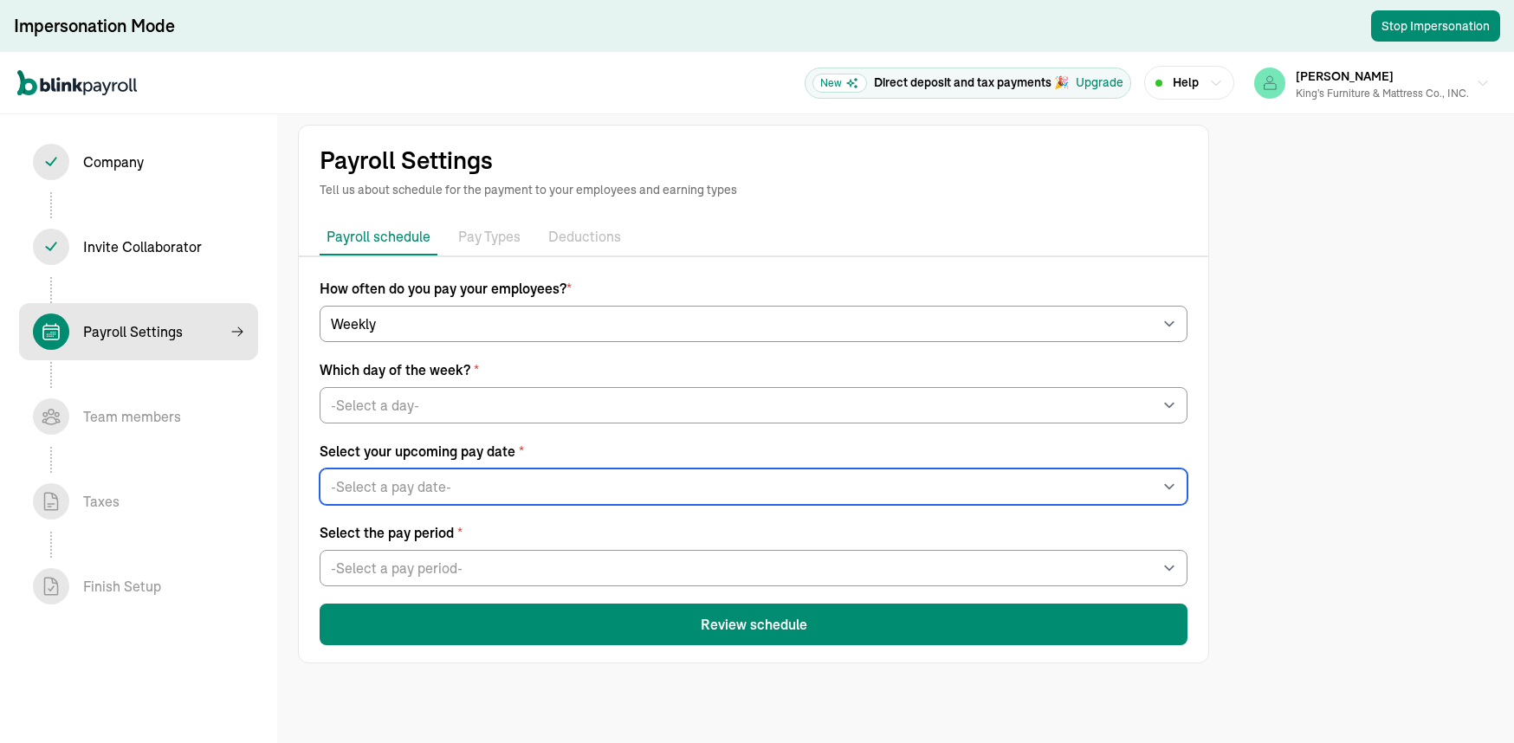
click at [604, 489] on select "-Select a pay date- Fri, Sep 12, 2025 Fri, Sep 19, 2025 Fri, Sep 26, 2025 Fri, …" at bounding box center [754, 487] width 868 height 36
click at [320, 469] on select "-Select a pay date- Fri, Sep 12, 2025 Fri, Sep 19, 2025 Fri, Sep 26, 2025 Fri, …" at bounding box center [754, 487] width 868 height 36
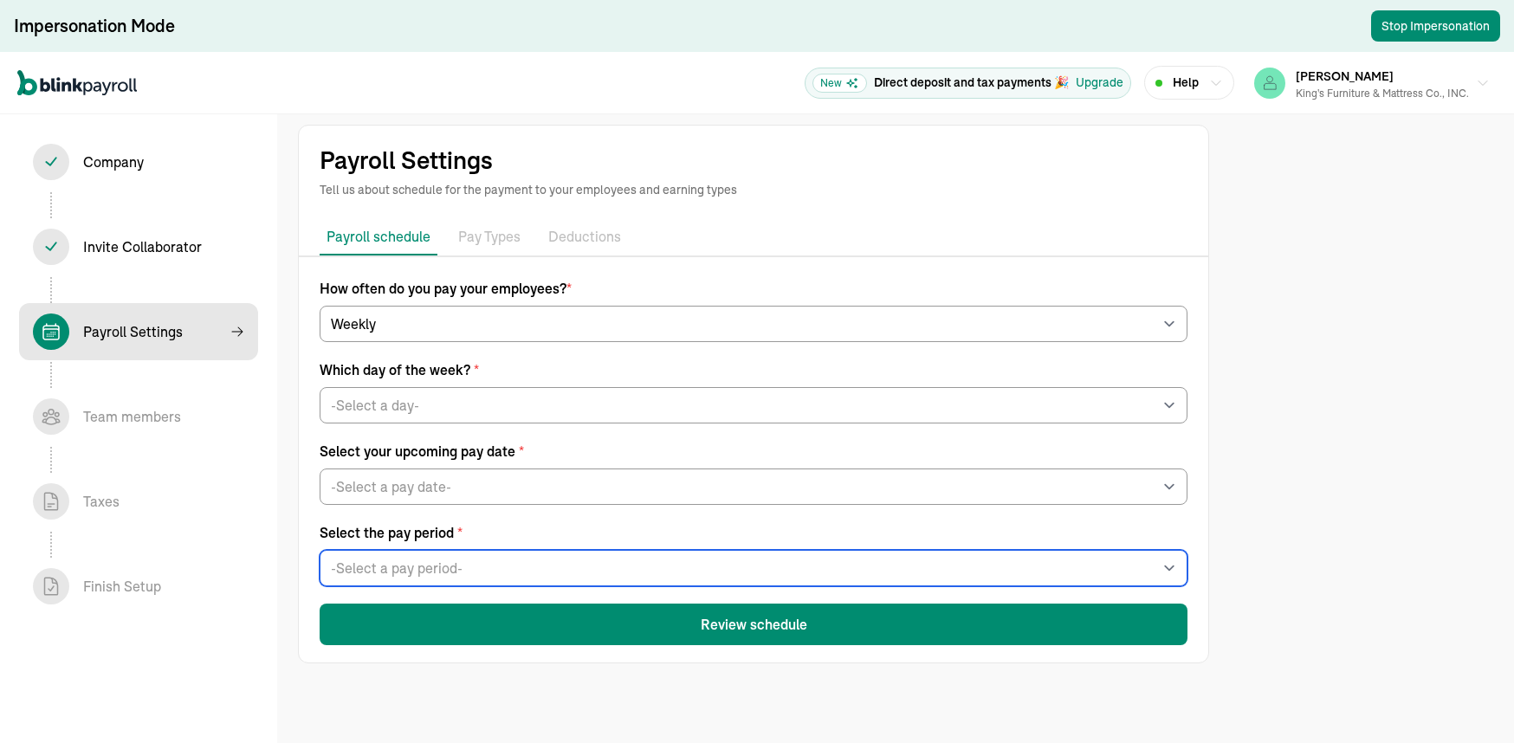
click at [487, 566] on select "-Select a pay period- Sat, Sep 06 - Fri, Sep 12 Sat, Sep 13 - Fri, Sep 19 Custo…" at bounding box center [754, 568] width 868 height 36
drag, startPoint x: 487, startPoint y: 566, endPoint x: 711, endPoint y: 655, distance: 241.4
click at [487, 566] on select "-Select a pay period- Sat, Sep 06 - Fri, Sep 12 Sat, Sep 13 - Fri, Sep 19 Custo…" at bounding box center [754, 568] width 868 height 36
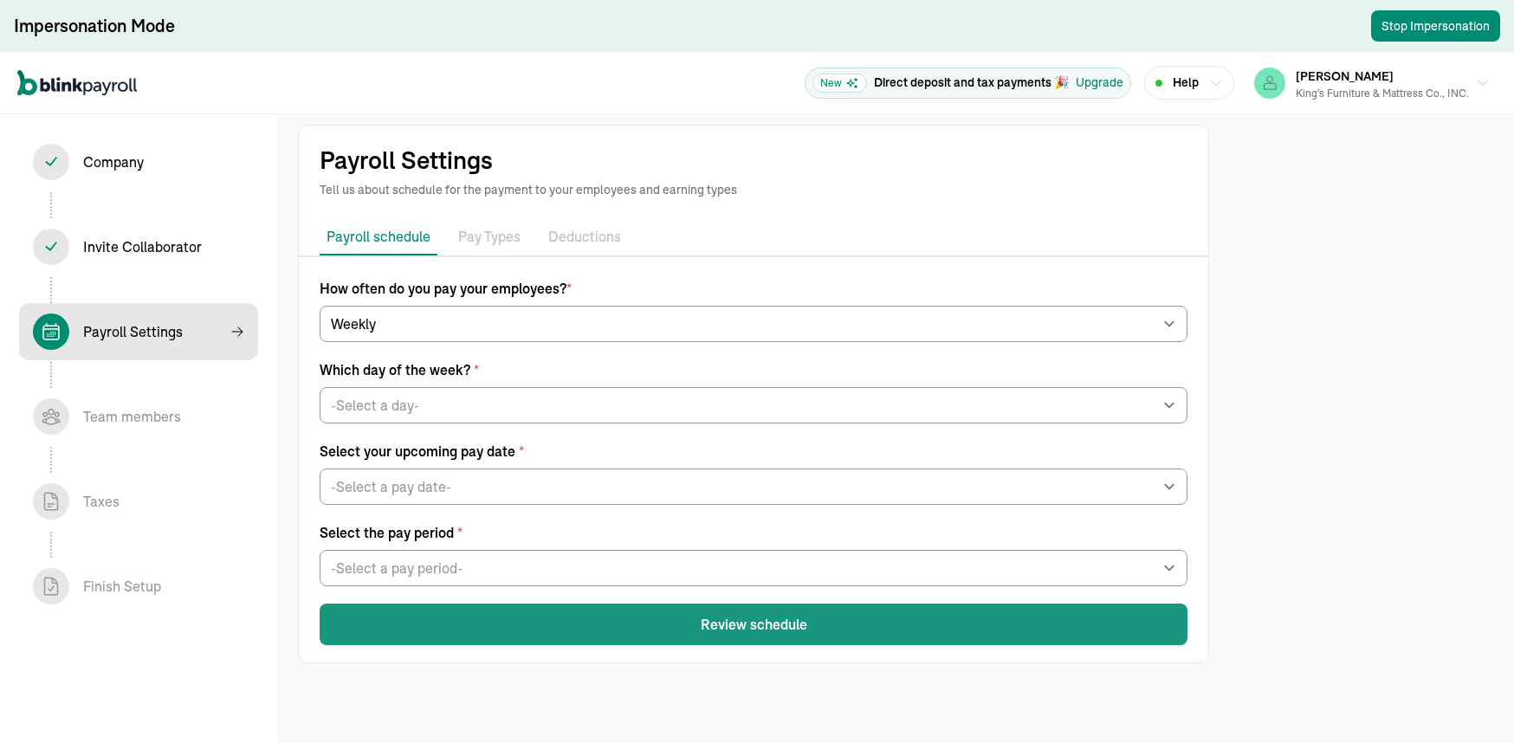
click at [752, 618] on button "Review schedule" at bounding box center [754, 625] width 868 height 42
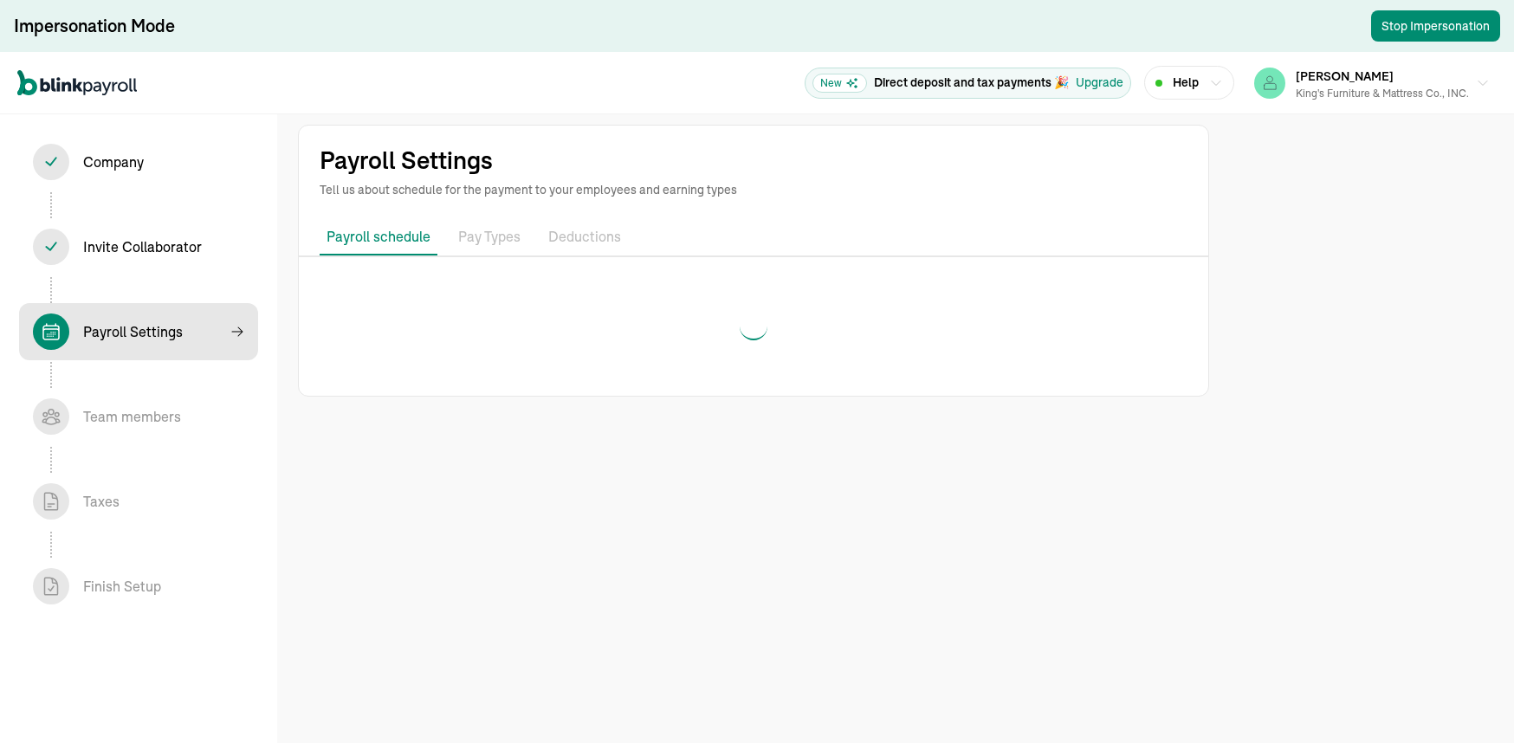
select select "weekly"
select select "Friday"
select select "09/19/2025"
select select "Sat, Sep 06 - Fri, Sep 12"
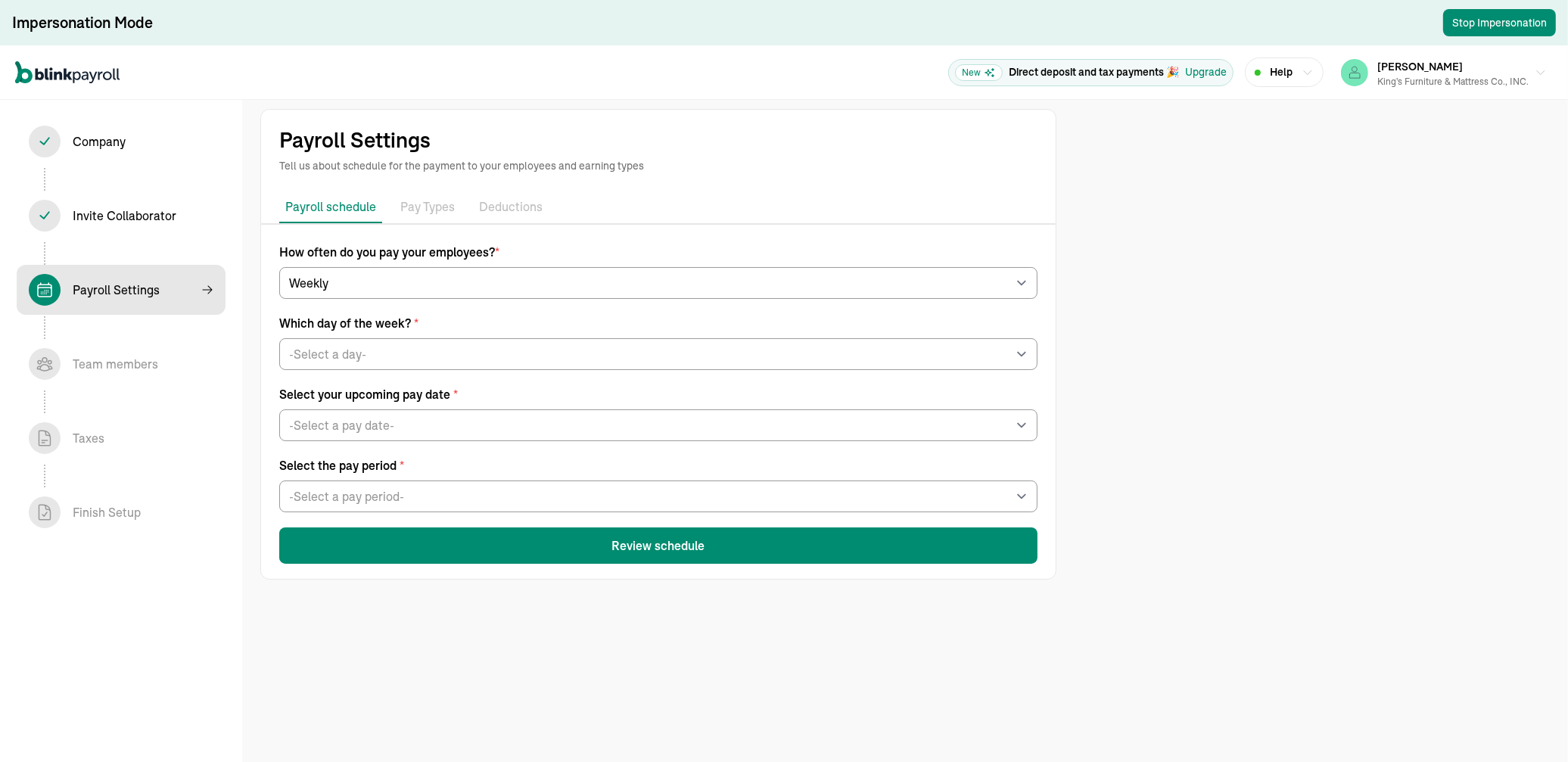
drag, startPoint x: 1556, startPoint y: 6, endPoint x: 1128, endPoint y: 487, distance: 643.9
click at [1101, 488] on div "Payroll Settings Tell us about schedule for the payment to your employees and e…" at bounding box center [784, 381] width 1568 height 762
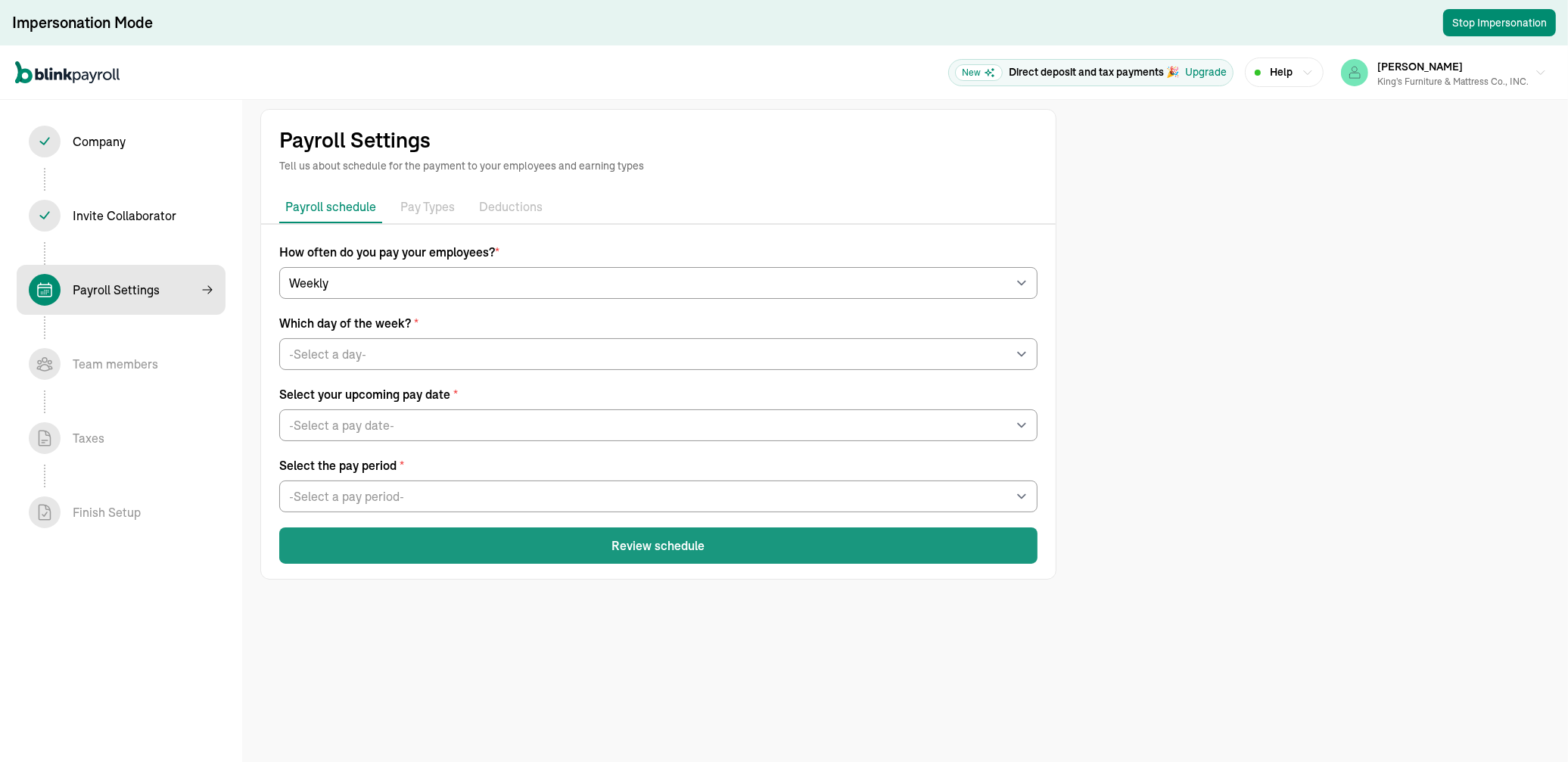
click at [679, 540] on button "Review schedule" at bounding box center [659, 546] width 758 height 37
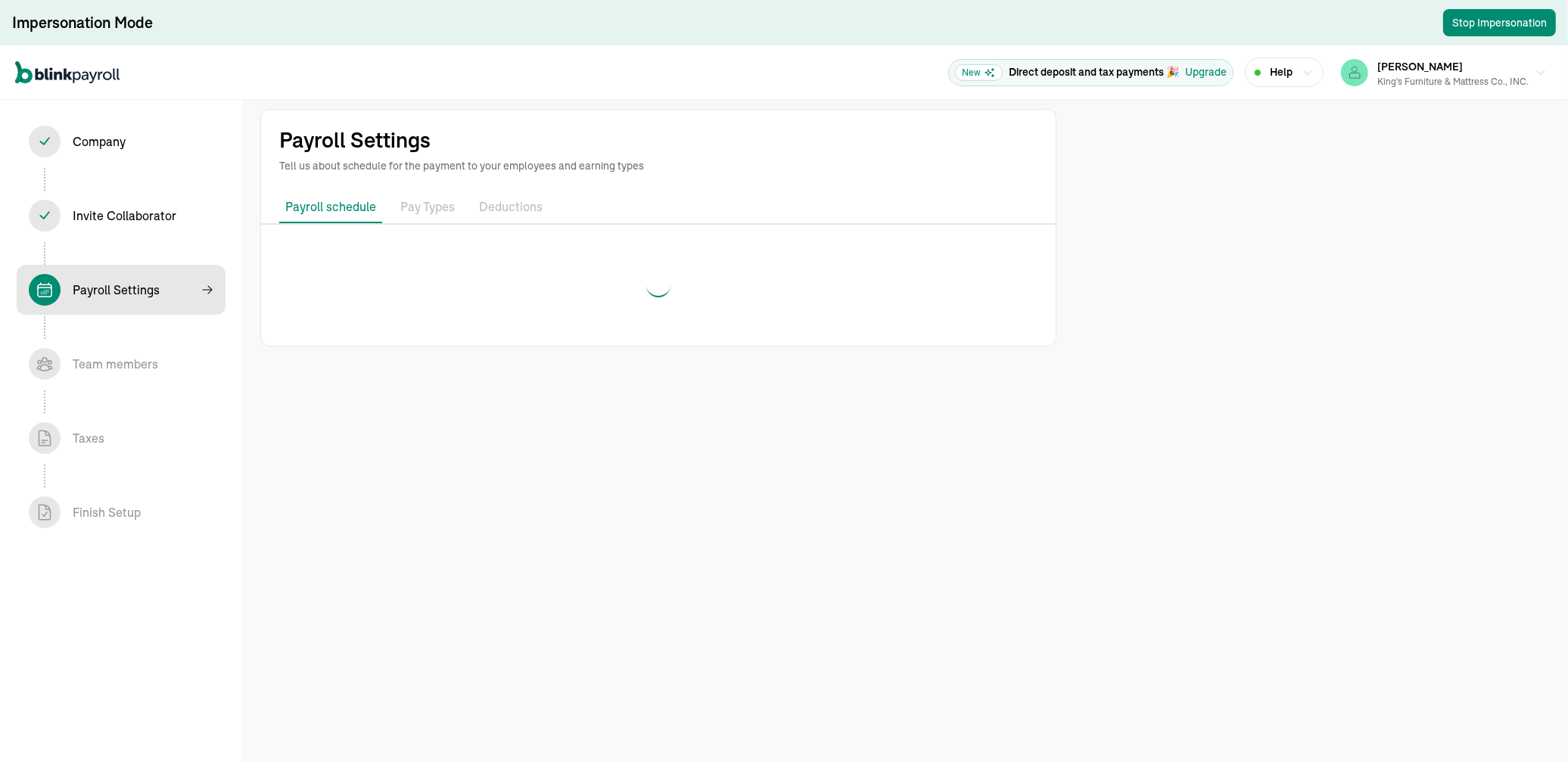
select select "weekly"
select select "Friday"
select select "09/19/2025"
select select "Sat, Sep 06 - Fri, Sep 12"
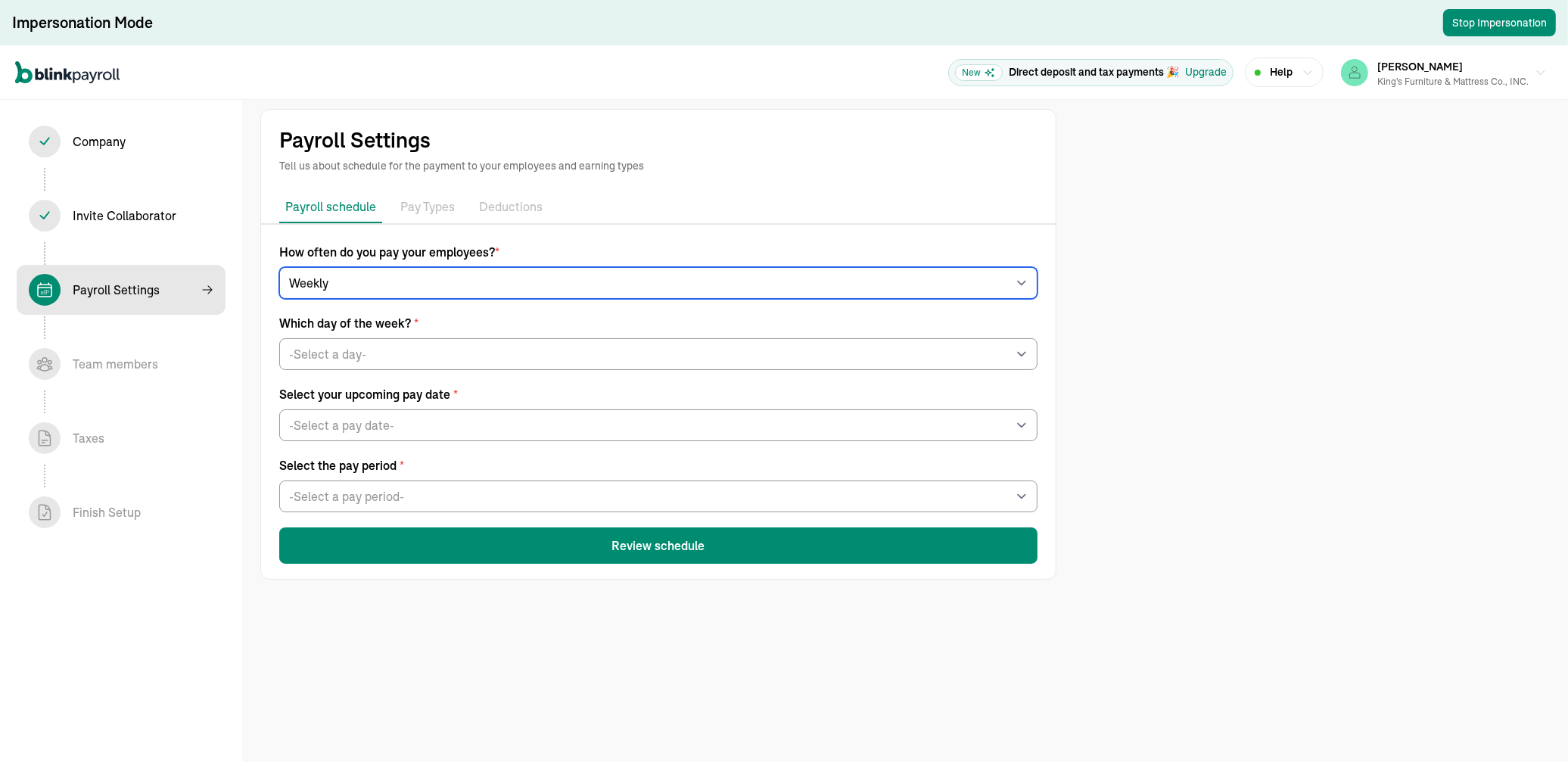
click at [508, 283] on select "-Select frequency- Weekly Bi-weekly Semi-monthly Monthly" at bounding box center [659, 283] width 758 height 31
select select "biweekly"
click at [280, 267] on select "-Select frequency- Weekly Bi-weekly Semi-monthly Monthly" at bounding box center [659, 283] width 758 height 31
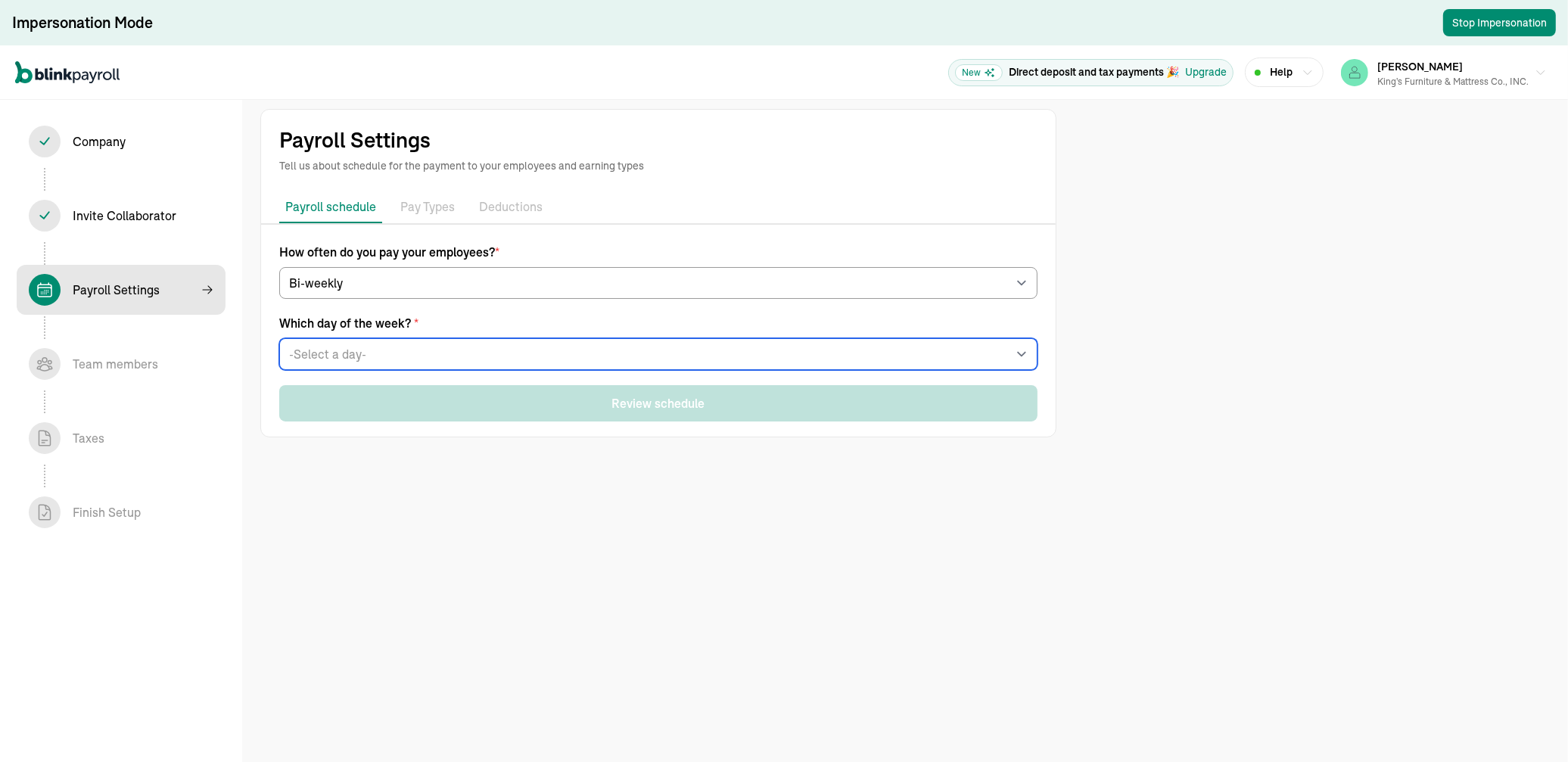
drag, startPoint x: 490, startPoint y: 300, endPoint x: 432, endPoint y: 354, distance: 79.2
click at [432, 354] on select "-Select a day- Every Monday Every Tuesday Every Wednesday Every Thursday Every …" at bounding box center [659, 354] width 758 height 31
select select "Friday"
click at [280, 338] on select "-Select a day- Every Monday Every Tuesday Every Wednesday Every Thursday Every …" at bounding box center [659, 354] width 758 height 31
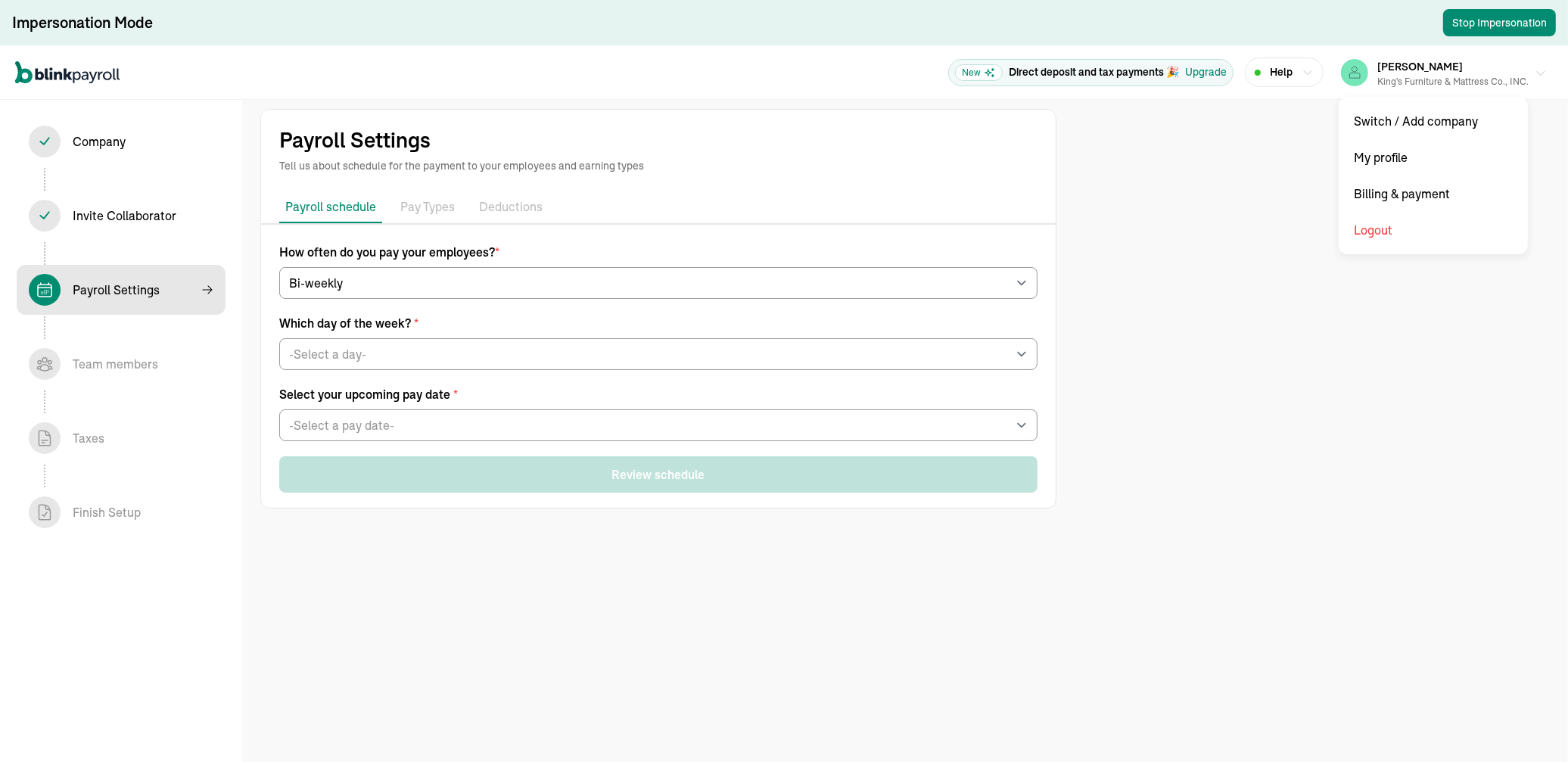
click at [1101, 70] on button "Kennith King King's Furniture & Mattress Co., INC." at bounding box center [1443, 72] width 218 height 38
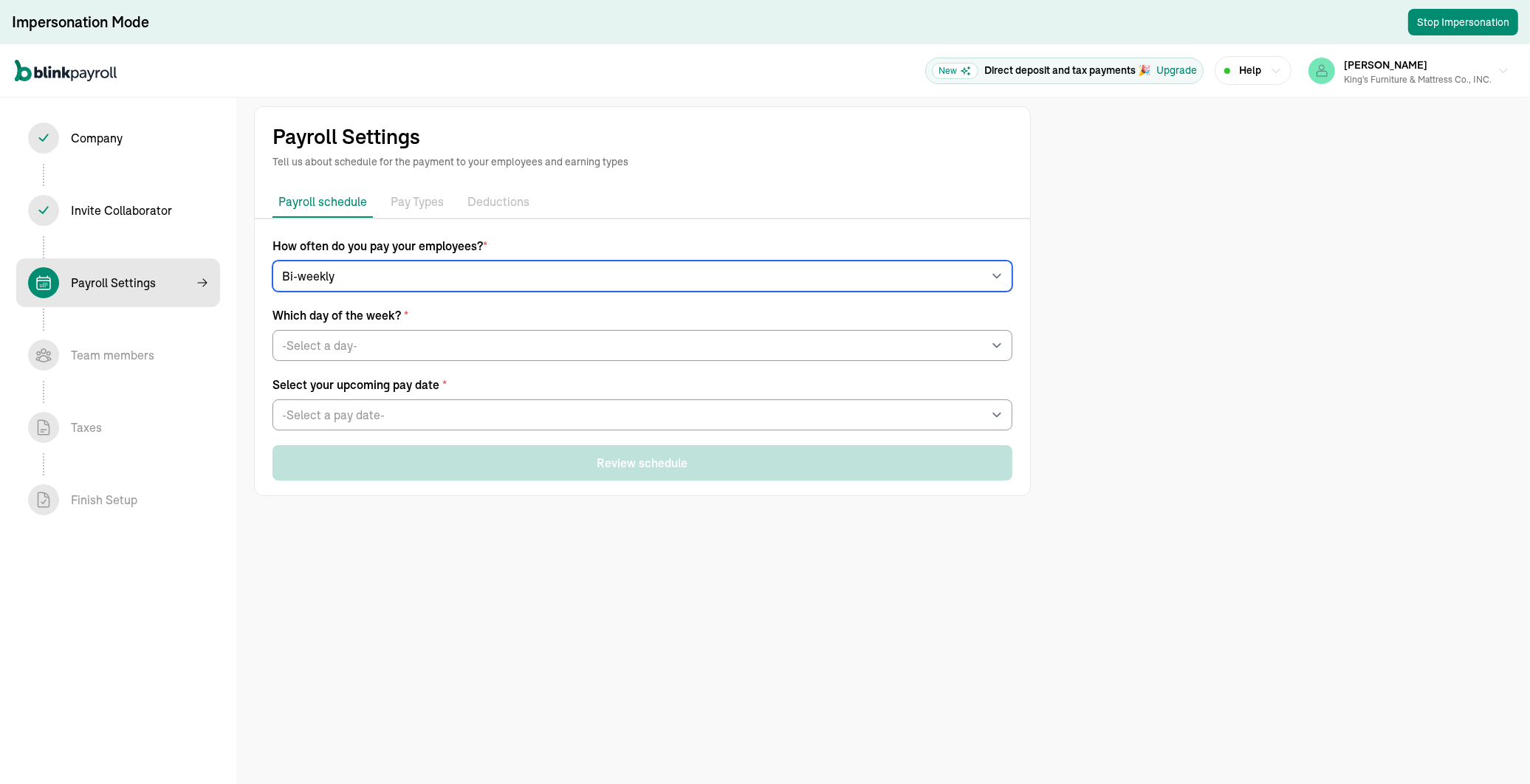
click at [332, 276] on select "-Select frequency- Weekly Bi-weekly Semi-monthly Monthly" at bounding box center [643, 276] width 740 height 31
select select "semimonthly"
click at [273, 261] on select "-Select frequency- Weekly Bi-weekly Semi-monthly Monthly" at bounding box center [643, 276] width 740 height 31
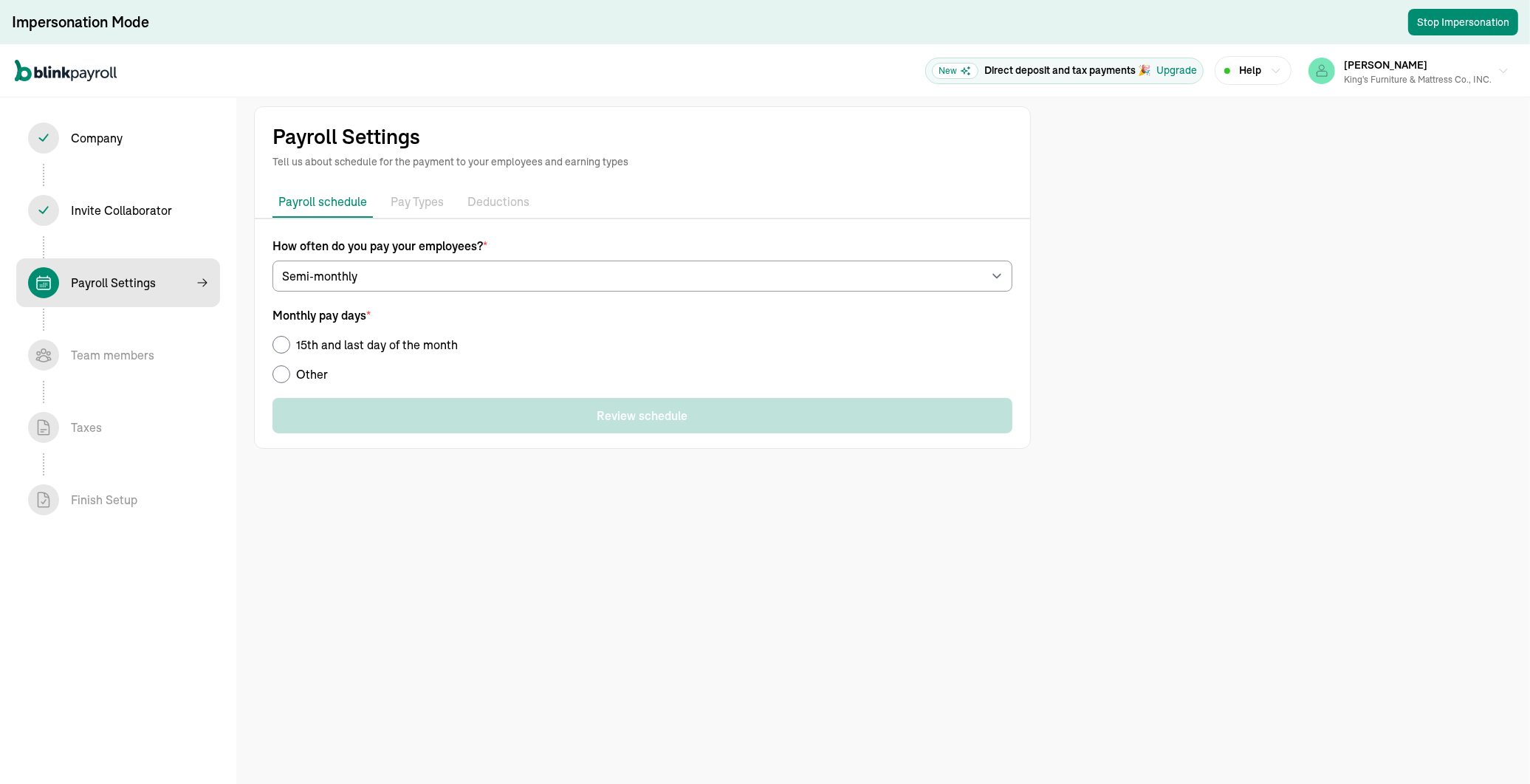
click at [279, 347] on input "15th and last day of the month" at bounding box center [281, 344] width 18 height 18
radio input "true"
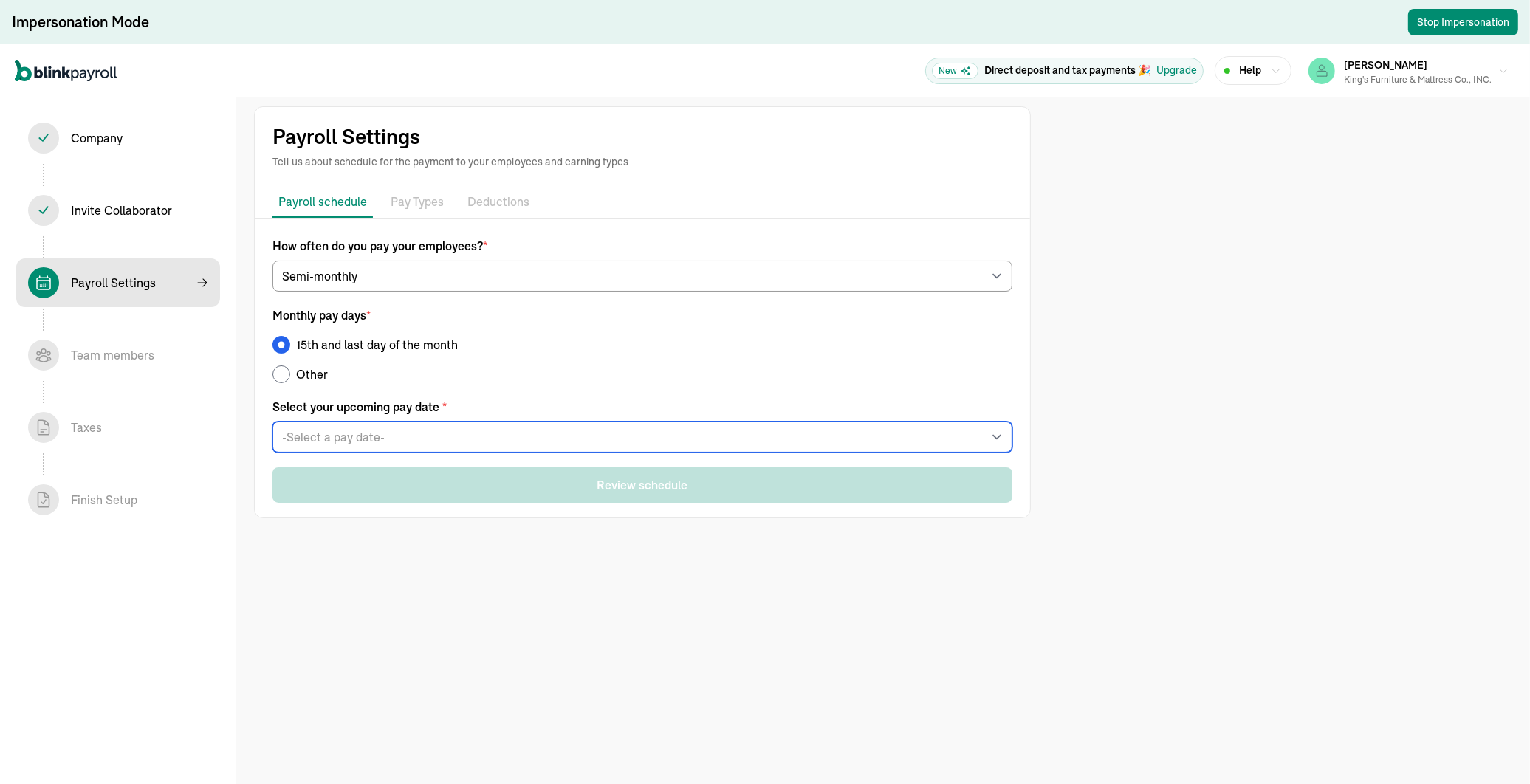
click at [399, 436] on select "-Select a pay date- Mon, Sep 15, 2025 Tue, Sep 30, 2025 Wed, Oct 15, 2025 Fri, …" at bounding box center [643, 437] width 740 height 31
select select "09/15/2025"
click at [273, 422] on select "-Select a pay date- Mon, Sep 15, 2025 Tue, Sep 30, 2025 Wed, Oct 15, 2025 Fri, …" at bounding box center [643, 437] width 740 height 31
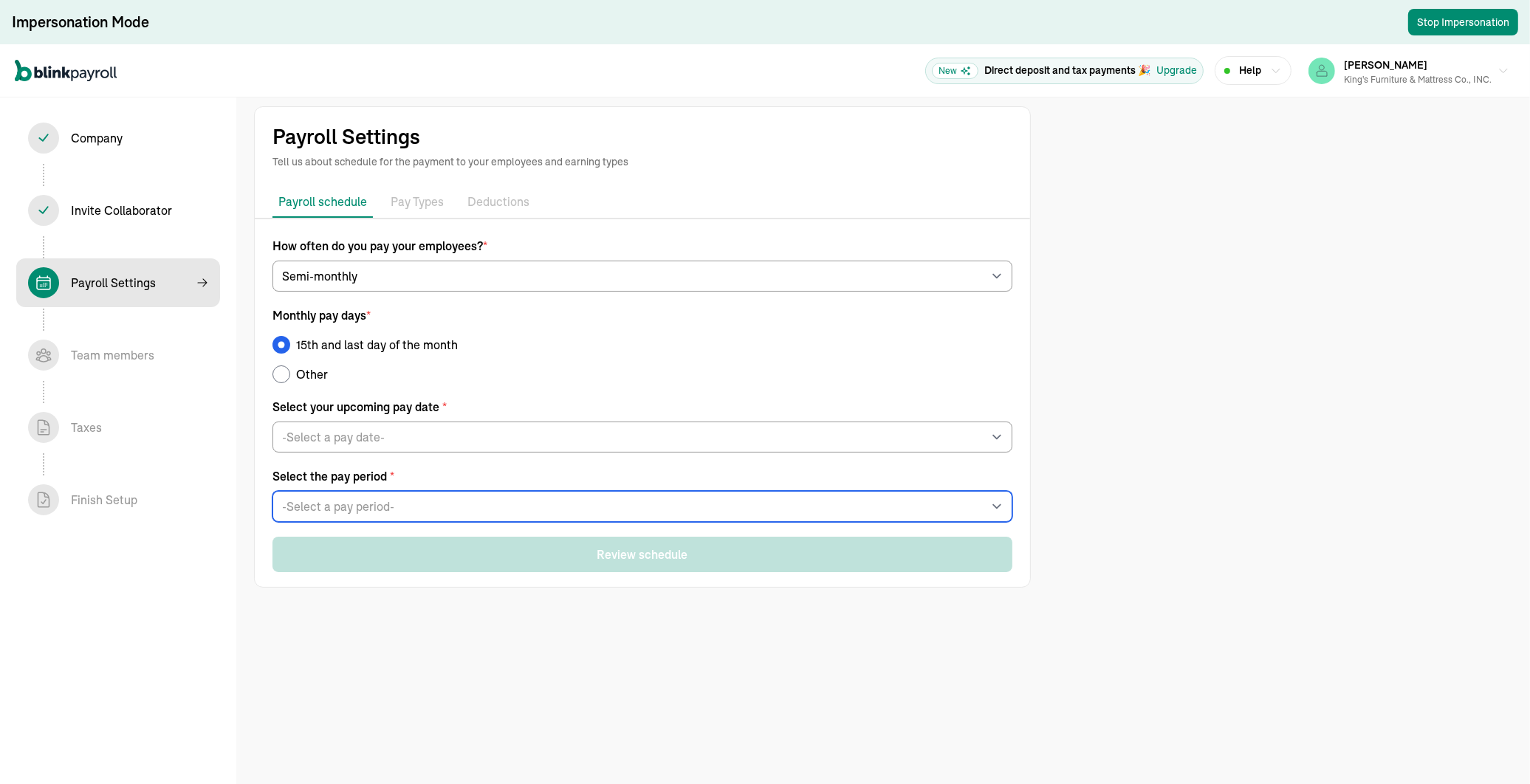
click at [357, 504] on select "-Select a pay period- Wed, Aug 27 - Wed, Sep 10 Mon, Sep 01 - Mon, Sep 15 Custo…" at bounding box center [643, 506] width 740 height 31
select select "Wed, Aug 27 - Wed, Sep 10"
click at [273, 491] on select "-Select a pay period- Wed, Aug 27 - Wed, Sep 10 Mon, Sep 01 - Mon, Sep 15 Custo…" at bounding box center [643, 506] width 740 height 31
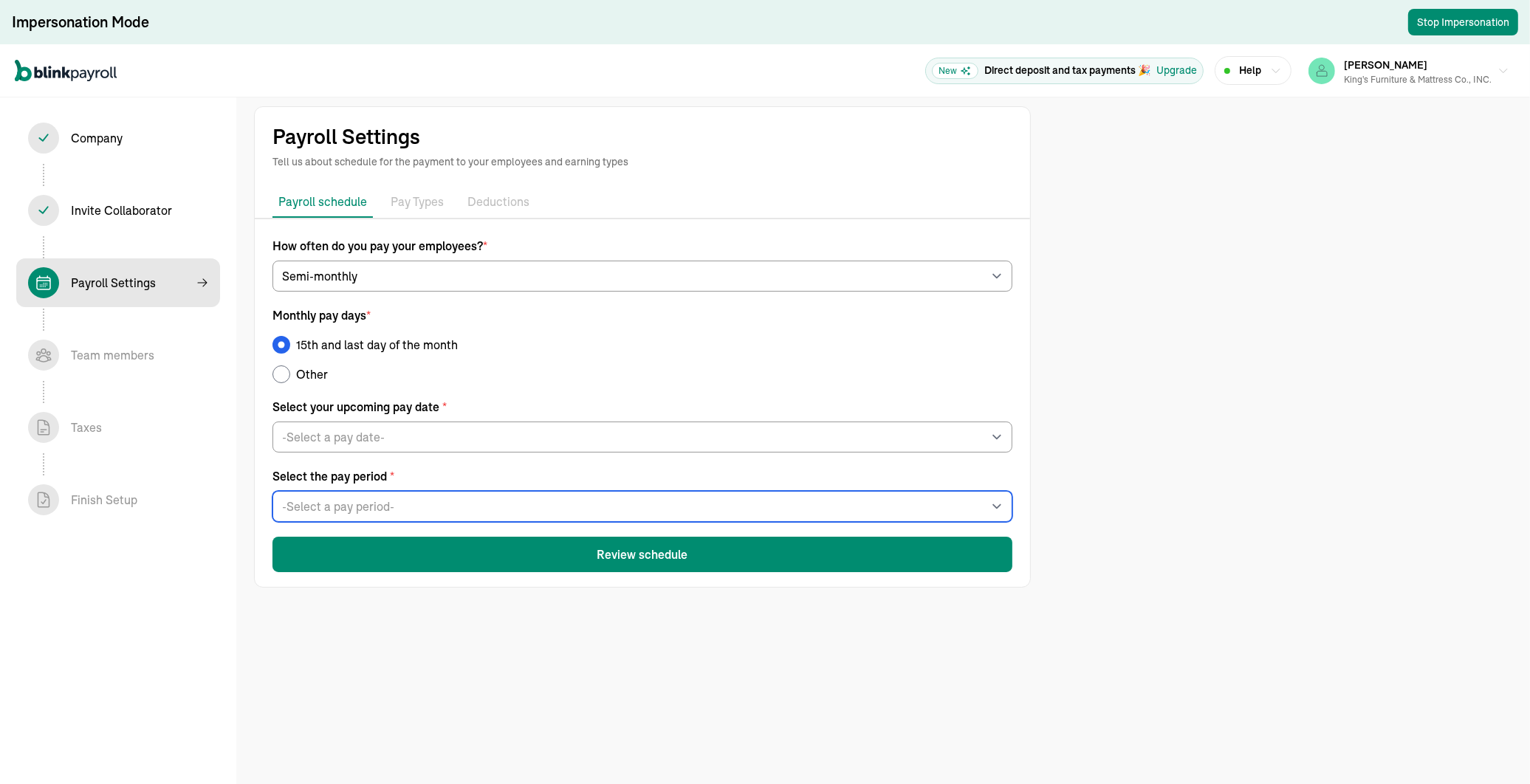
click at [392, 506] on select "-Select a pay period- Wed, Aug 27 - Wed, Sep 10 Mon, Sep 01 - Mon, Sep 15 Custo…" at bounding box center [643, 506] width 740 height 31
click at [273, 491] on select "-Select a pay period- Wed, Aug 27 - Wed, Sep 10 Mon, Sep 01 - Mon, Sep 15 Custo…" at bounding box center [643, 506] width 740 height 31
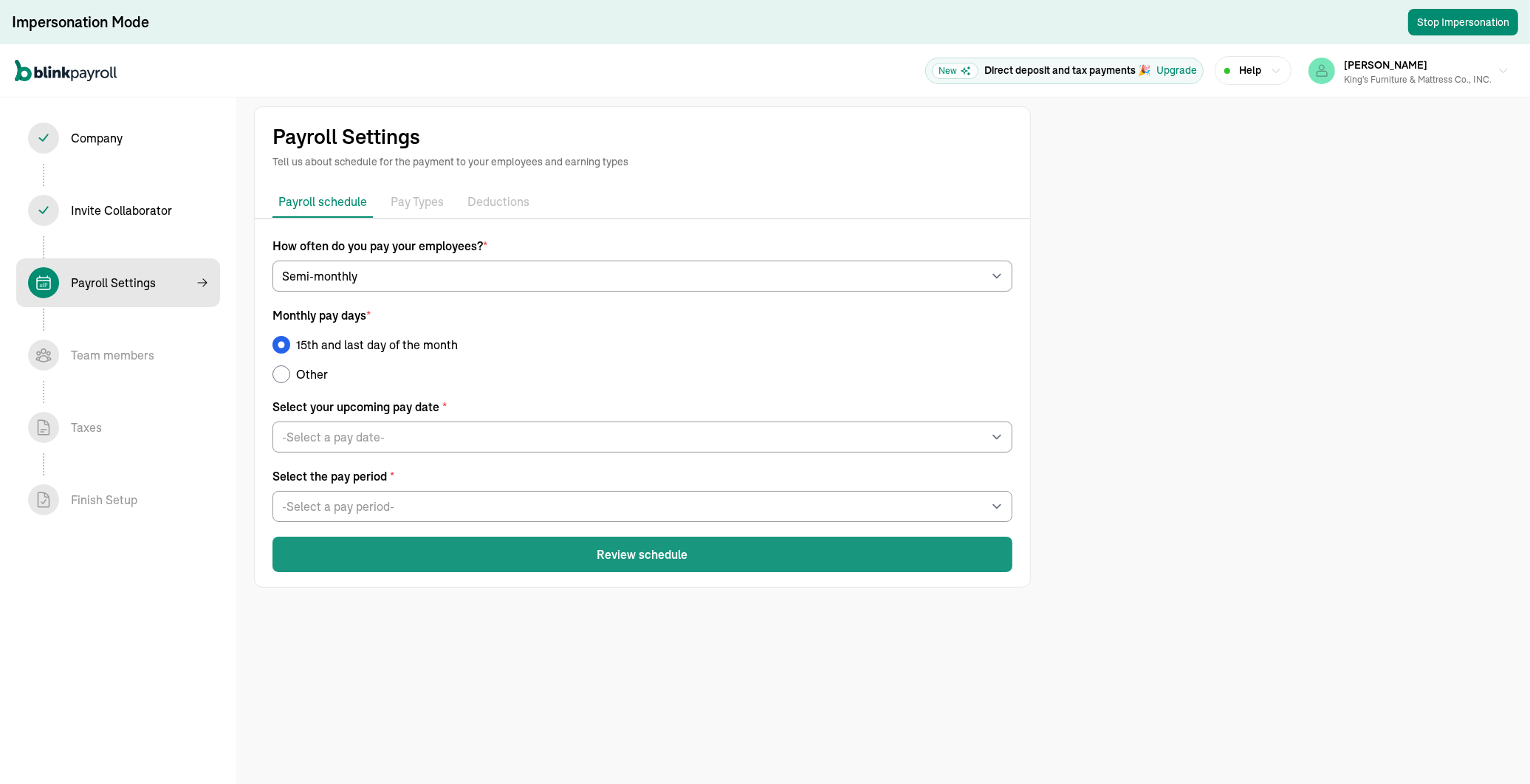
click at [643, 527] on button "Review schedule" at bounding box center [643, 555] width 740 height 36
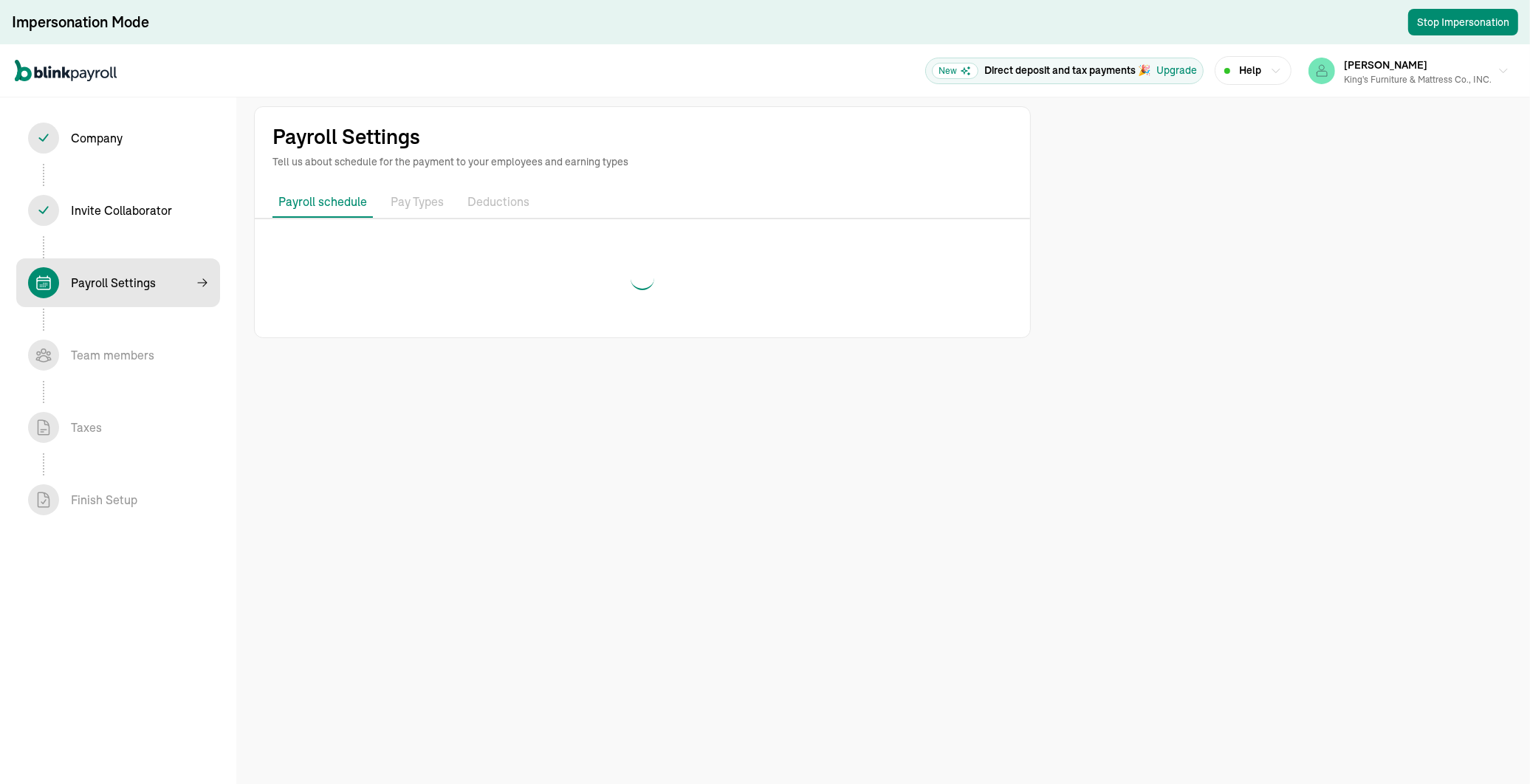
select select "semimonthly"
select select "09/15/2025"
select select "Mon, Aug 11 - Wed, Sep 10"
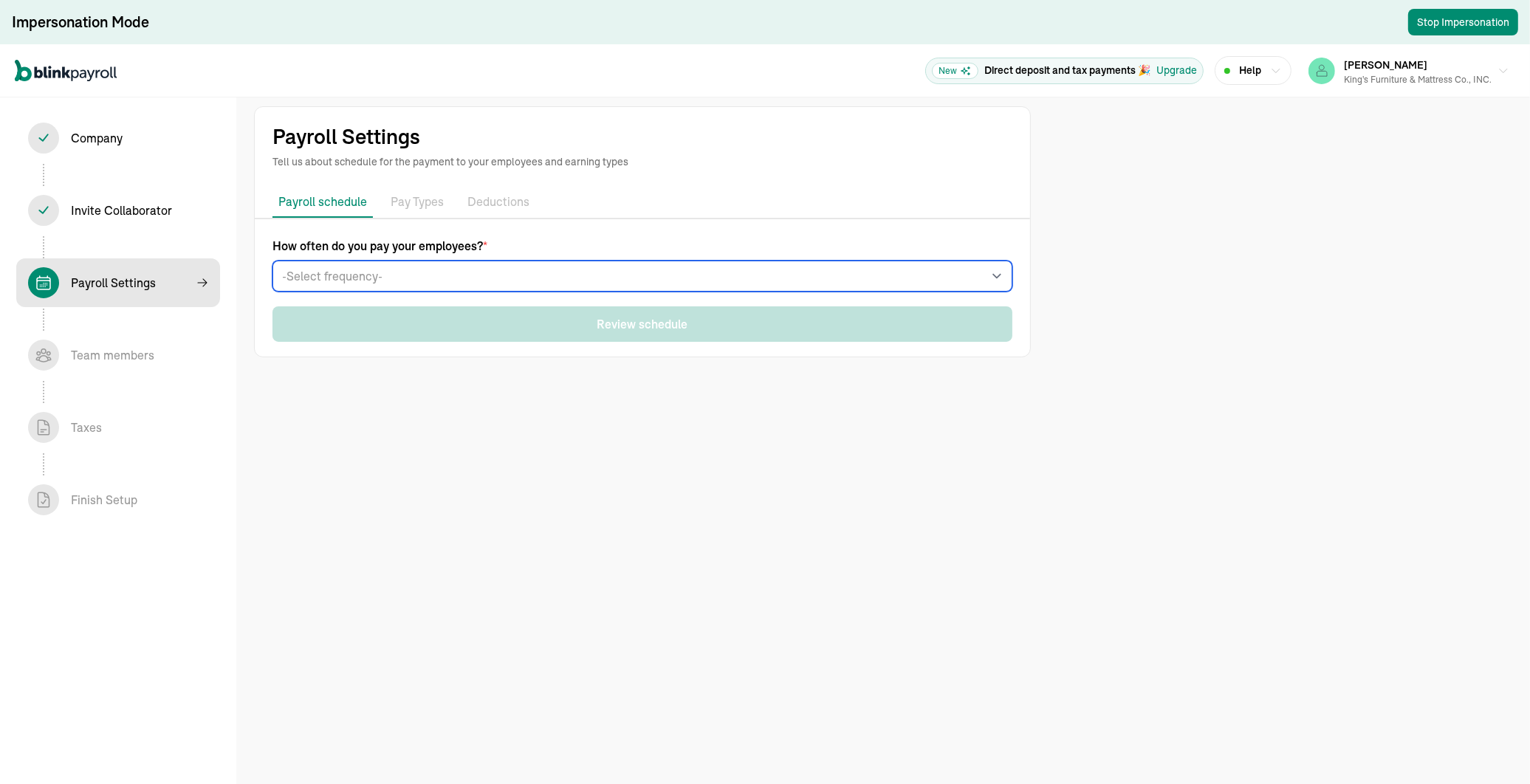
click at [402, 273] on select "-Select frequency- Weekly Bi-weekly Semi-monthly Monthly" at bounding box center [643, 276] width 740 height 31
select select "weekly"
click at [273, 261] on select "-Select frequency- Weekly Bi-weekly Semi-monthly Monthly" at bounding box center [643, 276] width 740 height 31
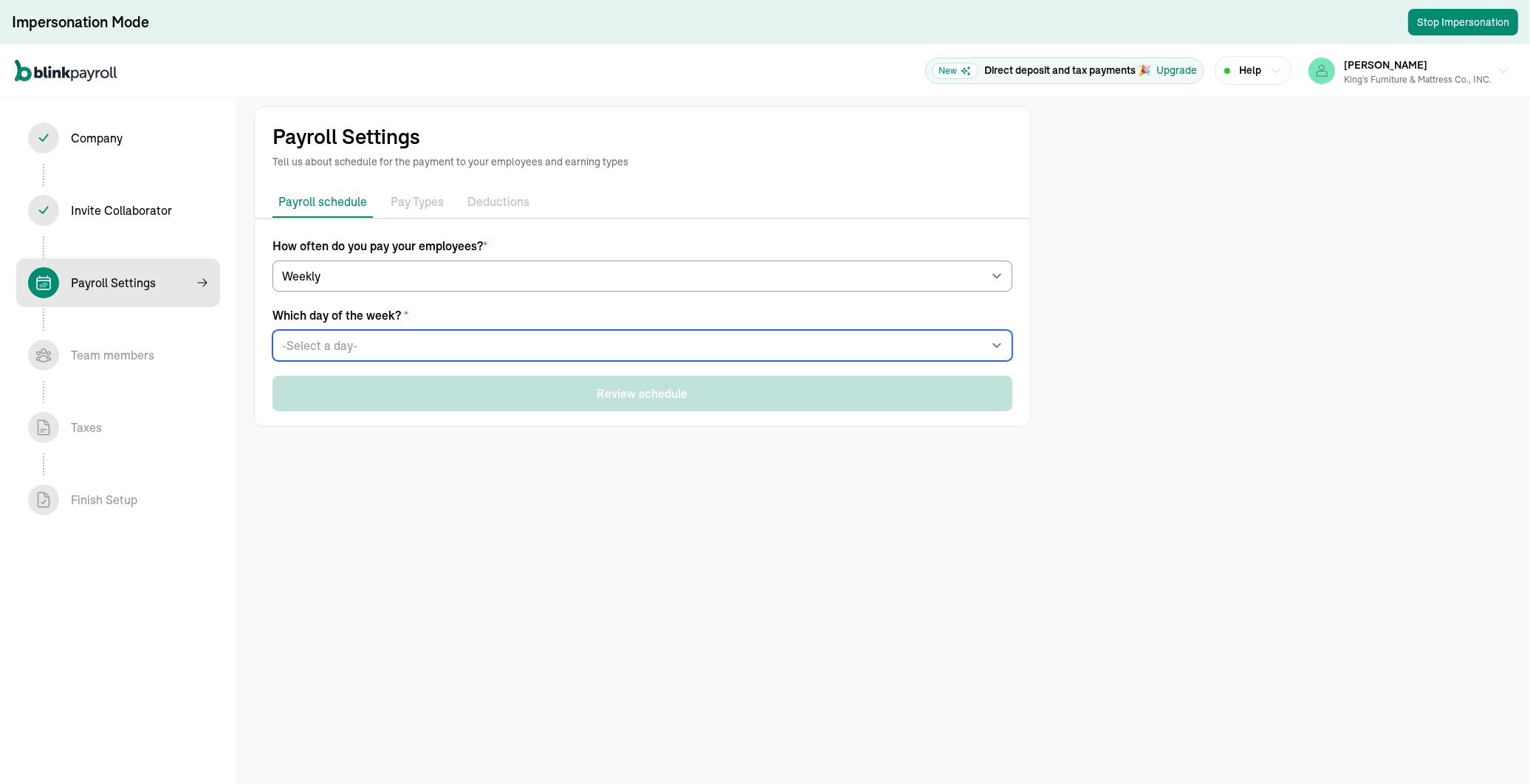
click at [328, 351] on select "-Select a day- Every [DATE] Every [DATE] Every [DATE] Every [DATE] Every [DATE]" at bounding box center [643, 345] width 740 height 31
select select "[DATE]"
click at [273, 330] on select "-Select a day- Every [DATE] Every [DATE] Every [DATE] Every [DATE] Every [DATE]" at bounding box center [643, 345] width 740 height 31
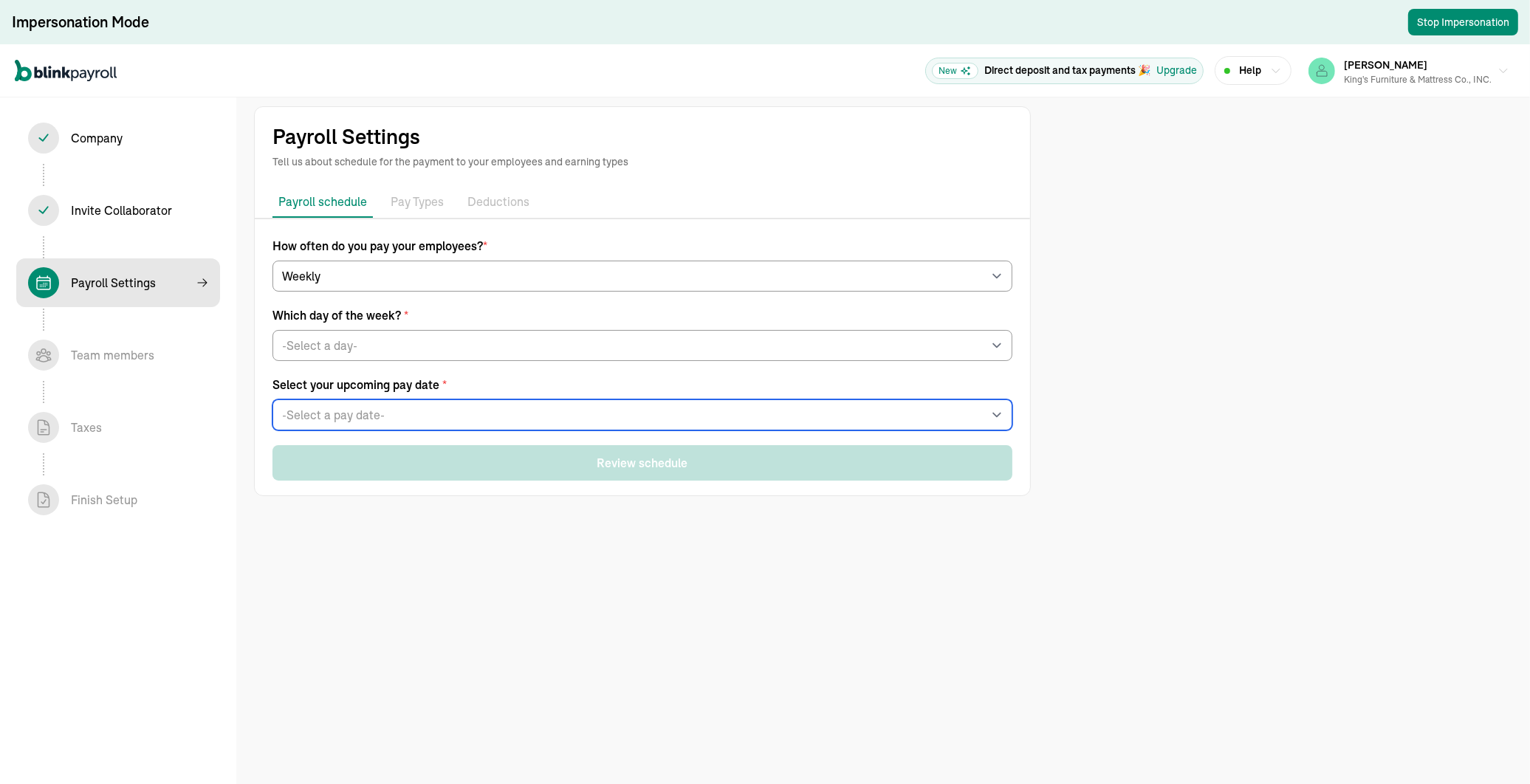
click at [318, 413] on select "-Select a pay date- [DATE] [DATE] [DATE] [DATE] [DATE] [DATE] [DATE] [DATE] [DA…" at bounding box center [643, 415] width 740 height 31
select select "[DATE]"
click at [273, 400] on select "-Select a pay date- [DATE] [DATE] [DATE] [DATE] [DATE] [DATE] [DATE] [DATE] [DA…" at bounding box center [643, 415] width 740 height 31
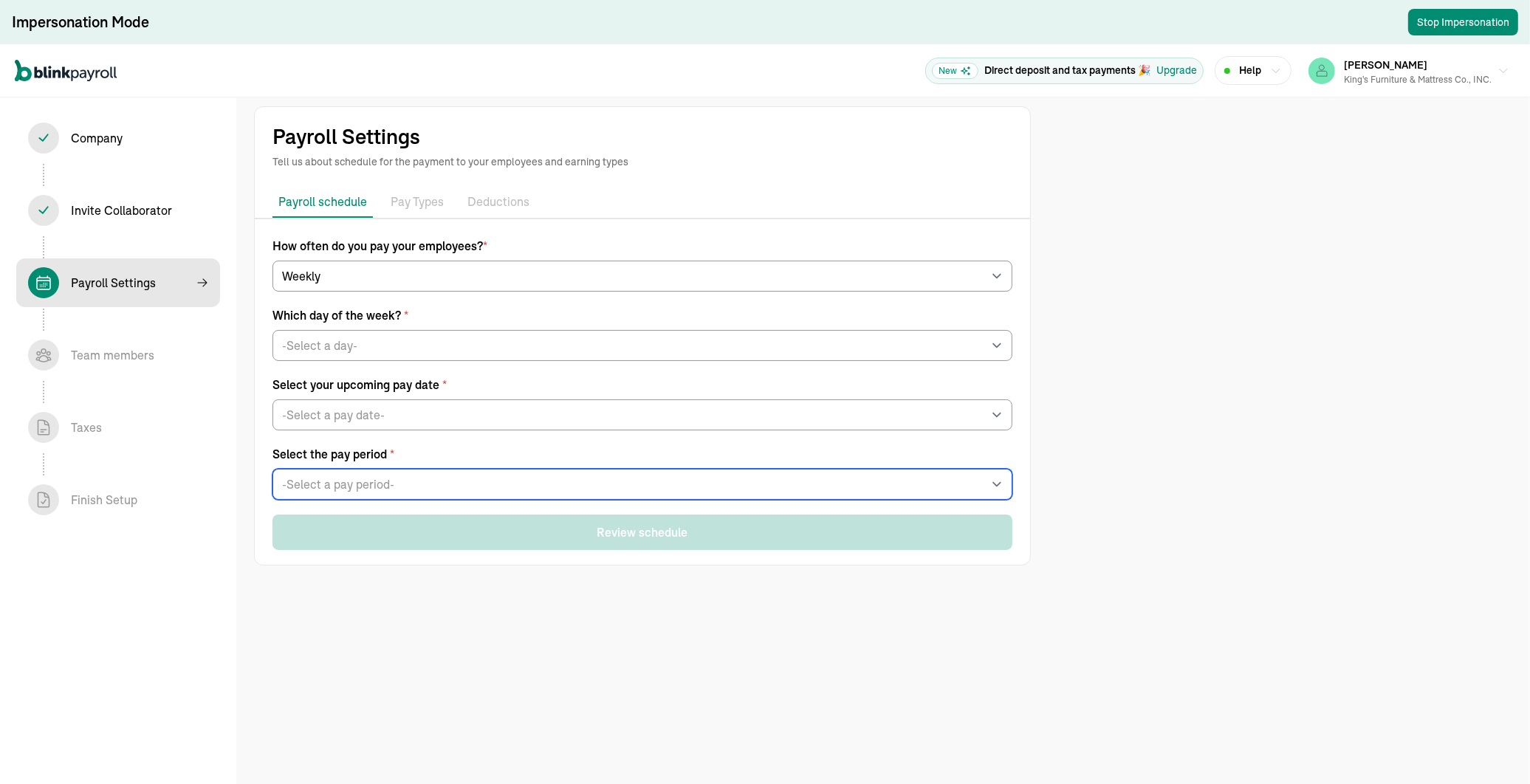
click at [311, 484] on select "-Select a pay period- [DATE] - [DATE] [DATE] - [DATE] Custom Pay Period" at bounding box center [643, 484] width 740 height 31
select select "[DATE] - [DATE]"
click at [273, 469] on select "-Select a pay period- [DATE] - [DATE] [DATE] - [DATE] Custom Pay Period" at bounding box center [643, 484] width 740 height 31
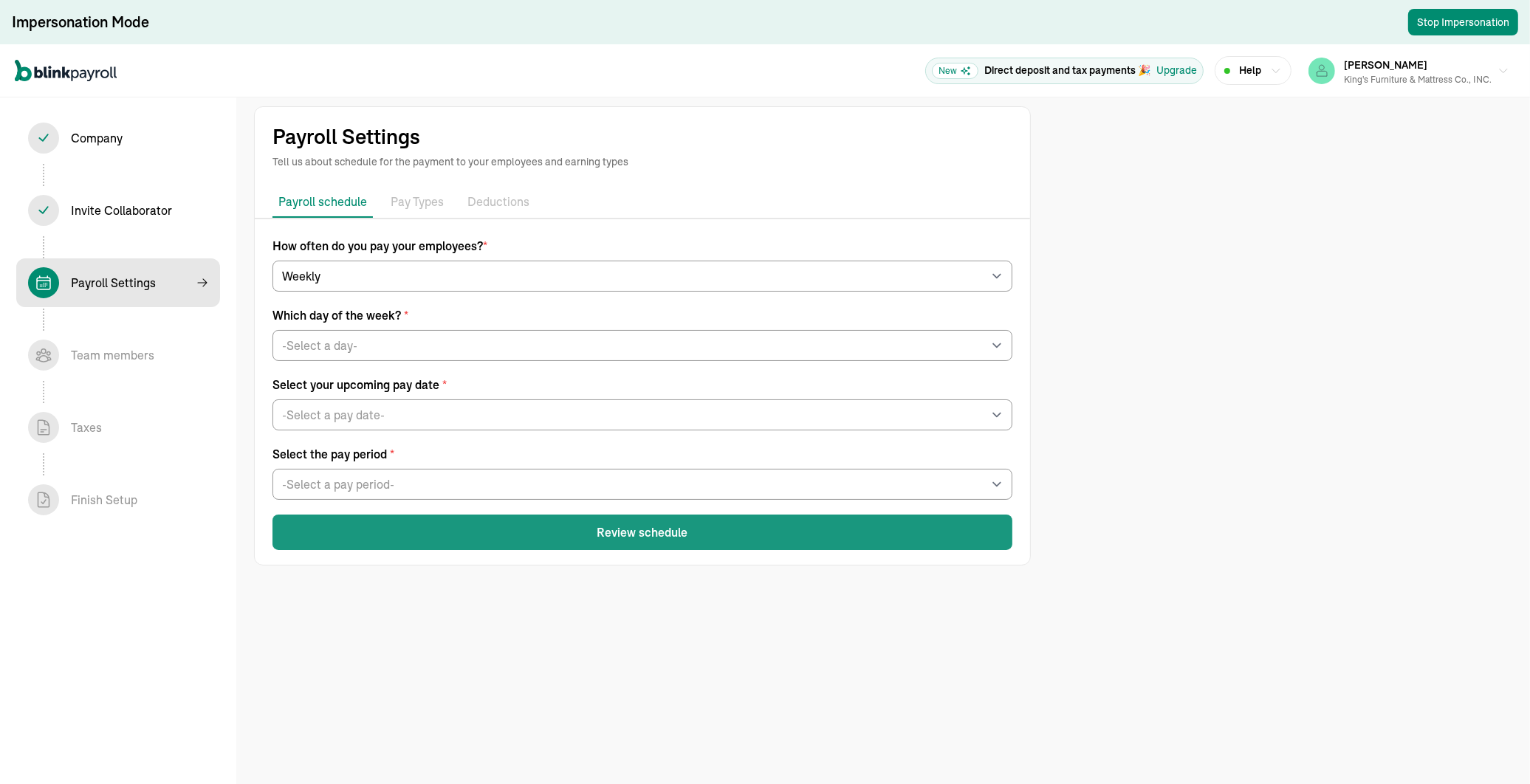
click at [672, 533] on button "Review schedule" at bounding box center [643, 533] width 740 height 36
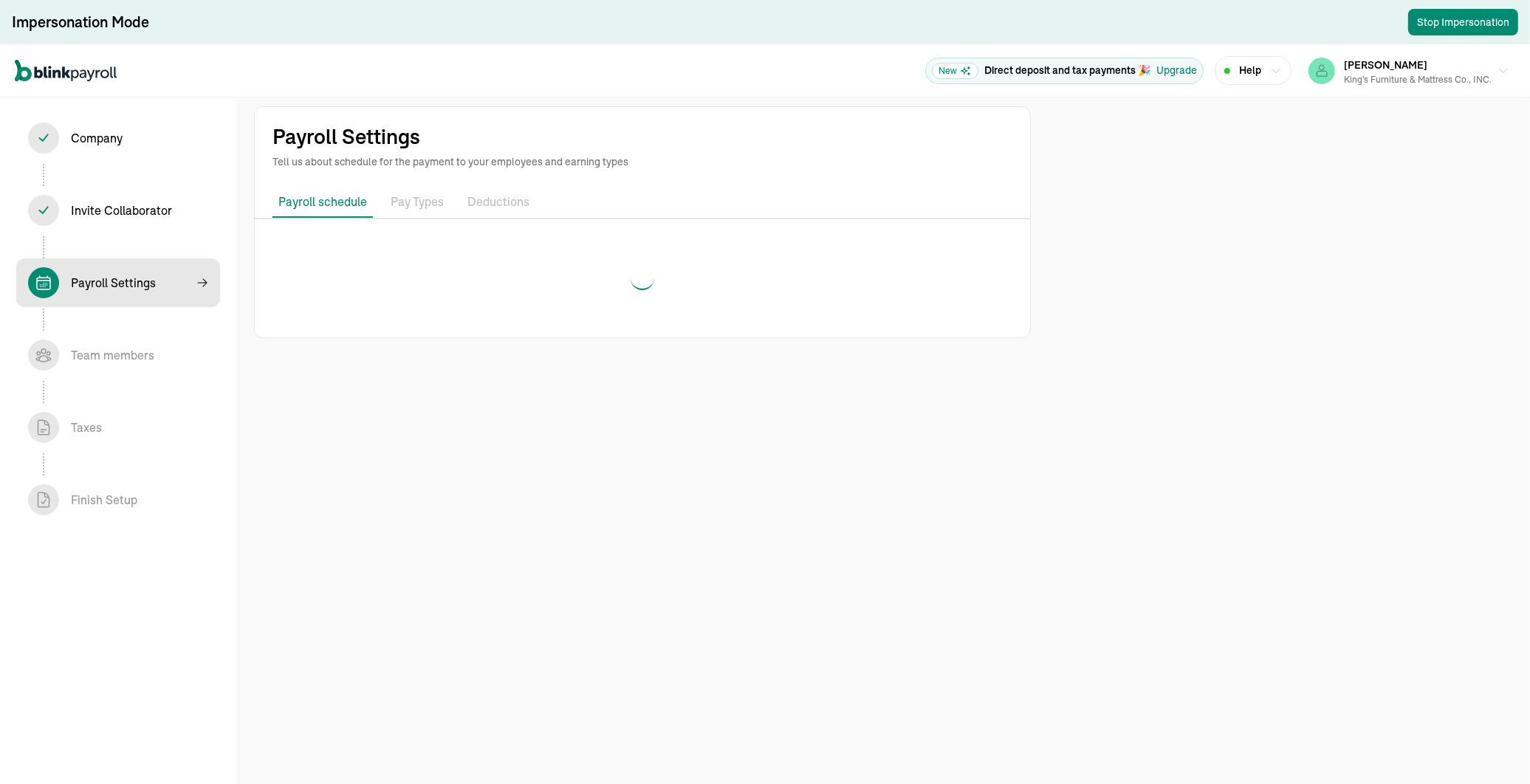
select select "weekly"
select select "[DATE]"
select select "[DATE] - [DATE]"
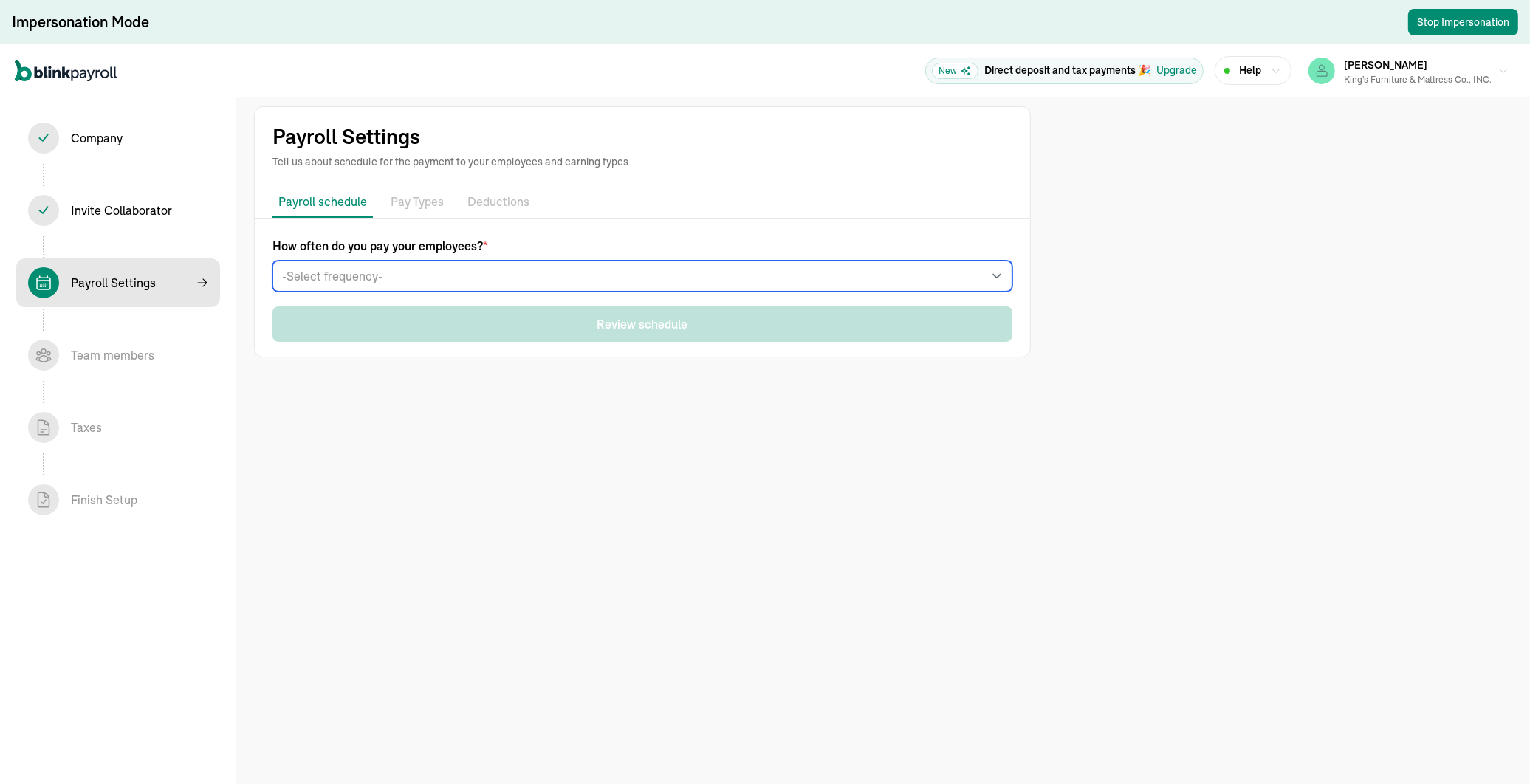
click at [402, 273] on select "-Select frequency- Weekly Bi-weekly Semi-monthly Monthly" at bounding box center [643, 276] width 740 height 31
select select "weekly"
click at [273, 261] on select "-Select frequency- Weekly Bi-weekly Semi-monthly Monthly" at bounding box center [643, 276] width 740 height 31
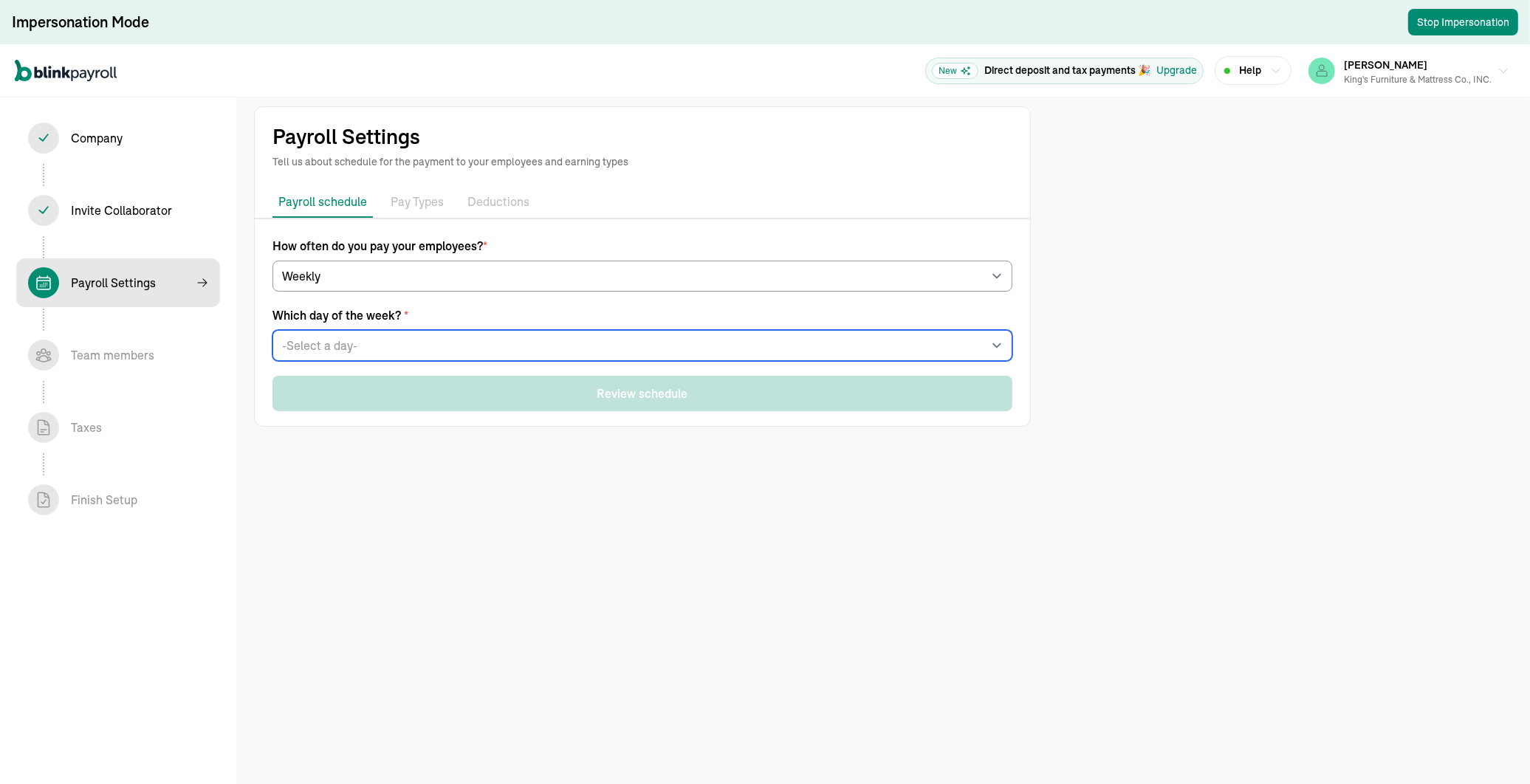
click at [328, 351] on select "-Select a day- Every [DATE] Every [DATE] Every [DATE] Every [DATE] Every [DATE]" at bounding box center [643, 345] width 740 height 31
select select "[DATE]"
click at [273, 330] on select "-Select a day- Every [DATE] Every [DATE] Every [DATE] Every [DATE] Every [DATE]" at bounding box center [643, 345] width 740 height 31
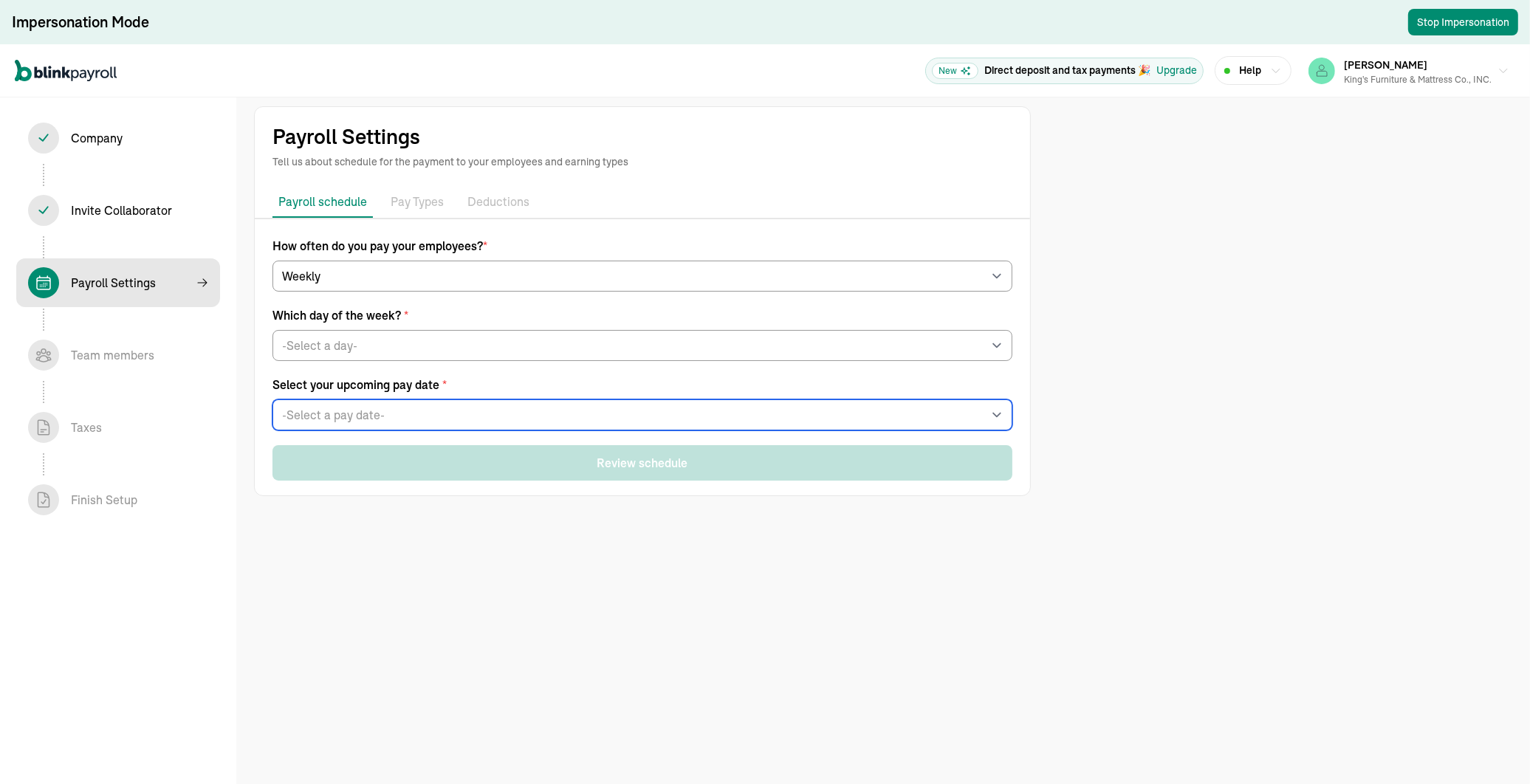
click at [318, 413] on select "-Select a pay date- [DATE] [DATE] [DATE] [DATE] [DATE] [DATE] [DATE] [DATE] [DA…" at bounding box center [643, 415] width 740 height 31
select select "[DATE]"
click at [273, 400] on select "-Select a pay date- [DATE] [DATE] [DATE] [DATE] [DATE] [DATE] [DATE] [DATE] [DA…" at bounding box center [643, 415] width 740 height 31
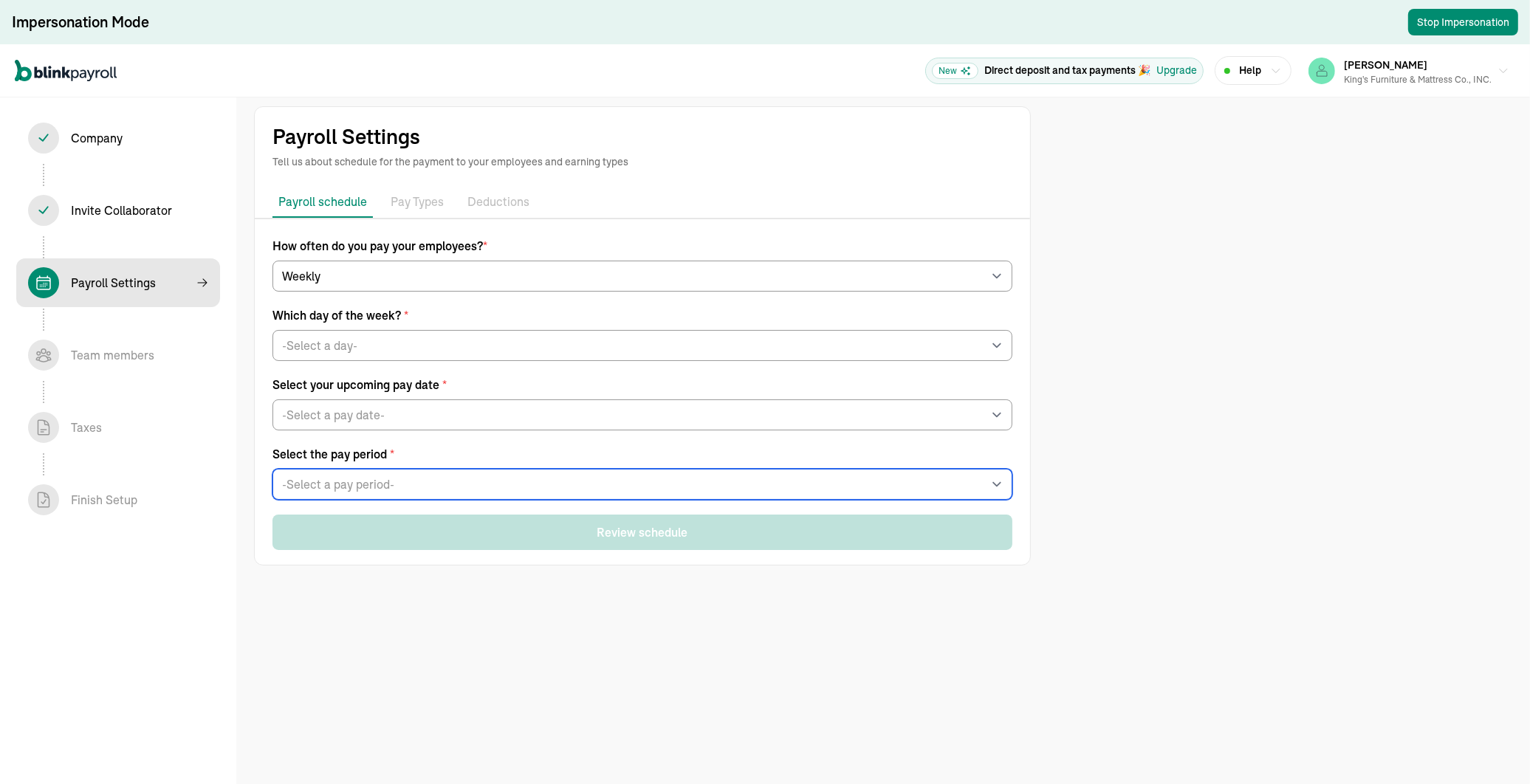
click at [311, 484] on select "-Select a pay period- [DATE] - [DATE] [DATE] - [DATE] Custom Pay Period" at bounding box center [643, 484] width 740 height 31
select select "[DATE] - [DATE]"
click at [273, 469] on select "-Select a pay period- [DATE] - [DATE] [DATE] - [DATE] Custom Pay Period" at bounding box center [643, 484] width 740 height 31
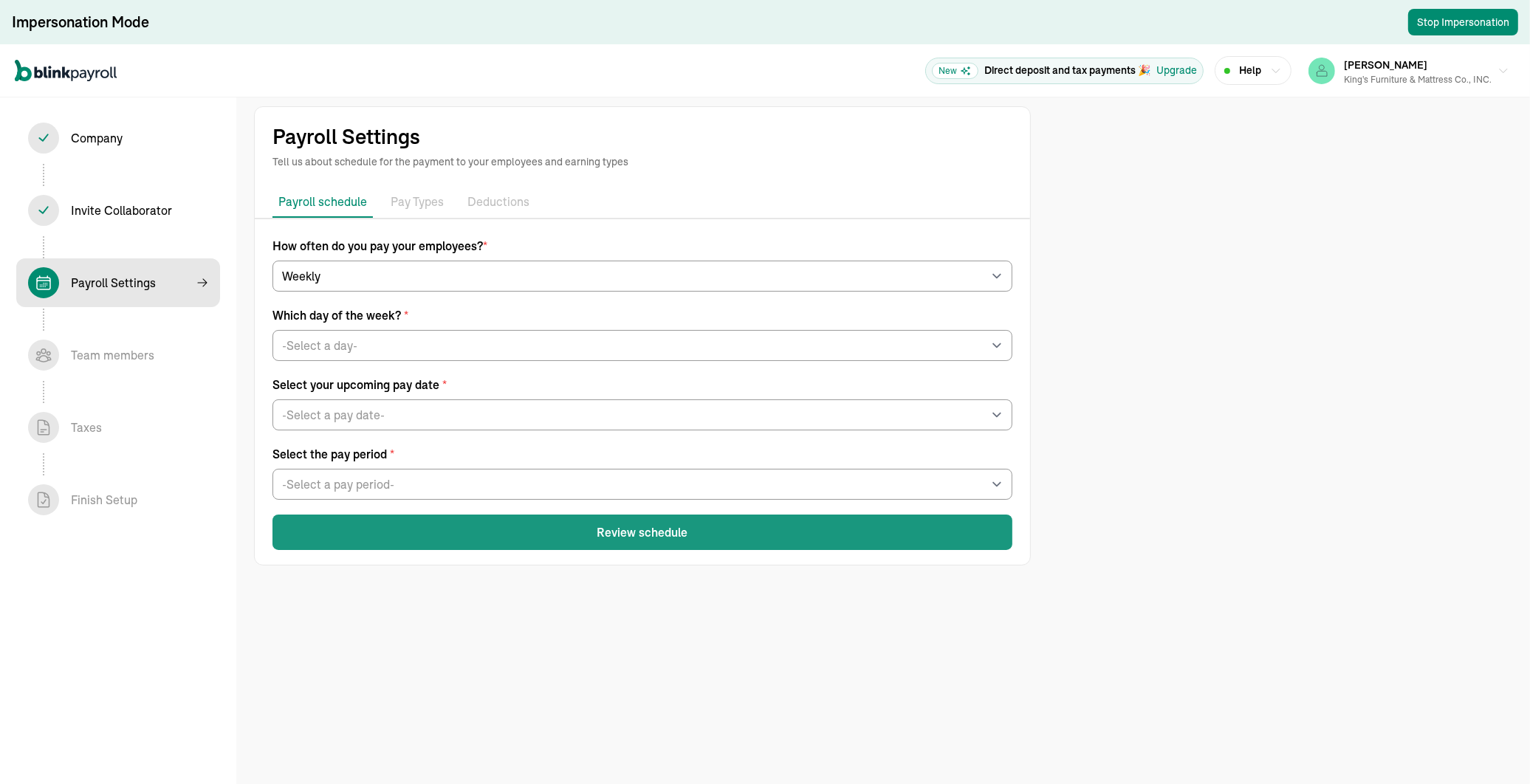
click at [672, 533] on button "Review schedule" at bounding box center [643, 533] width 740 height 36
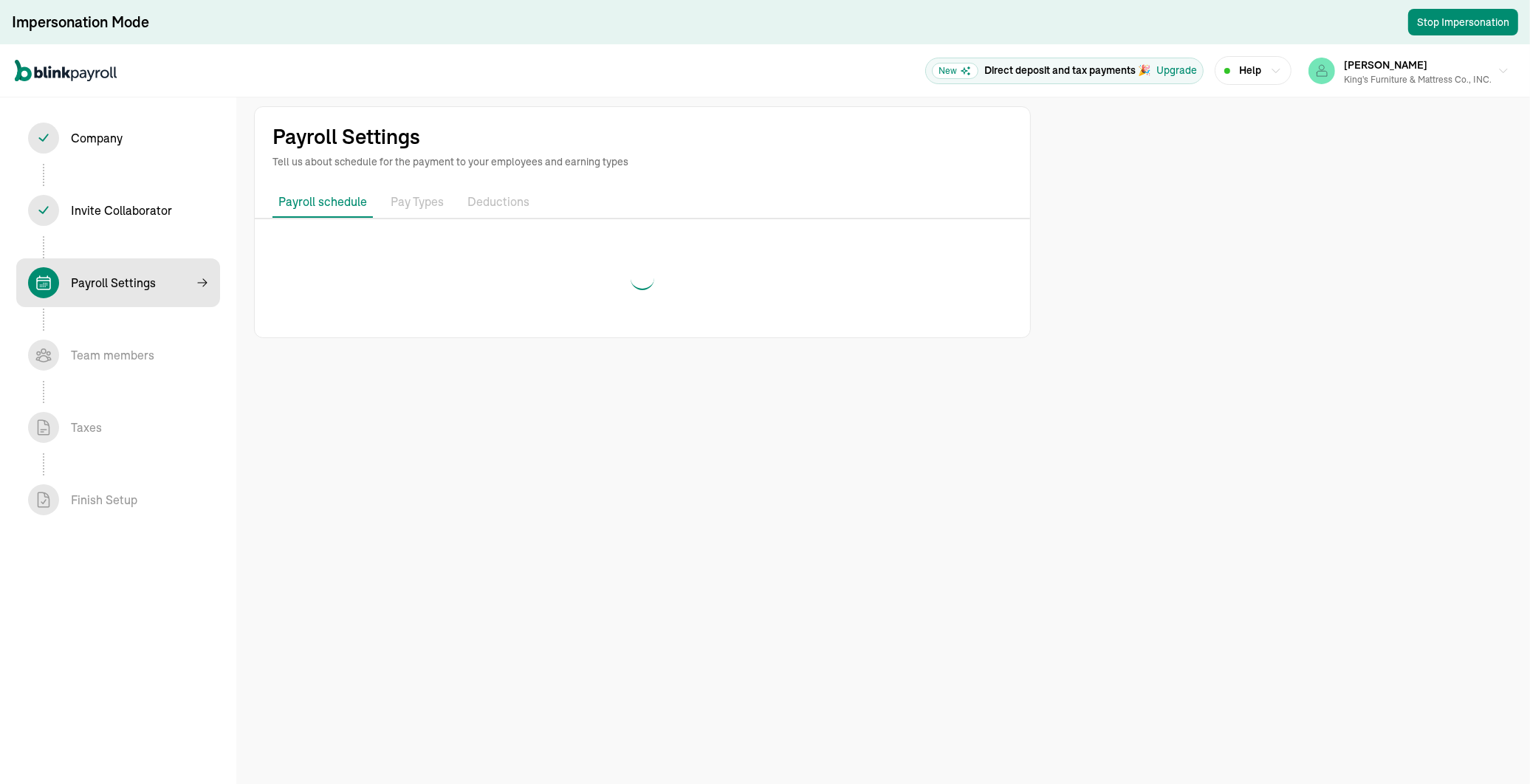
select select "weekly"
select select "[DATE]"
select select "[DATE] - [DATE]"
